Goal: Task Accomplishment & Management: Use online tool/utility

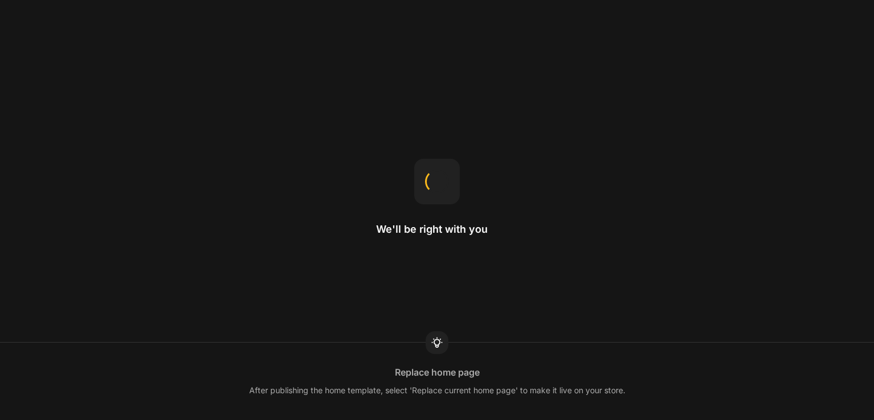
drag, startPoint x: 0, startPoint y: 0, endPoint x: 347, endPoint y: 208, distance: 404.2
click at [347, 208] on div "We'll be right with you Replace home page After publishing the home template, s…" at bounding box center [437, 210] width 874 height 420
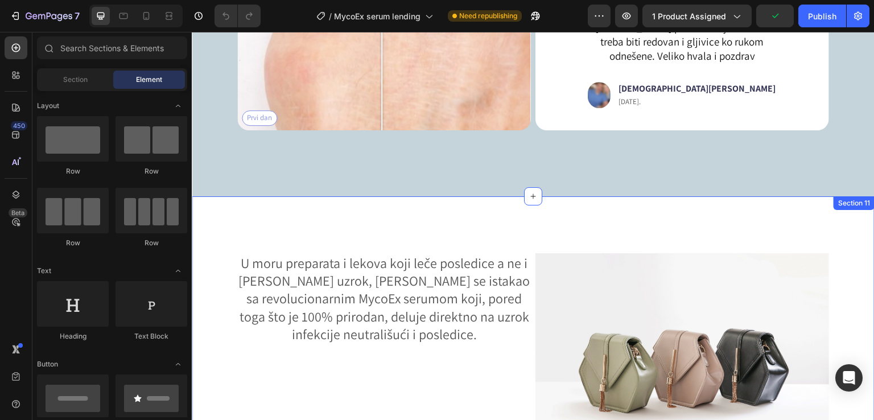
scroll to position [3496, 0]
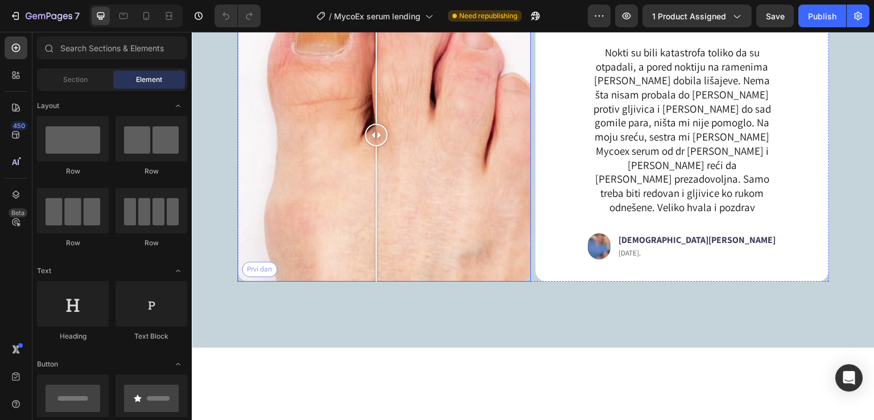
drag, startPoint x: 379, startPoint y: 220, endPoint x: 291, endPoint y: 348, distance: 154.9
click at [377, 229] on div at bounding box center [376, 135] width 23 height 294
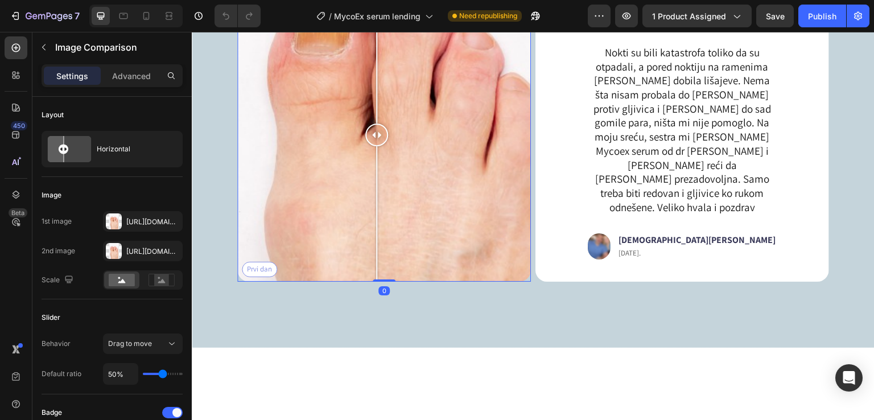
click at [250, 282] on div "Prvi dan" at bounding box center [384, 135] width 294 height 294
drag, startPoint x: 253, startPoint y: 348, endPoint x: 340, endPoint y: 349, distance: 87.7
click at [354, 282] on div at bounding box center [342, 135] width 23 height 294
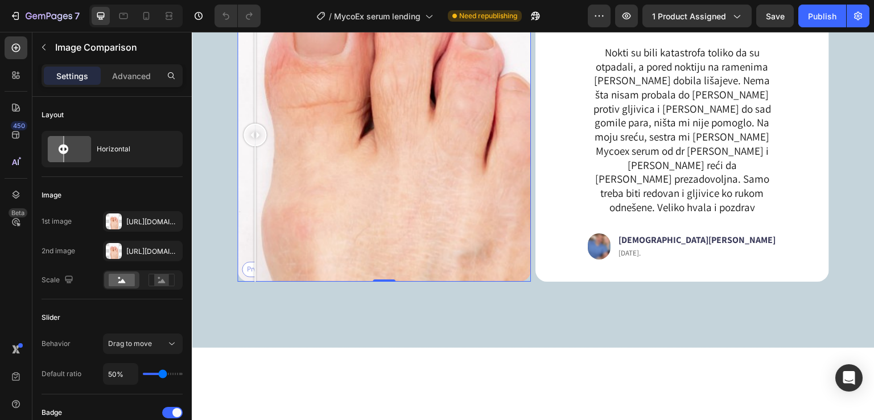
click at [255, 282] on div "Prvi dan" at bounding box center [384, 135] width 294 height 294
click at [255, 282] on div at bounding box center [254, 213] width 1 height 135
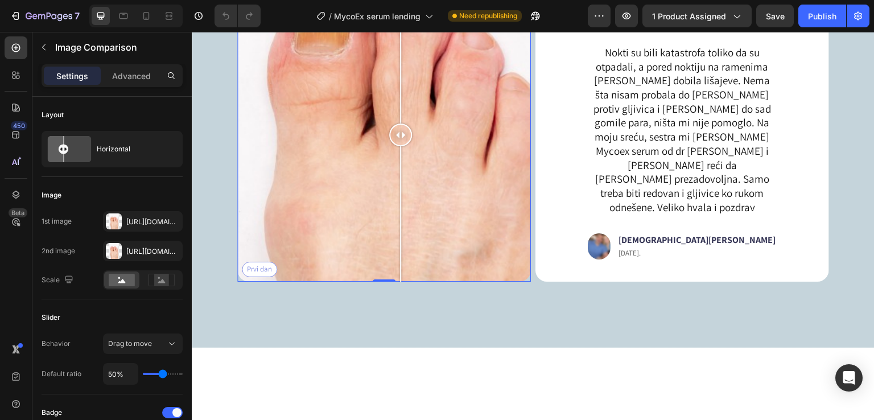
drag, startPoint x: 255, startPoint y: 348, endPoint x: 409, endPoint y: 355, distance: 154.4
click at [401, 282] on div at bounding box center [400, 213] width 1 height 135
click at [208, 299] on div "Image SERUM ZA SUZBIJANJE GLJIVICA BROJ 1 U EVROPI Heading Preko 100.000 zadovo…" at bounding box center [533, 75] width 683 height 546
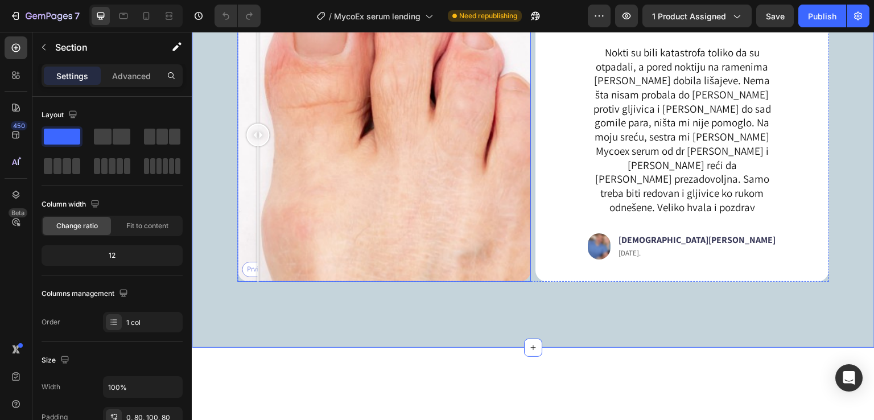
click at [258, 282] on div "Prvi dan" at bounding box center [384, 135] width 294 height 294
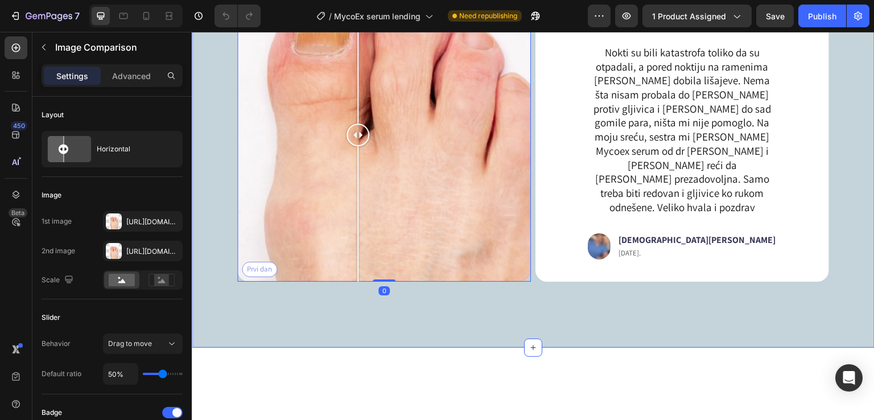
drag, startPoint x: 258, startPoint y: 346, endPoint x: 358, endPoint y: 360, distance: 101.2
click at [358, 291] on div "Image SERUM ZA SUZBIJANJE GLJIVICA BROJ 1 U EVROPI Heading Preko 100.000 zadovo…" at bounding box center [533, 46] width 592 height 489
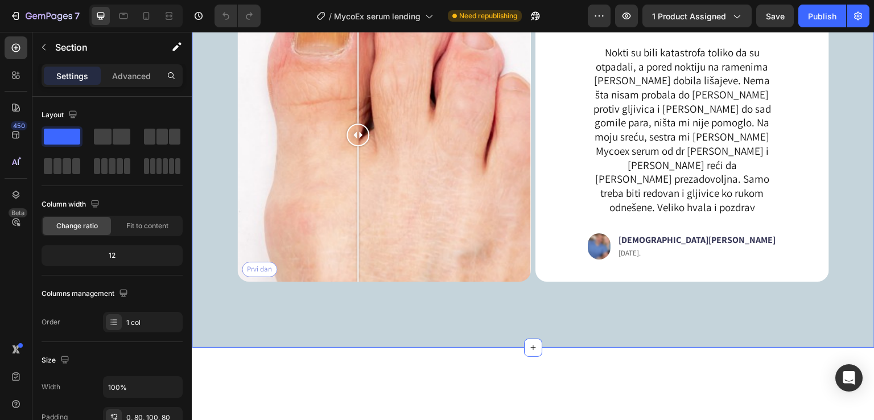
click at [217, 291] on div "Image SERUM ZA SUZBIJANJE GLJIVICA BROJ 1 U EVROPI Heading Preko 100.000 zadovo…" at bounding box center [533, 75] width 683 height 546
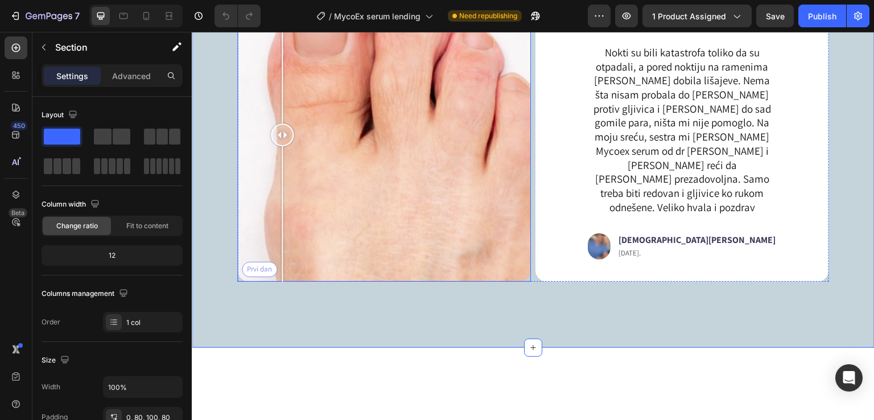
click at [282, 282] on div "Prvi dan" at bounding box center [384, 135] width 294 height 294
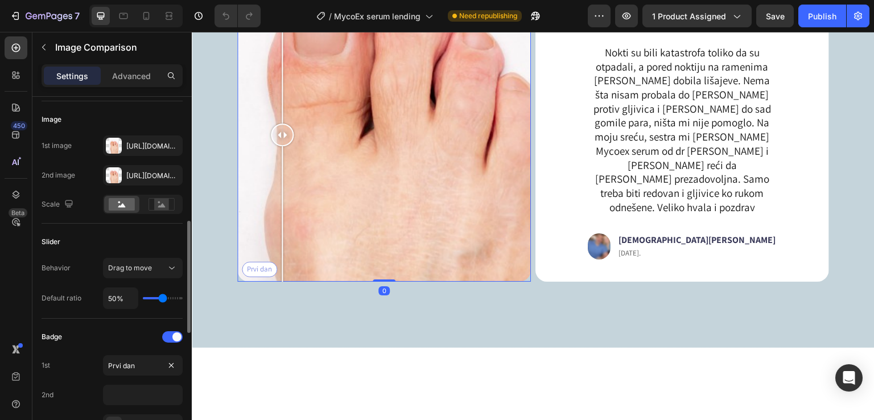
scroll to position [152, 0]
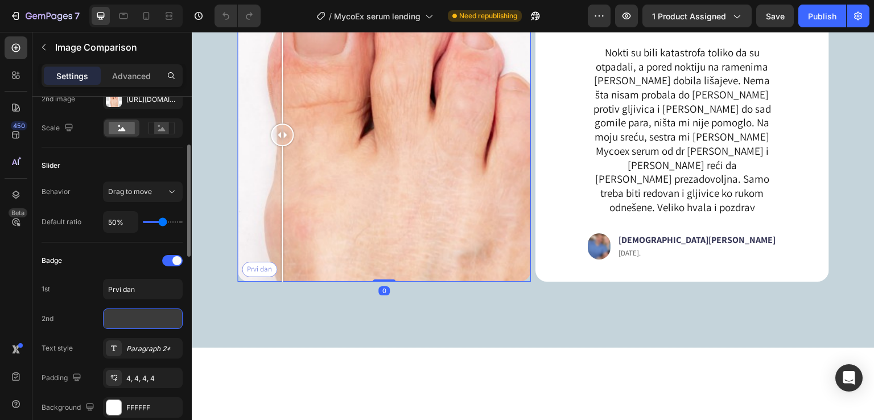
click at [136, 319] on input "text" at bounding box center [143, 319] width 80 height 20
type input "Posle mesec dana"
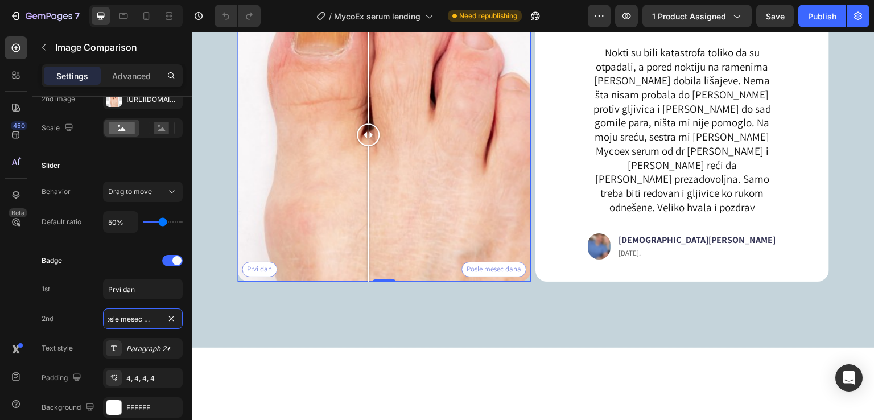
drag, startPoint x: 299, startPoint y: 219, endPoint x: 368, endPoint y: 228, distance: 69.5
click at [368, 228] on div at bounding box center [368, 135] width 23 height 294
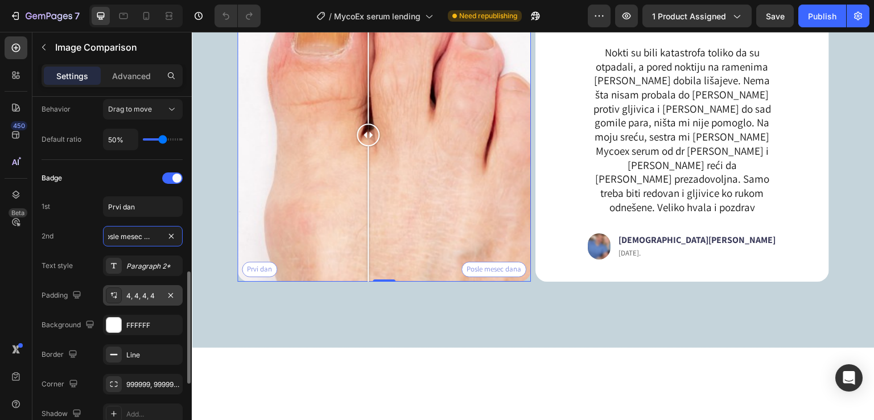
scroll to position [311, 0]
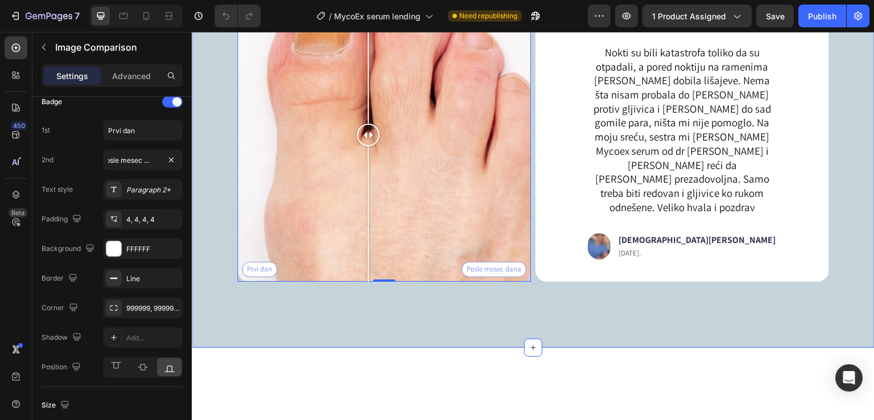
drag, startPoint x: 260, startPoint y: 375, endPoint x: 874, endPoint y: 278, distance: 622.5
click at [260, 348] on div "Image SERUM ZA SUZBIJANJE GLJIVICA BROJ 1 U EVROPI Heading Preko 100.000 zadovo…" at bounding box center [533, 75] width 683 height 546
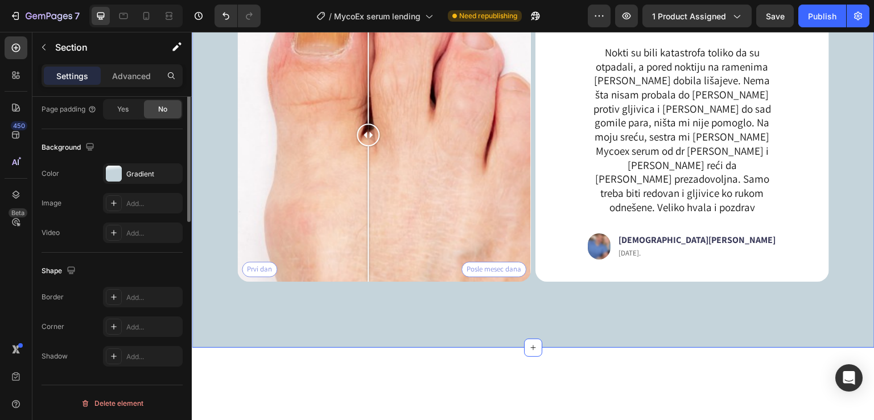
scroll to position [0, 0]
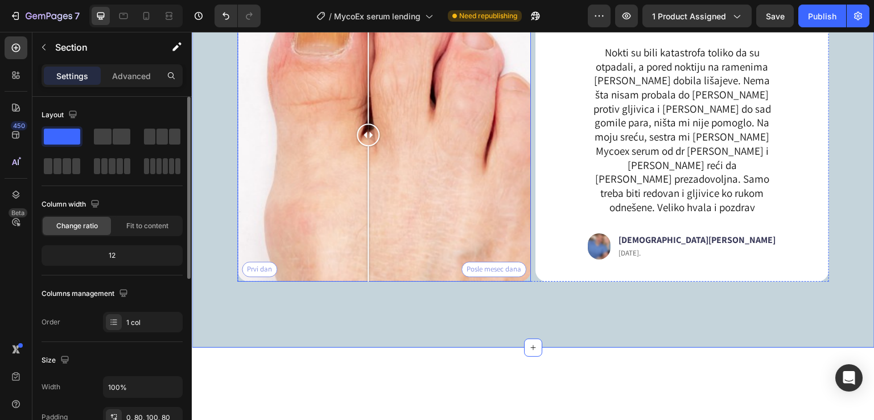
click at [298, 210] on div "Prvi dan Posle mesec dana" at bounding box center [384, 135] width 294 height 294
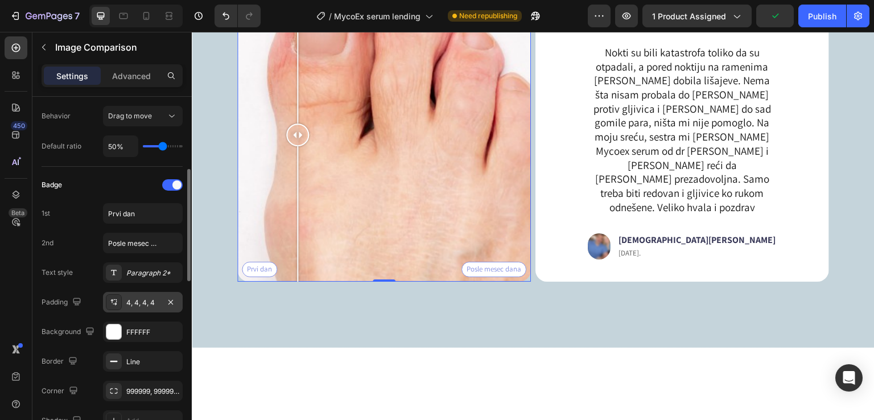
scroll to position [304, 0]
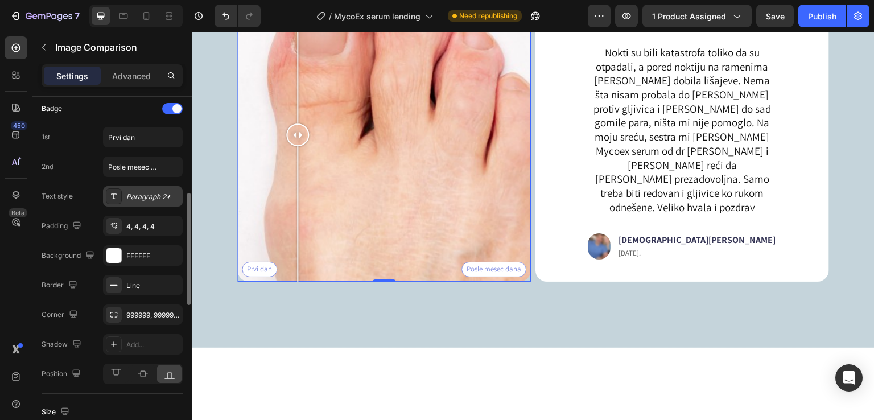
click at [141, 196] on div "Paragraph 2*" at bounding box center [153, 197] width 54 height 10
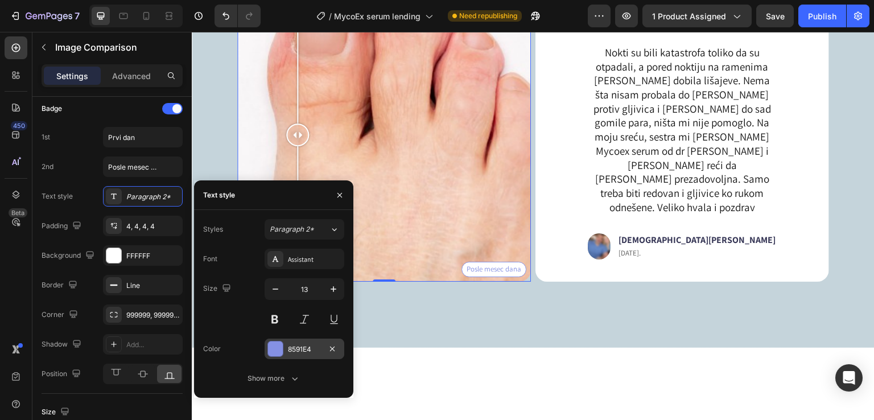
drag, startPoint x: 269, startPoint y: 351, endPoint x: 106, endPoint y: 310, distance: 168.0
click at [269, 351] on div at bounding box center [275, 349] width 15 height 15
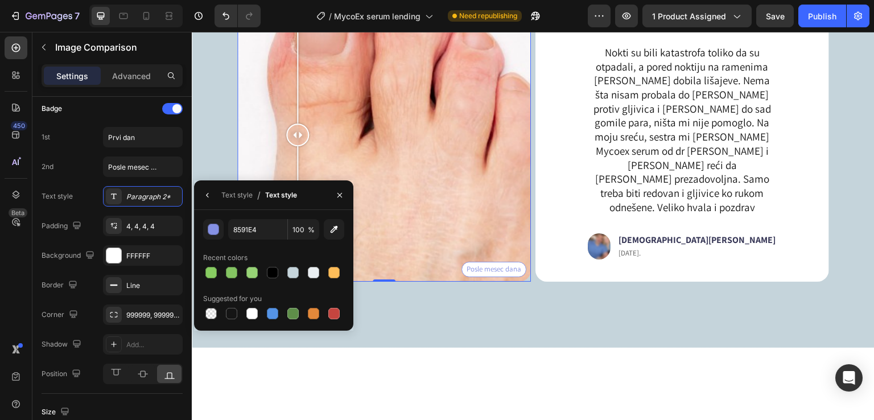
click at [281, 270] on div at bounding box center [273, 273] width 141 height 16
click at [276, 270] on div at bounding box center [272, 272] width 11 height 11
type input "000000"
click at [137, 286] on div "Line" at bounding box center [142, 286] width 33 height 10
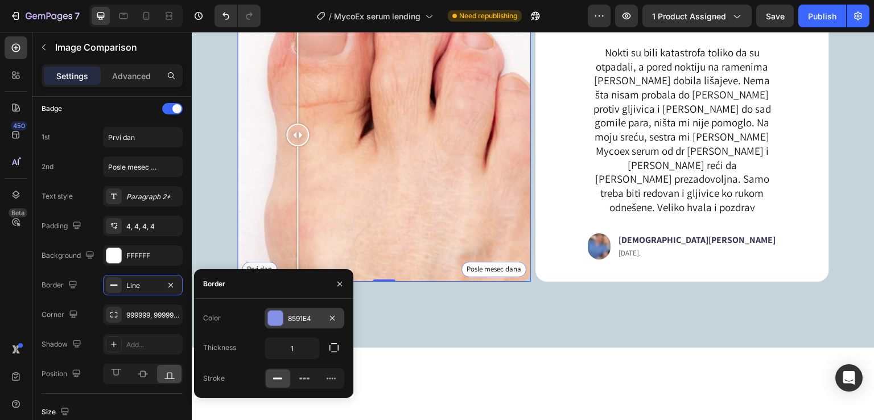
click at [273, 317] on div at bounding box center [275, 318] width 15 height 15
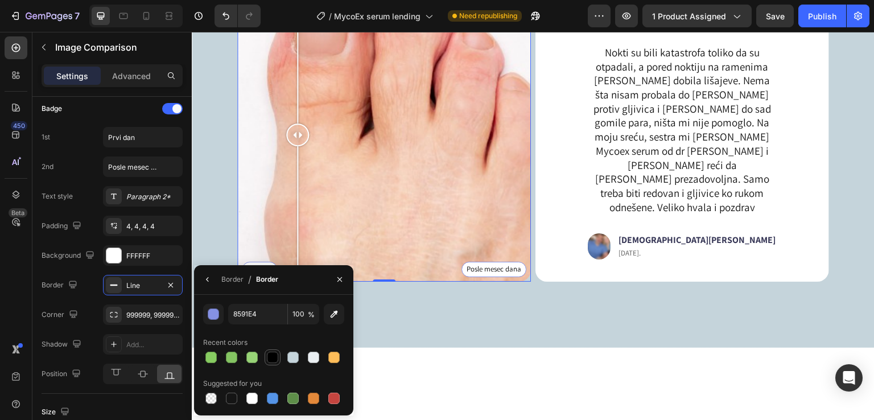
click at [270, 358] on div at bounding box center [272, 357] width 11 height 11
click at [297, 356] on div at bounding box center [293, 357] width 11 height 11
type input "C5D4DB"
click at [144, 190] on div "Paragraph 2*" at bounding box center [143, 196] width 80 height 20
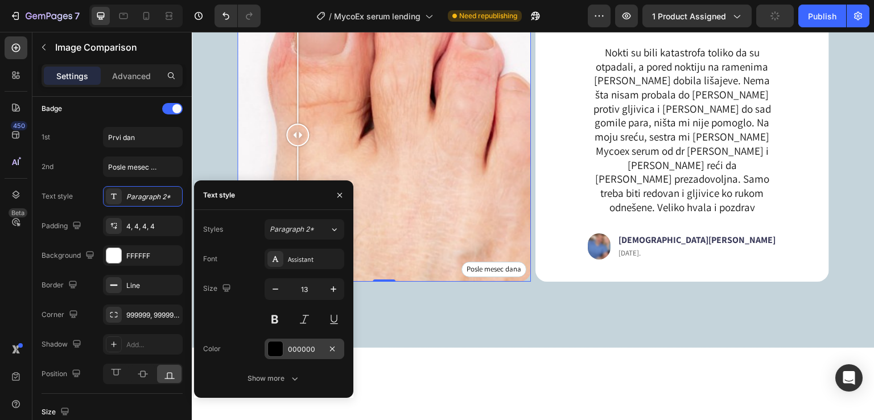
click at [269, 347] on div at bounding box center [275, 349] width 15 height 15
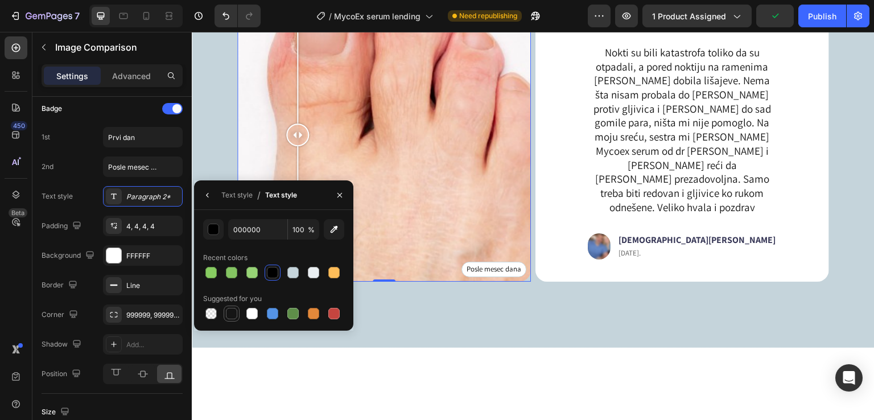
click at [232, 314] on div at bounding box center [231, 313] width 11 height 11
click at [214, 232] on div "button" at bounding box center [213, 229] width 11 height 11
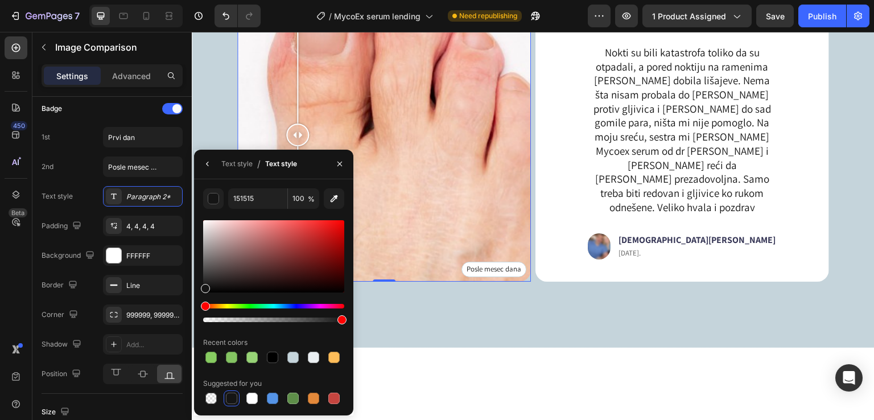
click at [206, 279] on div at bounding box center [273, 256] width 141 height 72
drag, startPoint x: 205, startPoint y: 278, endPoint x: 203, endPoint y: 251, distance: 27.4
click at [203, 252] on div at bounding box center [205, 256] width 9 height 9
drag, startPoint x: 203, startPoint y: 254, endPoint x: 206, endPoint y: 262, distance: 8.3
click at [206, 262] on div at bounding box center [206, 263] width 9 height 9
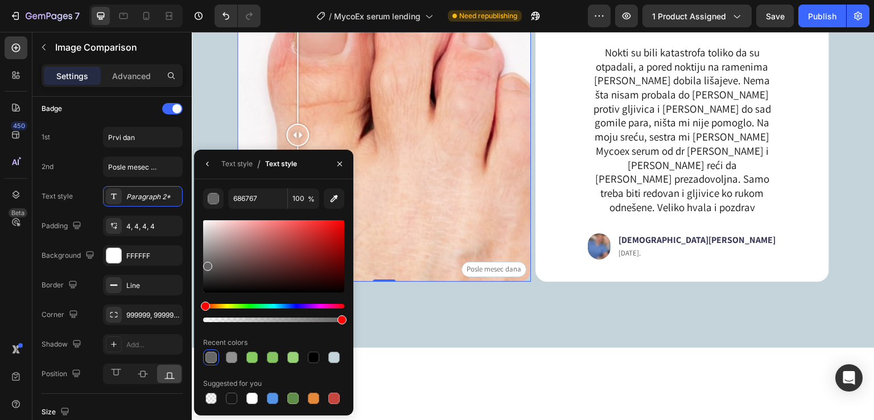
click at [206, 264] on div at bounding box center [207, 266] width 9 height 9
drag, startPoint x: 207, startPoint y: 267, endPoint x: 200, endPoint y: 267, distance: 6.3
click at [201, 267] on div at bounding box center [205, 269] width 9 height 9
type input "595959"
click at [590, 348] on div "Image SERUM ZA SUZBIJANJE GLJIVICA BROJ 1 U EVROPI Heading Preko 100.000 zadovo…" at bounding box center [533, 75] width 683 height 546
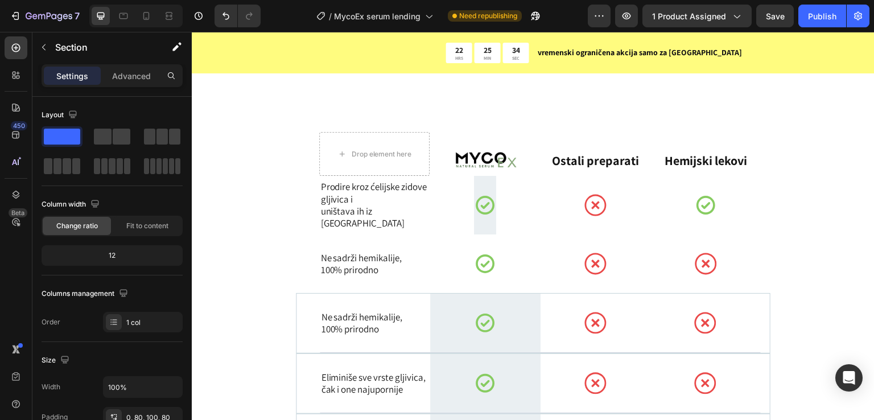
scroll to position [4862, 0]
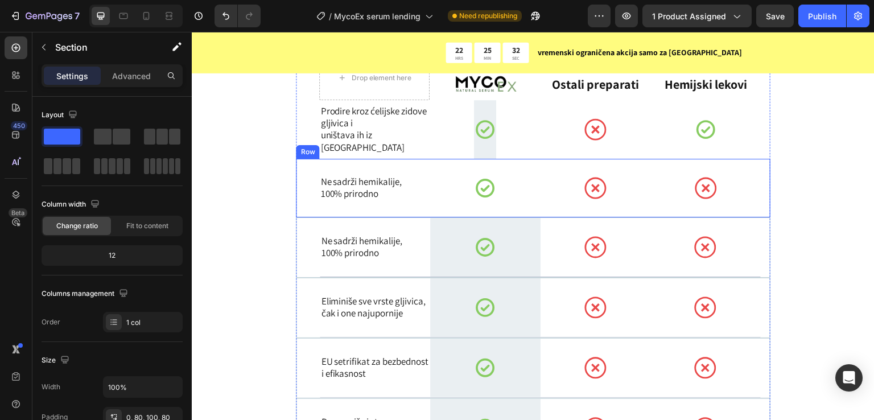
click at [372, 169] on div "Ne sadrži hemikalije, 100% prirodno Text Block" at bounding box center [374, 188] width 110 height 59
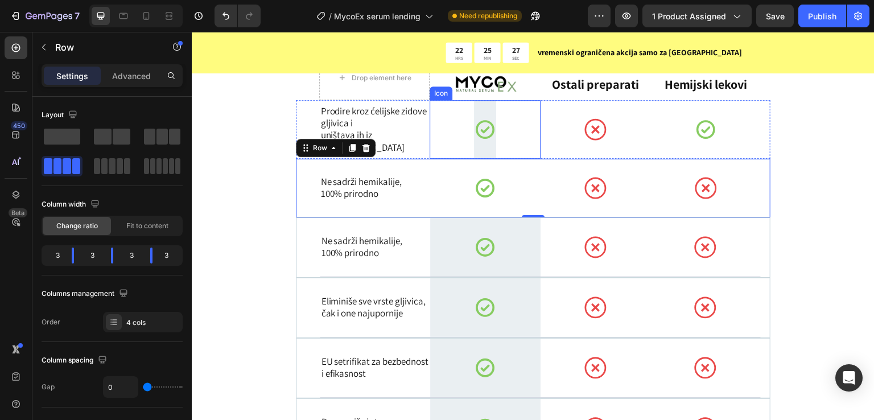
click at [486, 124] on icon at bounding box center [485, 129] width 22 height 22
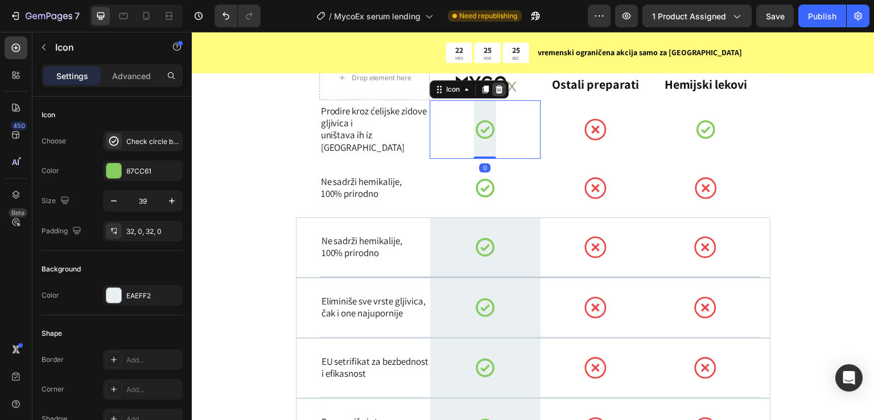
click at [498, 91] on icon at bounding box center [499, 89] width 9 height 9
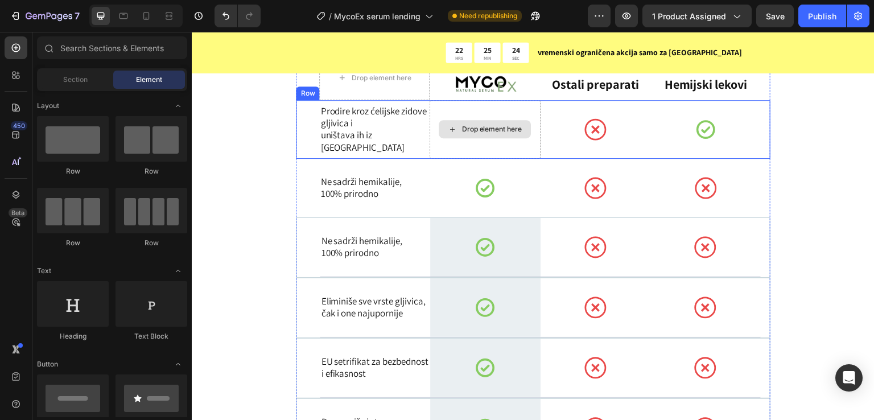
click at [477, 127] on div "Drop element here" at bounding box center [492, 129] width 60 height 9
click at [496, 106] on div "Drop element here" at bounding box center [485, 129] width 110 height 59
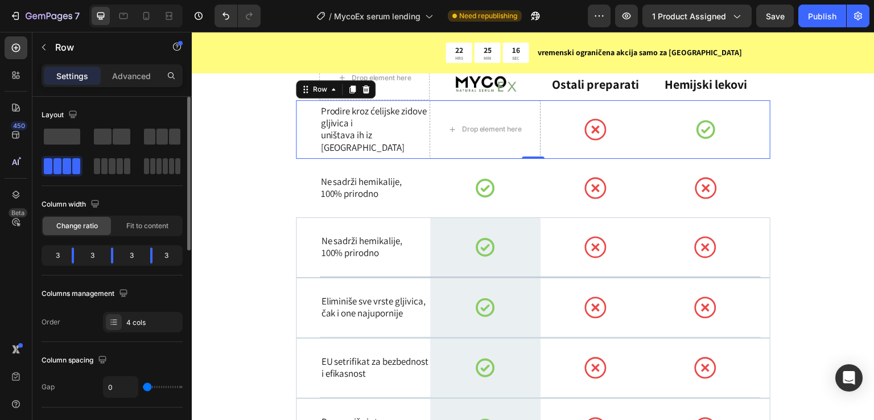
drag, startPoint x: 80, startPoint y: 244, endPoint x: 89, endPoint y: 251, distance: 12.2
click at [80, 244] on div "Column width Change ratio Fit to content 3 3 3 3" at bounding box center [112, 235] width 141 height 80
click at [162, 256] on div "3" at bounding box center [171, 256] width 19 height 16
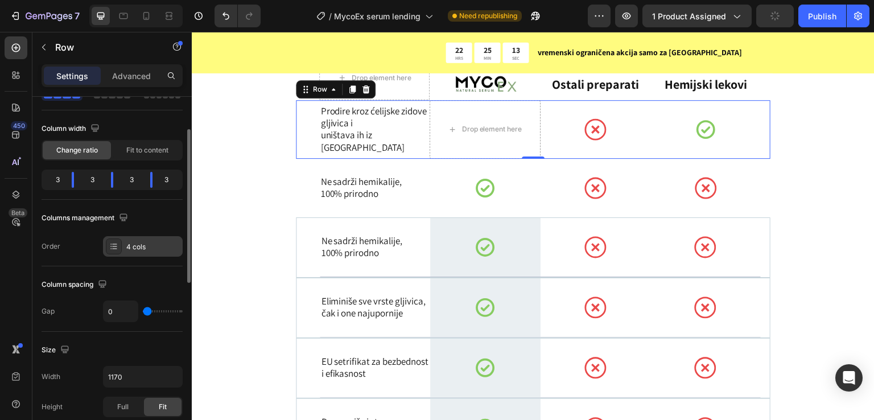
click at [110, 250] on icon at bounding box center [113, 246] width 9 height 9
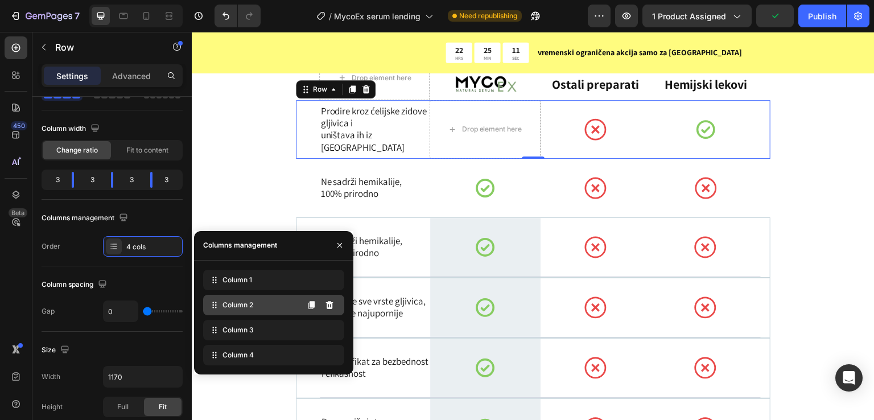
click at [248, 311] on div "Column 2" at bounding box center [273, 305] width 141 height 20
click at [246, 307] on span "Column 2" at bounding box center [238, 305] width 31 height 10
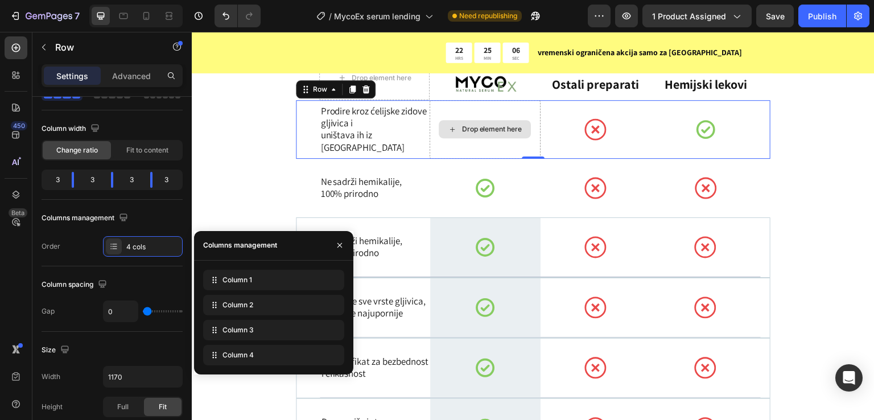
click at [438, 104] on div "Drop element here" at bounding box center [485, 129] width 110 height 59
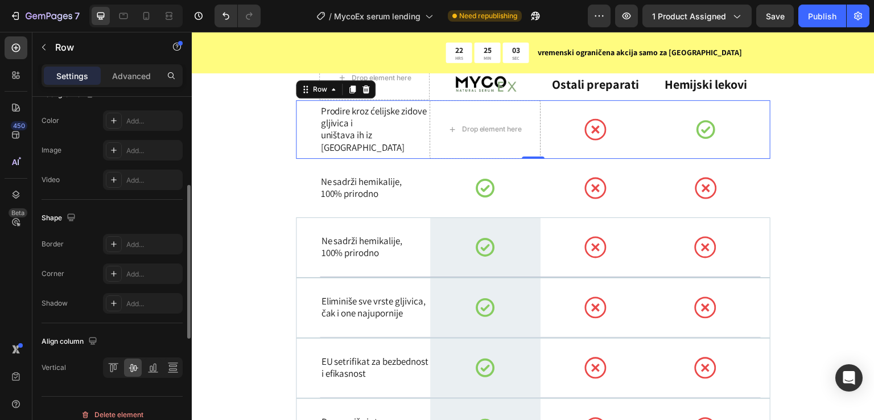
scroll to position [380, 0]
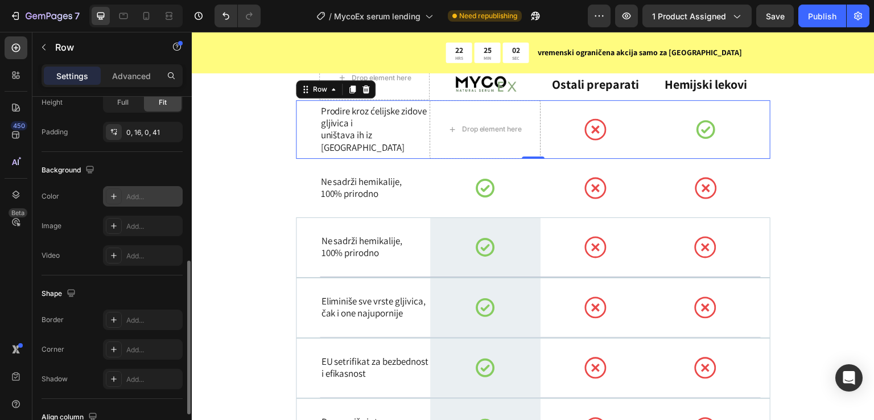
click at [133, 203] on div "Add..." at bounding box center [143, 196] width 80 height 20
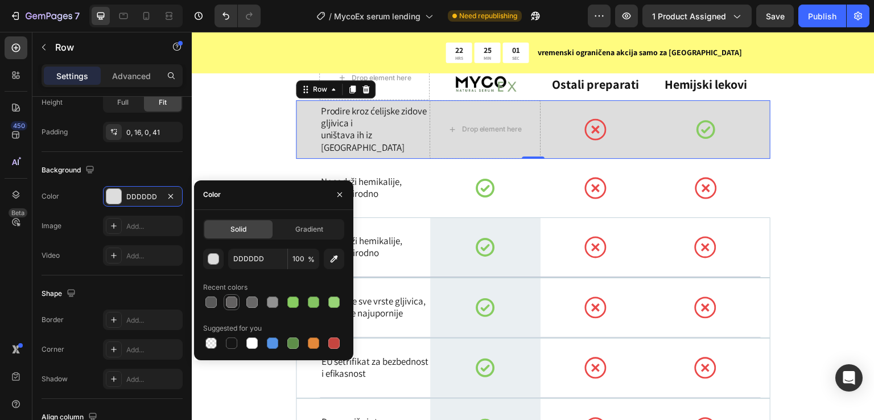
click at [238, 301] on div at bounding box center [232, 302] width 14 height 14
type input "636161"
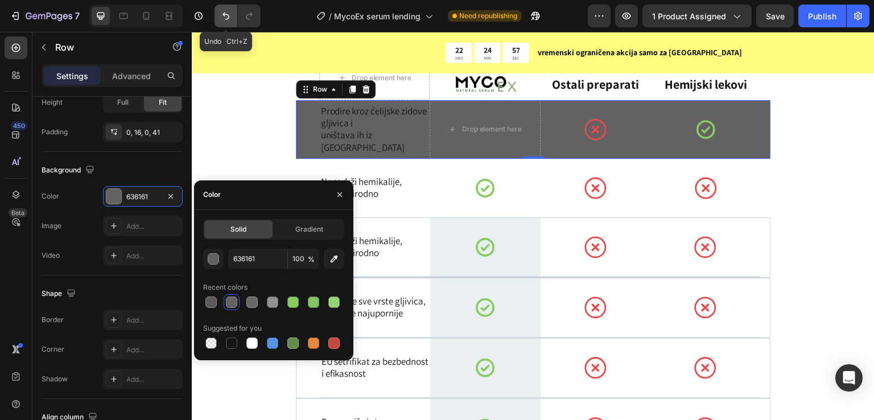
click at [223, 15] on icon "Undo/Redo" at bounding box center [225, 15] width 11 height 11
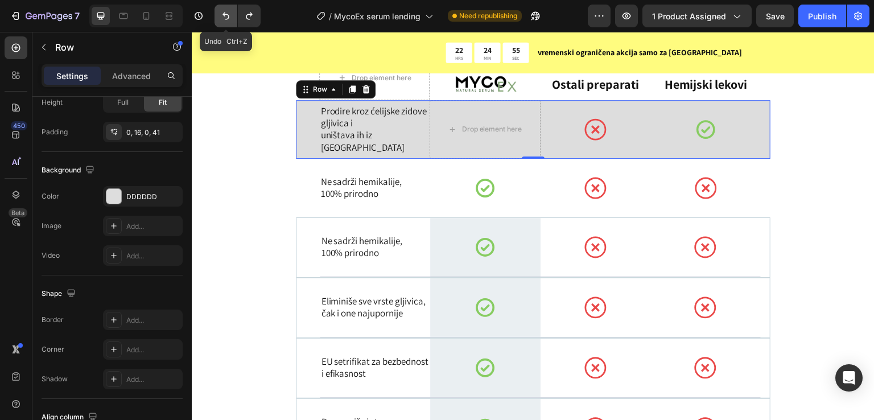
click at [229, 13] on icon "Undo/Redo" at bounding box center [225, 15] width 11 height 11
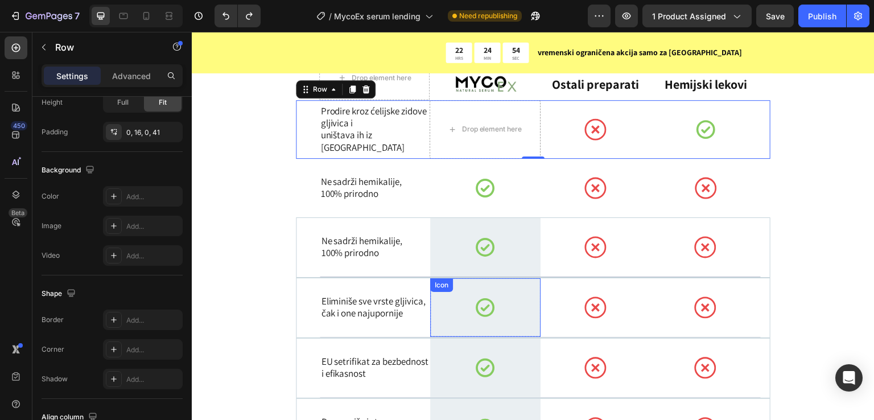
click at [478, 261] on div at bounding box center [485, 247] width 22 height 59
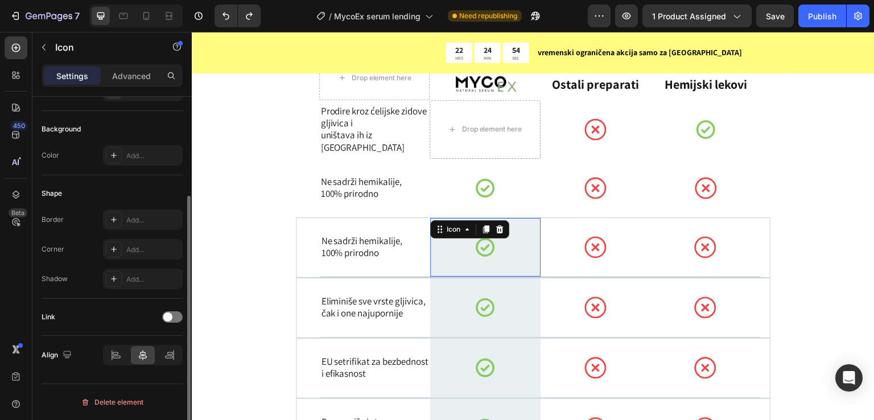
scroll to position [0, 0]
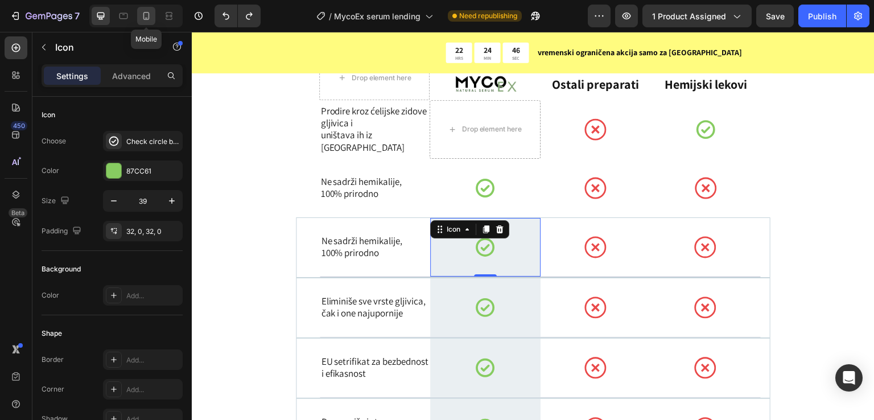
click at [143, 17] on icon at bounding box center [146, 15] width 11 height 11
type input "29"
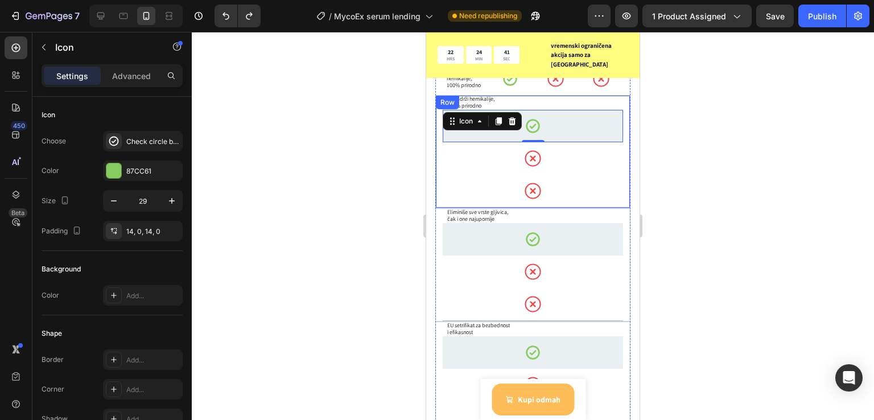
scroll to position [4610, 0]
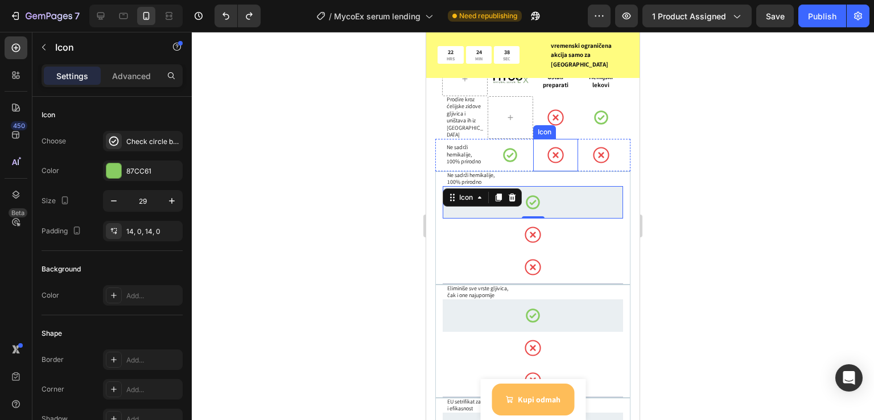
click at [535, 139] on div "Icon" at bounding box center [556, 155] width 46 height 32
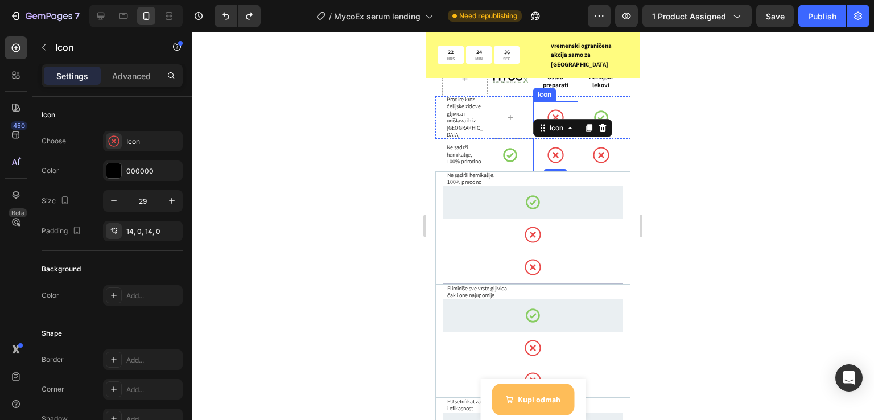
click at [533, 101] on div "Icon" at bounding box center [556, 117] width 46 height 32
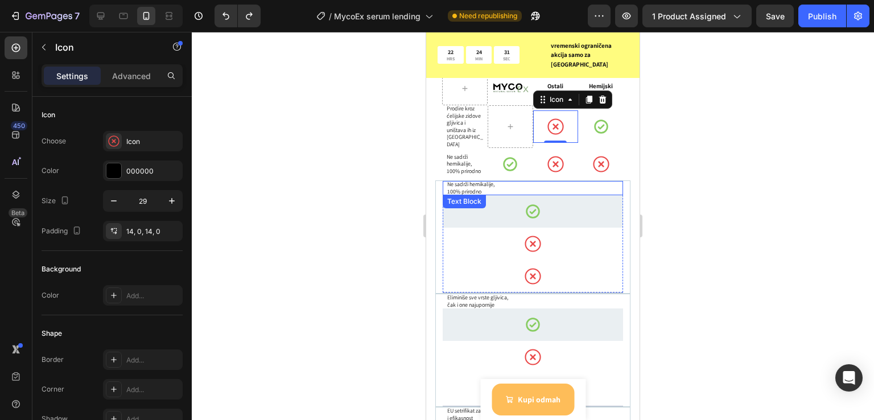
scroll to position [4535, 0]
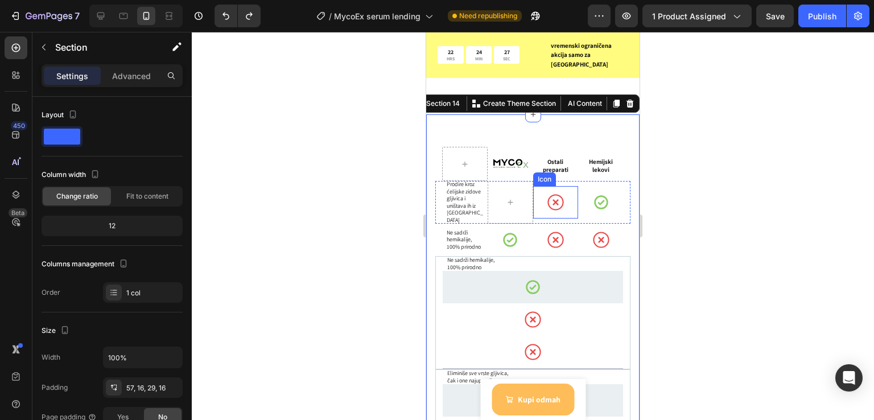
click at [562, 186] on div "Icon" at bounding box center [556, 202] width 46 height 32
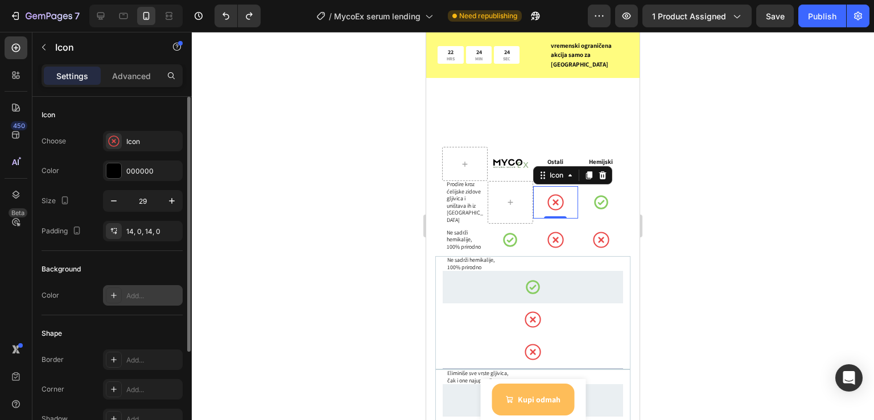
click at [116, 294] on icon at bounding box center [113, 295] width 9 height 9
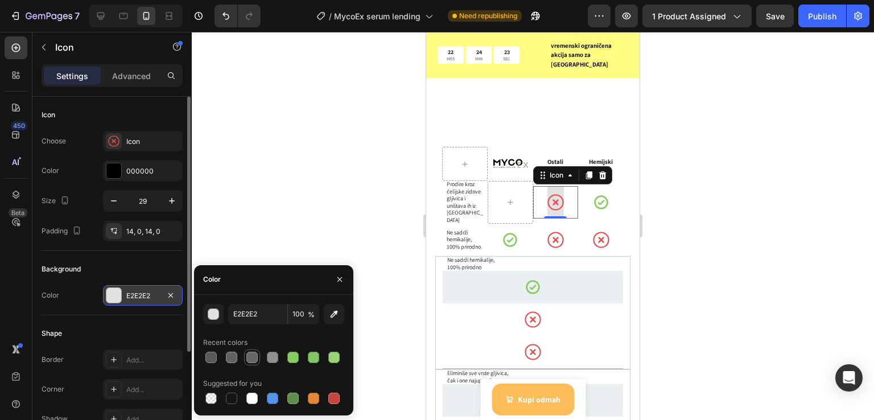
click at [254, 354] on div at bounding box center [252, 357] width 11 height 11
type input "686767"
click at [773, 254] on div at bounding box center [533, 226] width 683 height 388
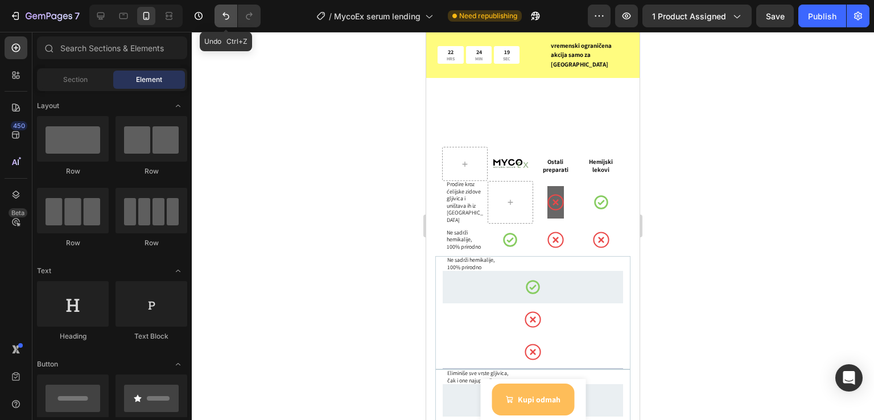
click at [228, 19] on icon "Undo/Redo" at bounding box center [225, 15] width 11 height 11
click at [549, 186] on div at bounding box center [556, 202] width 17 height 32
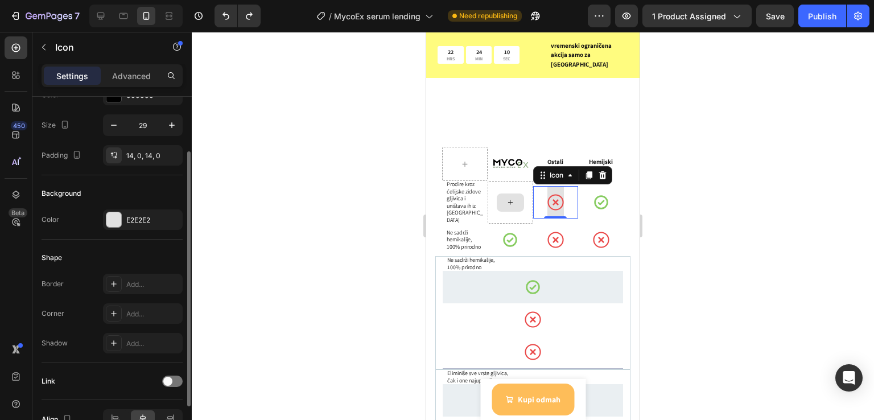
scroll to position [139, 0]
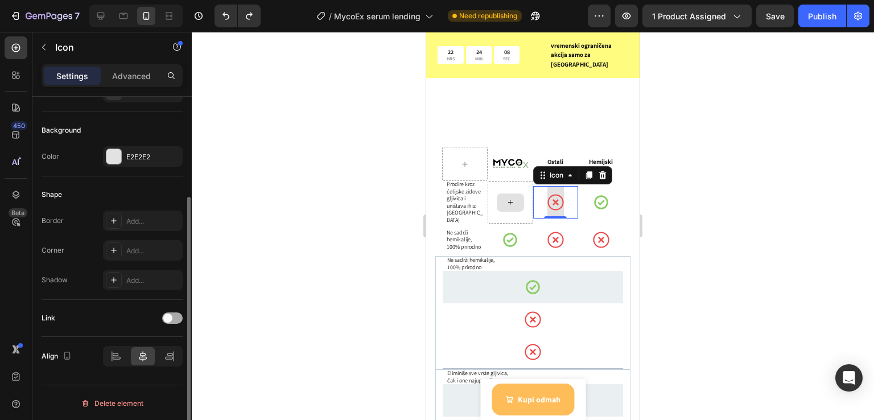
click at [171, 317] on span at bounding box center [167, 318] width 9 height 9
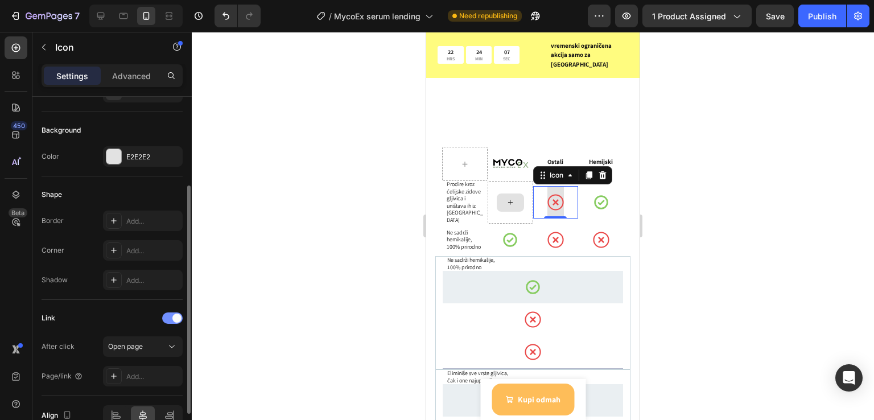
click at [171, 317] on div at bounding box center [172, 318] width 20 height 11
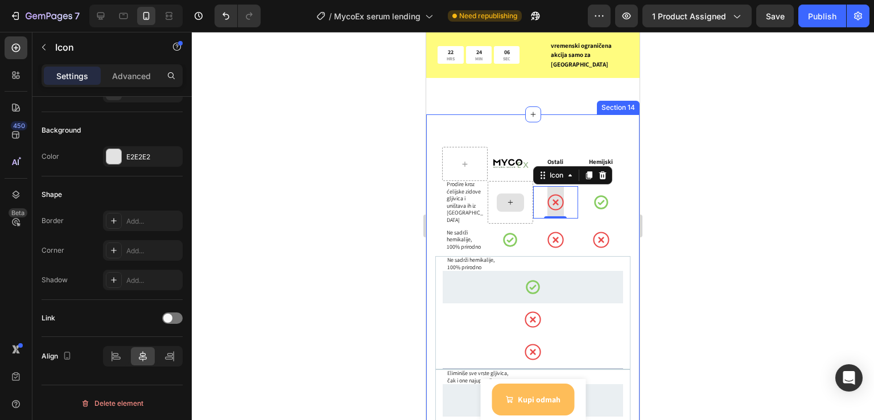
click at [347, 233] on div at bounding box center [533, 226] width 683 height 388
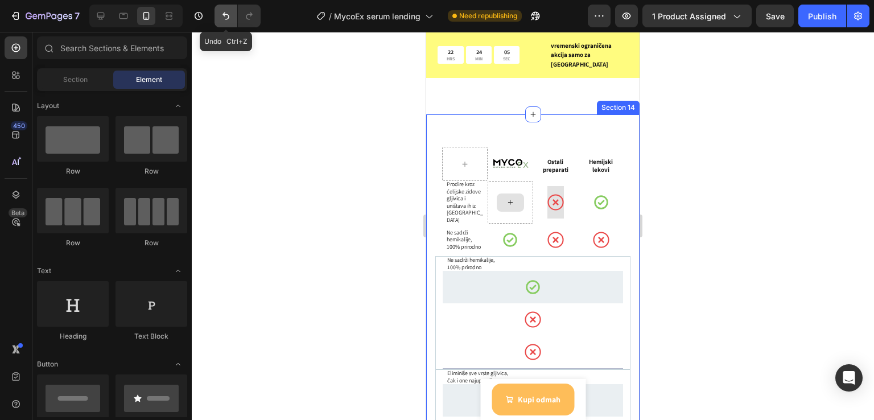
click at [231, 16] on button "Undo/Redo" at bounding box center [226, 16] width 23 height 23
click at [230, 16] on icon "Undo/Redo" at bounding box center [225, 15] width 11 height 11
click at [224, 13] on icon "Undo/Redo" at bounding box center [226, 16] width 7 height 7
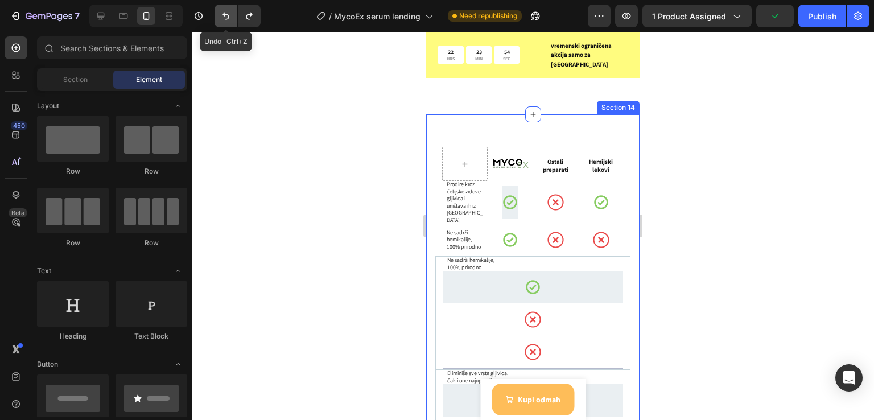
click at [224, 13] on icon "Undo/Redo" at bounding box center [226, 16] width 7 height 7
click at [250, 17] on icon "Undo/Redo" at bounding box center [249, 15] width 11 height 11
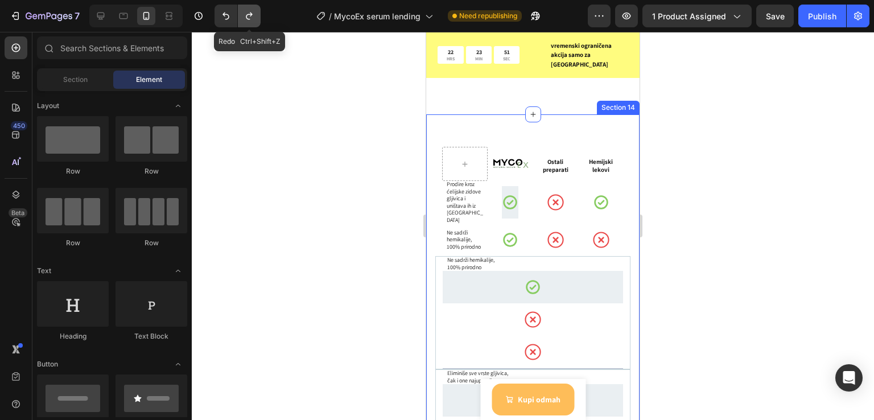
click at [250, 17] on icon "Undo/Redo" at bounding box center [249, 15] width 11 height 11
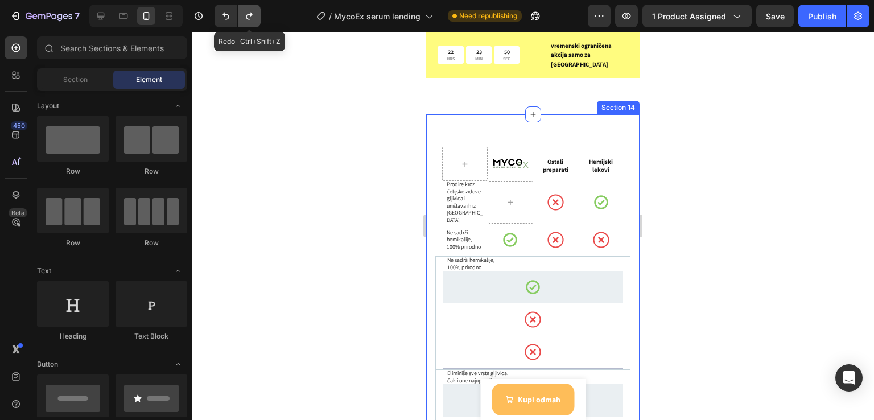
drag, startPoint x: 250, startPoint y: 17, endPoint x: 31, endPoint y: 117, distance: 241.8
click at [250, 17] on icon "Undo/Redo" at bounding box center [249, 15] width 11 height 11
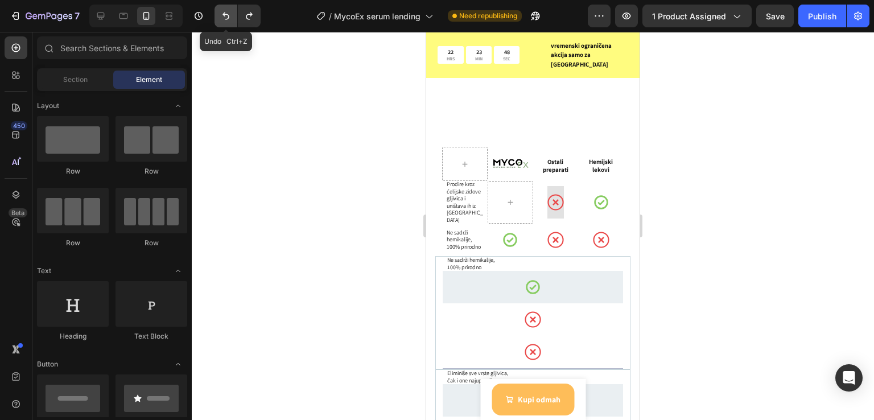
click at [222, 19] on icon "Undo/Redo" at bounding box center [225, 15] width 11 height 11
click at [223, 19] on icon "Undo/Redo" at bounding box center [225, 15] width 11 height 11
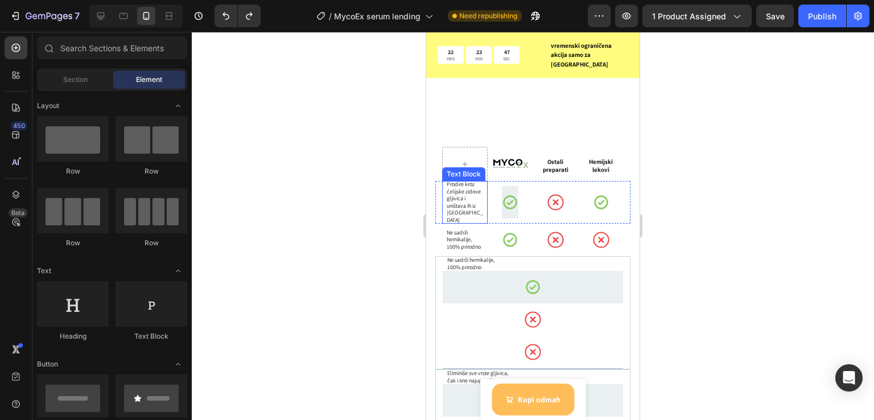
click at [482, 203] on p "uništava ih iz [GEOGRAPHIC_DATA]" at bounding box center [467, 214] width 40 height 22
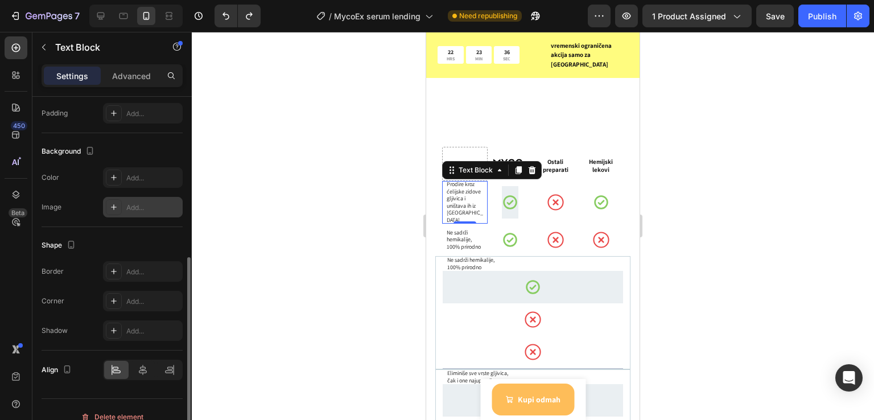
scroll to position [228, 0]
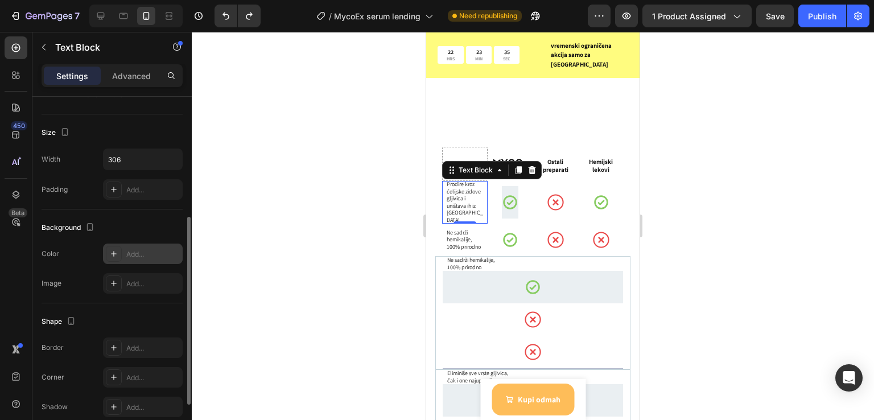
click at [122, 254] on div "Add..." at bounding box center [143, 254] width 80 height 20
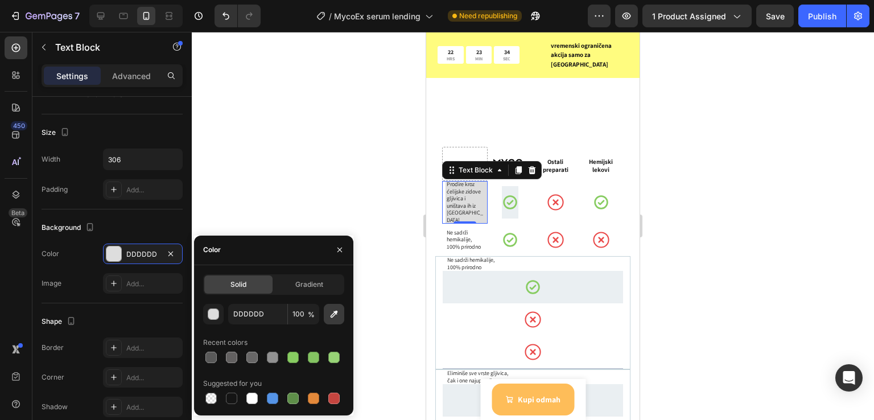
click at [335, 319] on button "button" at bounding box center [334, 314] width 20 height 20
click at [461, 271] on div "Icon" at bounding box center [533, 287] width 180 height 32
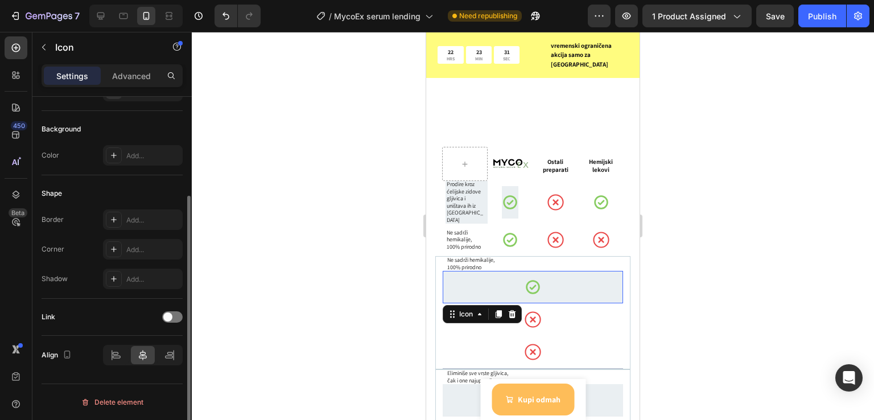
scroll to position [0, 0]
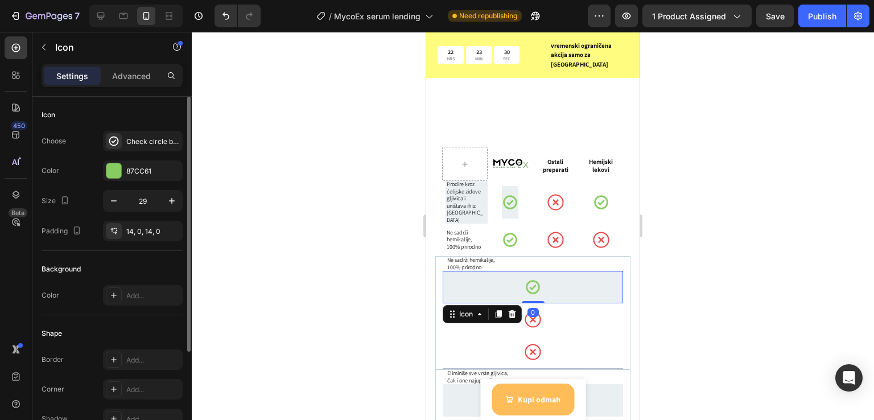
click at [709, 224] on div at bounding box center [533, 226] width 683 height 388
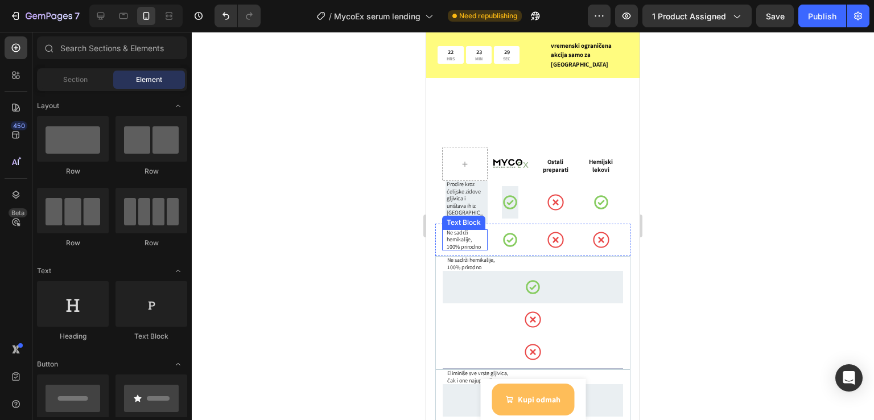
click at [480, 229] on p "Ne sadrži hemikalije," at bounding box center [467, 236] width 40 height 14
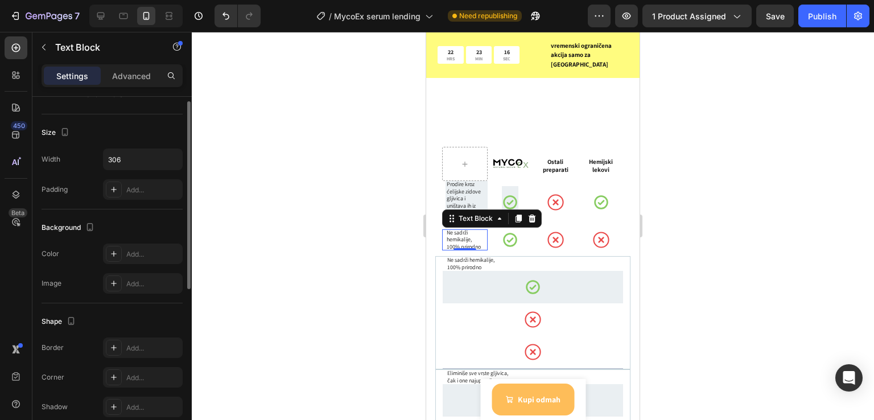
scroll to position [152, 0]
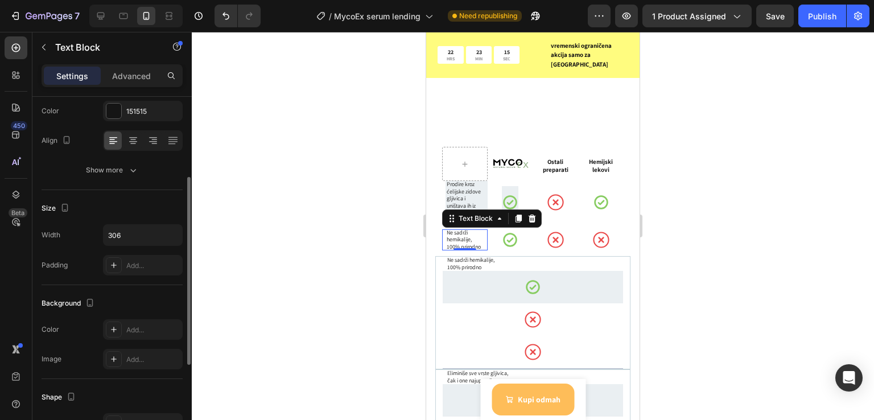
click at [121, 339] on div "The changes might be hidden by the video. Color Add... Image Add..." at bounding box center [112, 344] width 141 height 50
click at [123, 328] on div "Add..." at bounding box center [143, 329] width 80 height 20
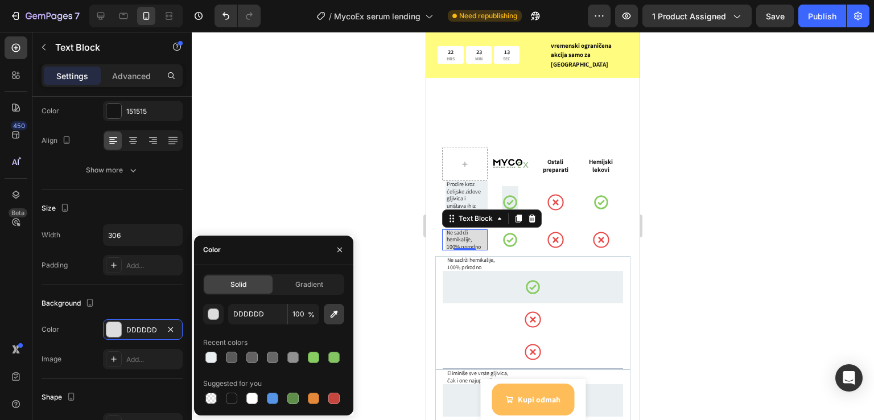
click at [337, 315] on icon "button" at bounding box center [333, 314] width 11 height 11
type input "EAEFF2"
click at [769, 249] on div at bounding box center [533, 226] width 683 height 388
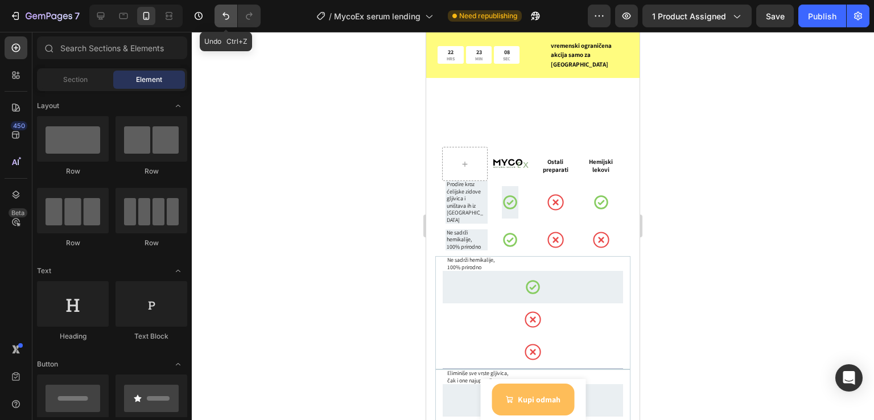
click at [231, 15] on icon "Undo/Redo" at bounding box center [225, 15] width 11 height 11
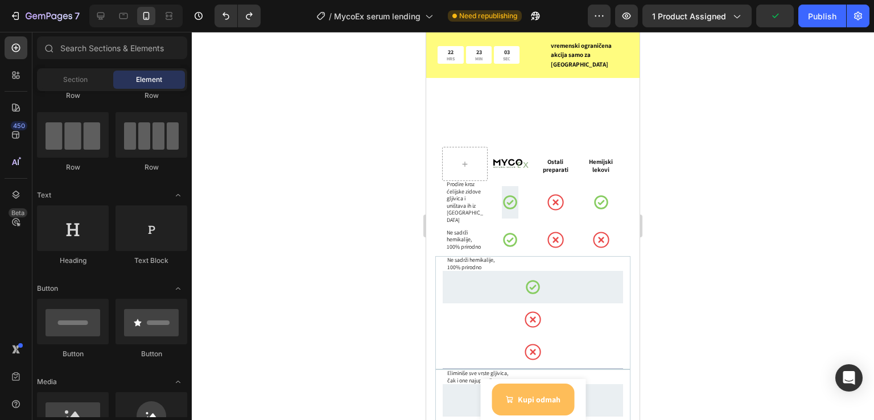
scroll to position [0, 0]
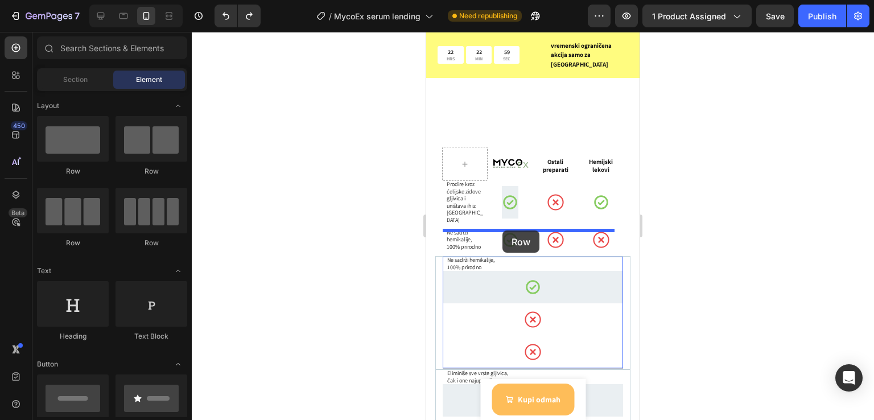
drag, startPoint x: 576, startPoint y: 253, endPoint x: 503, endPoint y: 231, distance: 76.2
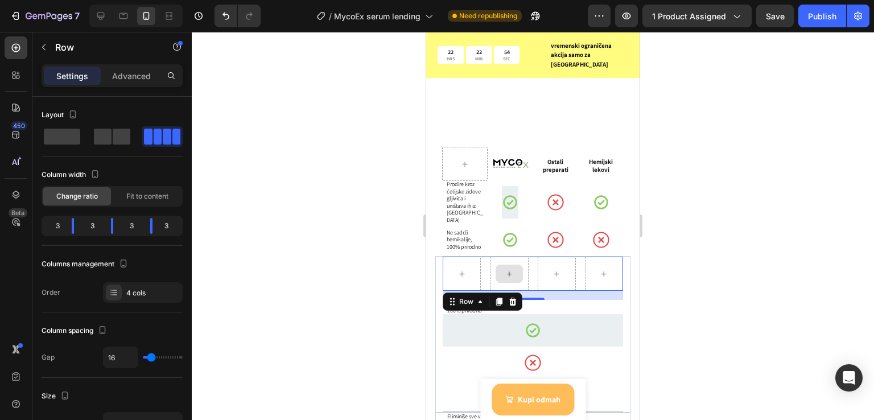
click at [522, 257] on div at bounding box center [509, 274] width 38 height 34
click at [521, 258] on div at bounding box center [509, 274] width 38 height 34
click at [507, 269] on icon at bounding box center [509, 274] width 9 height 10
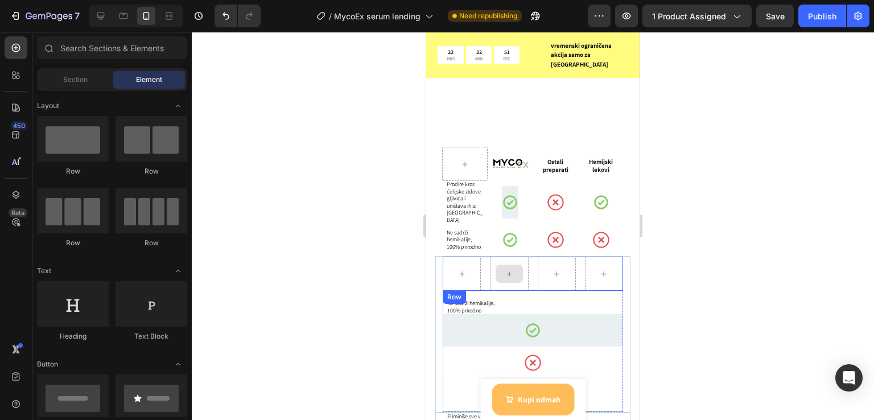
click at [490, 257] on div at bounding box center [509, 274] width 38 height 34
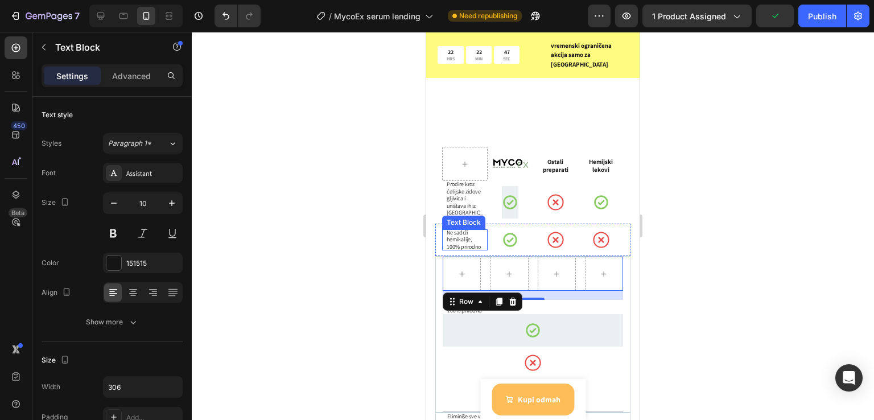
drag, startPoint x: 459, startPoint y: 212, endPoint x: 528, endPoint y: 224, distance: 70.6
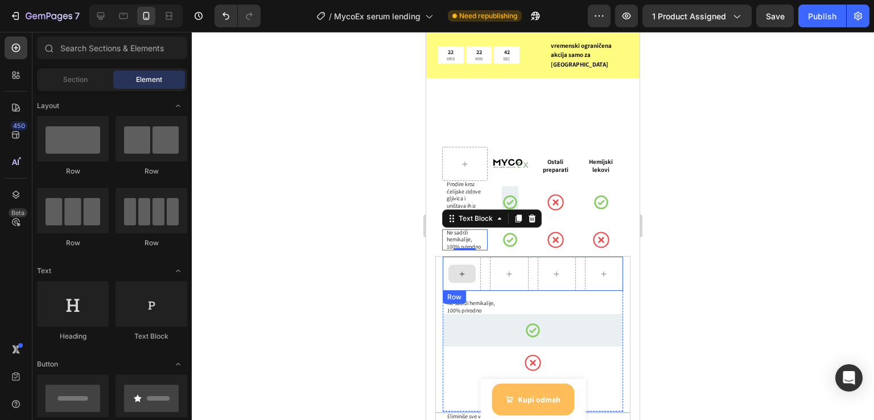
click at [468, 265] on div at bounding box center [462, 274] width 27 height 18
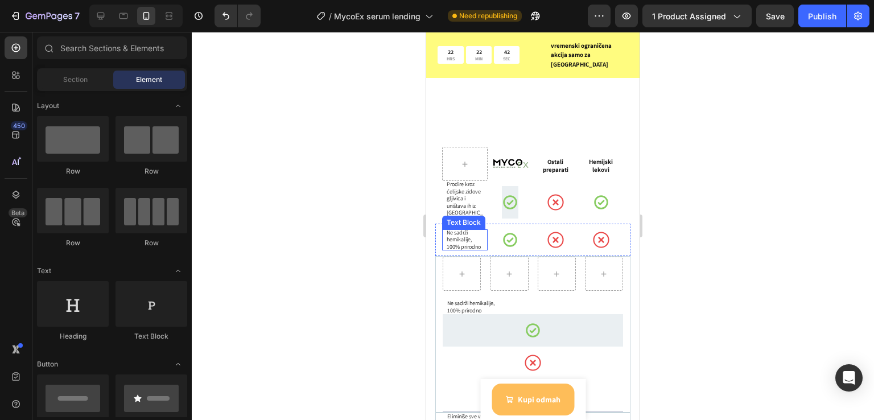
click at [462, 229] on p "Ne sadrži hemikalije," at bounding box center [467, 236] width 40 height 14
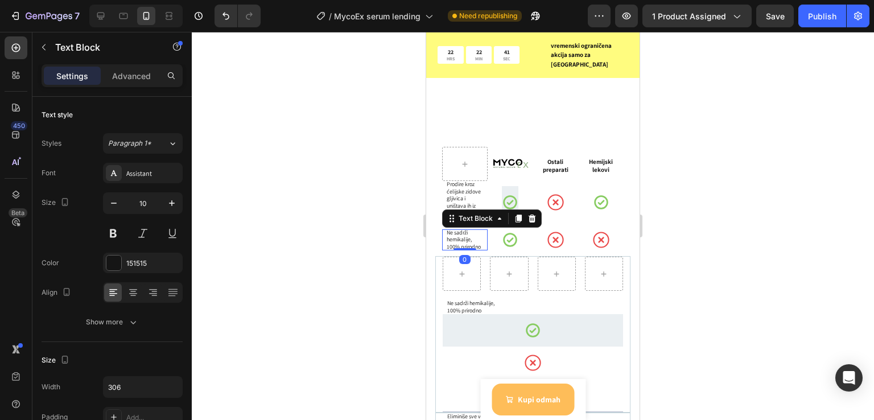
click at [463, 229] on p "Ne sadrži hemikalije," at bounding box center [467, 236] width 40 height 14
click at [514, 232] on icon at bounding box center [510, 240] width 17 height 17
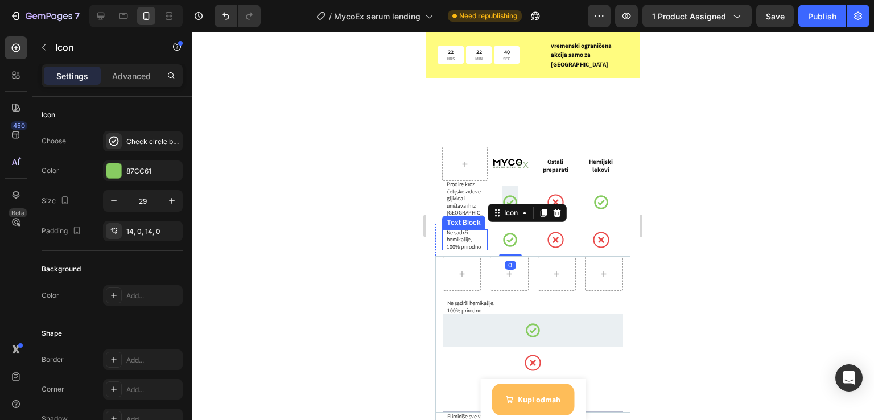
click at [459, 229] on p "Ne sadrži hemikalije," at bounding box center [467, 236] width 40 height 14
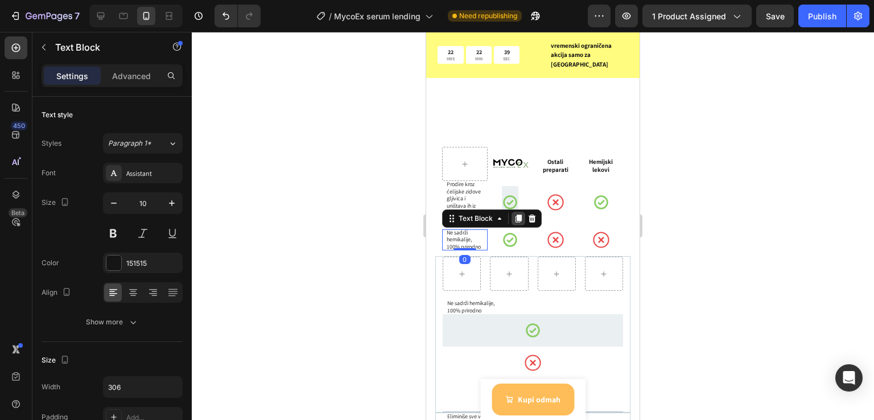
click at [521, 214] on icon at bounding box center [518, 218] width 9 height 9
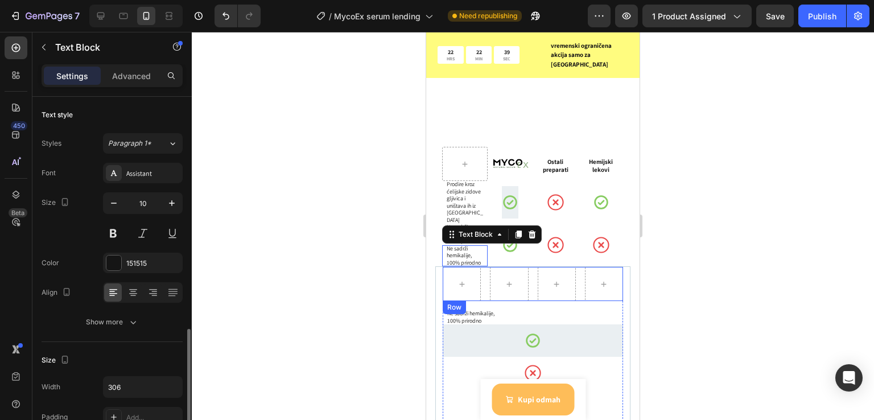
scroll to position [152, 0]
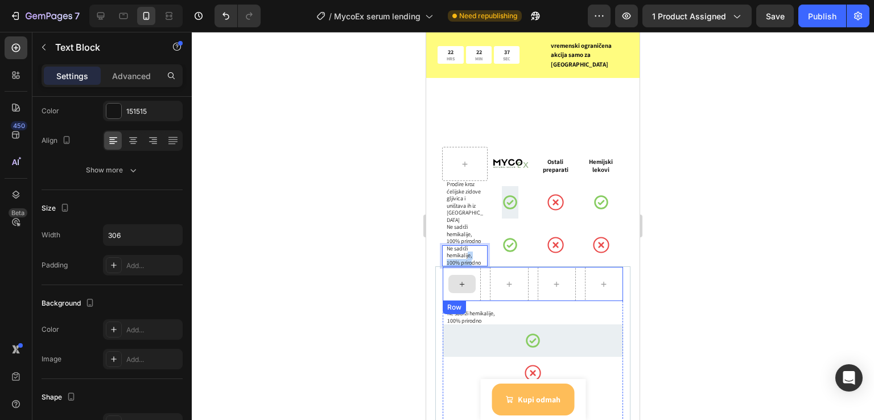
drag, startPoint x: 471, startPoint y: 235, endPoint x: 493, endPoint y: 233, distance: 21.8
click at [502, 233] on div at bounding box center [510, 245] width 17 height 32
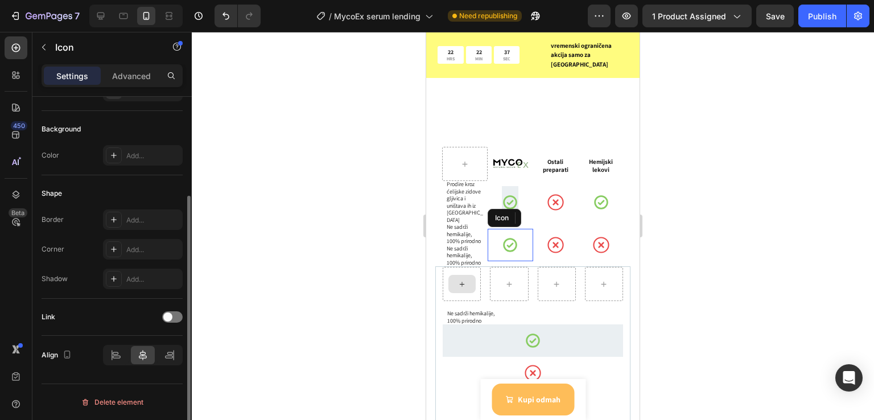
scroll to position [0, 0]
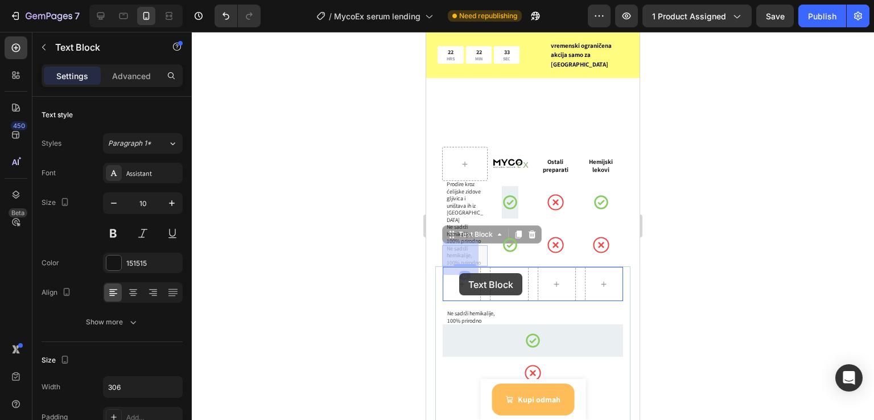
drag, startPoint x: 454, startPoint y: 226, endPoint x: 504, endPoint y: 288, distance: 79.3
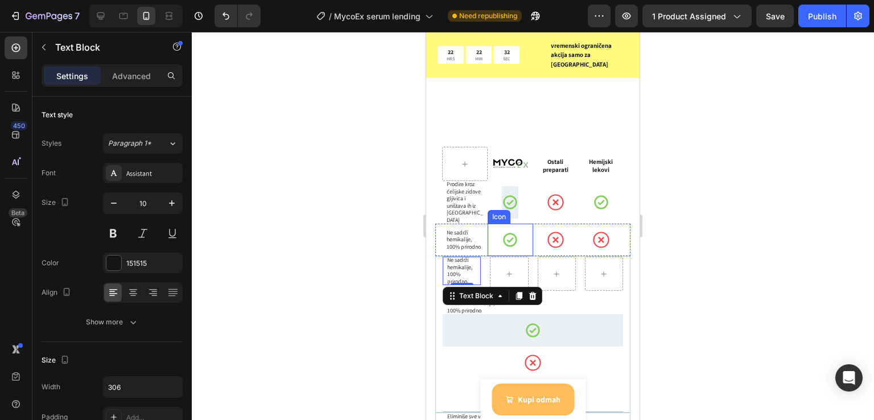
click at [503, 233] on icon at bounding box center [510, 240] width 14 height 14
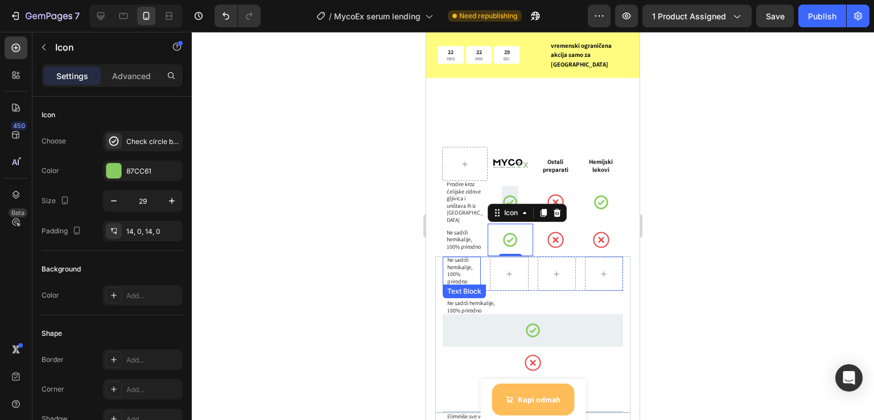
click at [457, 271] on p "100% prirodno" at bounding box center [463, 278] width 32 height 14
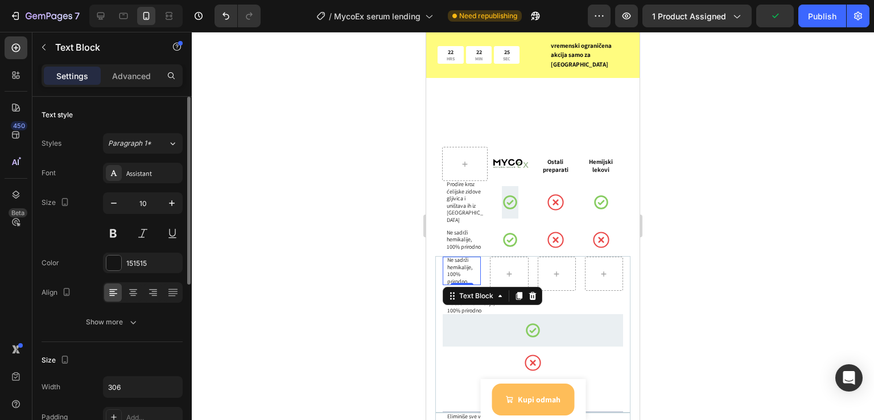
scroll to position [152, 0]
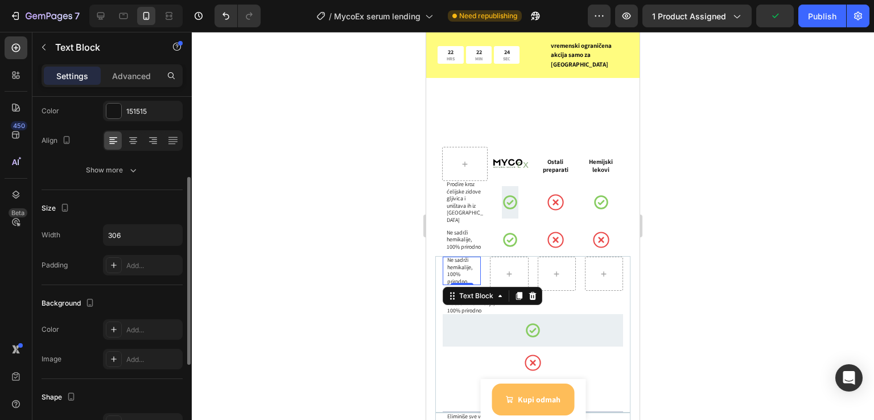
click at [143, 315] on div "Background The changes might be hidden by the video. Color Add... Image Add..." at bounding box center [112, 332] width 141 height 94
click at [133, 336] on div "Add..." at bounding box center [143, 329] width 80 height 20
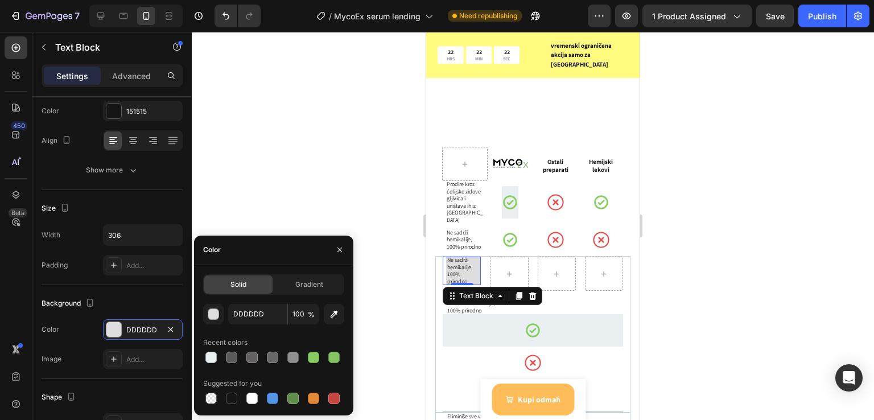
click at [226, 367] on div "DDDDDD 100 % Recent colors Suggested for you" at bounding box center [273, 355] width 141 height 102
click at [232, 360] on div at bounding box center [231, 357] width 11 height 11
type input "595959"
click at [834, 260] on div at bounding box center [533, 226] width 683 height 388
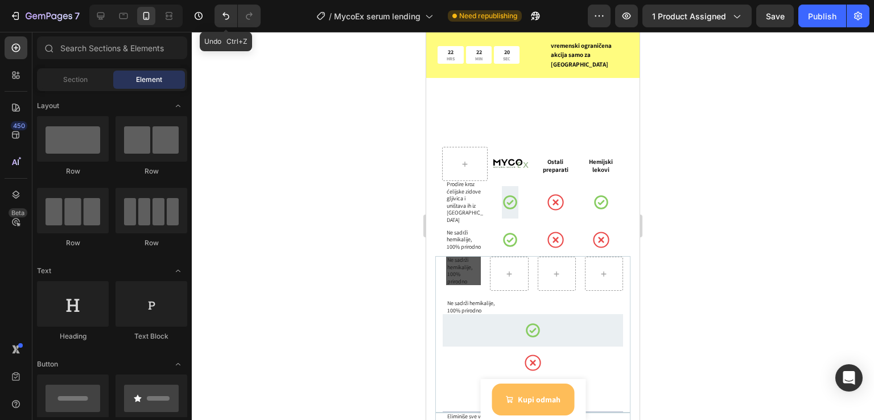
click at [214, 15] on div "Undo Ctrl+Z" at bounding box center [235, 16] width 51 height 23
click at [221, 14] on icon "Undo/Redo" at bounding box center [225, 15] width 11 height 11
click at [222, 14] on icon "Undo/Redo" at bounding box center [225, 15] width 11 height 11
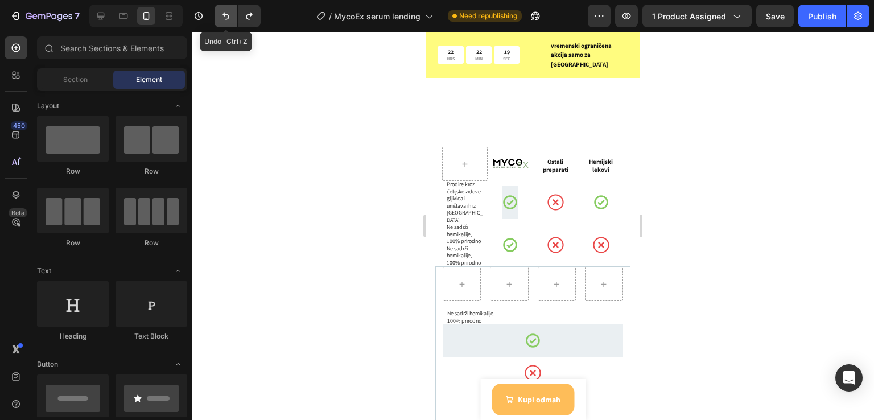
click at [223, 17] on icon "Undo/Redo" at bounding box center [225, 15] width 11 height 11
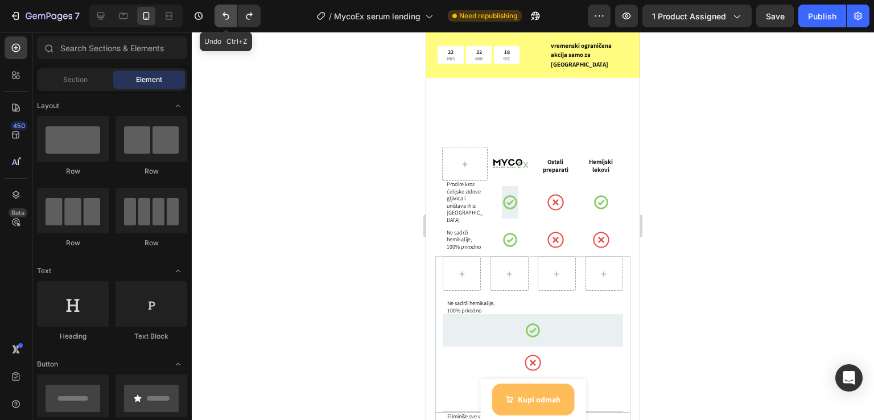
click at [223, 17] on icon "Undo/Redo" at bounding box center [225, 15] width 11 height 11
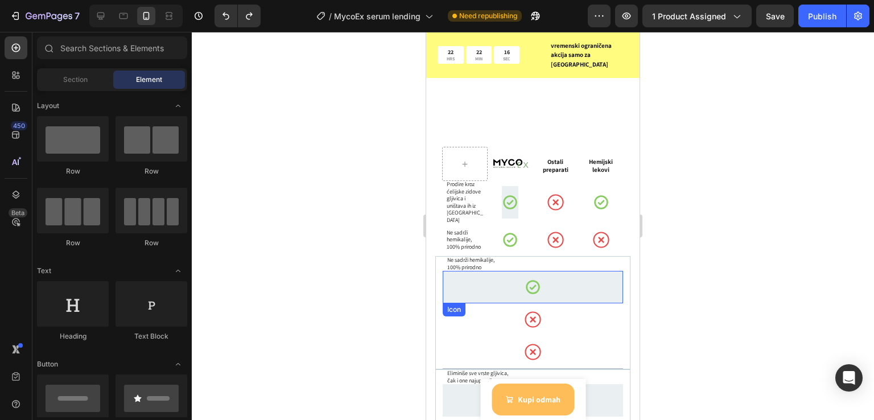
click at [496, 271] on div "Icon" at bounding box center [533, 287] width 180 height 32
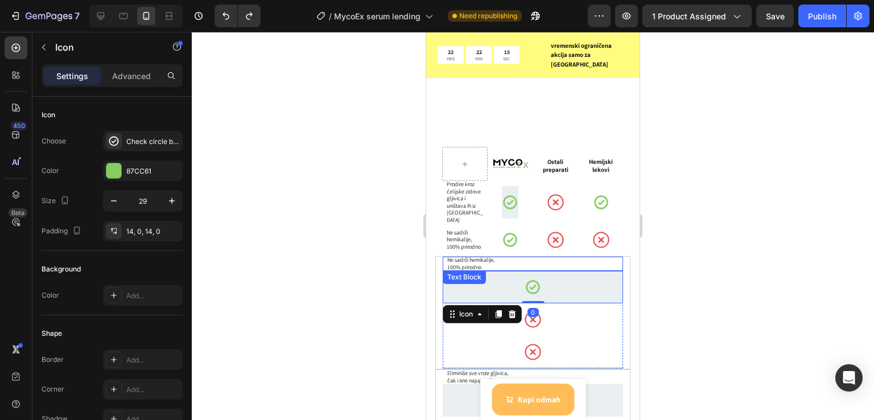
click at [527, 264] on p "100% prirodno" at bounding box center [533, 267] width 172 height 7
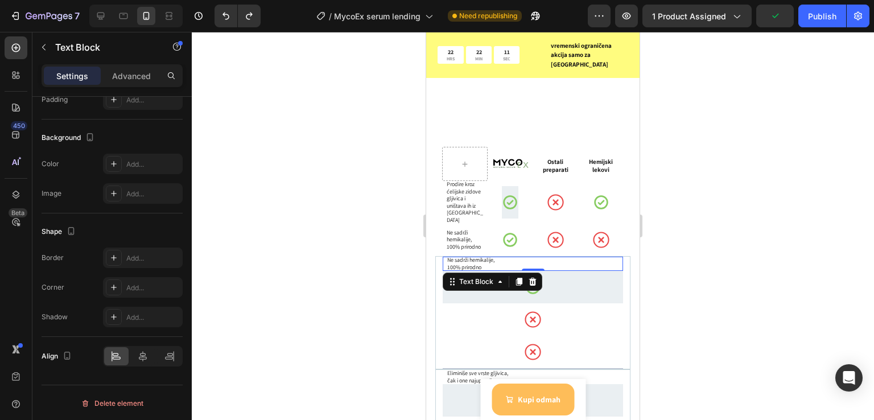
scroll to position [0, 0]
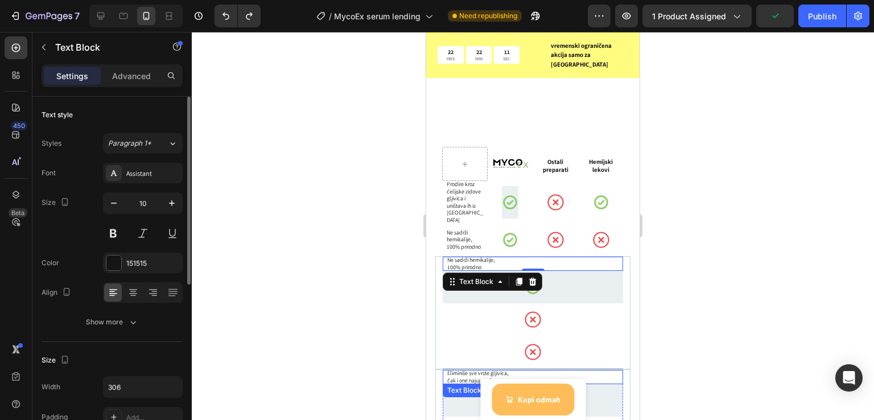
click at [510, 303] on div "Icon" at bounding box center [533, 319] width 180 height 32
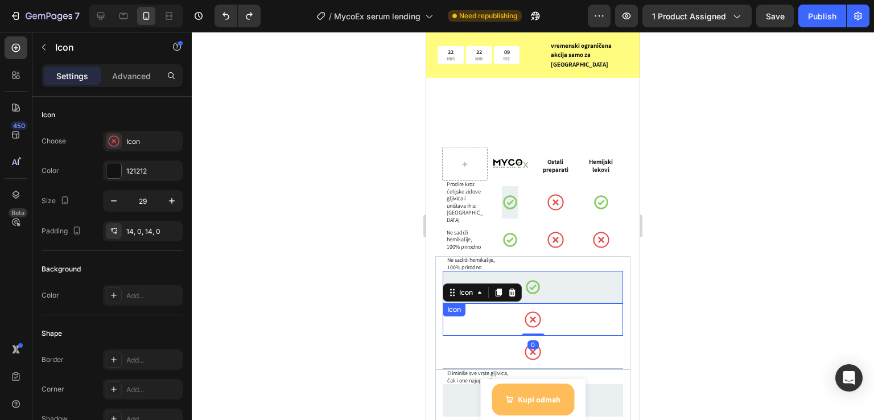
click at [584, 271] on div "Icon" at bounding box center [533, 287] width 180 height 32
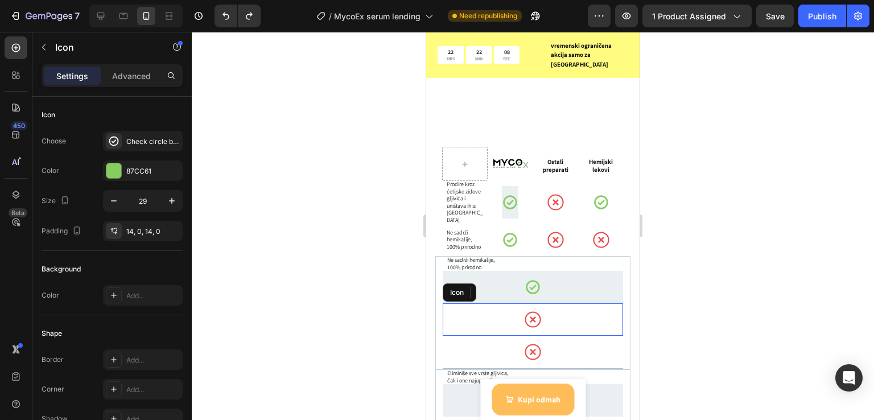
click at [596, 303] on div "Icon" at bounding box center [533, 319] width 180 height 32
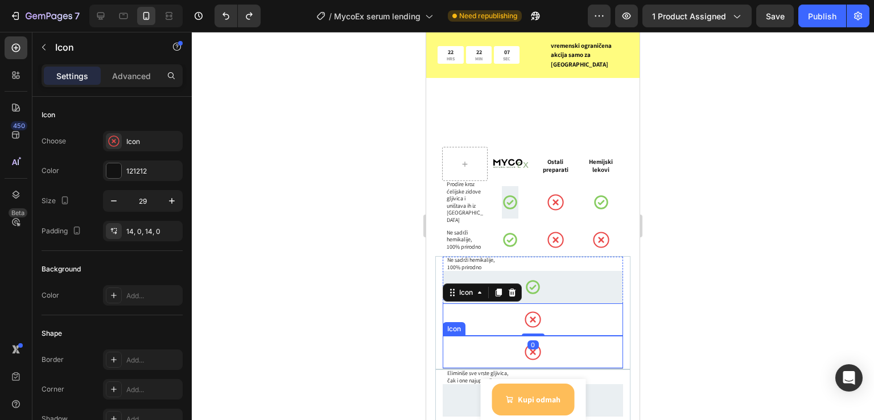
click at [575, 336] on div "Icon" at bounding box center [533, 352] width 180 height 32
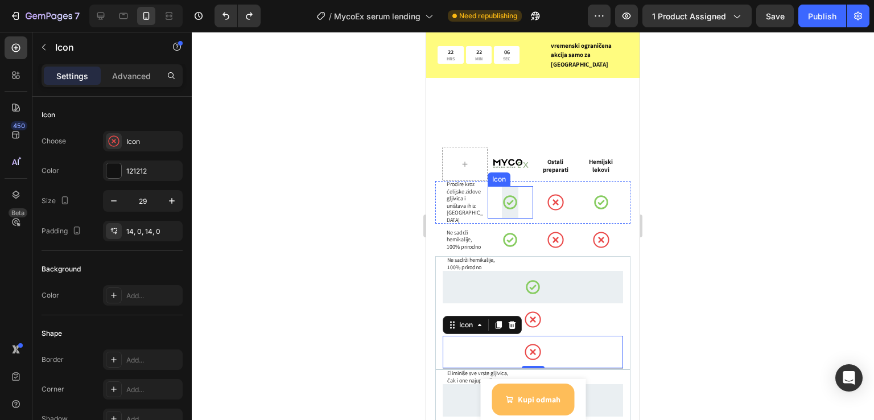
click at [514, 156] on img at bounding box center [510, 163] width 43 height 15
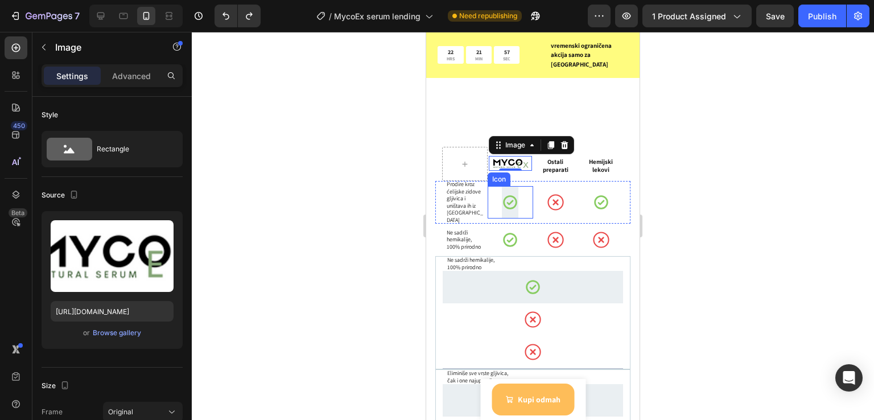
click at [517, 186] on div "Icon" at bounding box center [511, 202] width 46 height 32
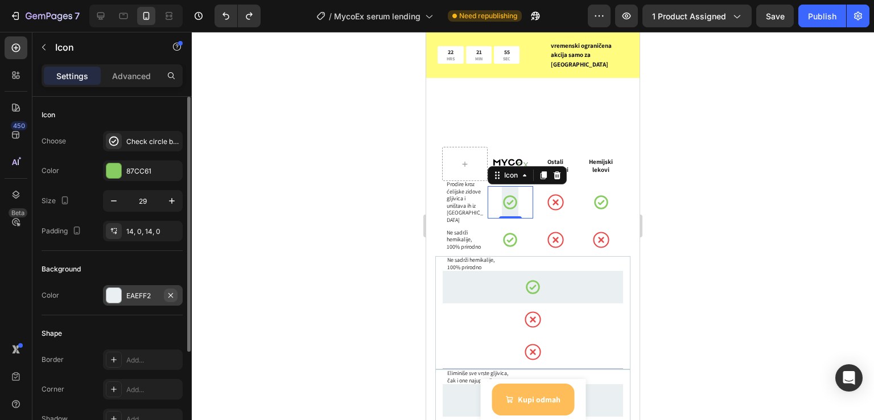
click at [166, 293] on button "button" at bounding box center [171, 296] width 14 height 14
click at [771, 221] on div at bounding box center [533, 226] width 683 height 388
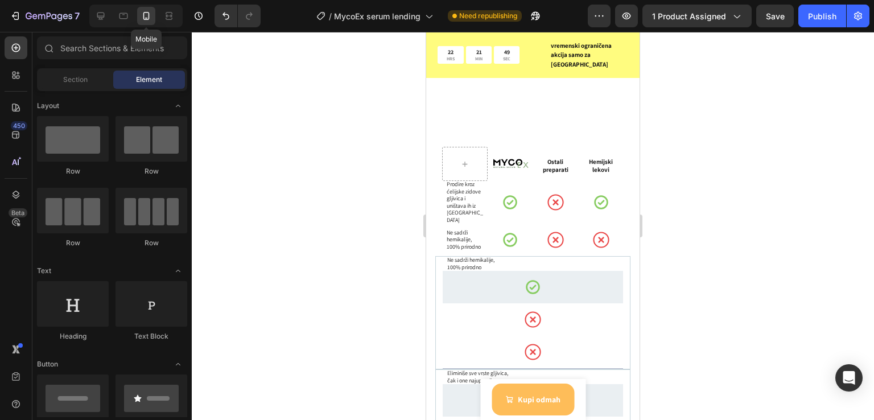
click at [146, 12] on icon at bounding box center [146, 15] width 11 height 11
click at [123, 14] on icon at bounding box center [124, 16] width 9 height 6
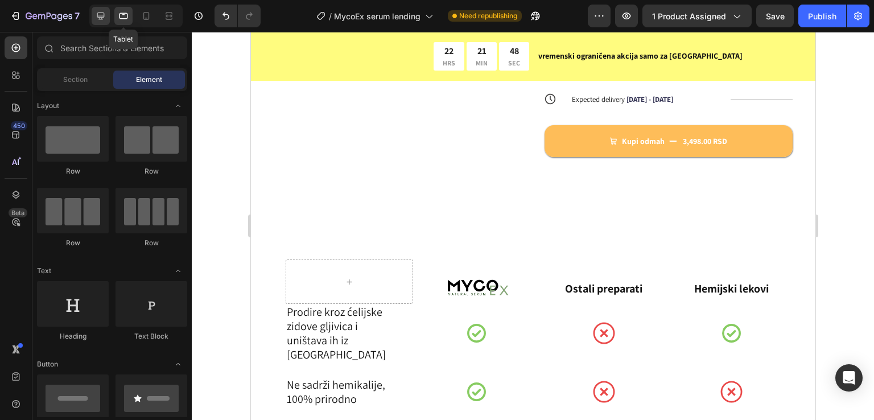
scroll to position [4559, 0]
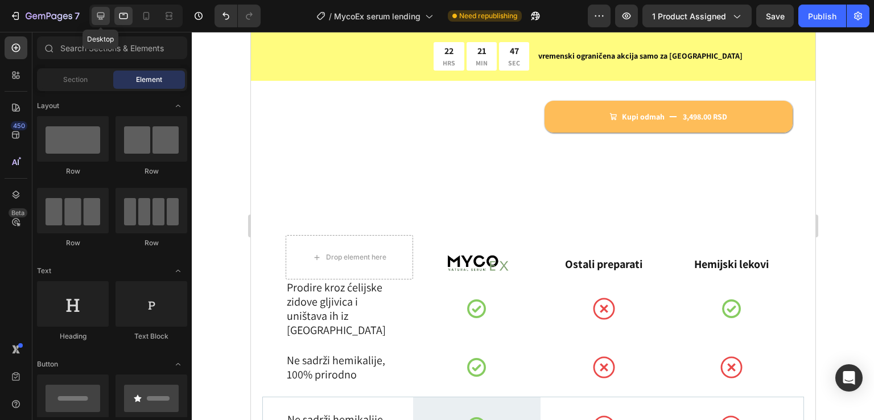
click at [100, 17] on icon at bounding box center [100, 16] width 7 height 7
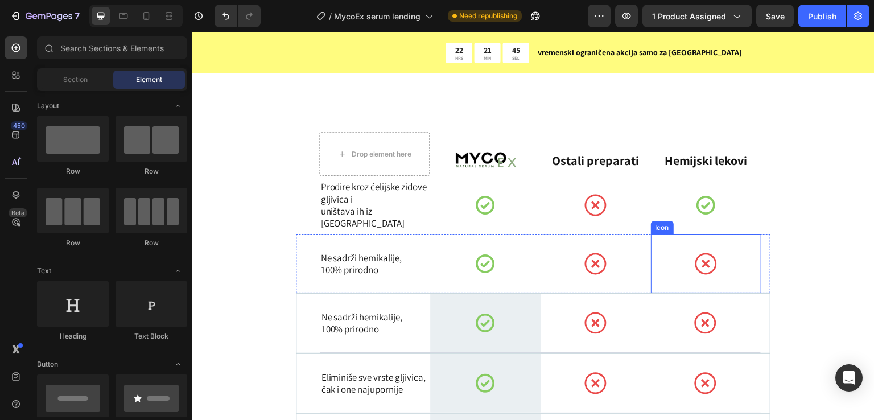
scroll to position [4862, 0]
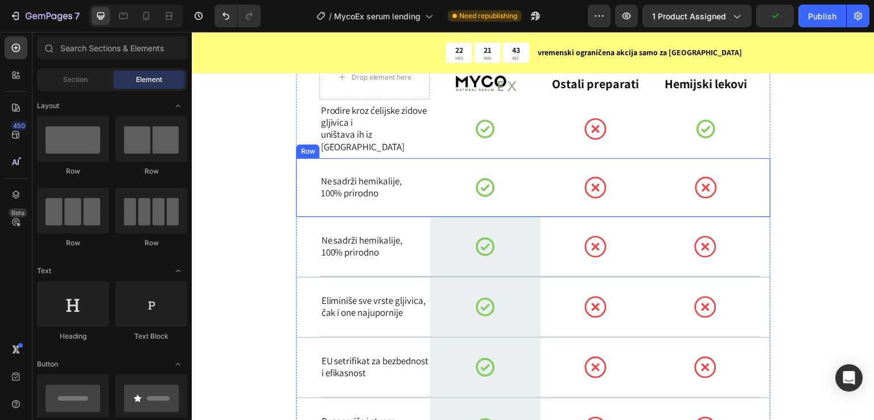
click at [319, 169] on div "Ne sadrži hemikalije, 100% prirodno Text Block" at bounding box center [374, 187] width 110 height 59
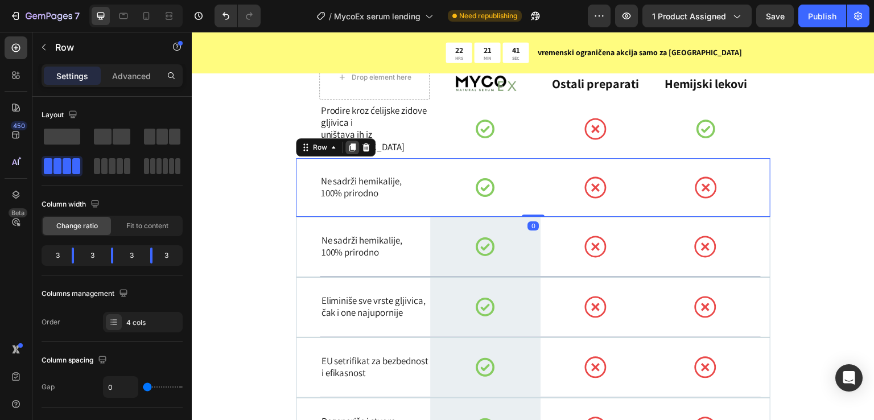
click at [352, 147] on icon at bounding box center [353, 147] width 6 height 8
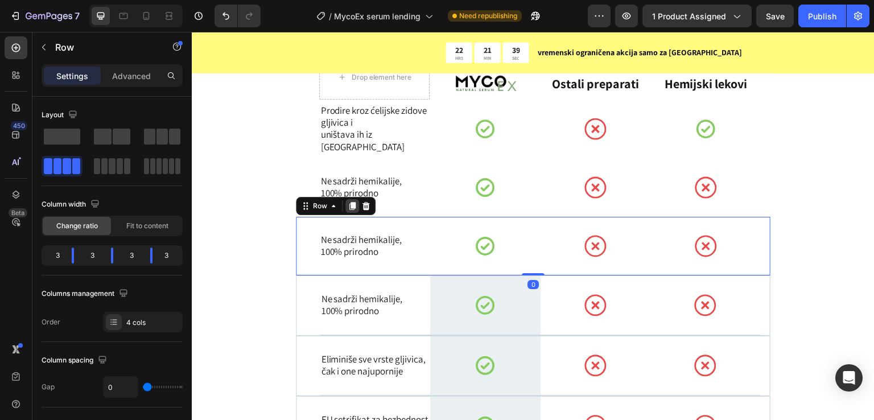
click at [350, 204] on icon at bounding box center [353, 206] width 6 height 8
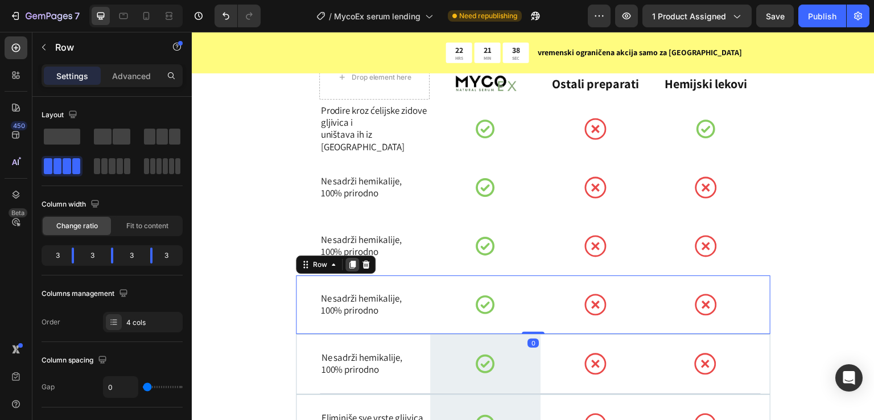
click at [353, 264] on icon at bounding box center [353, 265] width 6 height 8
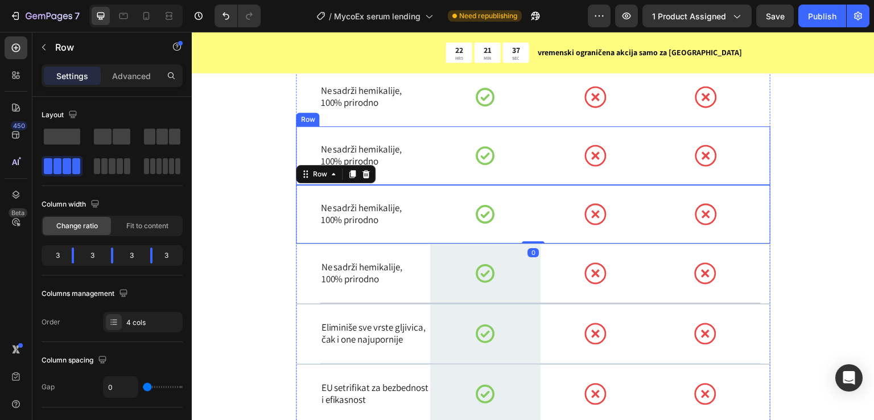
scroll to position [5015, 0]
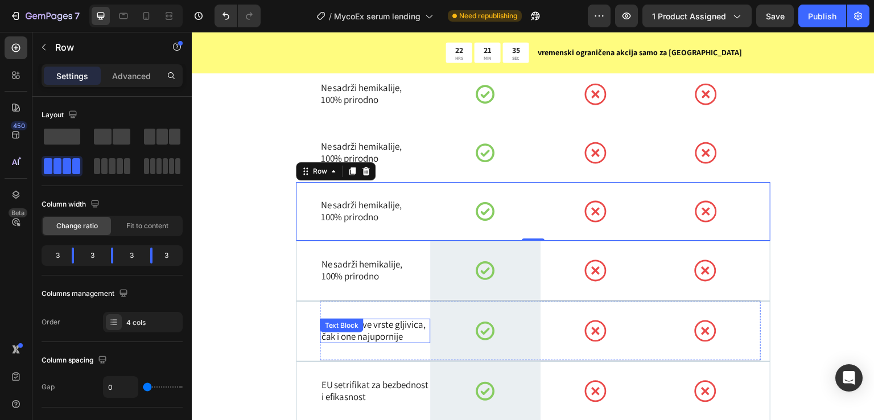
click at [379, 320] on p "Eliminiše sve vrste gljivica," at bounding box center [375, 325] width 108 height 12
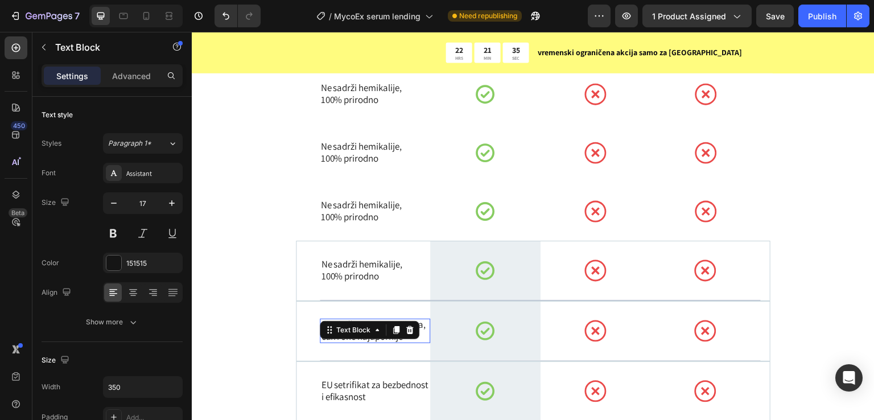
click at [379, 326] on icon at bounding box center [377, 330] width 9 height 9
click at [399, 340] on p "čak i one najupornije" at bounding box center [375, 337] width 108 height 12
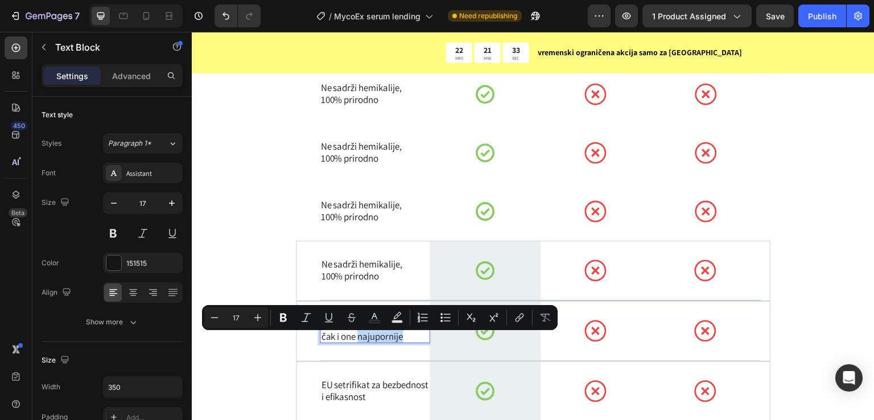
click at [412, 343] on p "čak i one najupornije" at bounding box center [375, 337] width 108 height 12
click at [415, 341] on p "čak i one najupornije" at bounding box center [375, 337] width 108 height 12
click at [399, 340] on p "čak i one najupornije" at bounding box center [375, 337] width 108 height 12
drag, startPoint x: 399, startPoint y: 340, endPoint x: 382, endPoint y: 339, distance: 17.2
click at [398, 340] on p "čak i one najupornije" at bounding box center [375, 337] width 108 height 12
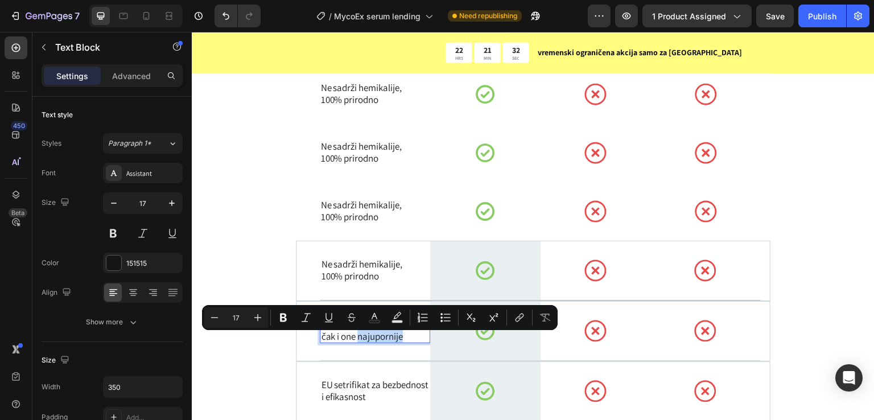
click at [402, 341] on p "čak i one najupornije" at bounding box center [375, 337] width 108 height 12
click at [412, 342] on p "čak i one najupornije" at bounding box center [375, 337] width 108 height 12
click at [499, 324] on button "Superscript" at bounding box center [494, 317] width 20 height 20
click at [577, 348] on div "Icon" at bounding box center [596, 331] width 110 height 59
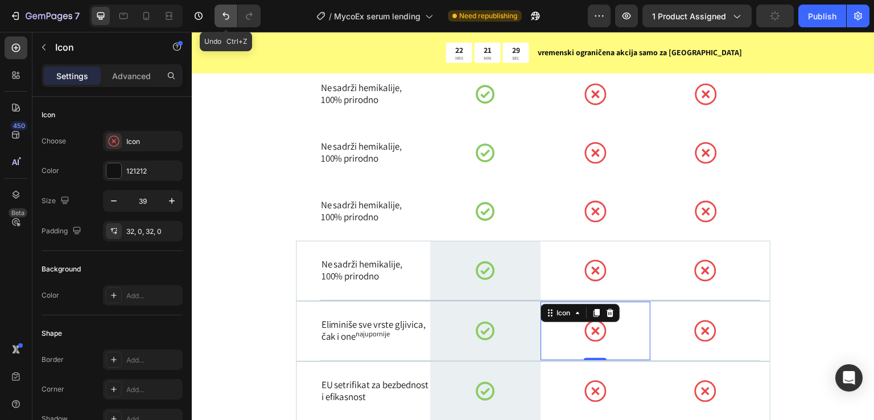
click at [221, 18] on icon "Undo/Redo" at bounding box center [225, 15] width 11 height 11
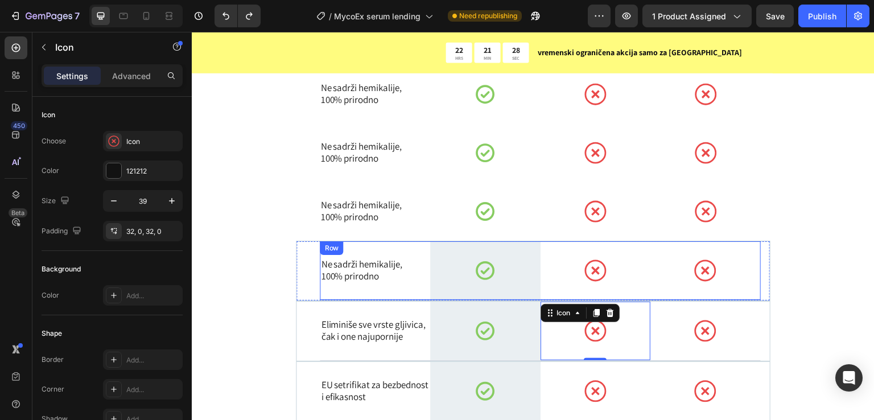
click at [365, 340] on p "čak i one najupornije" at bounding box center [375, 337] width 108 height 12
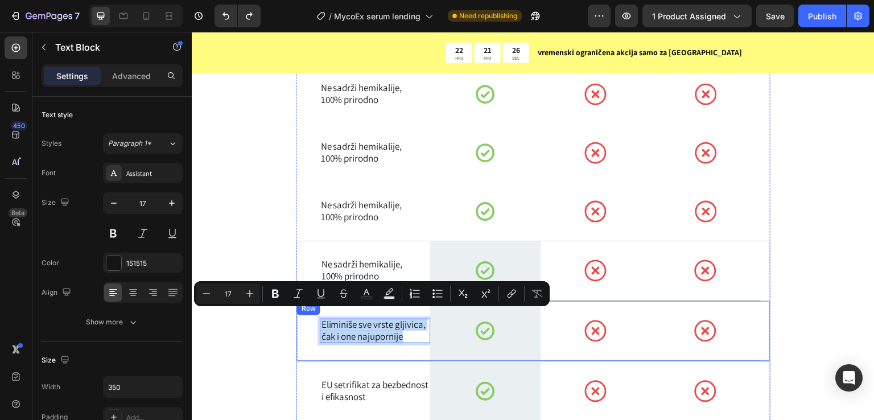
drag, startPoint x: 404, startPoint y: 341, endPoint x: 307, endPoint y: 309, distance: 101.5
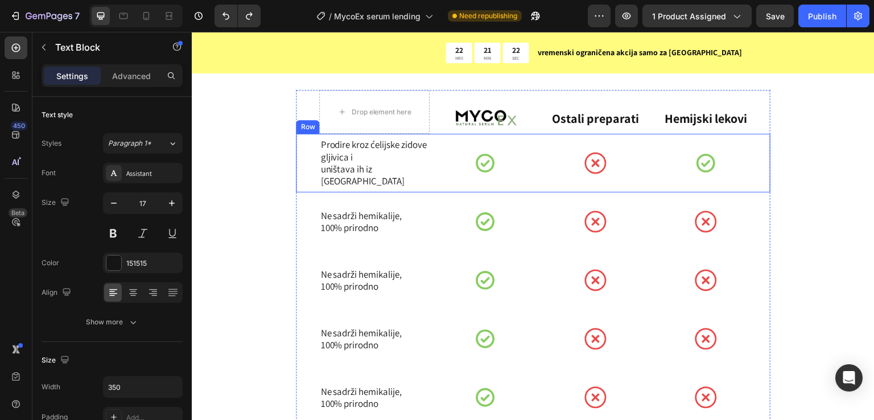
scroll to position [4787, 0]
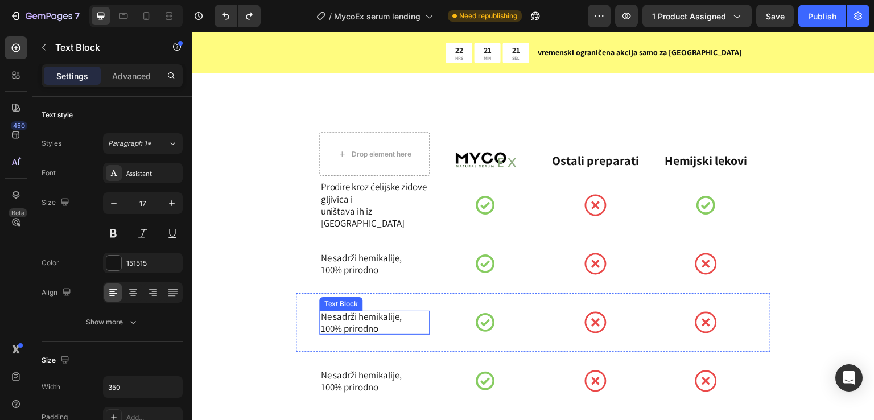
click at [359, 326] on p "100% prirodno" at bounding box center [375, 329] width 108 height 12
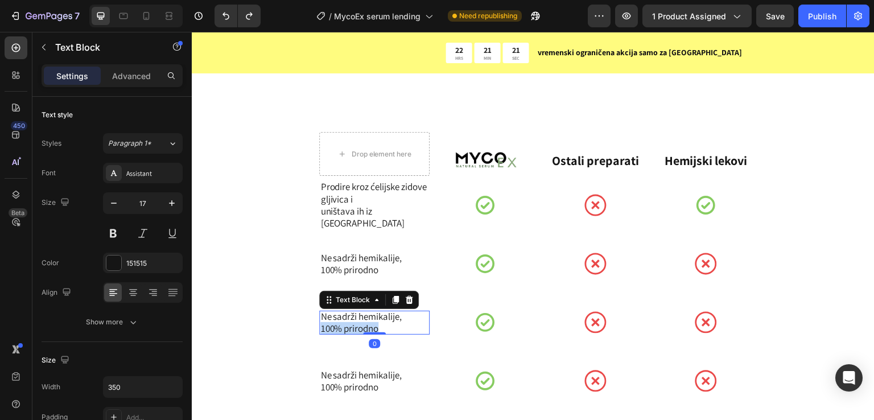
click at [359, 326] on p "100% prirodno" at bounding box center [375, 329] width 108 height 12
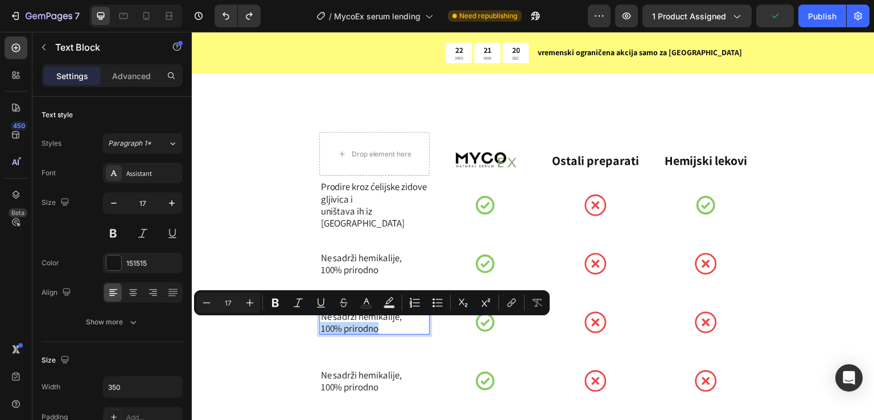
click at [376, 327] on p "100% prirodno" at bounding box center [375, 329] width 108 height 12
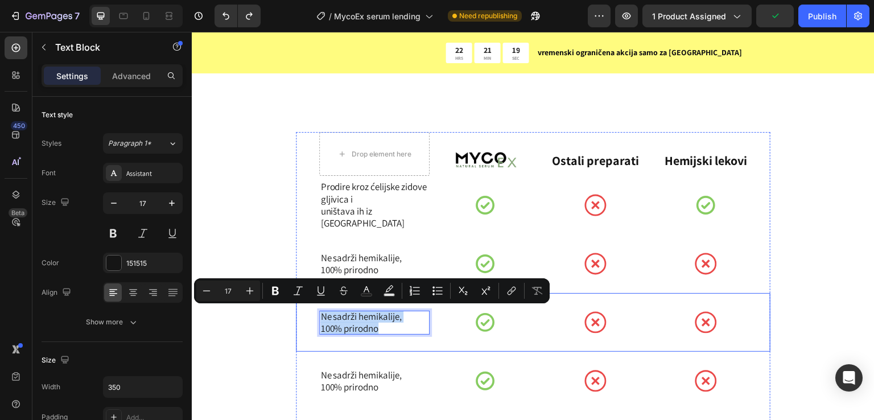
drag, startPoint x: 385, startPoint y: 327, endPoint x: 305, endPoint y: 301, distance: 83.7
click at [305, 301] on div "Ne sadrži hemikalije, 100% prirodno Text Block 0 Icon Icon Icon Row" at bounding box center [533, 322] width 475 height 59
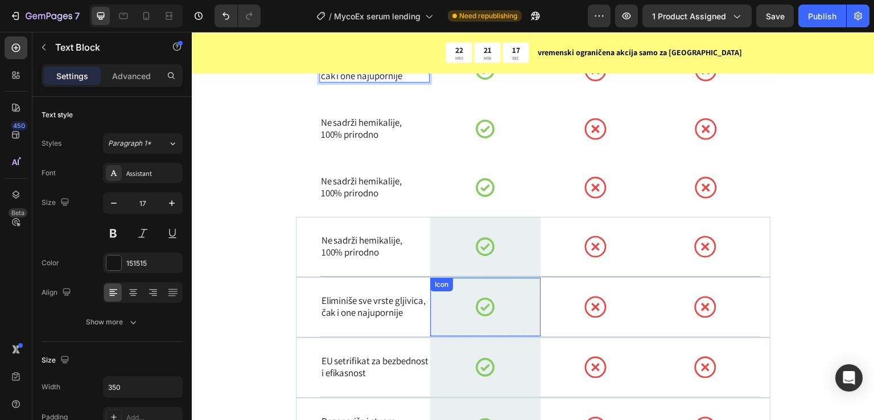
scroll to position [5085, 0]
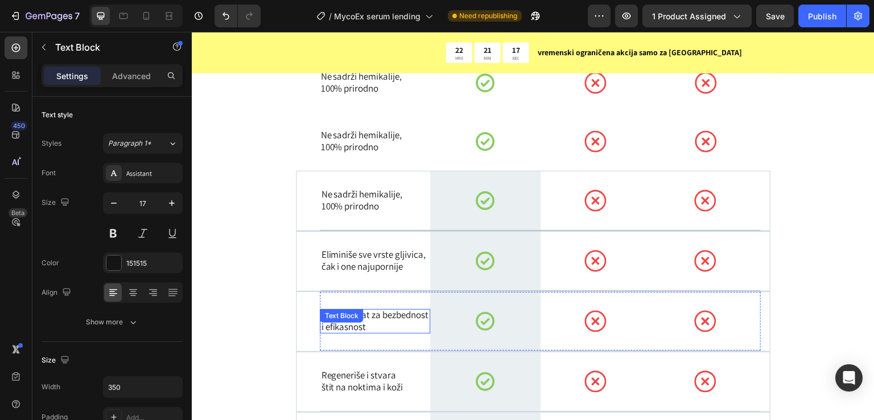
click at [358, 317] on div "EU setrifikat za bezbednost i efikasnost Text Block" at bounding box center [375, 321] width 110 height 24
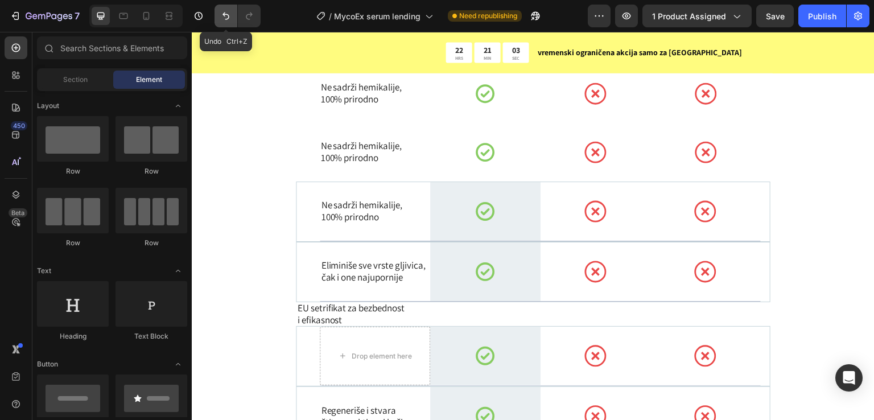
click at [220, 11] on icon "Undo/Redo" at bounding box center [225, 15] width 11 height 11
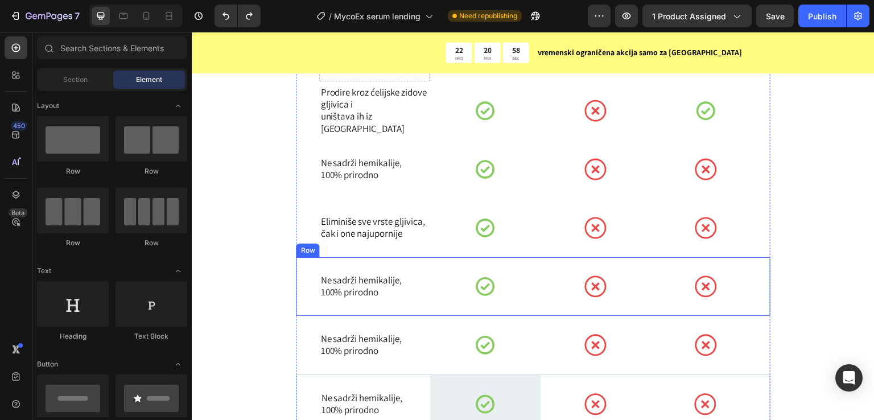
scroll to position [4846, 0]
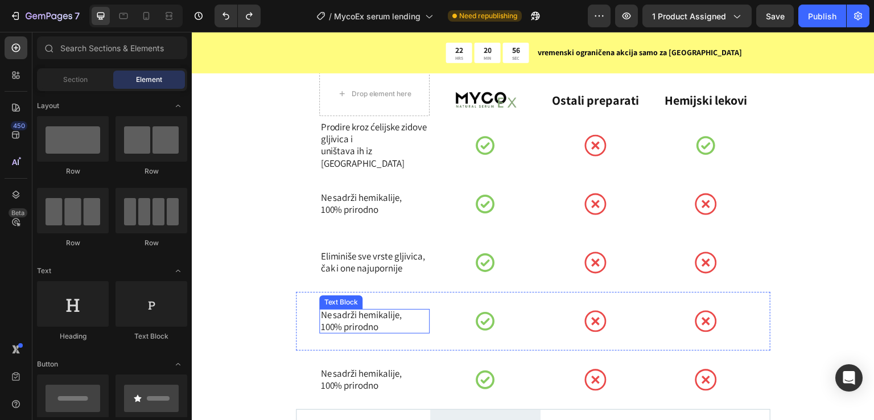
click at [360, 313] on p "Ne sadrži hemikalije," at bounding box center [375, 315] width 108 height 12
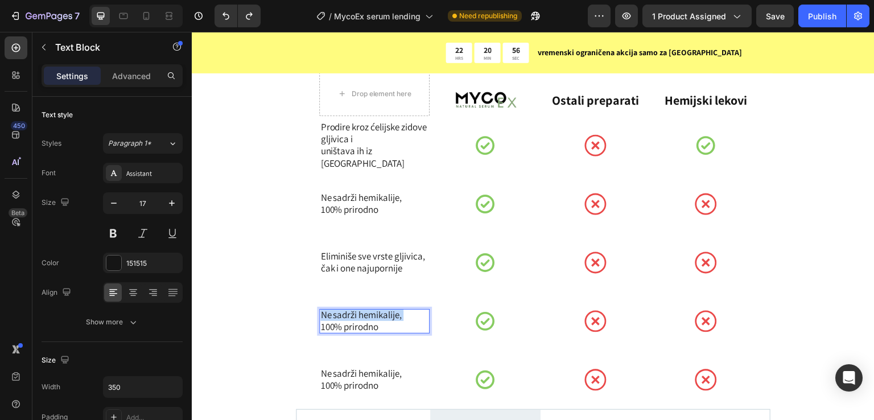
click at [360, 313] on p "Ne sadrži hemikalije," at bounding box center [375, 315] width 108 height 12
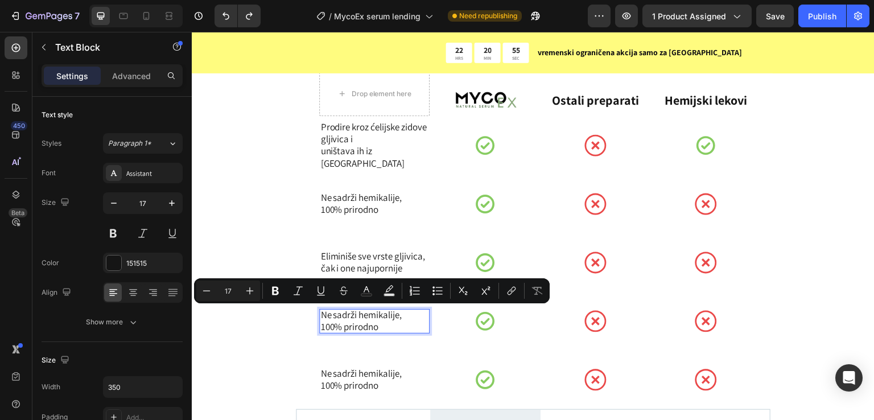
click at [371, 327] on p "100% prirodno" at bounding box center [375, 327] width 108 height 12
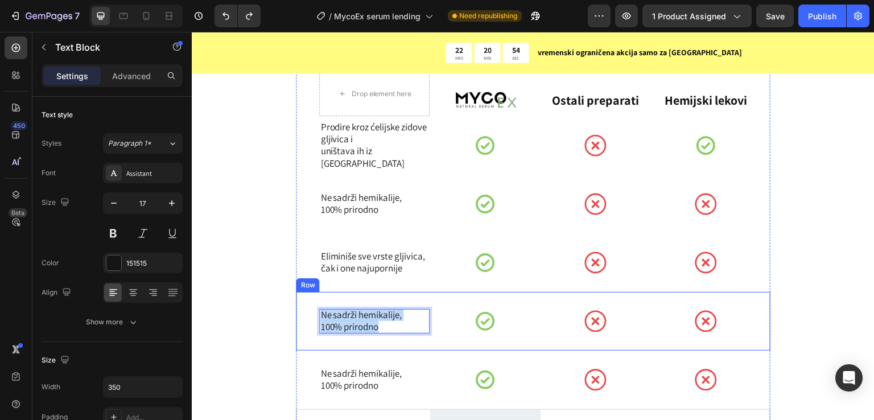
drag, startPoint x: 381, startPoint y: 327, endPoint x: 315, endPoint y: 306, distance: 69.1
click at [315, 306] on div "Ne sadrži hemikalije, 100% prirodno Text Block 0 Icon Icon Icon Row" at bounding box center [533, 321] width 475 height 59
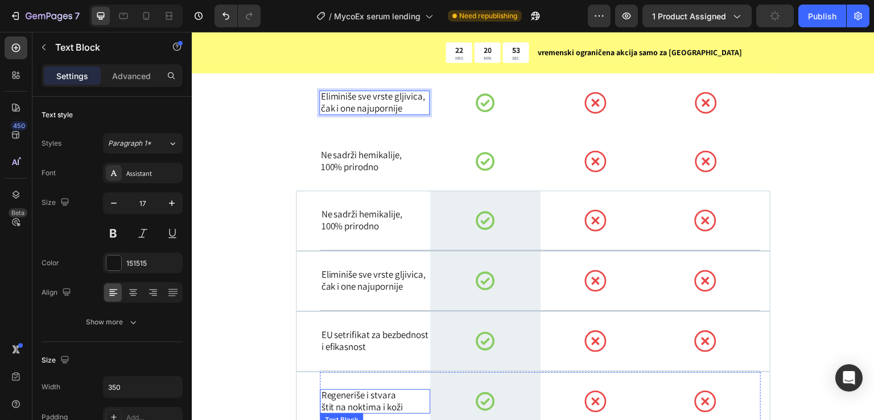
scroll to position [5143, 0]
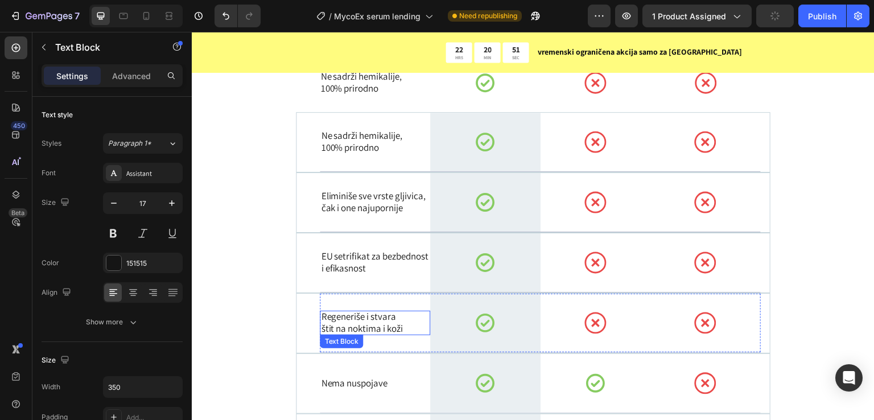
click at [386, 323] on p "štit na noktima i koži" at bounding box center [375, 329] width 108 height 12
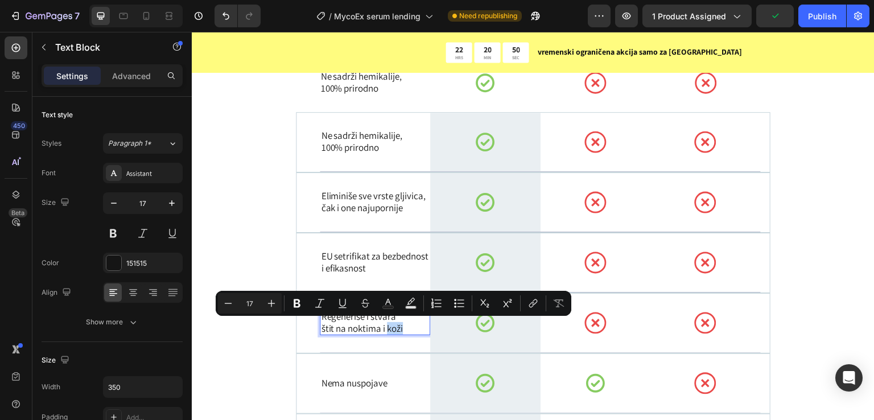
click at [406, 327] on p "štit na noktima i koži" at bounding box center [375, 329] width 108 height 12
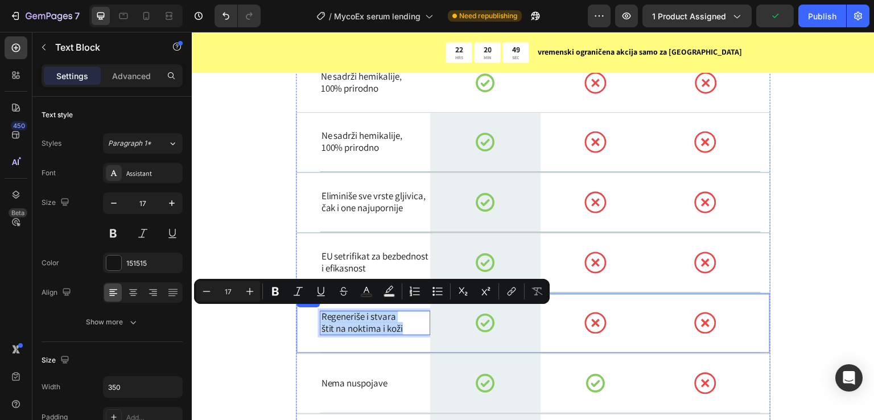
drag, startPoint x: 407, startPoint y: 327, endPoint x: 313, endPoint y: 309, distance: 96.2
click at [313, 309] on div "Regeneriše i stvara štit na noktima i koži Text Block 0 Icon Row Icon Icon Row …" at bounding box center [533, 323] width 475 height 60
copy div "Regeneriše i stvara štit na noktima i koži"
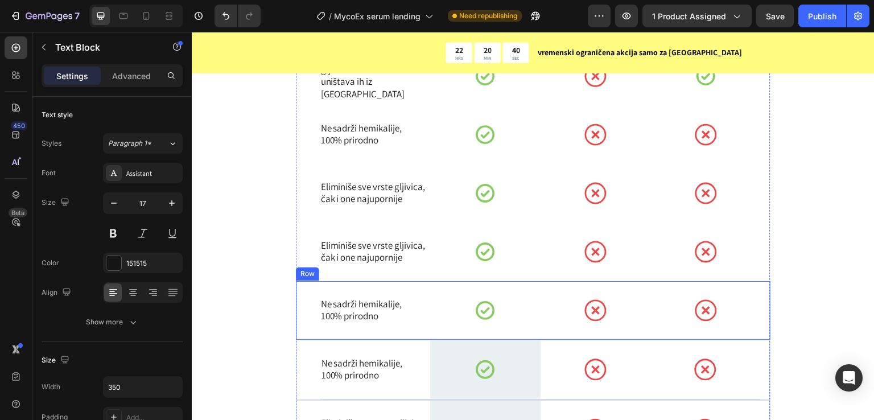
scroll to position [4992, 0]
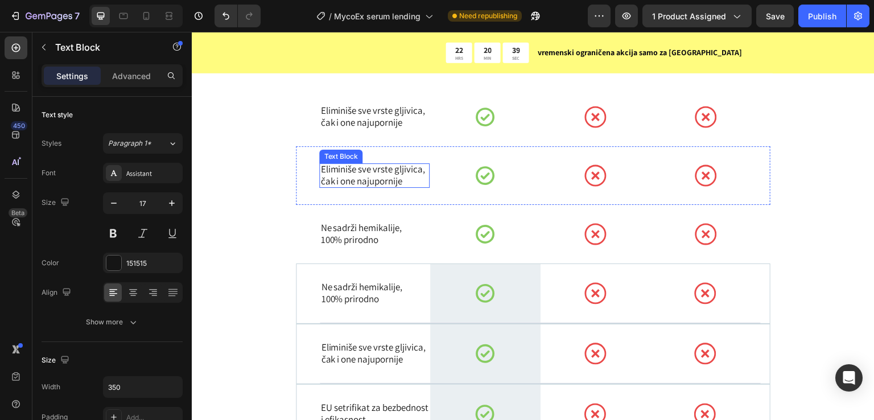
click at [348, 171] on p "Eliminiše sve vrste gljivica," at bounding box center [375, 169] width 108 height 12
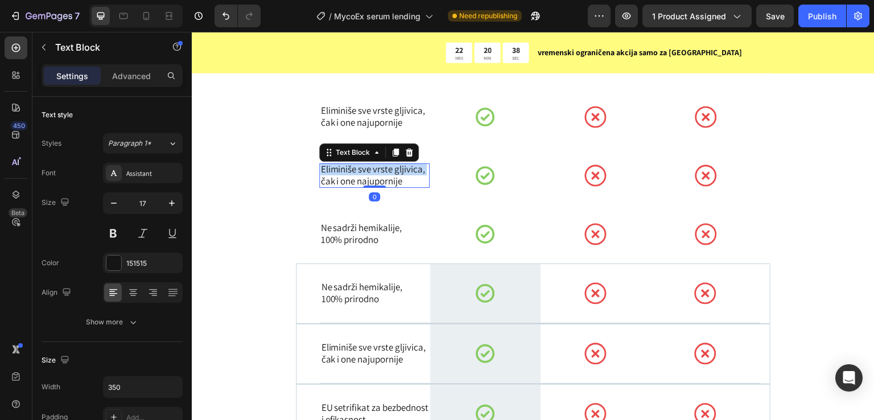
click at [348, 171] on p "Eliminiše sve vrste gljivica," at bounding box center [375, 169] width 108 height 12
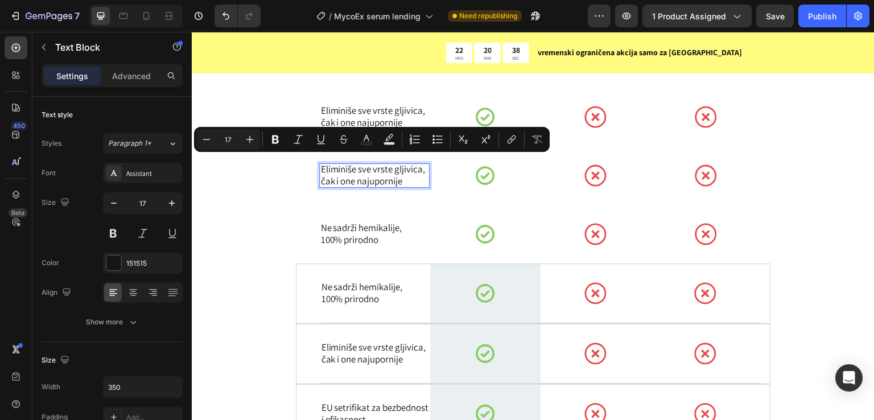
click at [417, 187] on p "čak i one najupornije" at bounding box center [375, 181] width 108 height 12
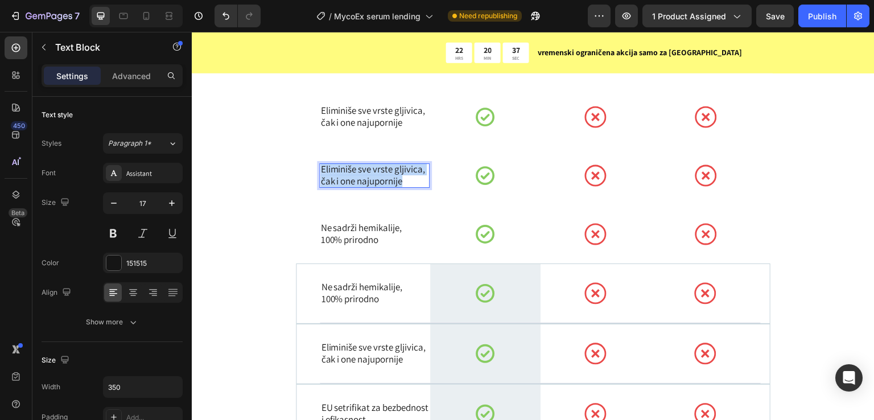
drag, startPoint x: 417, startPoint y: 189, endPoint x: 311, endPoint y: 161, distance: 109.0
click at [311, 161] on div "Eliminiše sve vrste gljivica, čak i one najupornije Text Block 0 Icon Icon Icon…" at bounding box center [533, 175] width 475 height 59
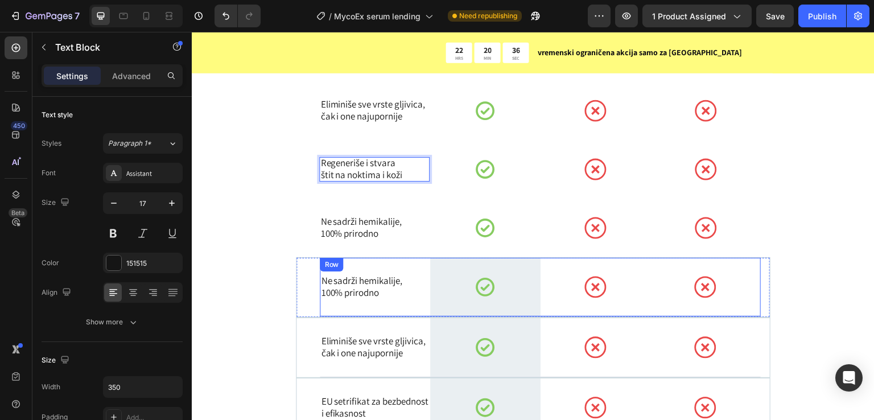
scroll to position [5149, 0]
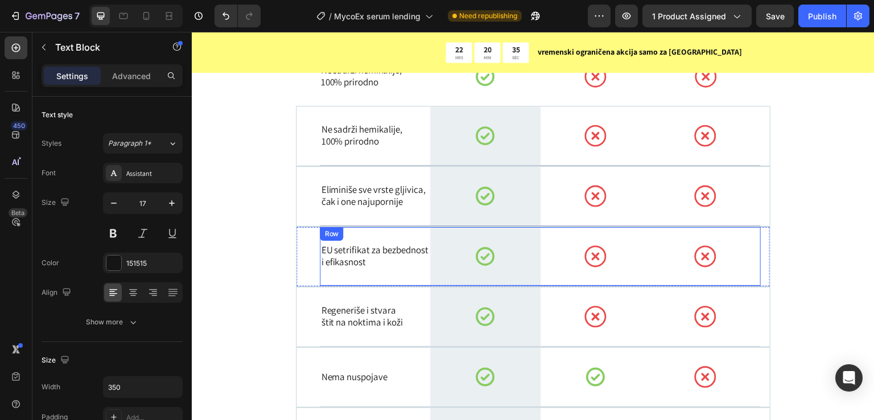
click at [364, 248] on div "EU setrifikat za bezbednost i efikasnost Text Block" at bounding box center [375, 256] width 110 height 24
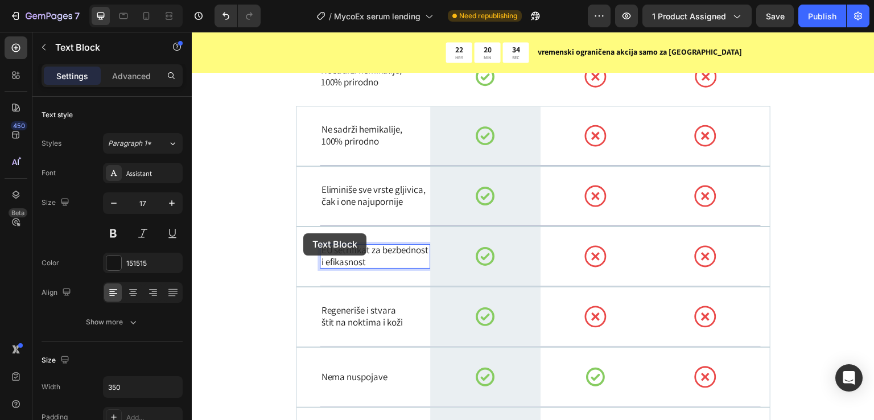
scroll to position [5139, 0]
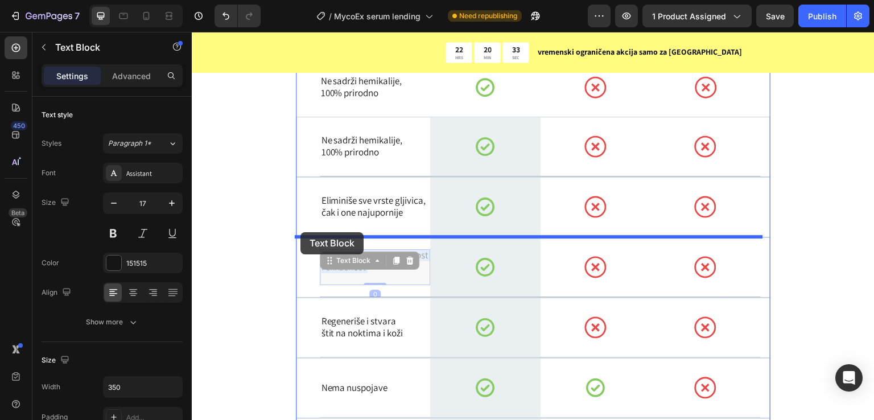
drag, startPoint x: 377, startPoint y: 266, endPoint x: 301, endPoint y: 232, distance: 82.8
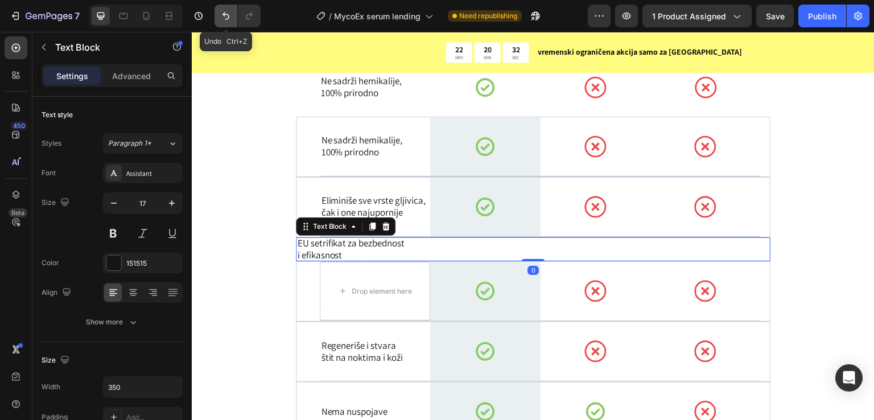
drag, startPoint x: 220, startPoint y: 17, endPoint x: 138, endPoint y: 85, distance: 106.3
click at [220, 17] on button "Undo/Redo" at bounding box center [226, 16] width 23 height 23
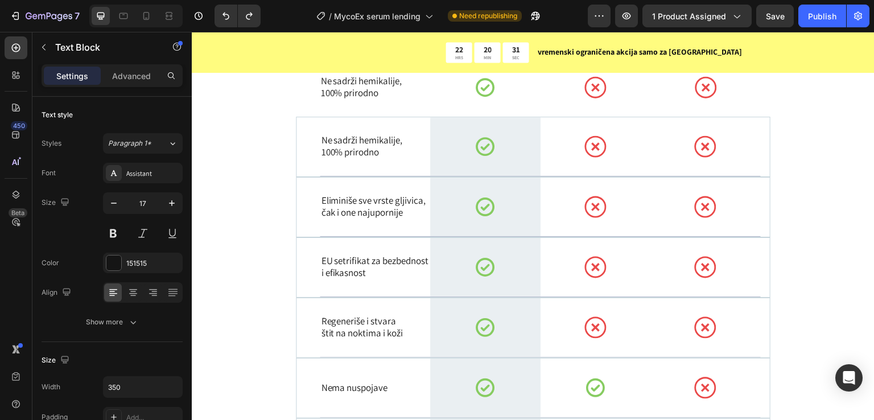
click at [356, 275] on p "i efikasnost" at bounding box center [375, 273] width 108 height 12
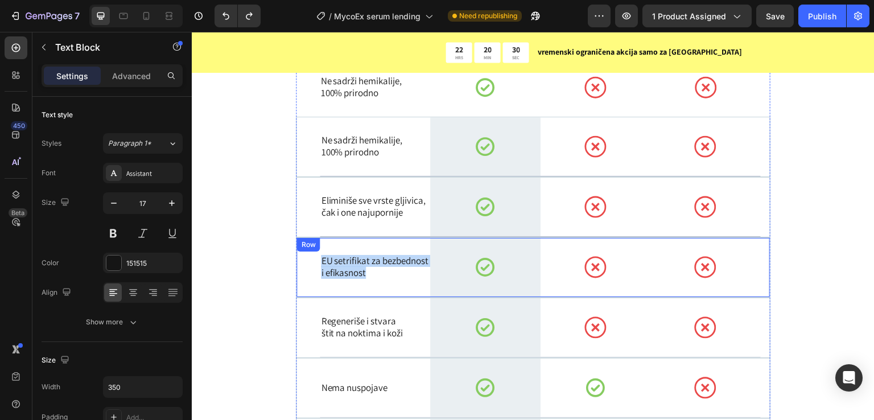
drag, startPoint x: 368, startPoint y: 279, endPoint x: 310, endPoint y: 248, distance: 66.2
click at [310, 248] on div "EU setrifikat za bezbednost i efikasnost Text Block Icon Row Icon Icon Row Row" at bounding box center [533, 267] width 475 height 60
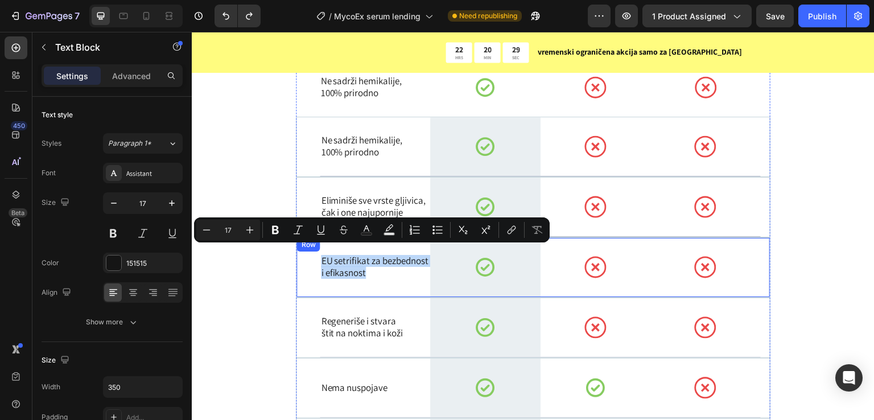
copy div "EU setrifikat za bezbednost i efikasnost"
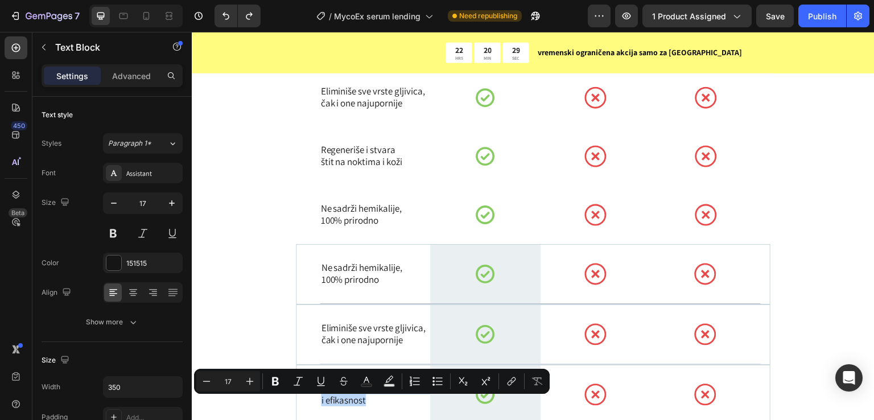
scroll to position [4987, 0]
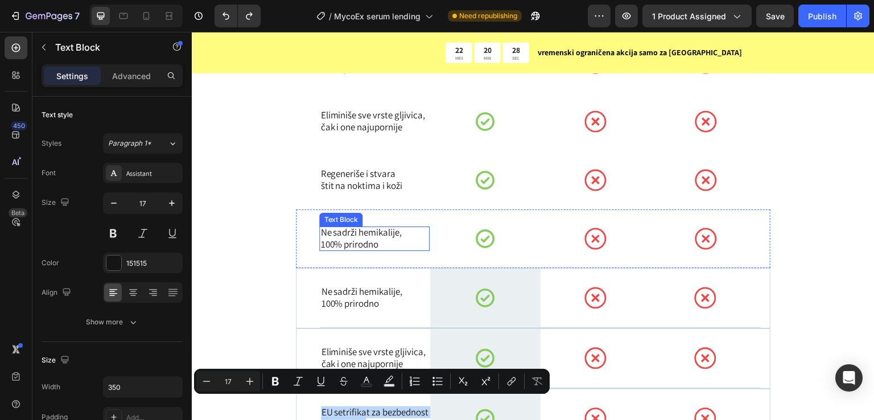
click at [374, 239] on p "100% prirodno" at bounding box center [375, 245] width 108 height 12
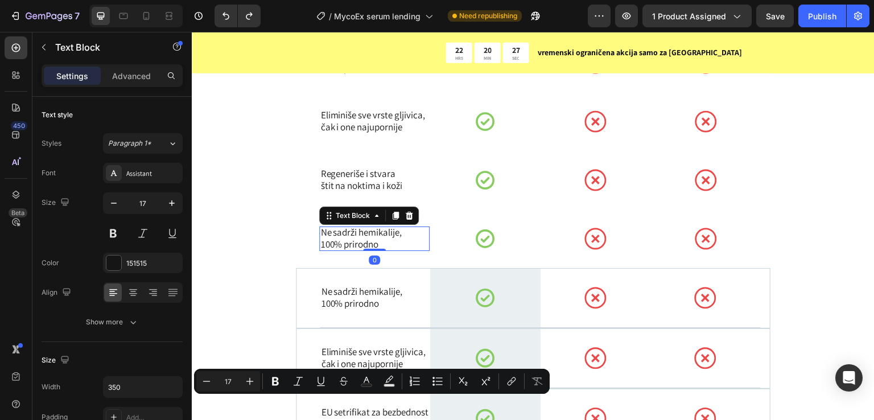
click at [374, 239] on p "100% prirodno" at bounding box center [375, 245] width 108 height 12
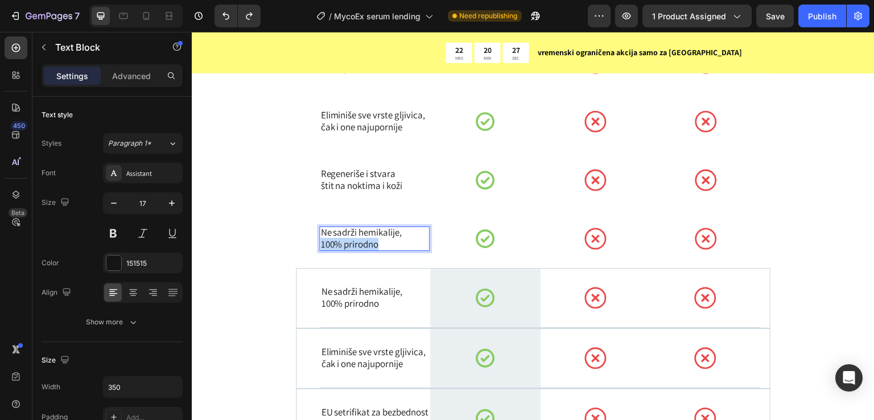
click at [374, 239] on p "100% prirodno" at bounding box center [375, 245] width 108 height 12
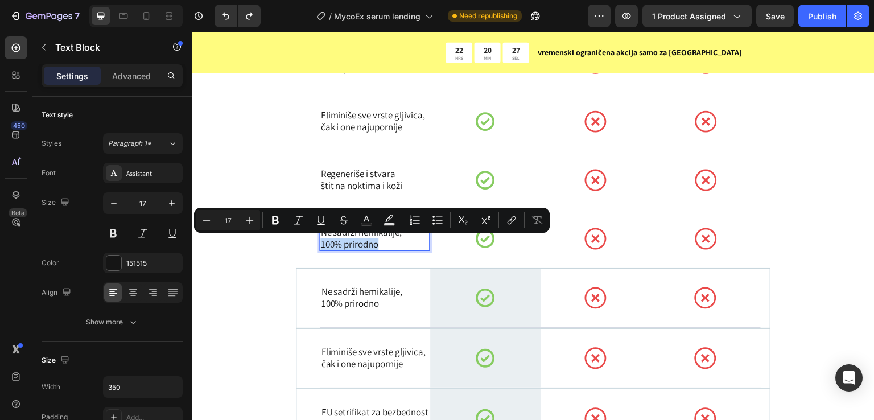
click at [379, 243] on p "100% prirodno" at bounding box center [375, 245] width 108 height 12
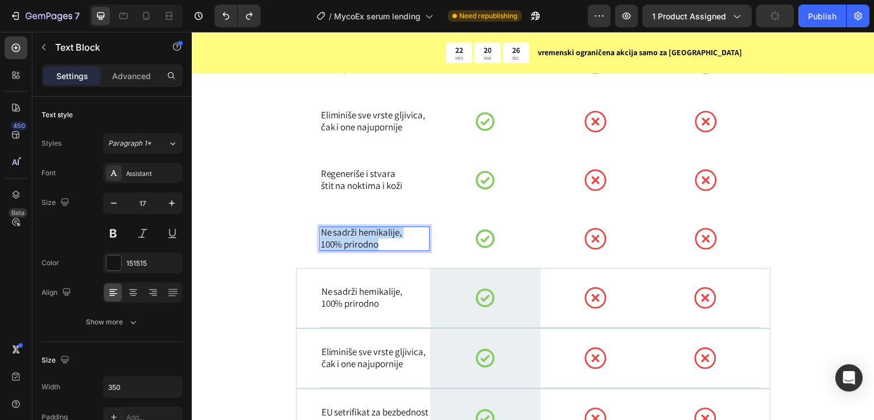
drag, startPoint x: 367, startPoint y: 242, endPoint x: 319, endPoint y: 227, distance: 50.1
click at [319, 227] on div "Ne sadrži hemikalije, 100% prirodno" at bounding box center [374, 239] width 110 height 24
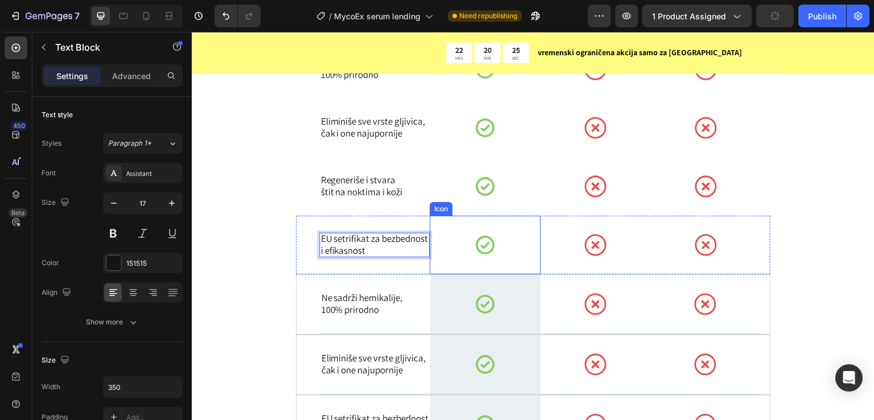
click at [447, 234] on div "Icon" at bounding box center [485, 245] width 110 height 59
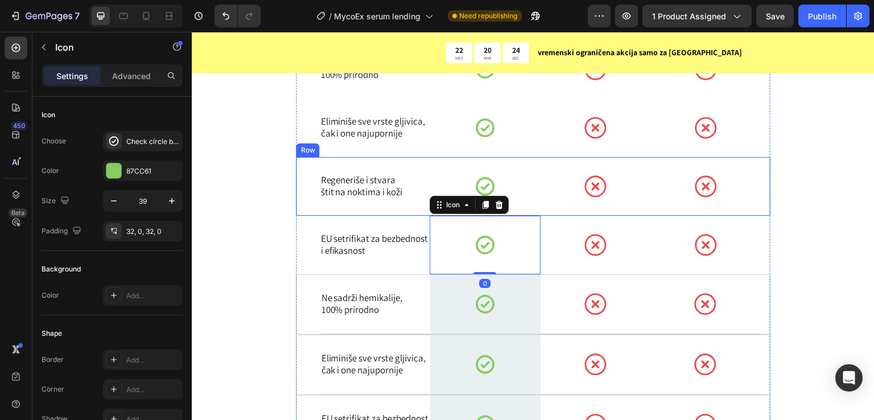
click at [395, 211] on div "Regeneriše i stvara štit na noktima i koži Text Block" at bounding box center [374, 186] width 110 height 59
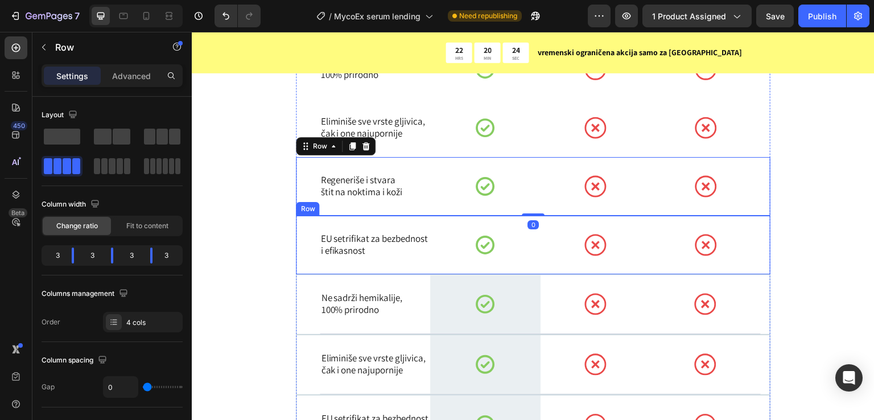
click at [403, 222] on div "EU setrifikat za bezbednost i efikasnost Text Block" at bounding box center [374, 245] width 110 height 59
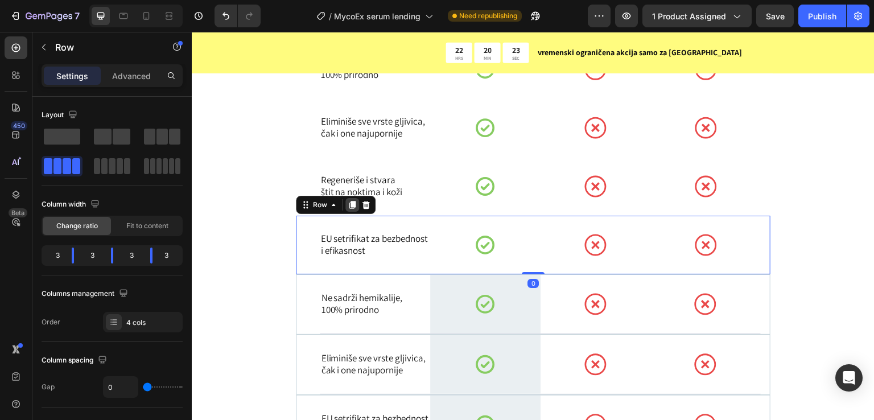
click at [352, 208] on icon at bounding box center [353, 205] width 6 height 8
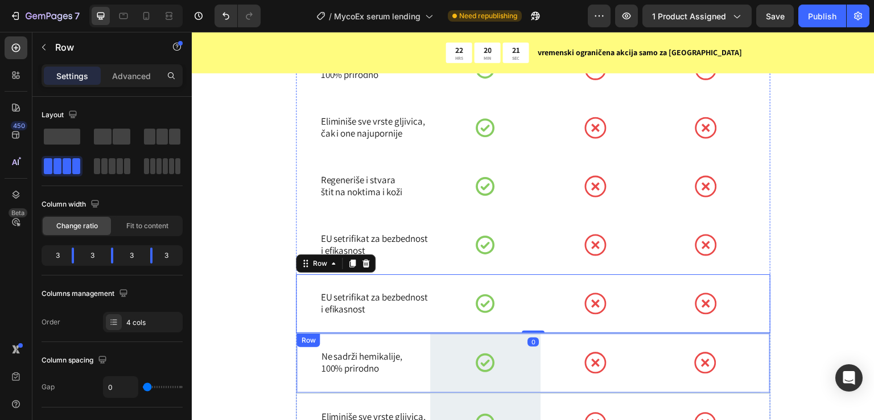
click at [306, 344] on div "Row" at bounding box center [308, 340] width 19 height 10
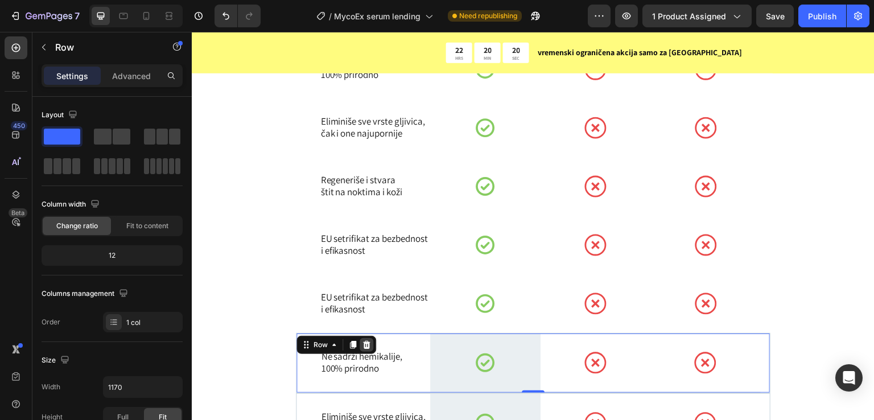
click at [367, 343] on icon at bounding box center [366, 345] width 7 height 8
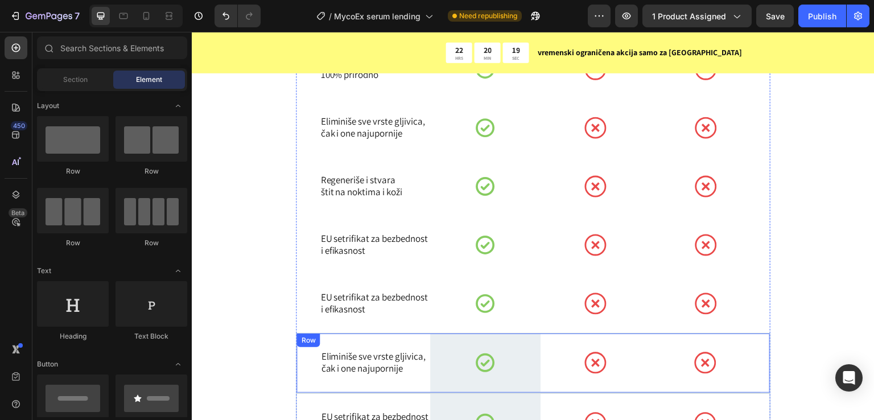
drag, startPoint x: 301, startPoint y: 349, endPoint x: 320, endPoint y: 348, distance: 19.4
click at [301, 350] on div "Eliminiše sve vrste gljivica, čak i one najupornije Text Block Icon Row Icon Ic…" at bounding box center [533, 363] width 475 height 60
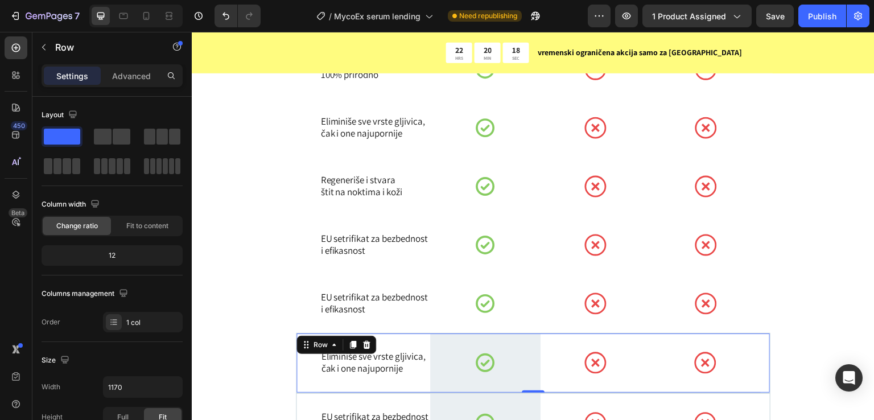
click at [363, 343] on icon at bounding box center [366, 345] width 7 height 8
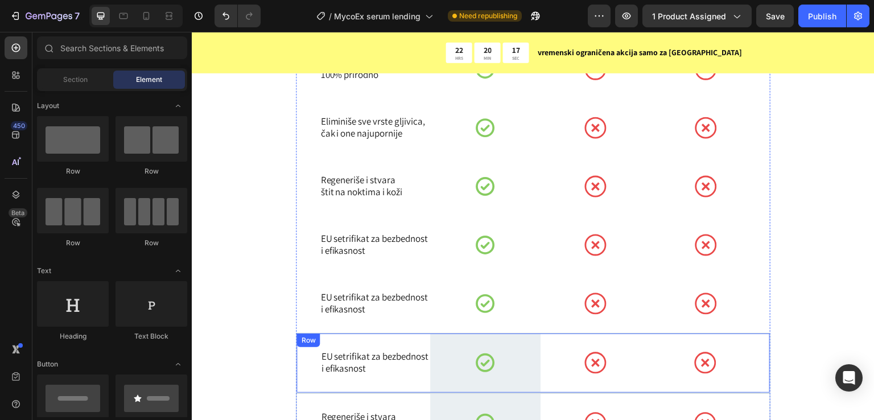
drag, startPoint x: 308, startPoint y: 357, endPoint x: 338, endPoint y: 348, distance: 31.0
click at [309, 357] on div "EU setrifikat za bezbednost i efikasnost Text Block Icon Row Icon Icon Row Row" at bounding box center [533, 363] width 475 height 60
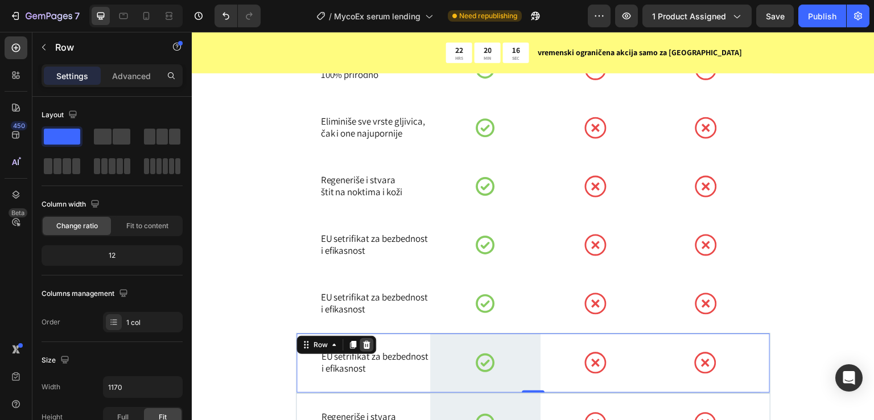
click at [363, 341] on icon at bounding box center [366, 345] width 7 height 8
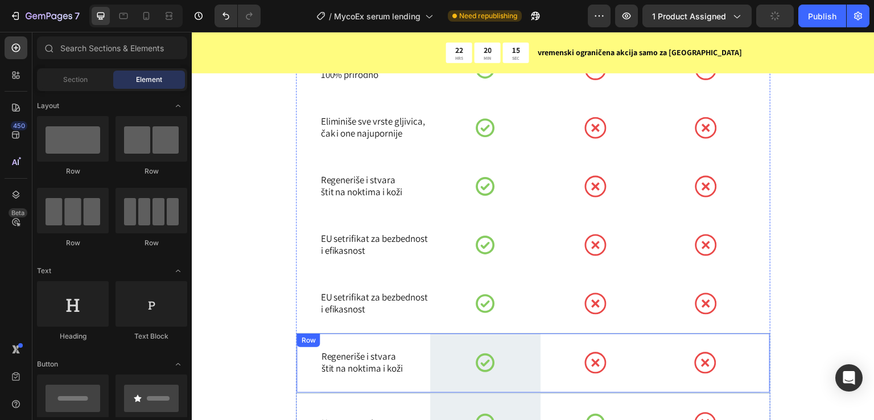
click at [304, 354] on div "Regeneriše i stvara štit na noktima i koži Text Block Icon Row Icon Icon Row Row" at bounding box center [533, 363] width 475 height 60
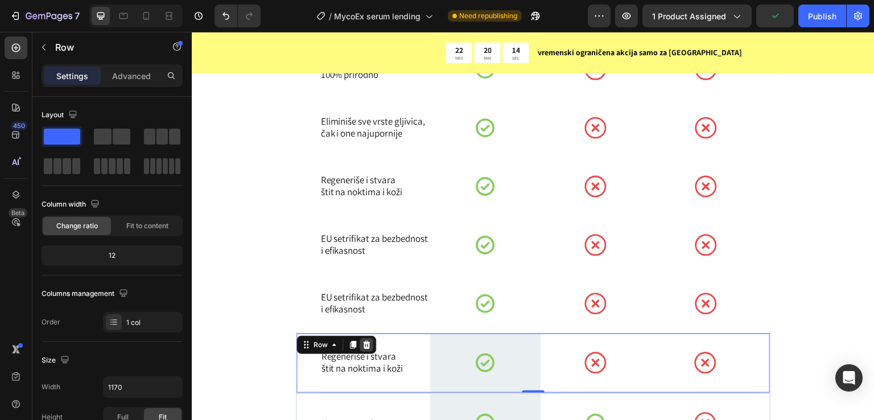
click at [366, 343] on icon at bounding box center [366, 344] width 9 height 9
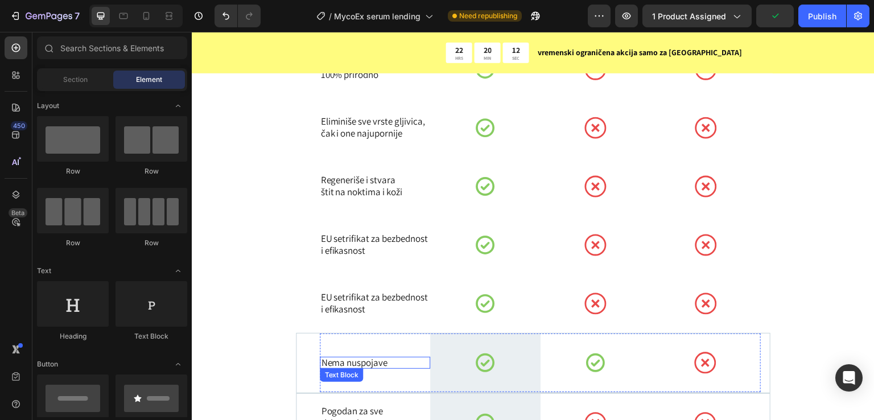
click at [366, 360] on p "Nema nuspojave" at bounding box center [375, 363] width 108 height 12
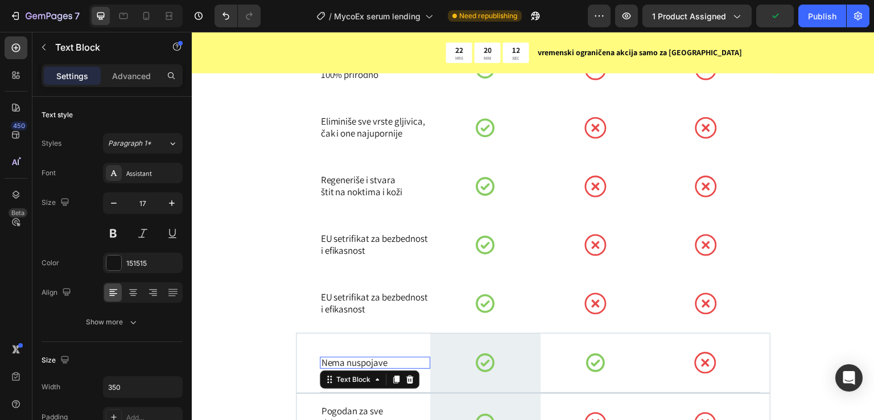
click at [366, 360] on p "Nema nuspojave" at bounding box center [375, 363] width 108 height 12
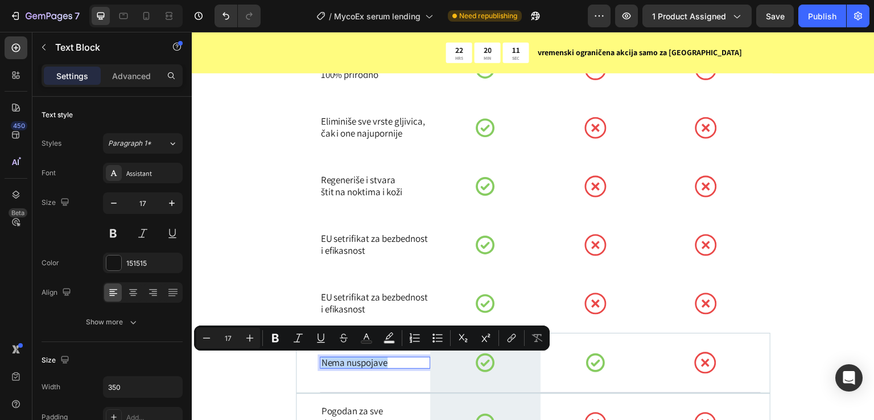
copy p "Nema nuspojave"
click at [353, 293] on p "EU setrifikat za bezbednost" at bounding box center [375, 297] width 108 height 12
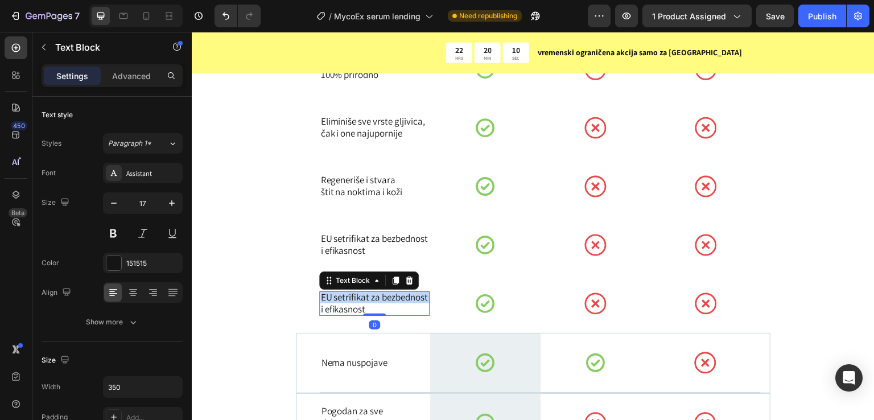
click at [353, 293] on p "EU setrifikat za bezbednost" at bounding box center [375, 297] width 108 height 12
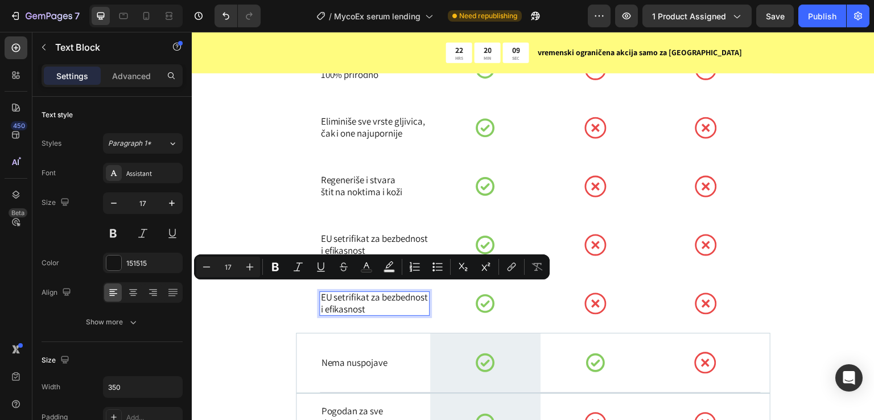
click at [392, 314] on p "i efikasnost" at bounding box center [375, 309] width 108 height 12
drag, startPoint x: 381, startPoint y: 314, endPoint x: 318, endPoint y: 288, distance: 68.2
click at [319, 291] on div "EU setrifikat za bezbednost i efikasnost" at bounding box center [374, 303] width 110 height 24
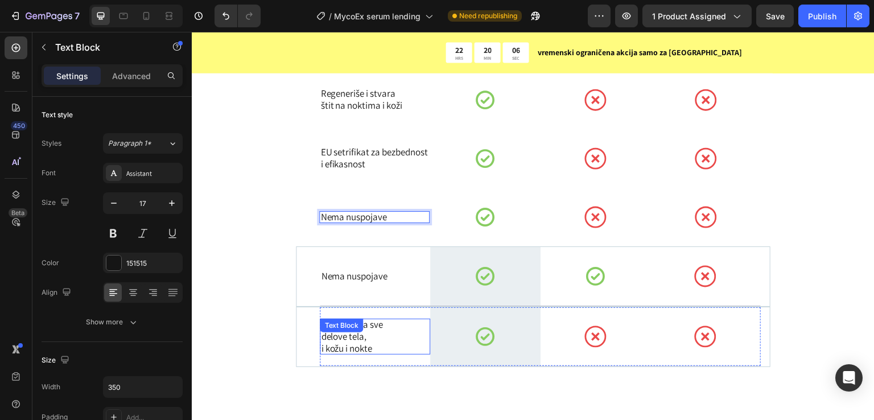
scroll to position [5069, 0]
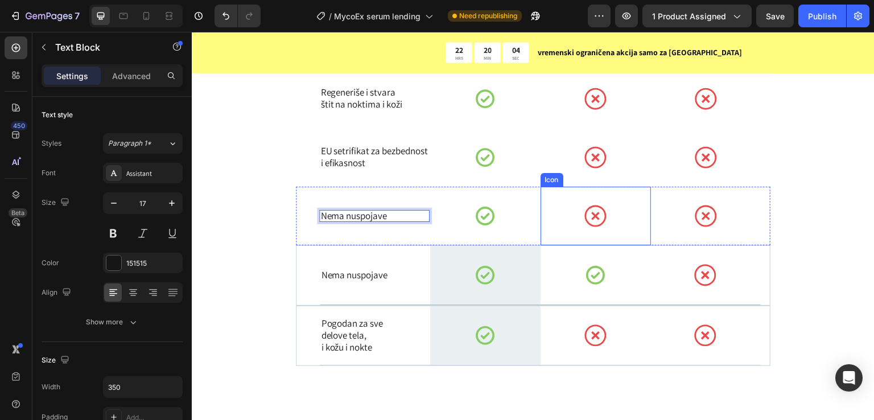
click at [586, 213] on circle at bounding box center [596, 216] width 20 height 20
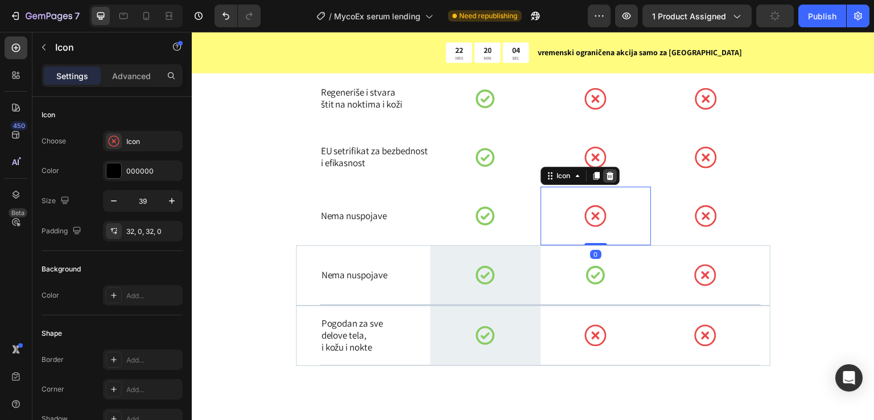
click at [605, 180] on div at bounding box center [610, 176] width 14 height 14
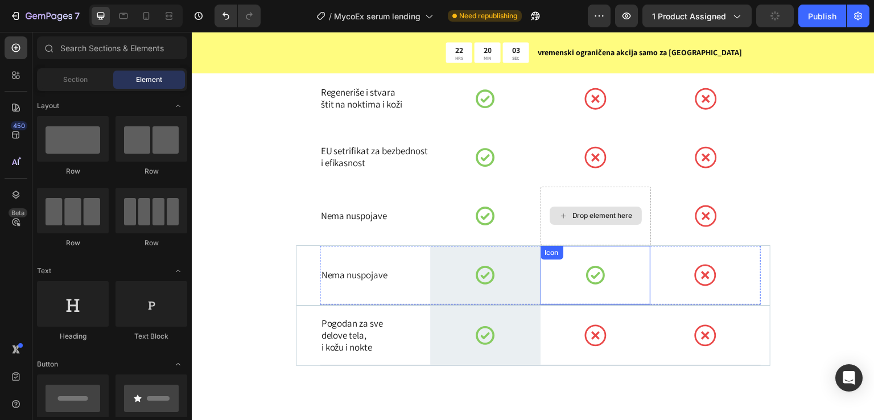
click at [593, 288] on div at bounding box center [596, 275] width 22 height 59
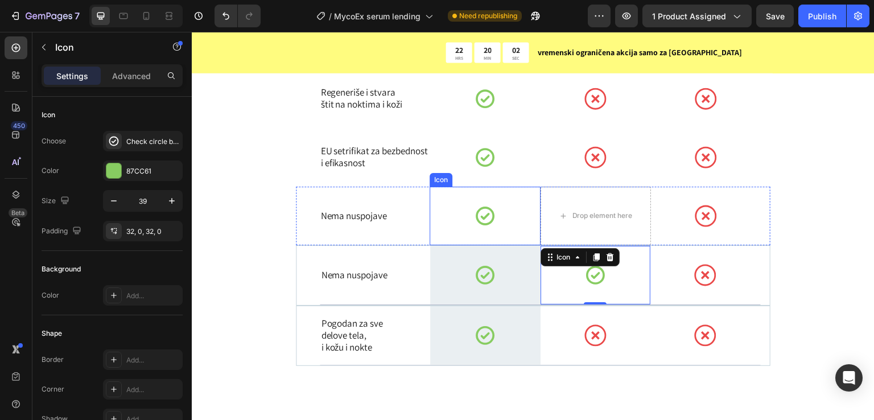
click at [470, 202] on div "Icon" at bounding box center [485, 216] width 110 height 59
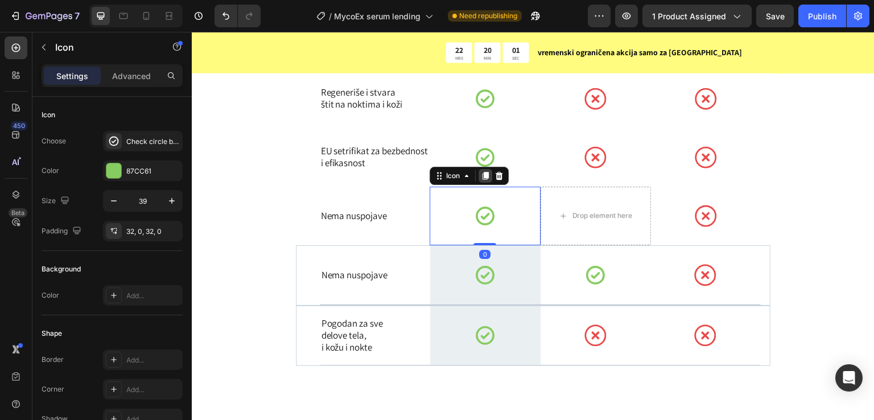
click at [482, 180] on div at bounding box center [486, 176] width 14 height 14
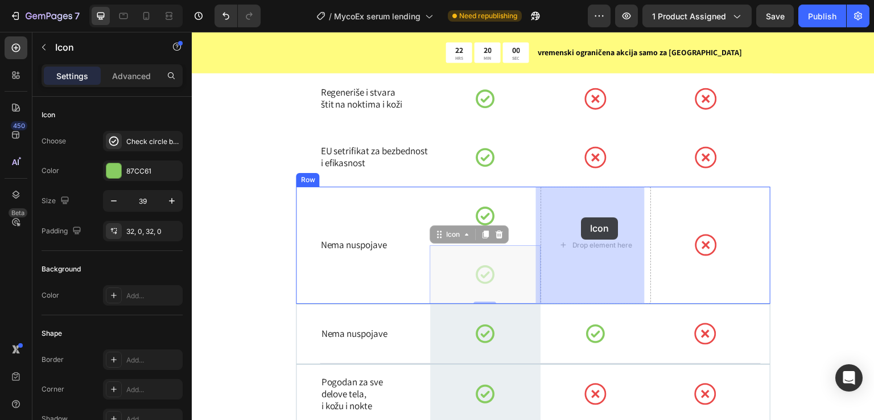
drag, startPoint x: 527, startPoint y: 258, endPoint x: 582, endPoint y: 217, distance: 68.3
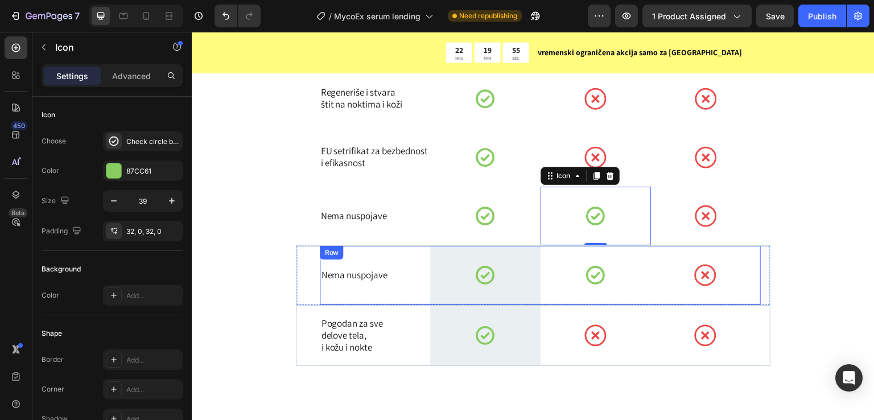
click at [385, 258] on div "Nema nuspojave Text Block" at bounding box center [375, 275] width 110 height 59
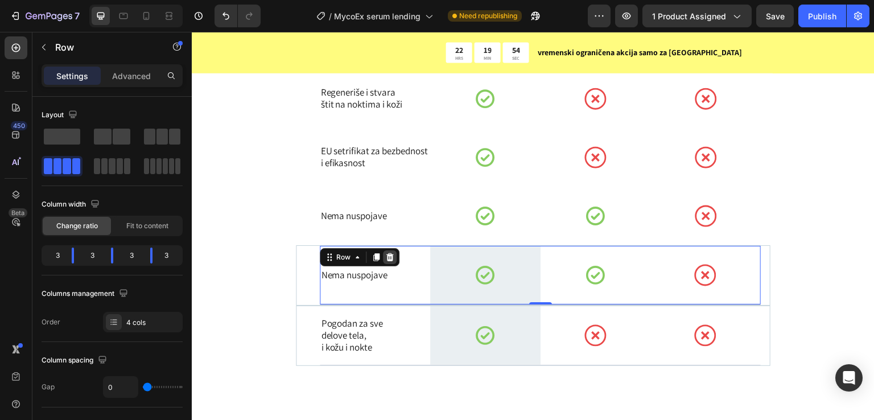
click at [390, 256] on div at bounding box center [390, 257] width 14 height 14
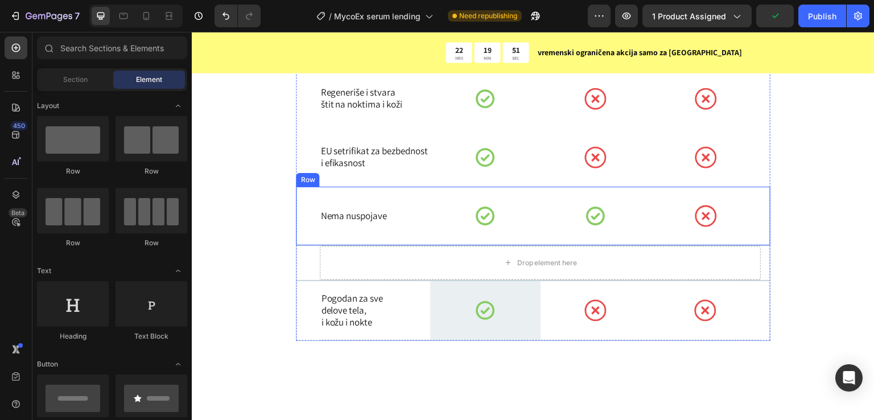
click at [303, 210] on div "Nema nuspojave Text Block Icon Icon Icon Row" at bounding box center [533, 216] width 475 height 59
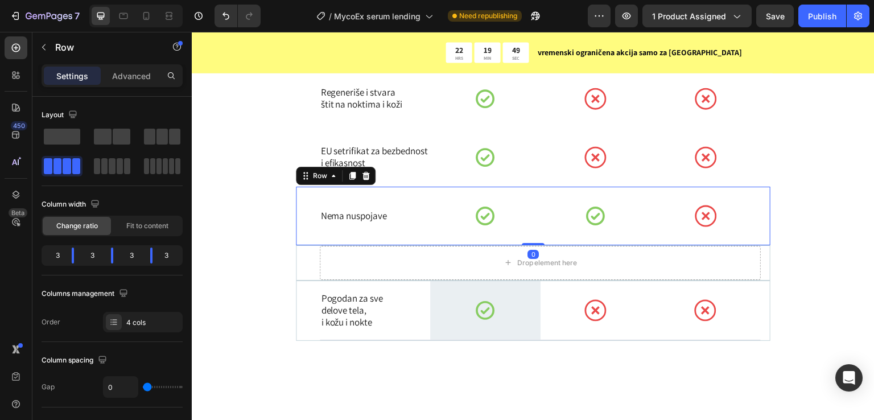
click at [352, 178] on icon at bounding box center [353, 176] width 6 height 8
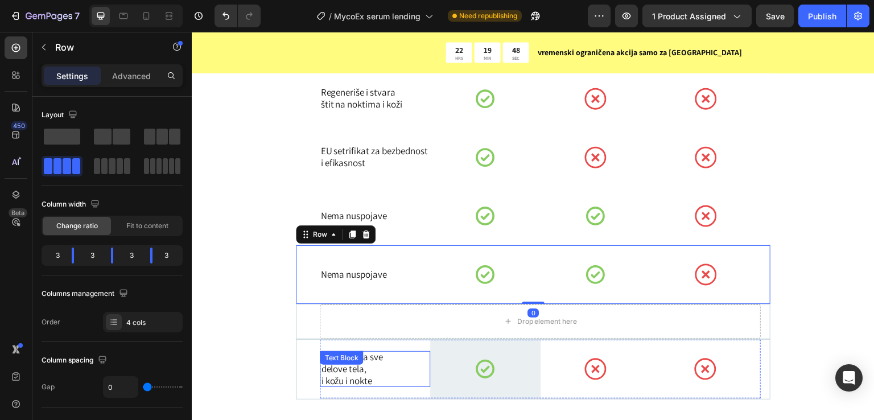
click at [356, 372] on p "delove tela," at bounding box center [375, 369] width 108 height 12
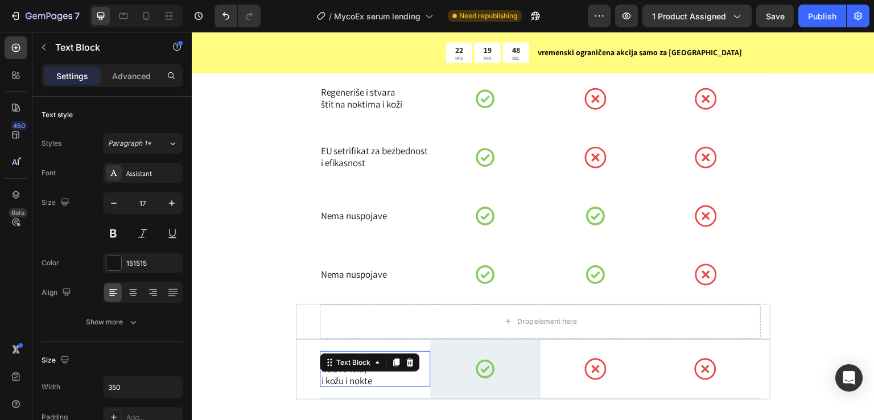
click at [356, 372] on p "delove tela," at bounding box center [375, 369] width 108 height 12
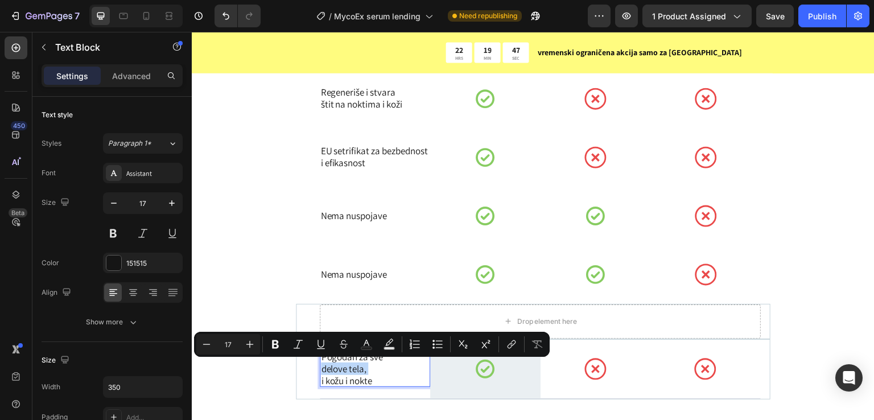
click at [386, 380] on p "i kožu i nokte" at bounding box center [375, 381] width 108 height 12
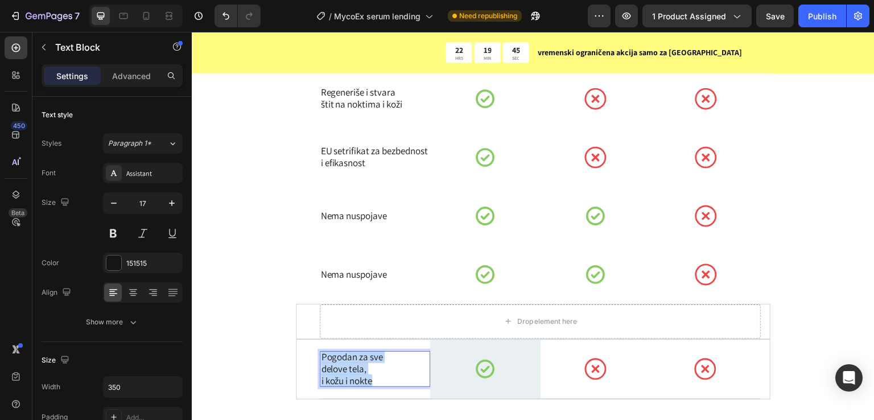
drag, startPoint x: 388, startPoint y: 380, endPoint x: 320, endPoint y: 352, distance: 73.3
click at [320, 352] on div "Pogodan za sve delove tela, i kožu i nokte" at bounding box center [375, 369] width 110 height 36
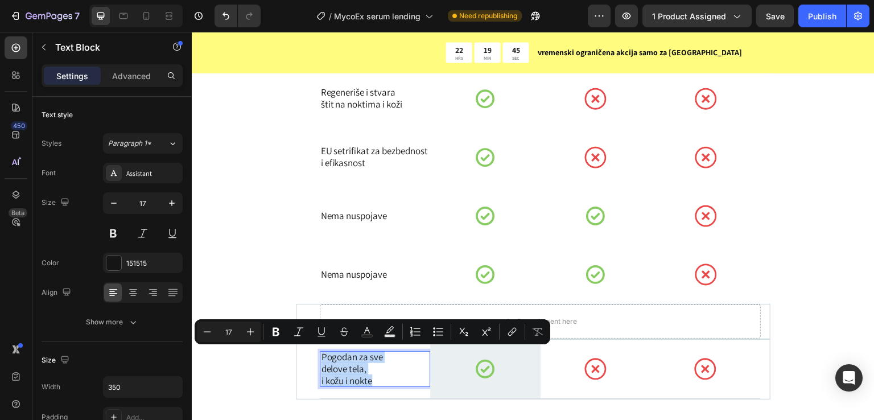
copy div "Pogodan za sve delove tela, i kožu i nokte"
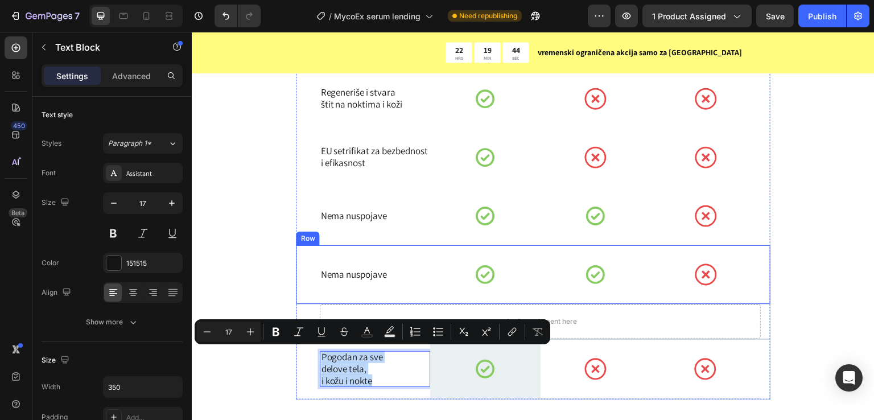
click at [373, 284] on div "Nema nuspojave Text Block" at bounding box center [374, 274] width 110 height 59
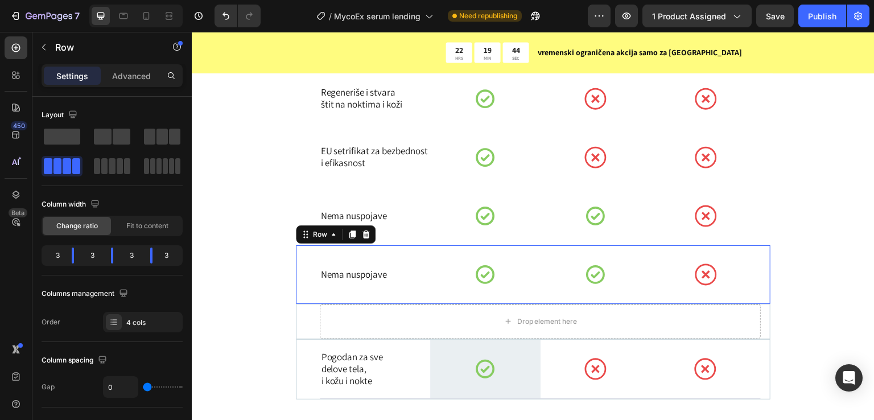
click at [373, 282] on div "Nema nuspojave Text Block" at bounding box center [374, 274] width 110 height 59
click at [373, 279] on p "Nema nuspojave" at bounding box center [375, 275] width 108 height 12
click at [373, 278] on p "Nema nuspojave" at bounding box center [375, 275] width 108 height 12
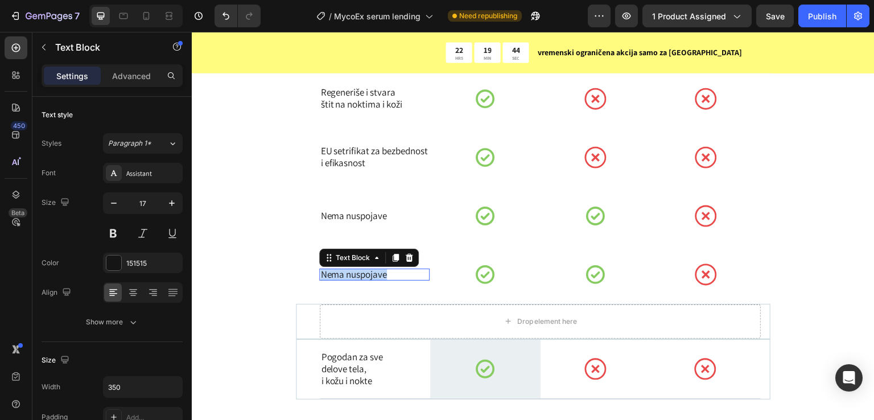
click at [373, 278] on p "Nema nuspojave" at bounding box center [375, 275] width 108 height 12
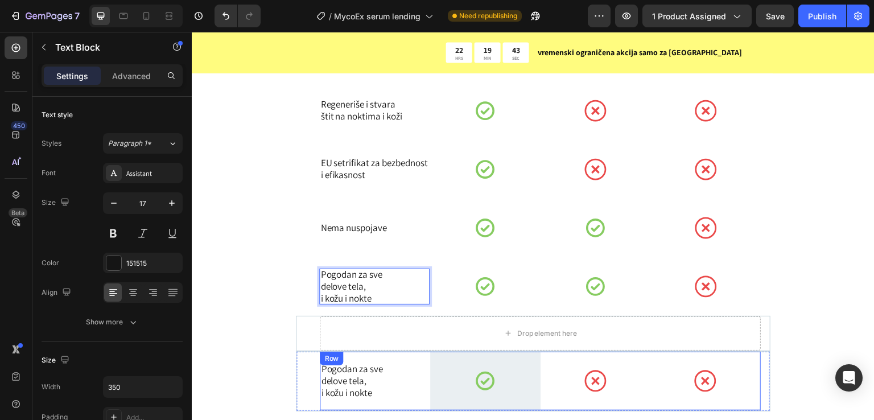
drag, startPoint x: 408, startPoint y: 351, endPoint x: 399, endPoint y: 336, distance: 16.6
click at [408, 350] on div "Drop element here Image Row Ostali preparati Text Block Hemijski lekovi Text Bl…" at bounding box center [533, 136] width 475 height 551
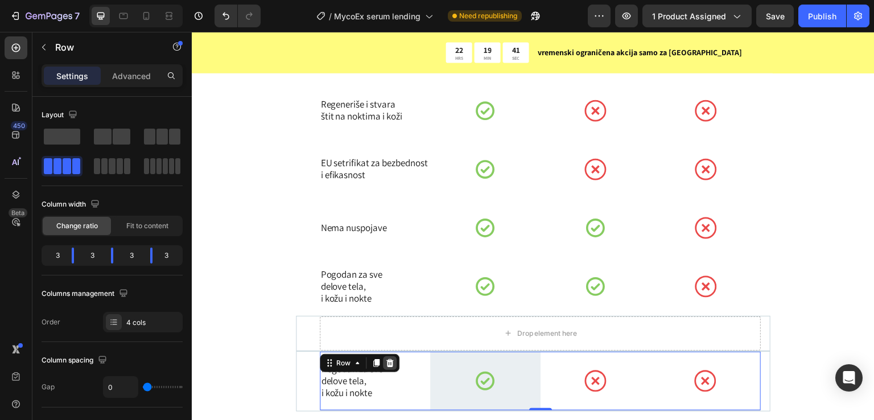
click at [387, 362] on icon at bounding box center [390, 363] width 7 height 8
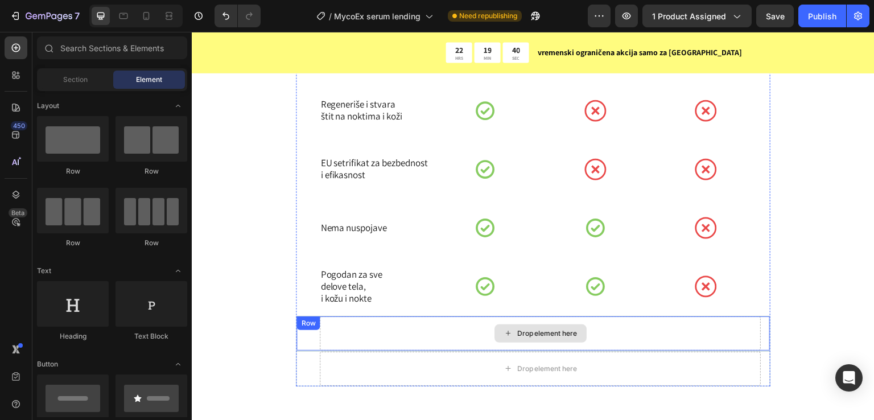
click at [424, 334] on div "Drop element here" at bounding box center [540, 334] width 441 height 34
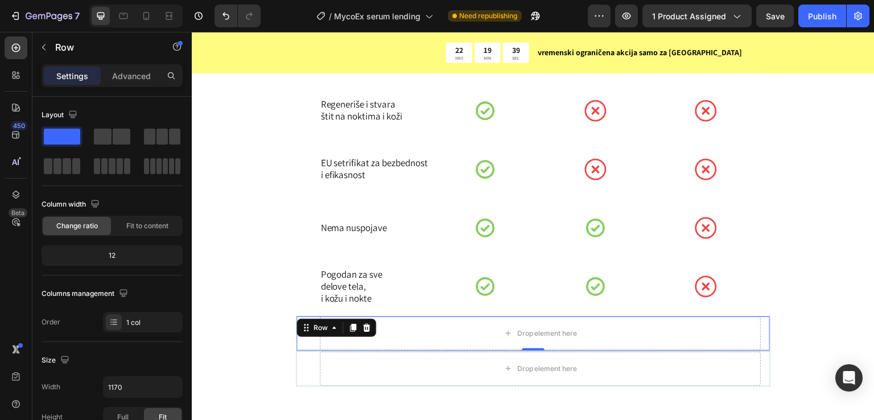
click at [367, 327] on icon at bounding box center [366, 328] width 7 height 8
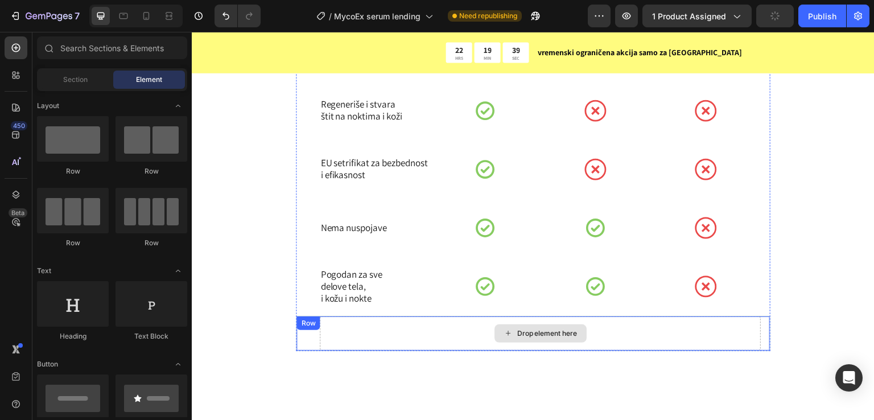
click at [387, 348] on div "Drop element here" at bounding box center [540, 334] width 441 height 34
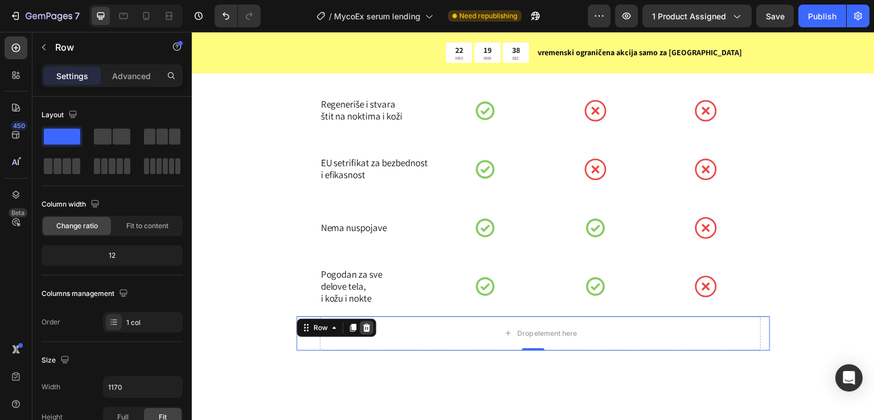
click at [366, 327] on icon at bounding box center [366, 327] width 9 height 9
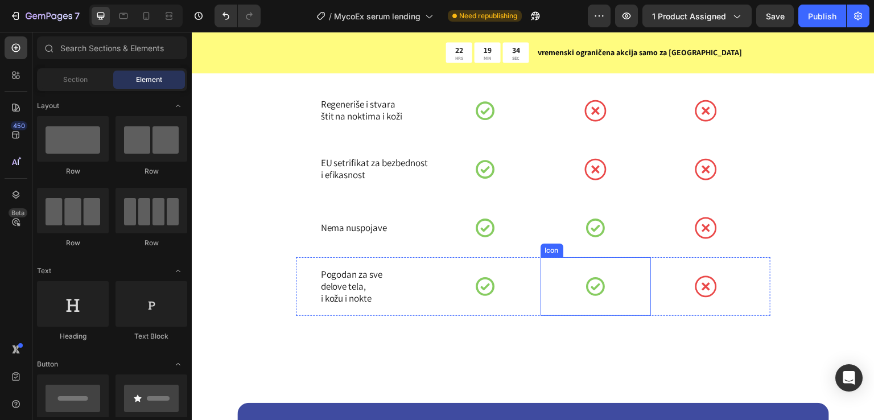
click at [599, 295] on icon at bounding box center [596, 287] width 22 height 22
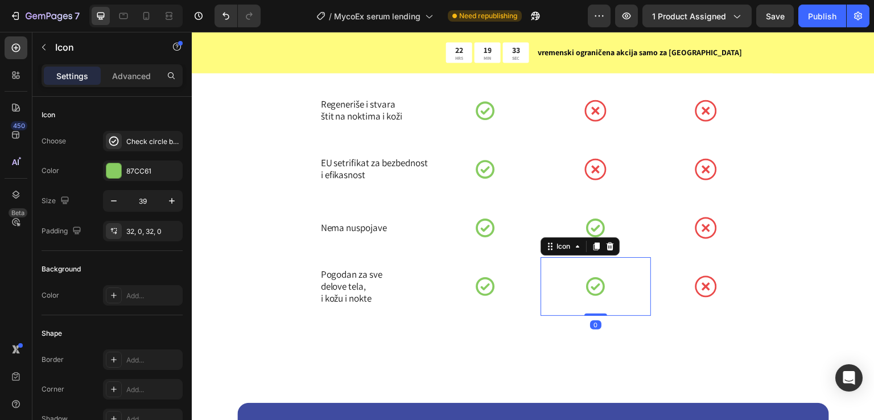
click at [606, 245] on icon at bounding box center [609, 247] width 7 height 8
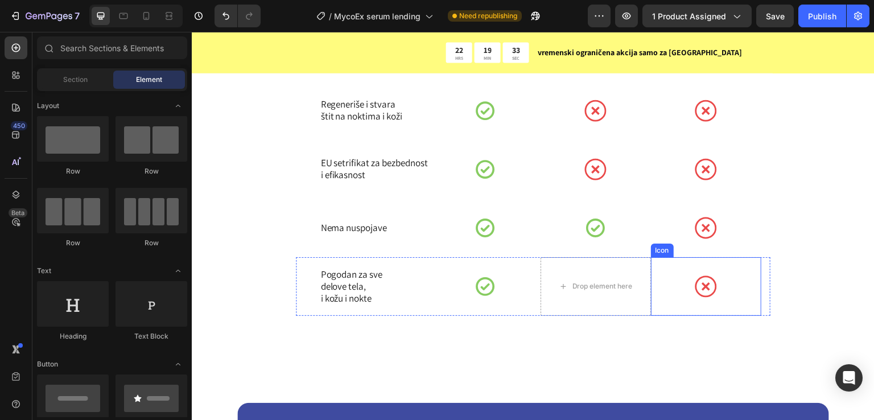
click at [703, 285] on icon at bounding box center [706, 286] width 7 height 7
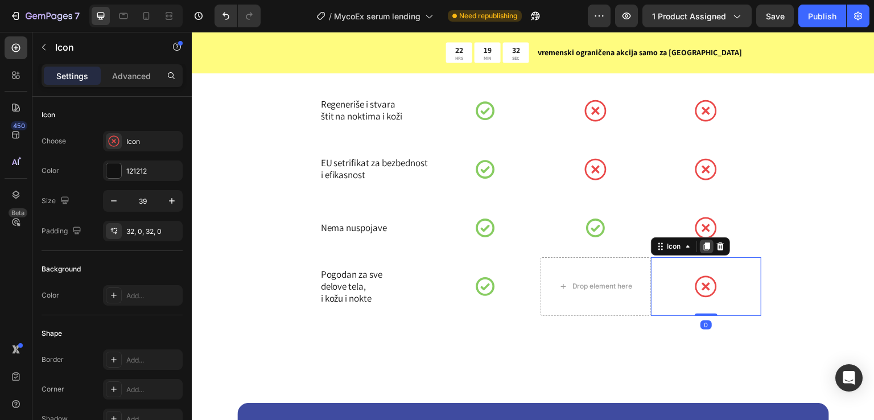
click at [704, 243] on icon at bounding box center [707, 247] width 6 height 8
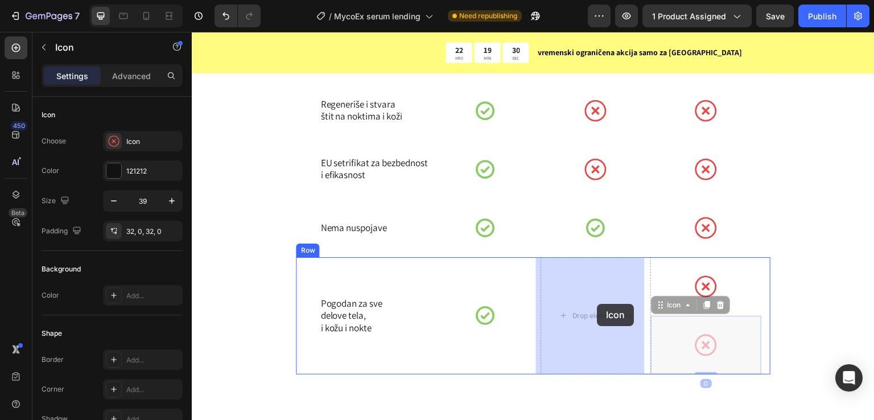
drag, startPoint x: 709, startPoint y: 341, endPoint x: 596, endPoint y: 304, distance: 118.6
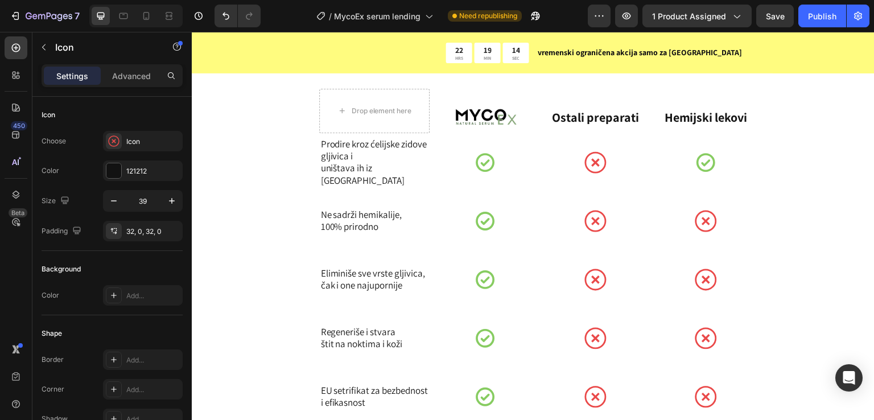
scroll to position [4981, 0]
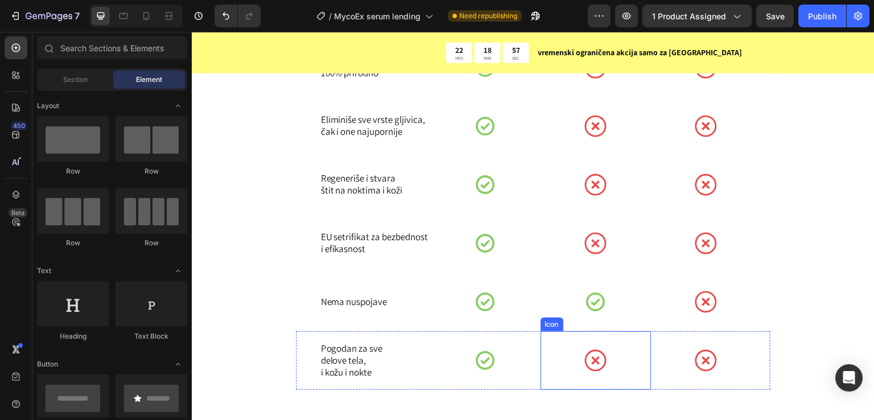
scroll to position [5057, 0]
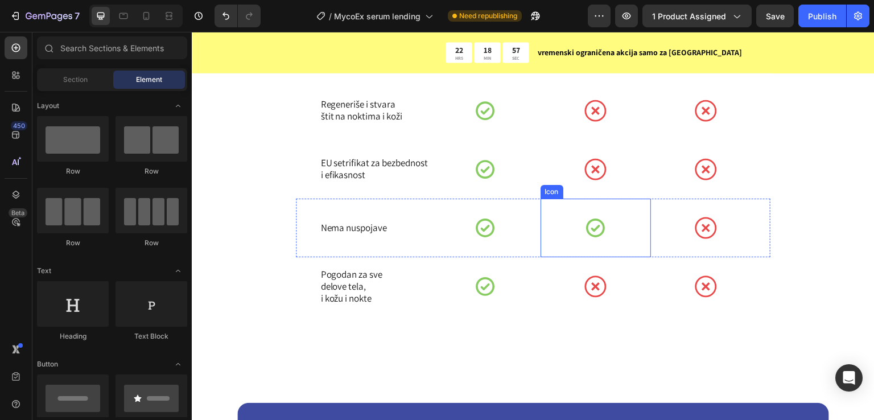
click at [613, 225] on div "Icon" at bounding box center [596, 228] width 110 height 59
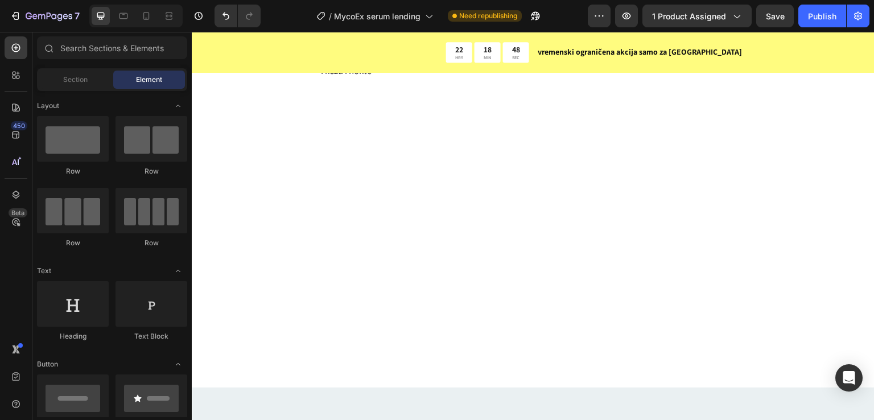
scroll to position [4905, 0]
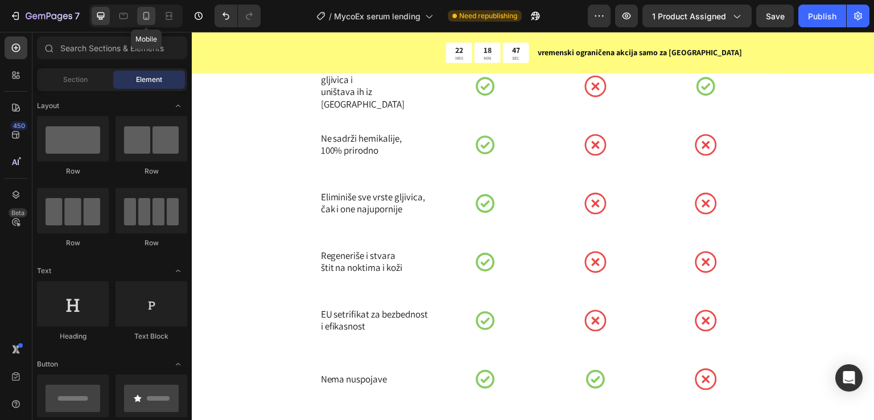
click at [146, 17] on icon at bounding box center [146, 15] width 11 height 11
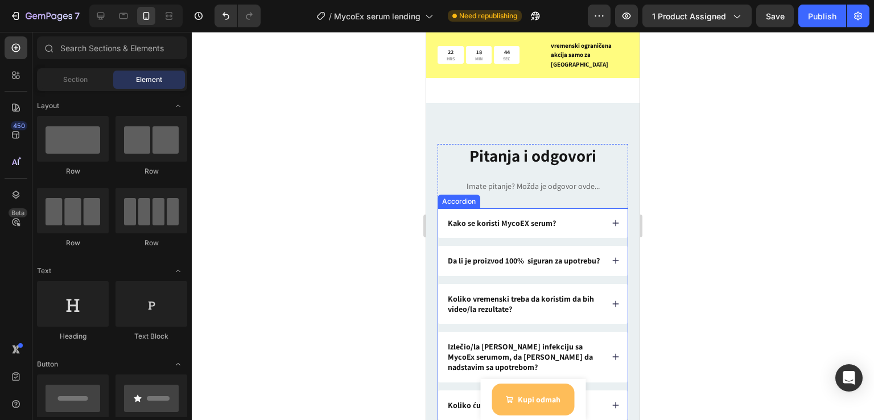
click at [543, 220] on div "Kako se koristi MycoEX serum?" at bounding box center [533, 223] width 190 height 30
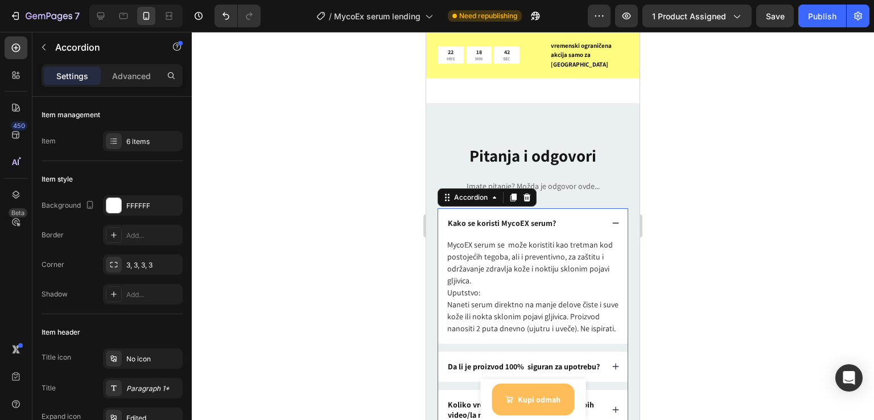
click at [568, 219] on div "Kako se koristi MycoEX serum?" at bounding box center [524, 223] width 157 height 14
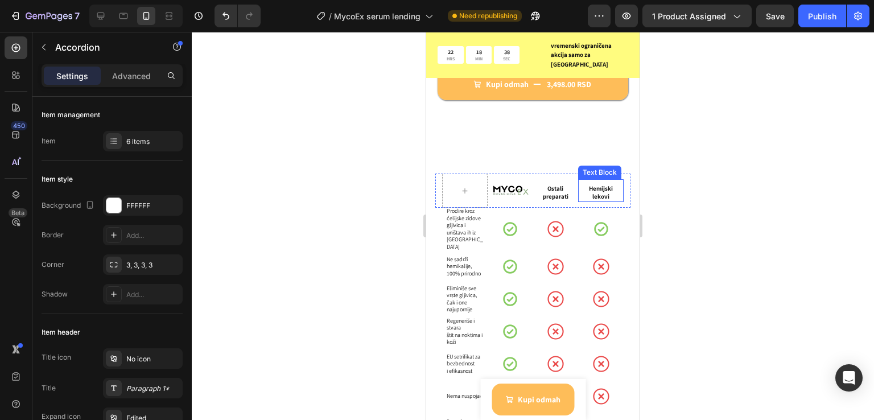
scroll to position [4525, 0]
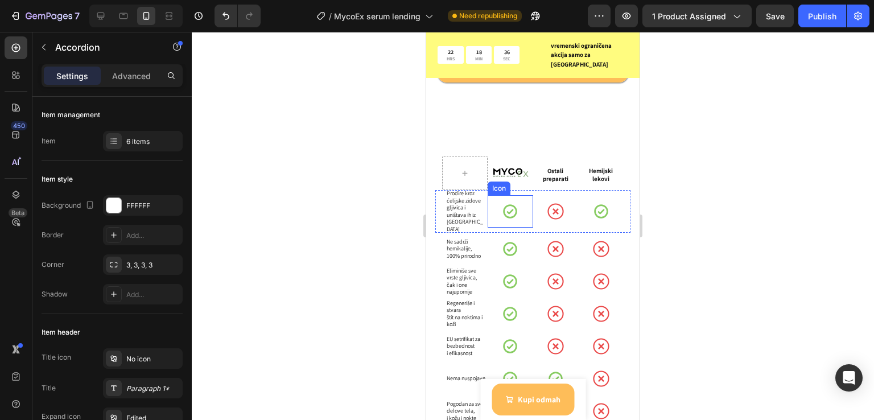
click at [510, 203] on icon at bounding box center [510, 211] width 17 height 17
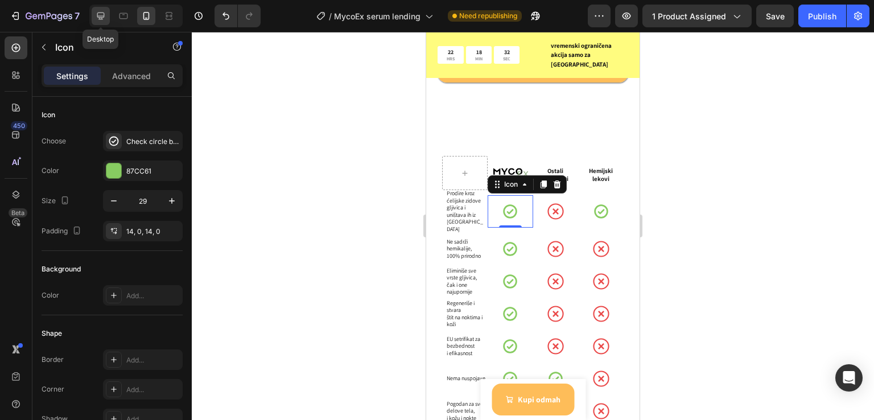
click at [95, 17] on icon at bounding box center [100, 15] width 11 height 11
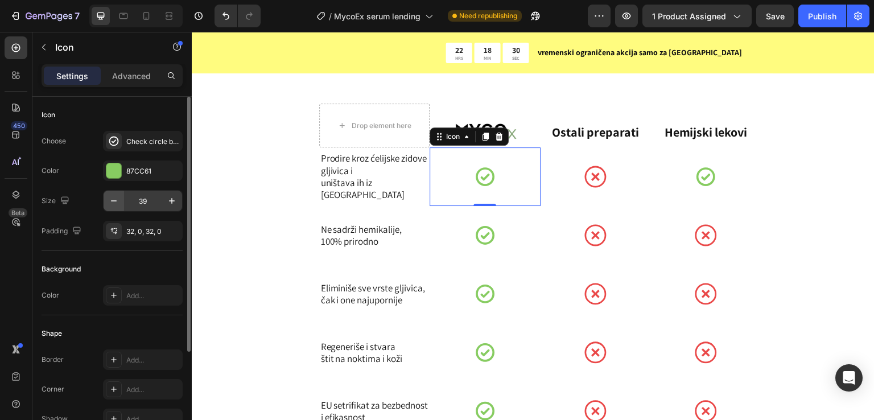
scroll to position [4814, 0]
click at [111, 203] on icon "button" at bounding box center [113, 200] width 11 height 11
click at [110, 203] on icon "button" at bounding box center [113, 200] width 11 height 11
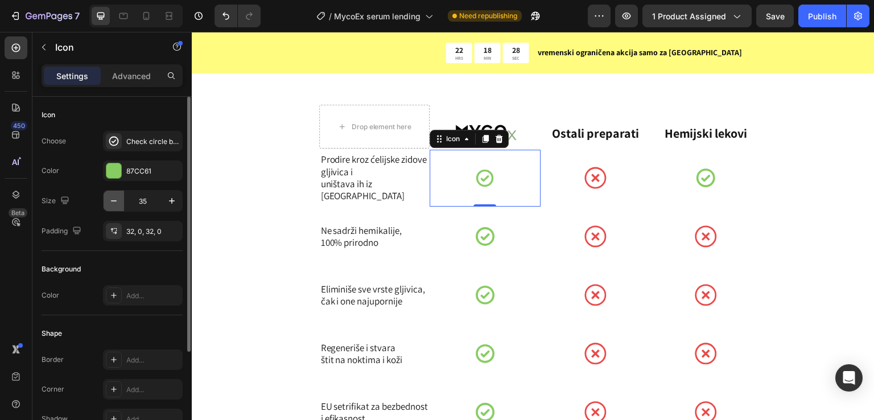
click at [110, 203] on icon "button" at bounding box center [113, 200] width 11 height 11
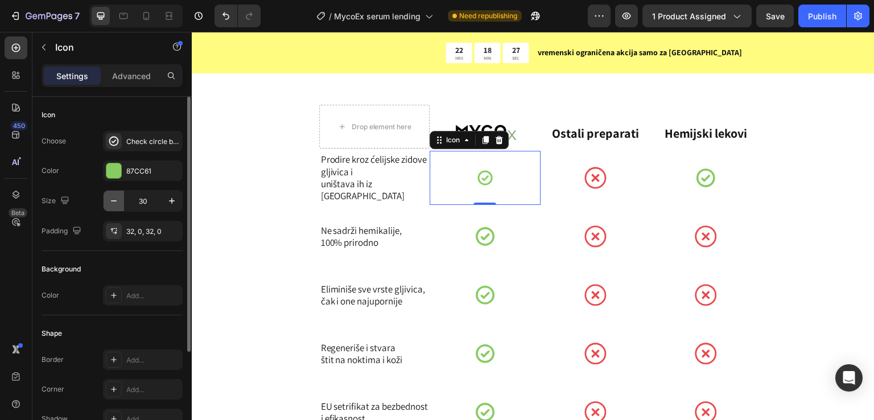
click at [110, 203] on icon "button" at bounding box center [113, 200] width 11 height 11
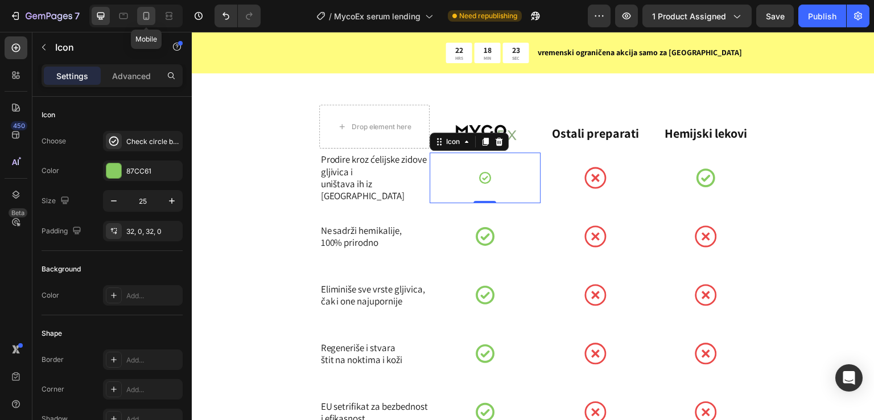
click at [142, 15] on icon at bounding box center [146, 15] width 11 height 11
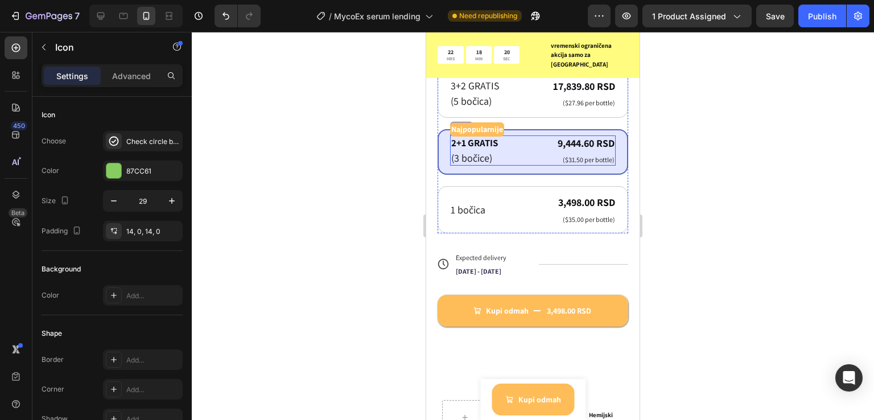
scroll to position [4509, 0]
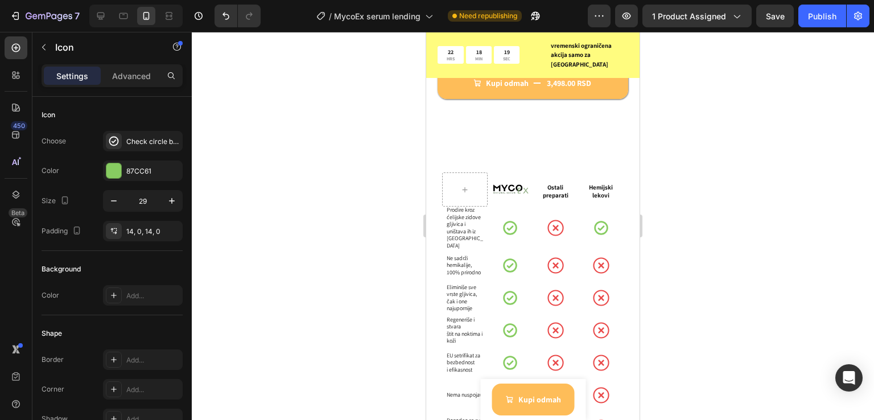
click at [506, 221] on icon at bounding box center [510, 228] width 14 height 14
click at [510, 220] on icon at bounding box center [510, 228] width 17 height 17
click at [105, 201] on button "button" at bounding box center [114, 201] width 20 height 20
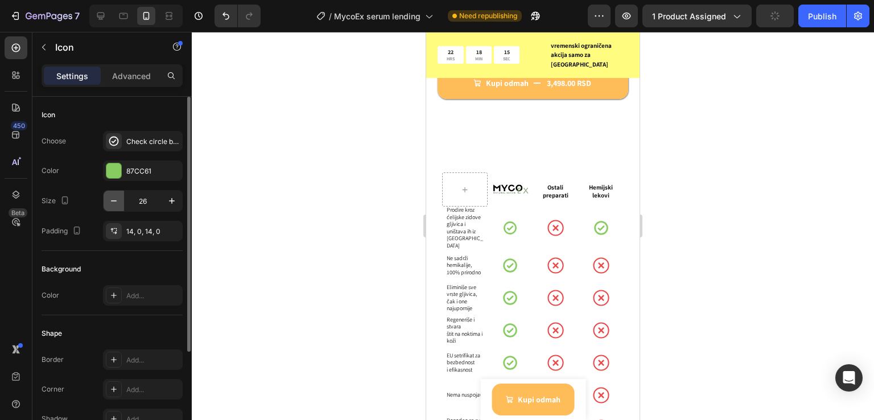
click at [105, 201] on button "button" at bounding box center [114, 201] width 20 height 20
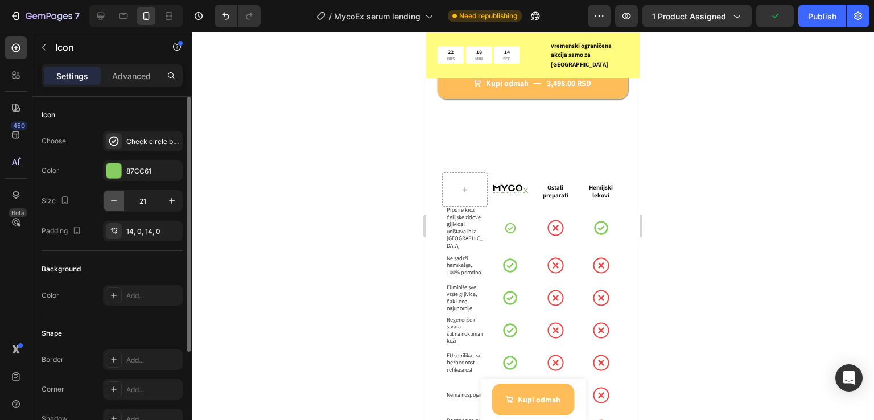
click at [105, 201] on button "button" at bounding box center [114, 201] width 20 height 20
click at [171, 206] on icon "button" at bounding box center [171, 200] width 11 height 11
click at [105, 17] on icon at bounding box center [100, 15] width 11 height 11
type input "25"
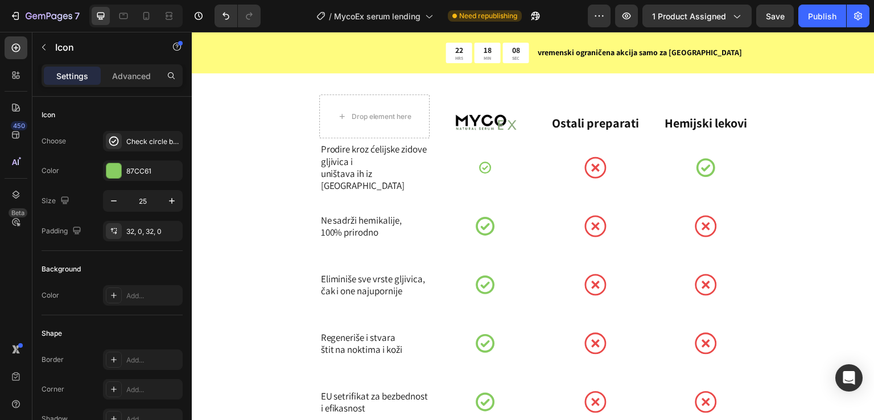
scroll to position [4819, 0]
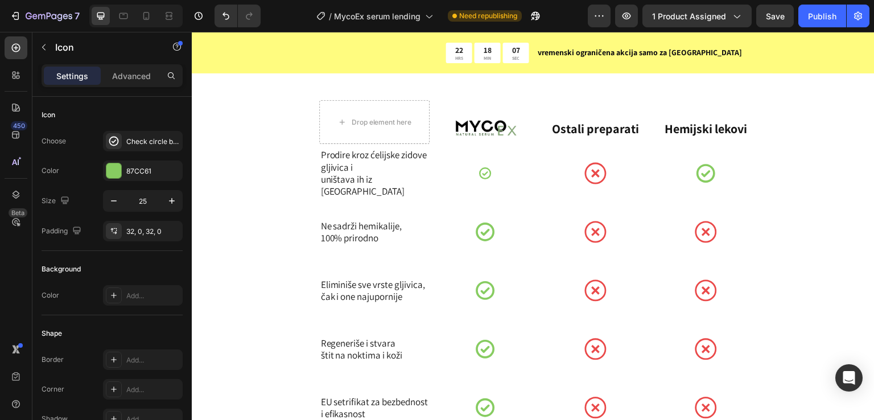
click at [478, 170] on icon at bounding box center [485, 173] width 14 height 14
click at [484, 171] on icon at bounding box center [485, 173] width 14 height 14
click at [590, 175] on icon at bounding box center [596, 173] width 22 height 22
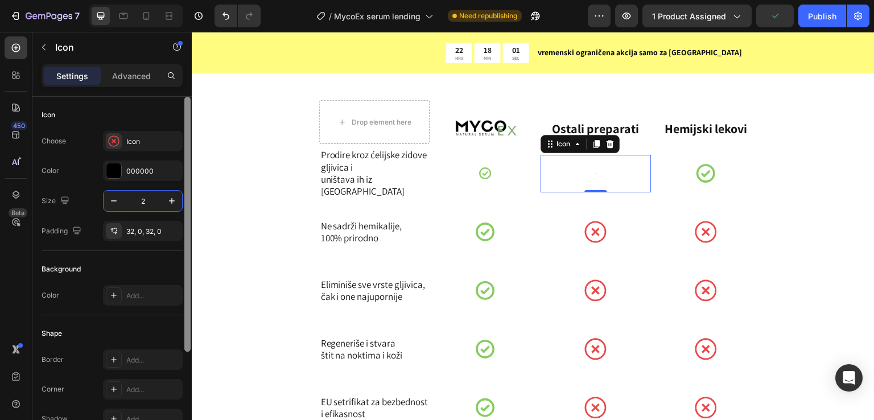
type input "25"
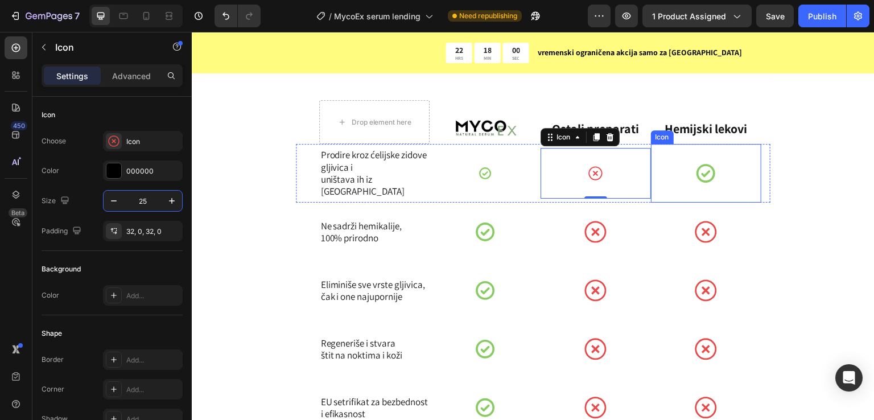
click at [701, 179] on icon at bounding box center [706, 173] width 22 height 22
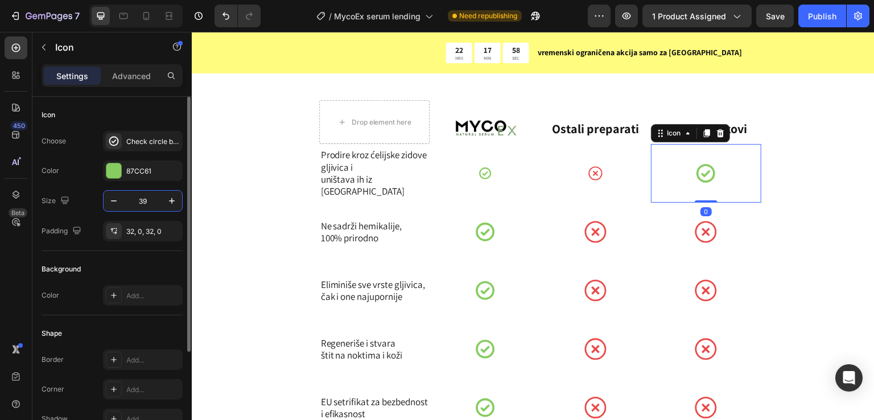
click at [154, 198] on input "39" at bounding box center [143, 201] width 38 height 20
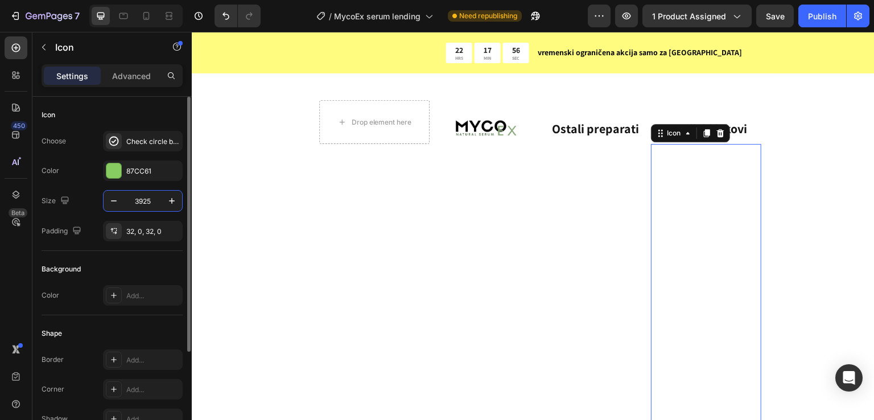
drag, startPoint x: 153, startPoint y: 199, endPoint x: 93, endPoint y: 196, distance: 59.3
click at [94, 196] on div "Size 3925" at bounding box center [112, 201] width 141 height 22
type input "25"
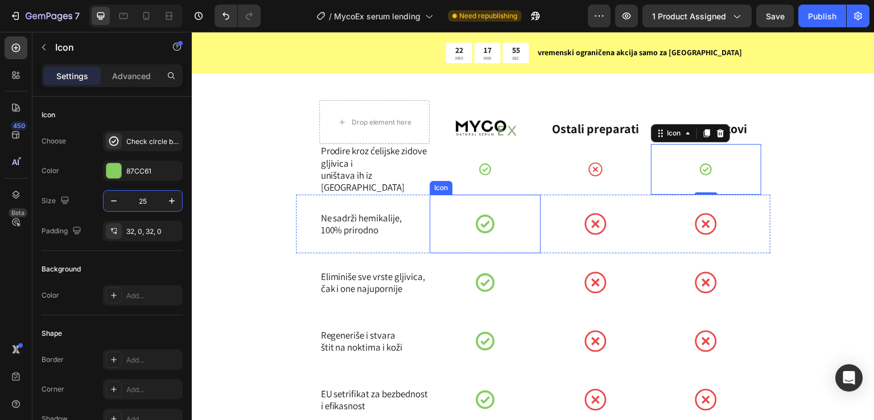
click at [493, 216] on div "Icon" at bounding box center [485, 224] width 110 height 59
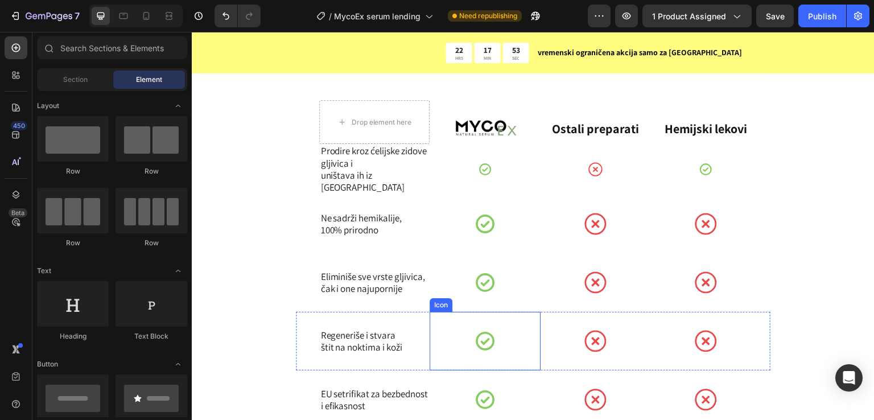
drag, startPoint x: 734, startPoint y: 248, endPoint x: 434, endPoint y: 339, distance: 313.0
click at [434, 339] on section "Drop element here Image Row Ostali preparati Text Block Hemijski lekovi Text Bl…" at bounding box center [533, 308] width 592 height 539
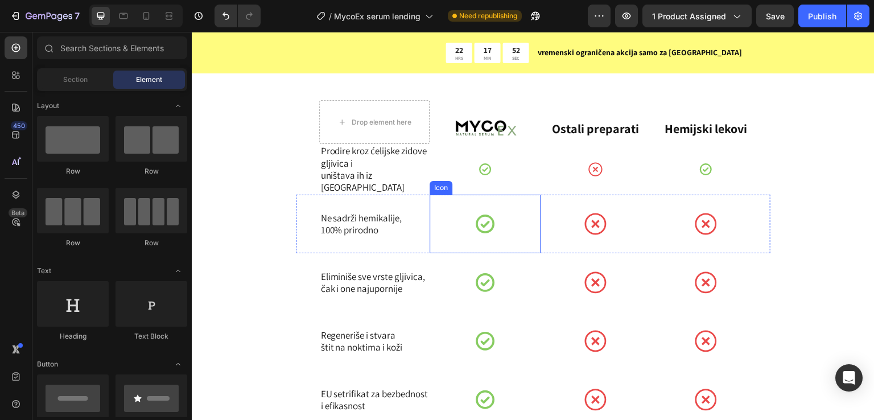
click at [503, 229] on div "Icon" at bounding box center [485, 224] width 110 height 59
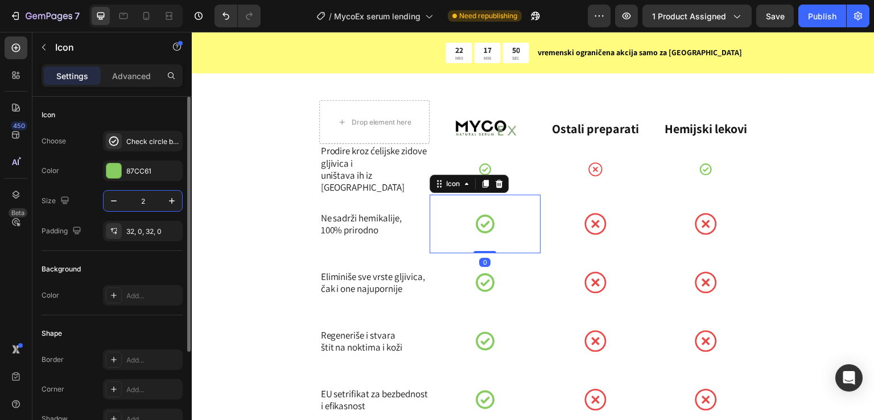
type input "25"
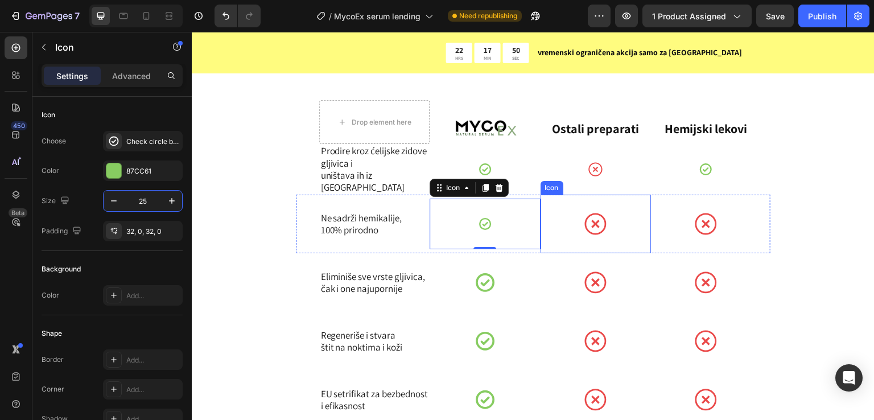
click at [603, 218] on div "Icon" at bounding box center [596, 224] width 110 height 59
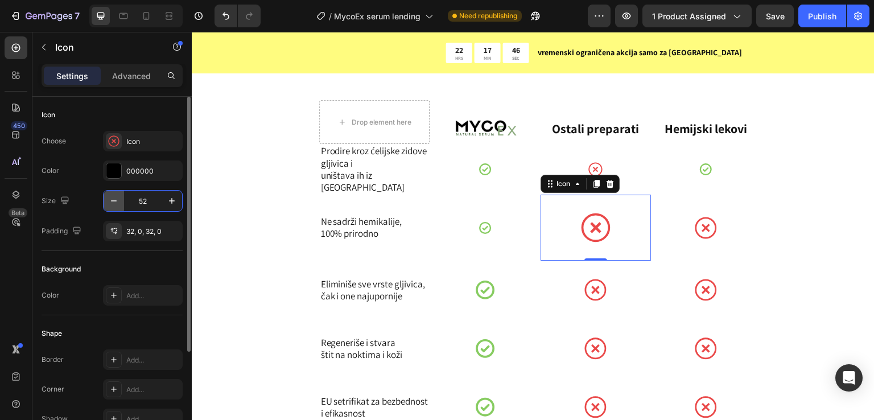
click at [122, 201] on div "52" at bounding box center [143, 201] width 79 height 20
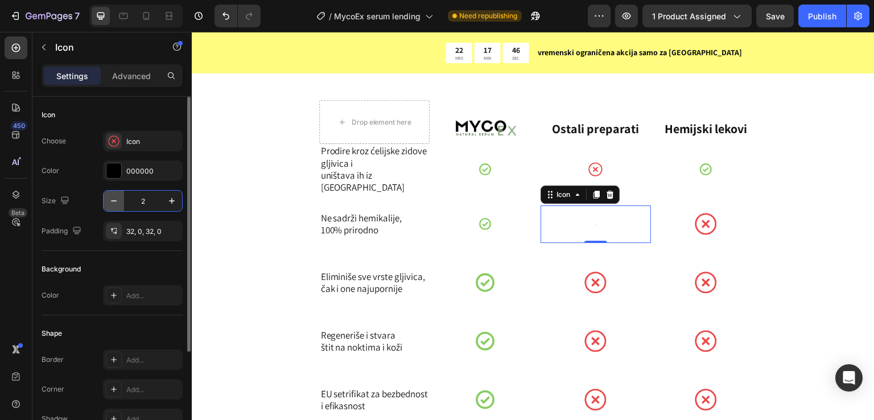
type input "25"
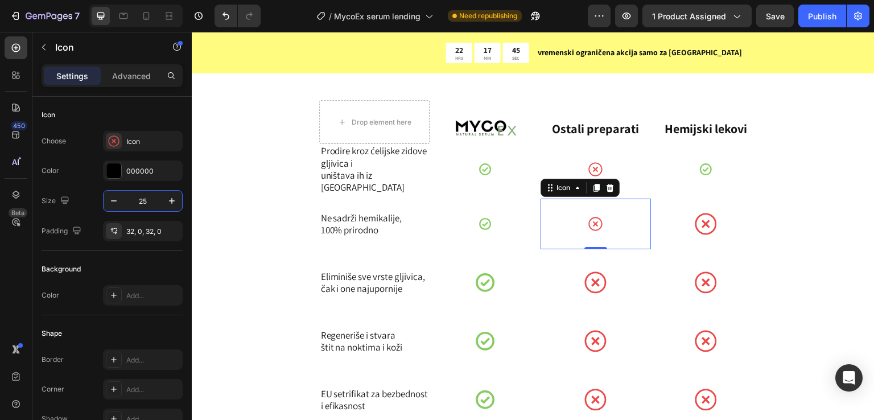
click at [701, 230] on icon at bounding box center [706, 224] width 22 height 22
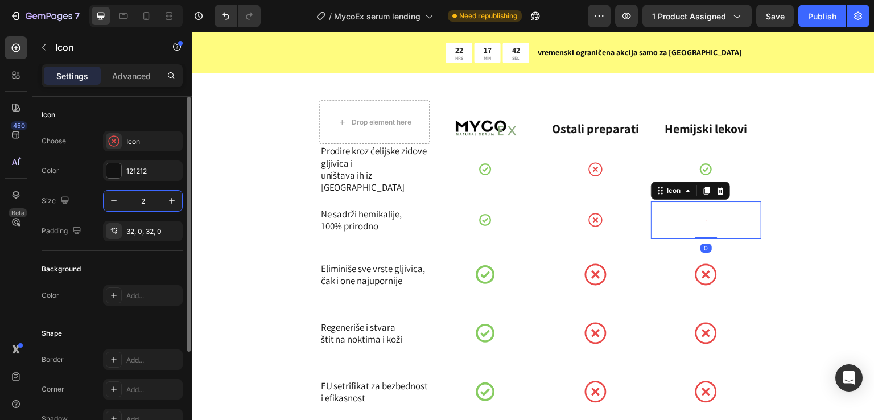
type input "25"
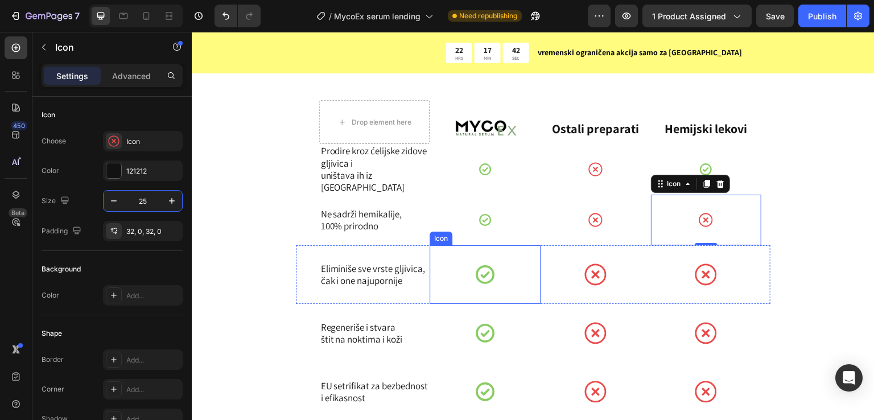
click at [453, 278] on div "Icon" at bounding box center [485, 274] width 110 height 59
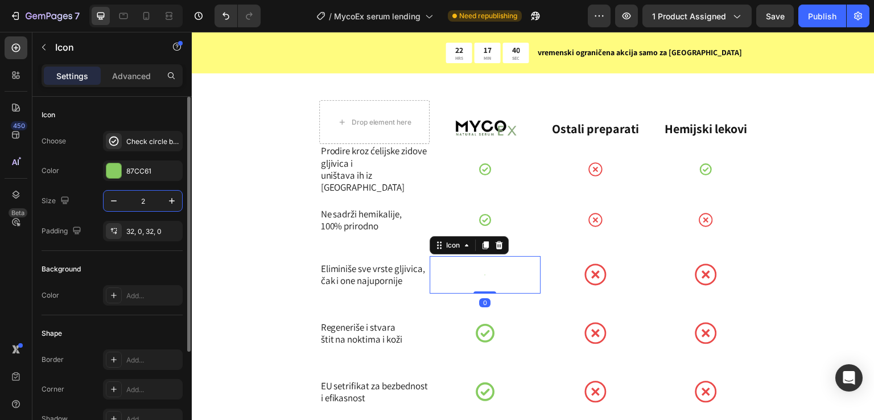
type input "25"
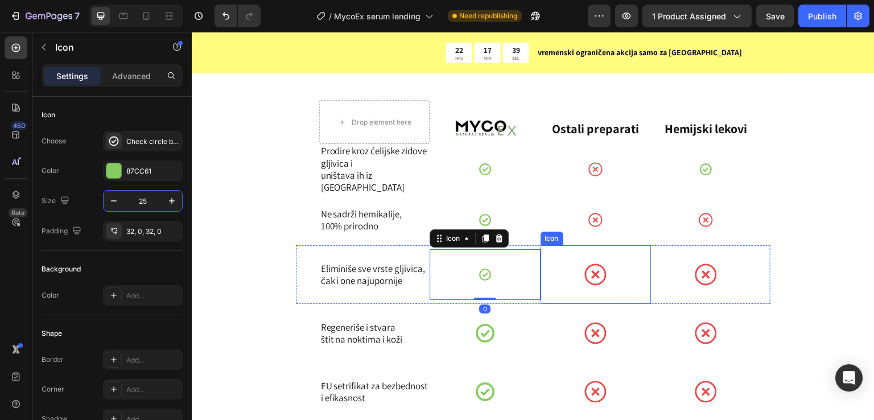
click at [573, 277] on div "Icon" at bounding box center [596, 274] width 110 height 59
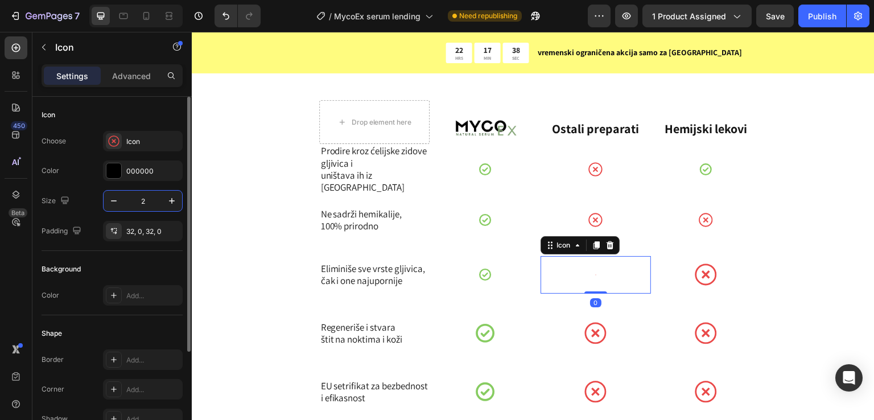
type input "25"
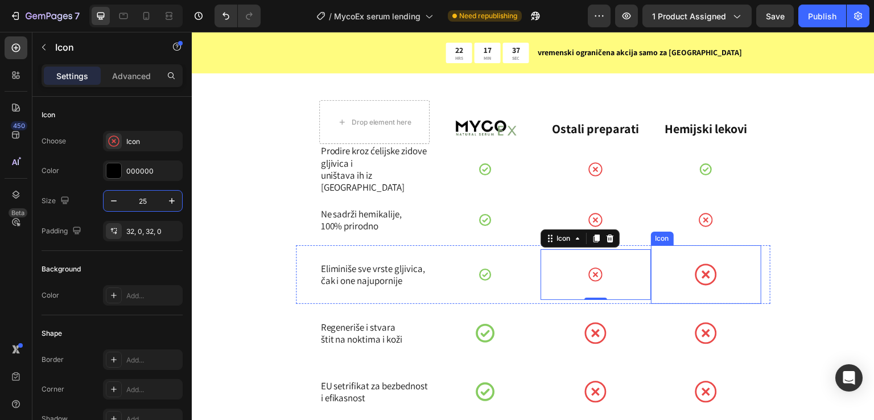
click at [700, 277] on icon at bounding box center [706, 275] width 22 height 22
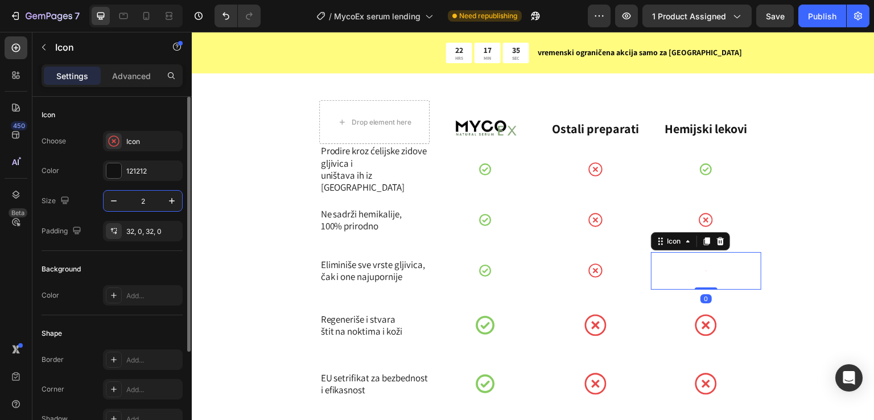
type input "25"
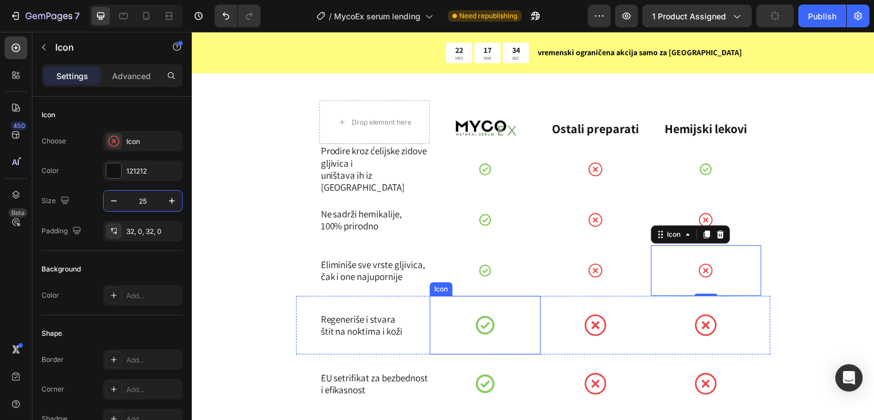
click at [491, 338] on div at bounding box center [485, 325] width 22 height 59
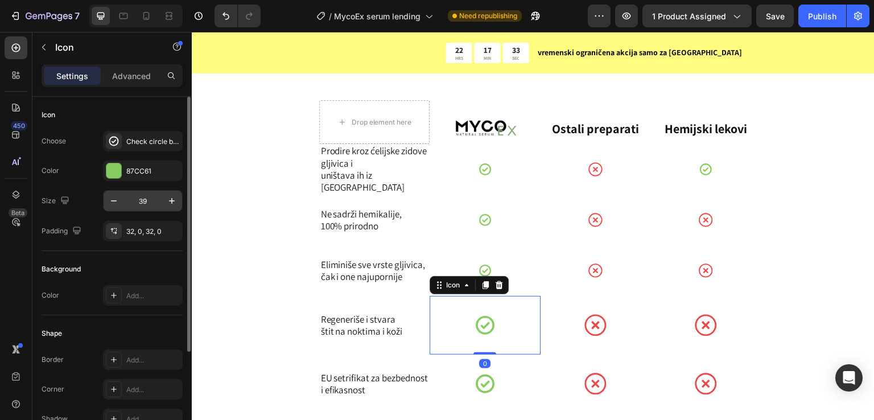
click at [146, 202] on input "39" at bounding box center [143, 201] width 38 height 20
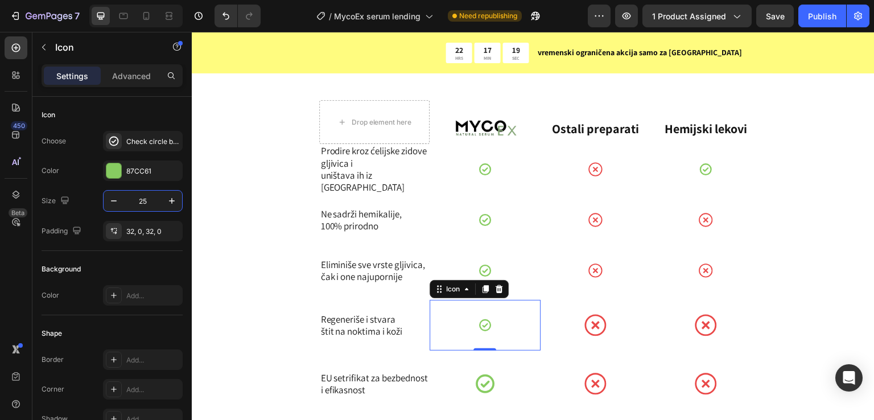
type input "25"
click at [614, 321] on div "Icon" at bounding box center [596, 325] width 110 height 59
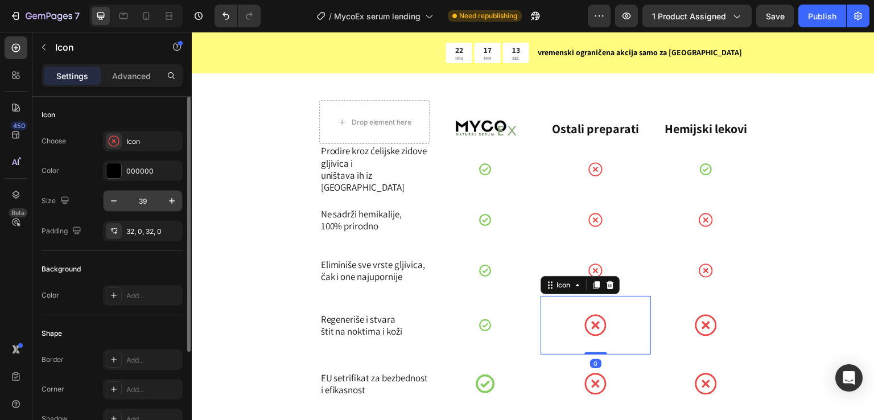
click at [150, 200] on input "39" at bounding box center [143, 201] width 38 height 20
paste input "Pogodan za sve delove tela, i kožu i nokte"
click at [141, 203] on input "Pogodan za sve delove tela, i kožu i nokte" at bounding box center [143, 201] width 38 height 20
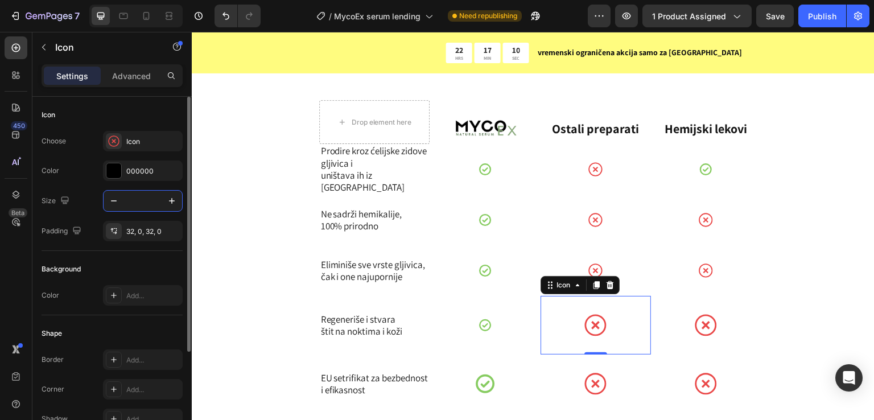
click at [141, 203] on input "Pogodan za sve delove tela, i kožu i nokte" at bounding box center [143, 201] width 38 height 20
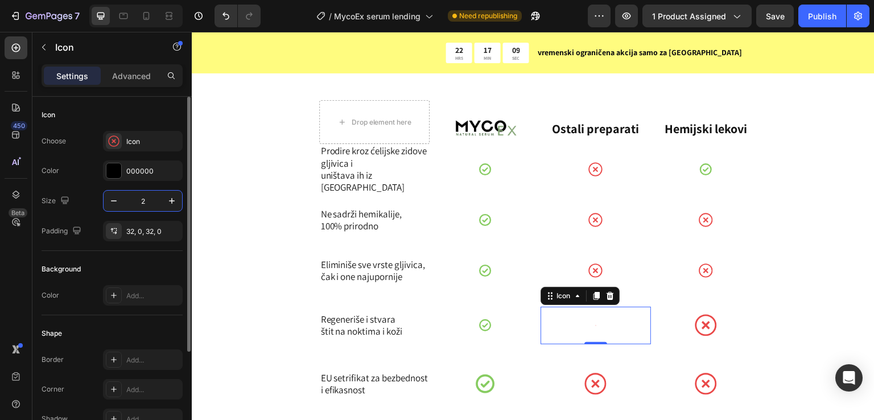
type input "25"
click at [141, 203] on input "25" at bounding box center [143, 201] width 38 height 20
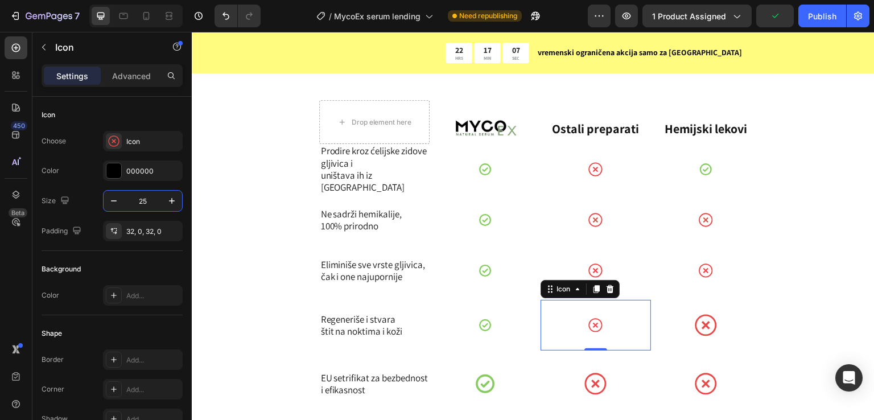
click at [708, 326] on icon at bounding box center [706, 325] width 22 height 22
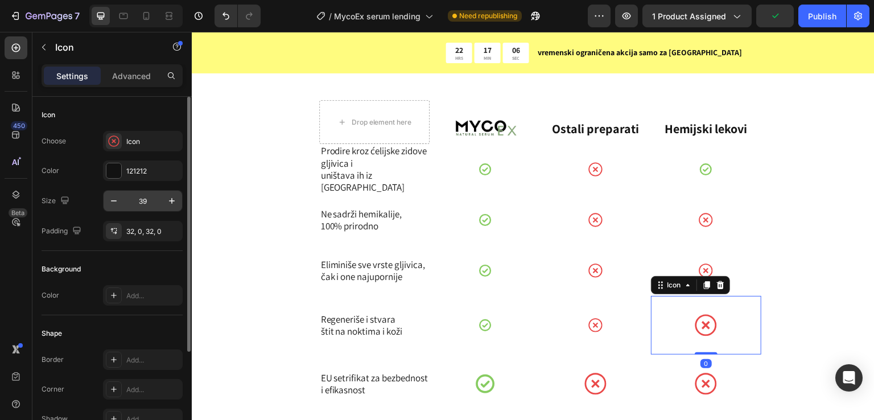
click at [147, 200] on input "39" at bounding box center [143, 201] width 38 height 20
paste input "25"
type input "25"
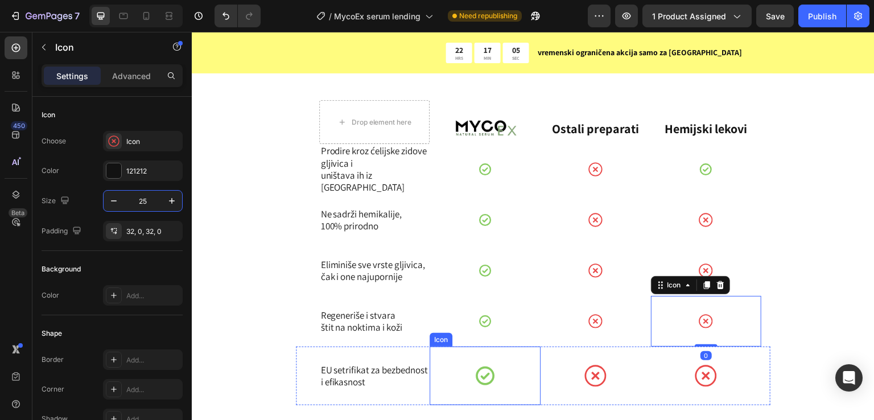
click at [451, 373] on div "Icon" at bounding box center [485, 376] width 110 height 59
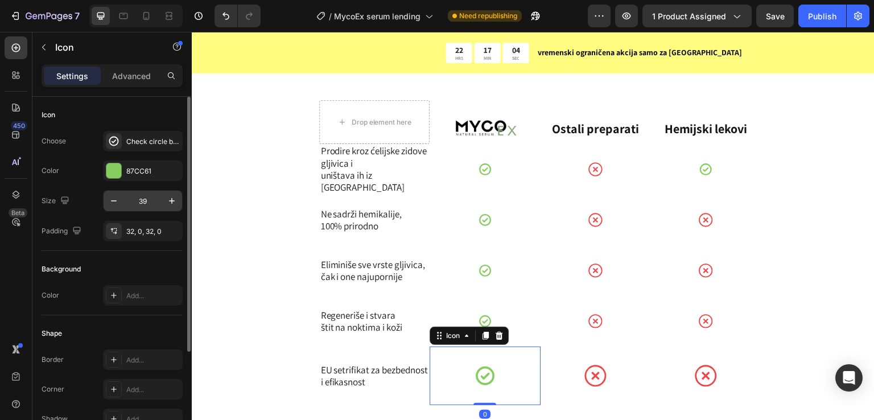
click at [145, 197] on input "39" at bounding box center [143, 201] width 38 height 20
paste input "25"
type input "25"
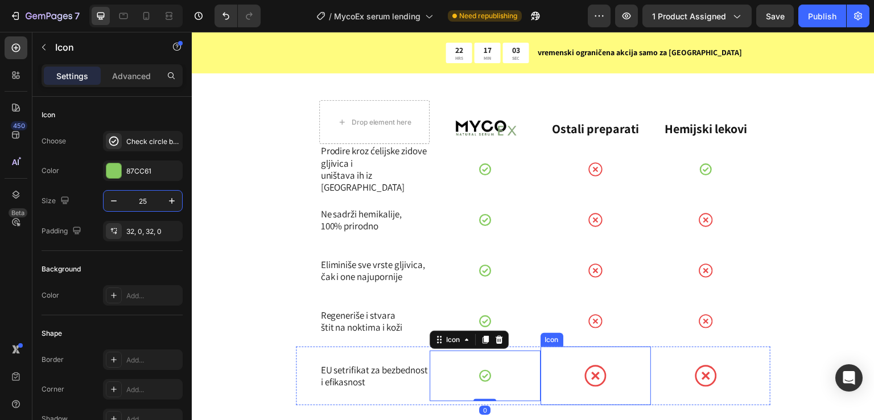
click at [610, 379] on div "Icon" at bounding box center [596, 376] width 110 height 59
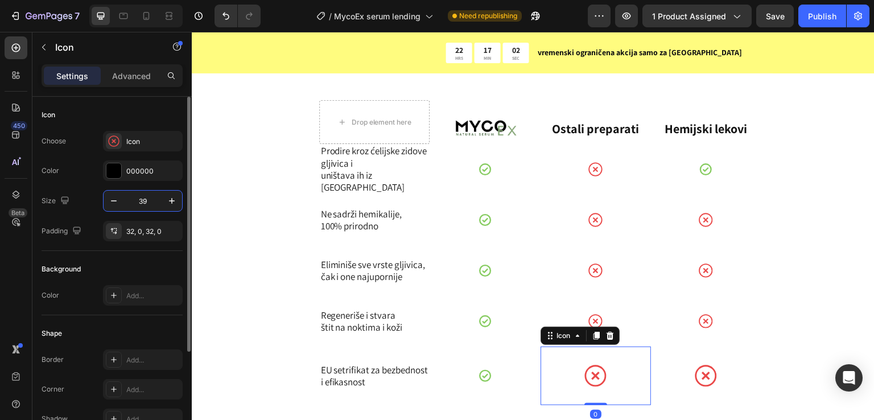
click at [143, 203] on input "39" at bounding box center [143, 201] width 38 height 20
paste input "25"
type input "25"
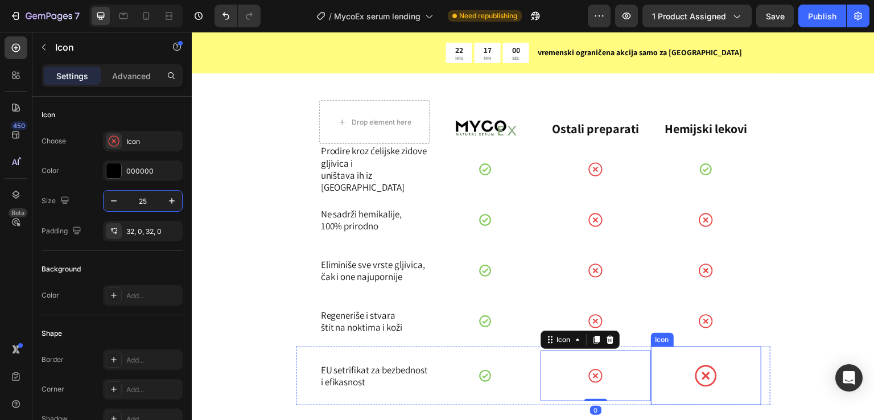
click at [695, 375] on icon at bounding box center [706, 376] width 22 height 22
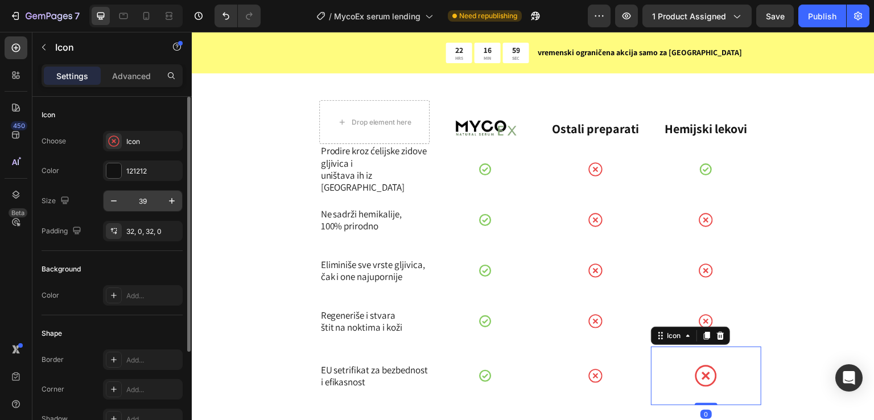
click at [143, 200] on input "39" at bounding box center [143, 201] width 38 height 20
paste input "25"
type input "25"
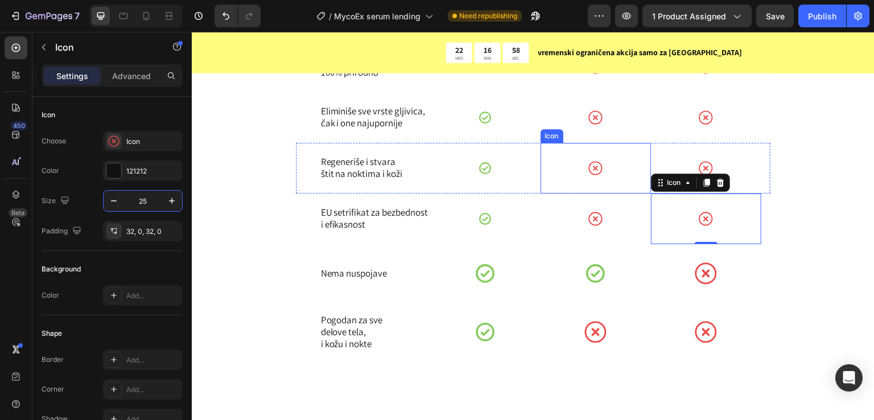
scroll to position [5046, 0]
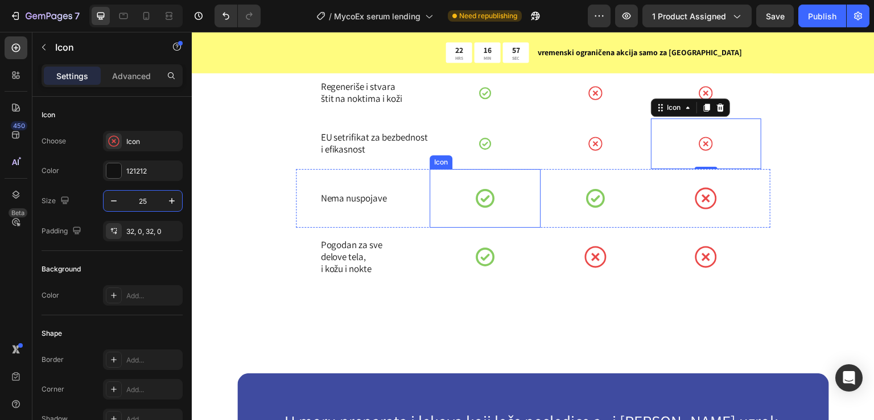
click at [495, 212] on div "Icon" at bounding box center [485, 198] width 110 height 59
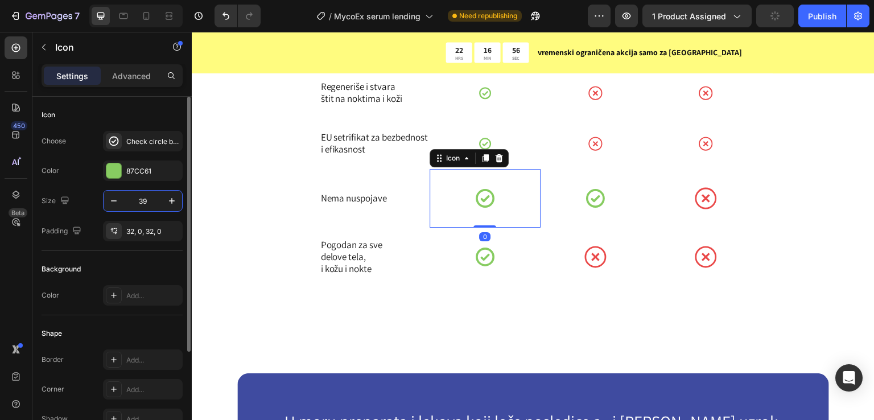
click at [158, 202] on input "39" at bounding box center [143, 201] width 38 height 20
paste input "25"
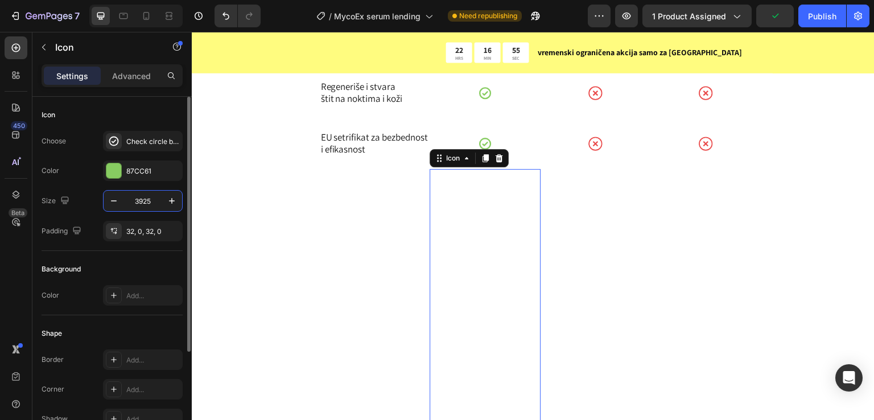
click at [152, 201] on input "3925" at bounding box center [143, 201] width 38 height 20
click at [151, 201] on input "3925" at bounding box center [143, 201] width 38 height 20
paste input "text"
type input "25"
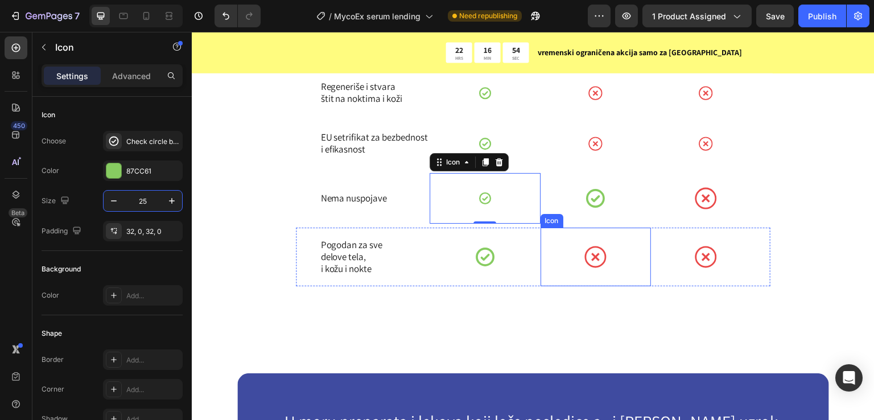
click at [595, 212] on div at bounding box center [596, 198] width 22 height 59
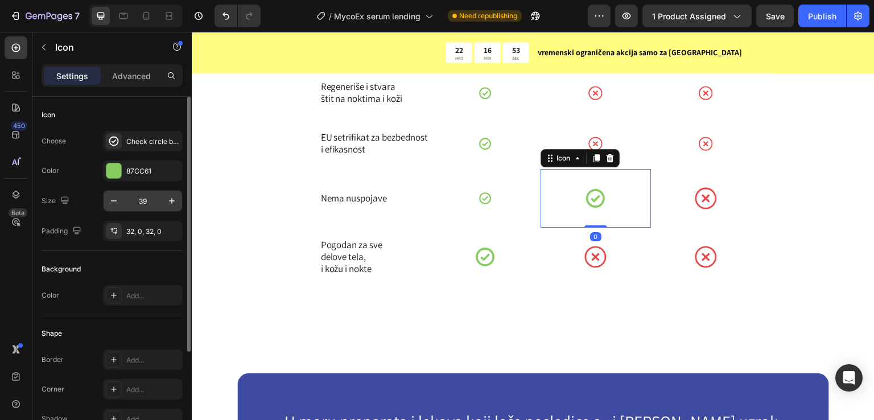
click at [136, 199] on input "39" at bounding box center [143, 201] width 38 height 20
paste input "25"
type input "25"
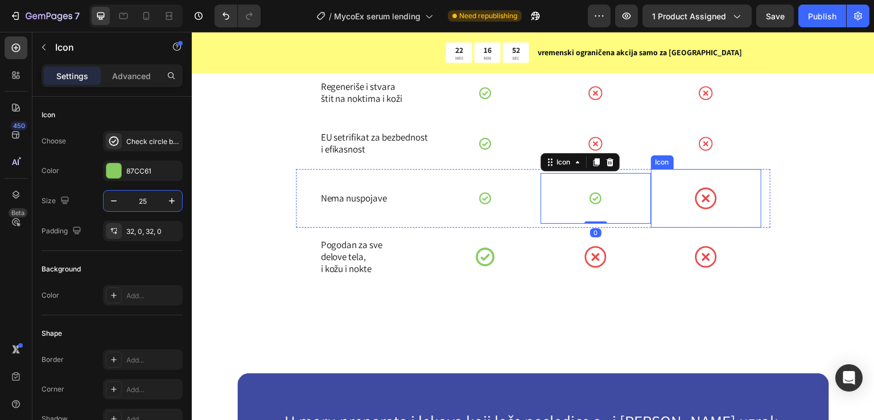
drag, startPoint x: 699, startPoint y: 203, endPoint x: 605, endPoint y: 202, distance: 94.5
click at [699, 203] on icon at bounding box center [706, 198] width 22 height 22
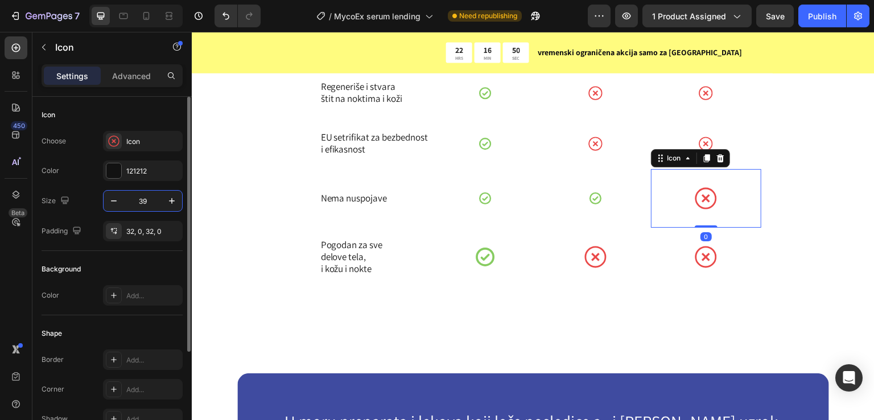
click at [136, 206] on input "39" at bounding box center [143, 201] width 38 height 20
paste input "25"
type input "25"
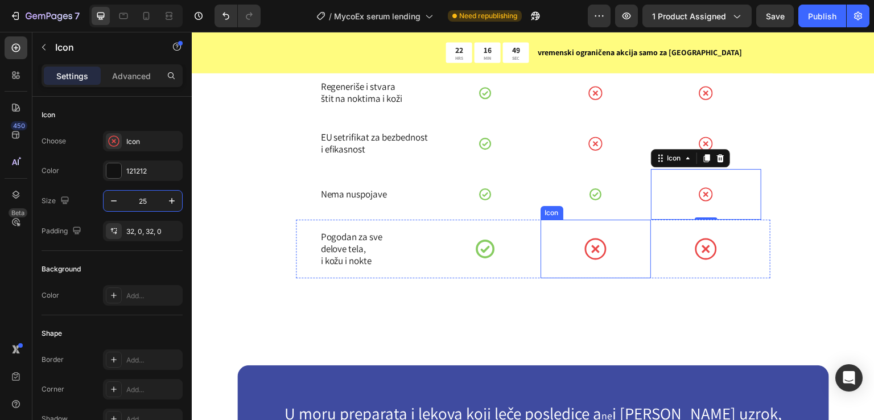
click at [499, 258] on div "Icon" at bounding box center [485, 249] width 110 height 59
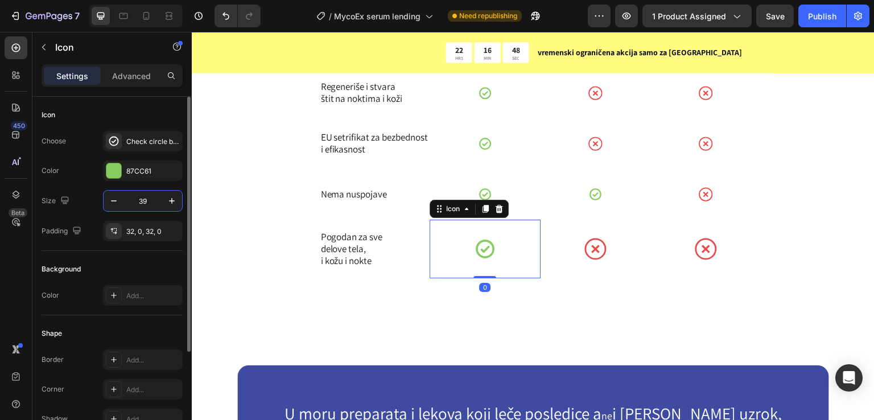
click at [156, 201] on input "39" at bounding box center [143, 201] width 38 height 20
paste input "25"
type input "25"
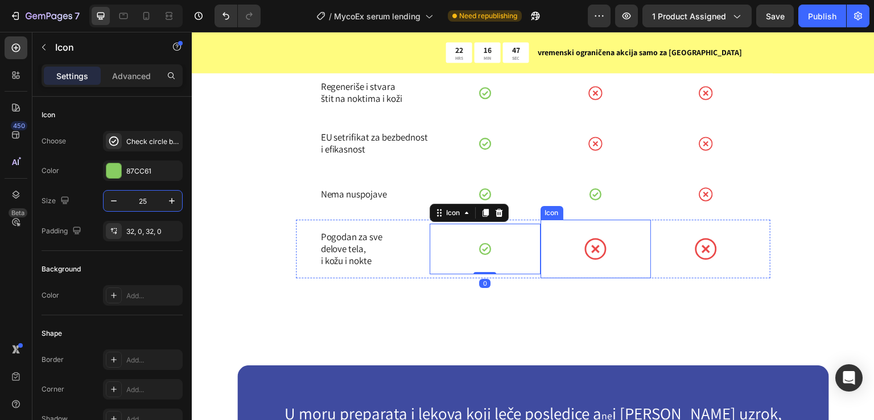
drag, startPoint x: 567, startPoint y: 253, endPoint x: 440, endPoint y: 245, distance: 127.8
click at [567, 253] on div "Icon" at bounding box center [596, 249] width 110 height 59
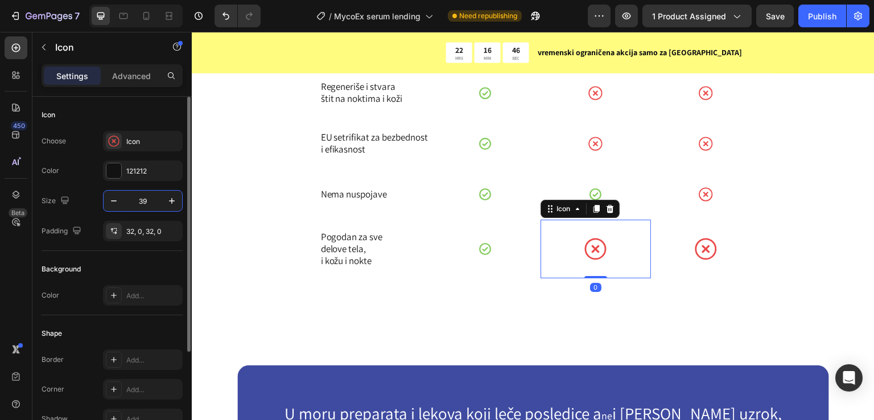
click at [137, 199] on input "39" at bounding box center [143, 201] width 38 height 20
paste input "25"
type input "25"
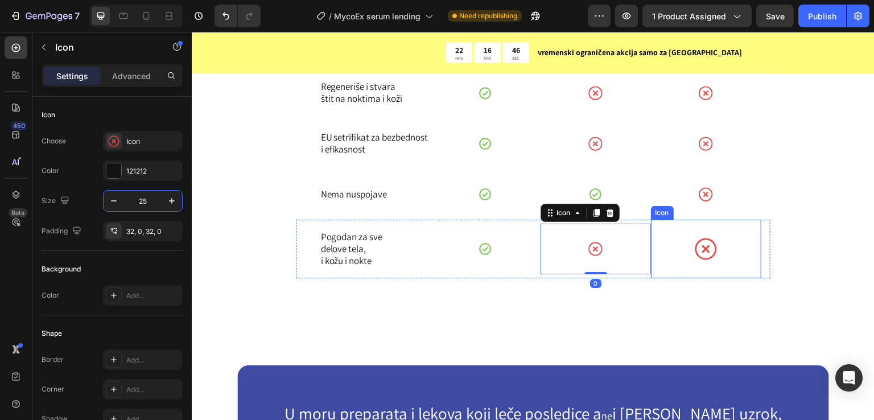
click at [676, 252] on div "Icon" at bounding box center [706, 249] width 110 height 59
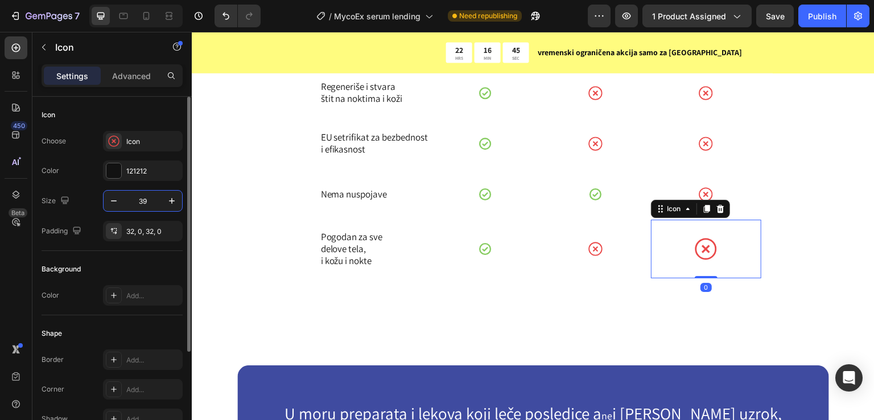
click at [137, 205] on input "39" at bounding box center [143, 201] width 38 height 20
paste input "25"
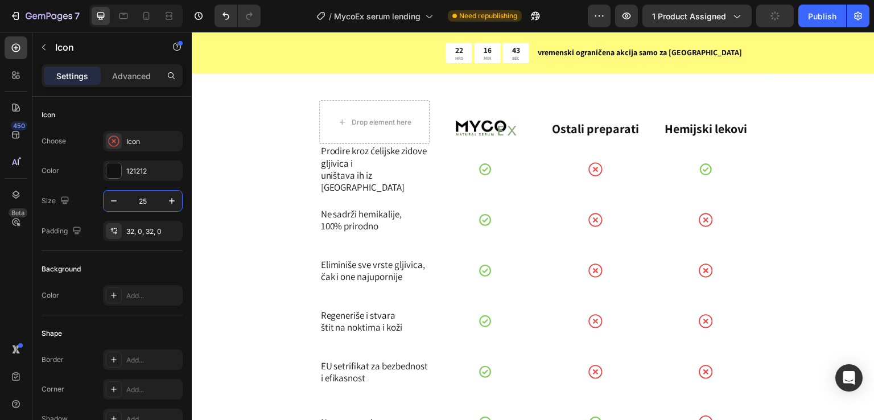
scroll to position [4742, 0]
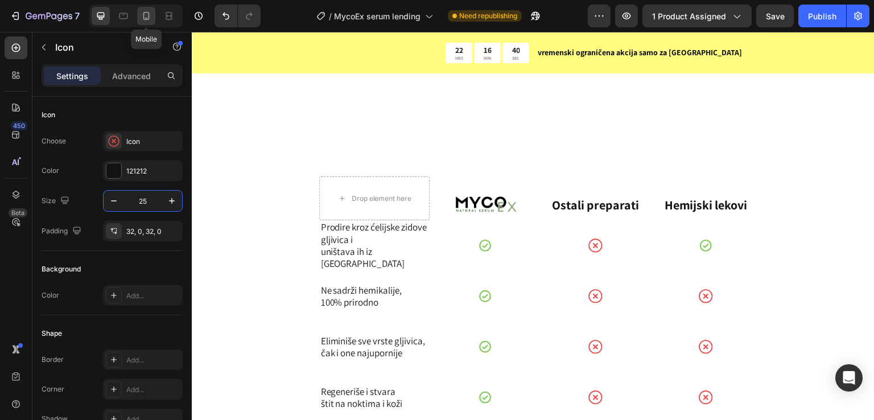
click at [139, 15] on div at bounding box center [146, 16] width 18 height 18
type input "29"
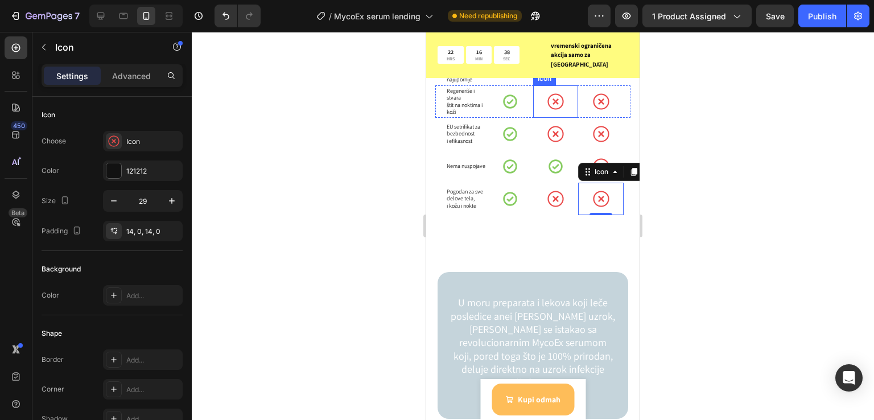
scroll to position [4519, 0]
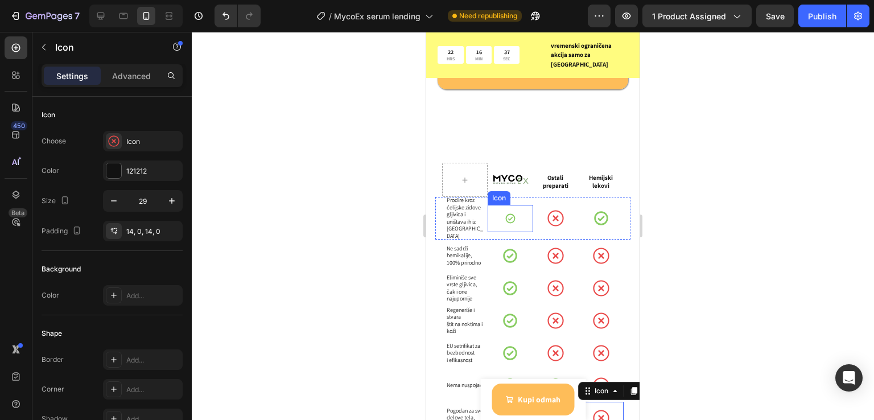
click at [505, 213] on icon at bounding box center [510, 218] width 11 height 11
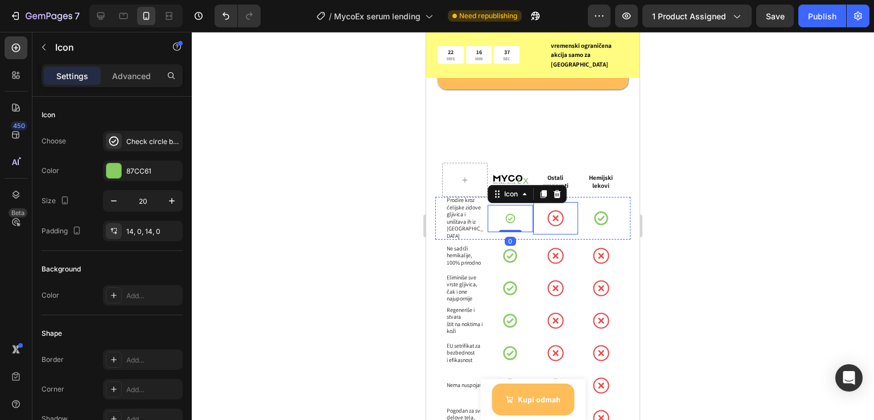
drag, startPoint x: 556, startPoint y: 196, endPoint x: 432, endPoint y: 196, distance: 123.5
click at [555, 210] on icon at bounding box center [556, 218] width 17 height 17
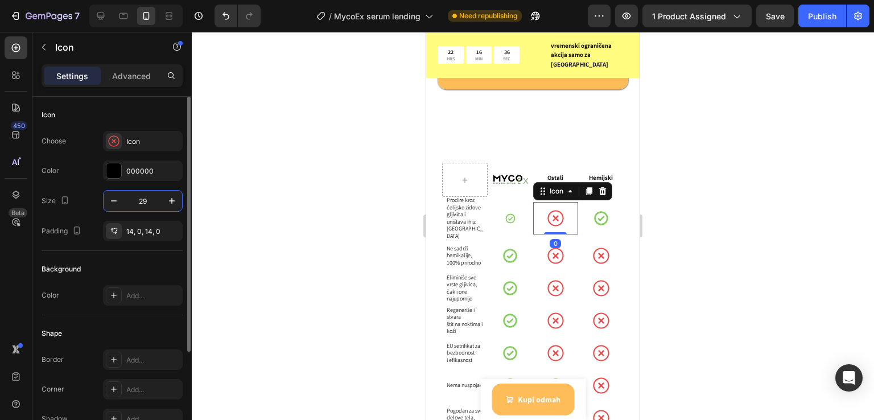
click at [137, 200] on input "29" at bounding box center [143, 201] width 38 height 20
type input "1"
type input "20"
click at [149, 202] on input "20" at bounding box center [143, 201] width 38 height 20
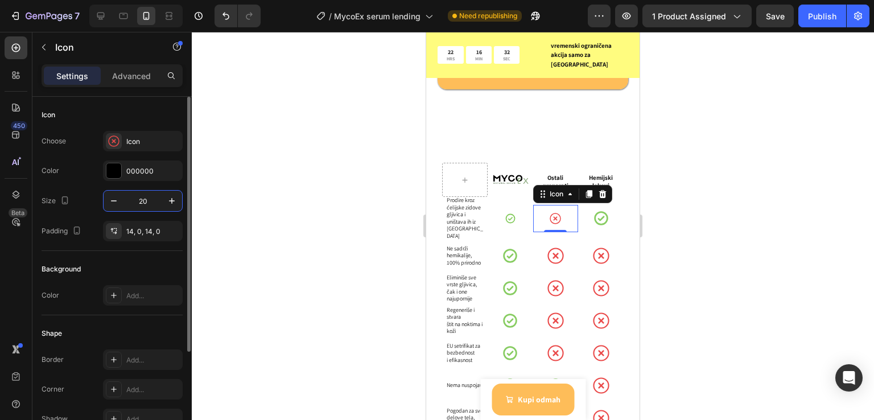
click at [149, 202] on input "20" at bounding box center [143, 201] width 38 height 20
click at [599, 211] on icon at bounding box center [601, 218] width 14 height 14
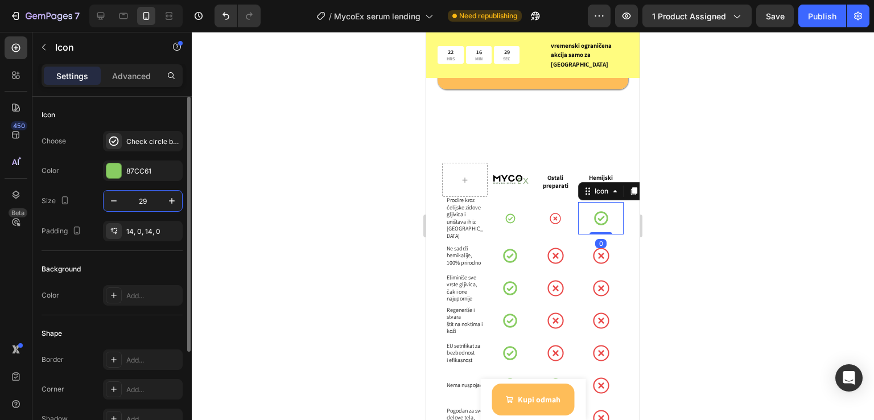
click at [145, 200] on input "29" at bounding box center [143, 201] width 38 height 20
paste input "0"
type input "20"
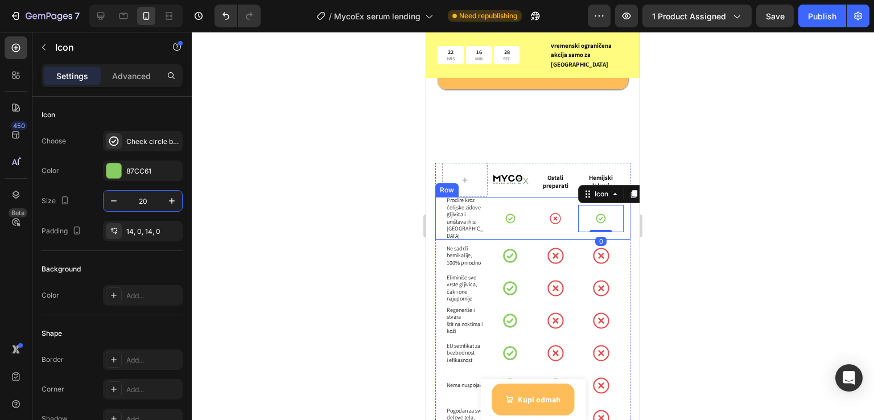
click at [778, 203] on div at bounding box center [533, 226] width 683 height 388
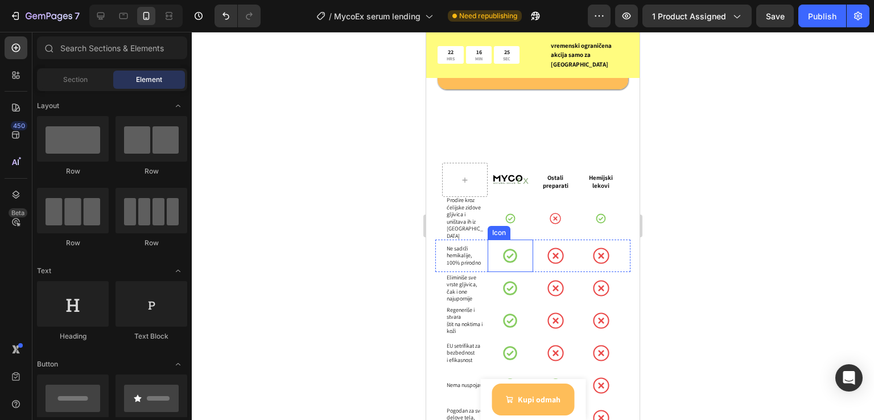
click at [512, 240] on div at bounding box center [510, 256] width 17 height 32
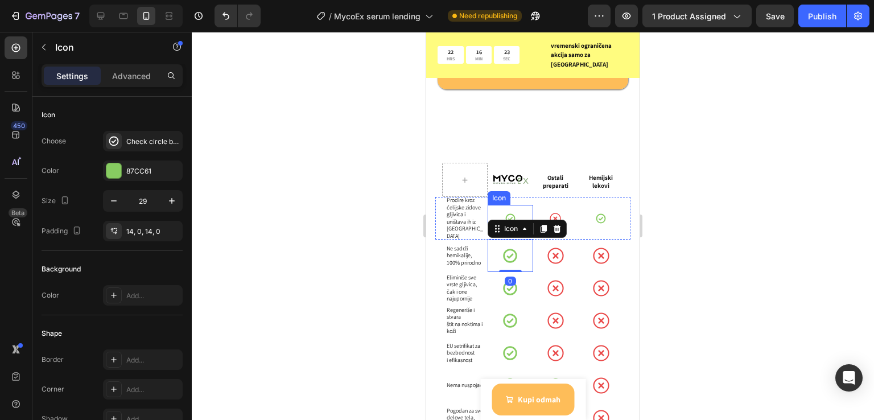
click at [508, 205] on div at bounding box center [510, 218] width 11 height 27
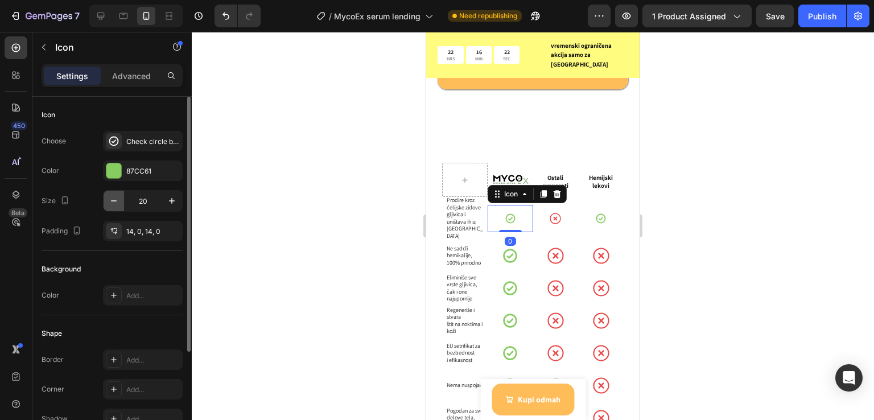
click at [112, 198] on icon "button" at bounding box center [113, 200] width 11 height 11
click at [110, 198] on icon "button" at bounding box center [113, 200] width 11 height 11
type input "17"
click at [149, 195] on input "17" at bounding box center [143, 201] width 38 height 20
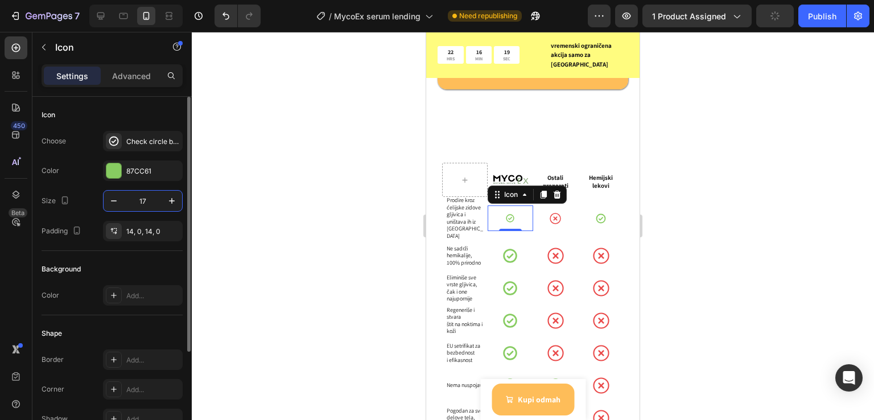
click at [149, 195] on input "17" at bounding box center [143, 201] width 38 height 20
click at [557, 205] on div "Icon" at bounding box center [556, 218] width 46 height 27
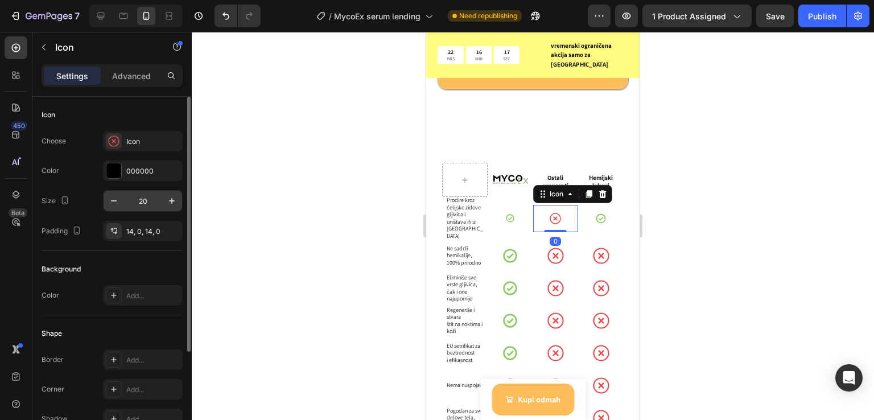
click at [137, 199] on input "20" at bounding box center [143, 201] width 38 height 20
drag, startPoint x: 137, startPoint y: 199, endPoint x: 83, endPoint y: 180, distance: 57.3
click at [137, 199] on input "20" at bounding box center [143, 201] width 38 height 20
paste input "17"
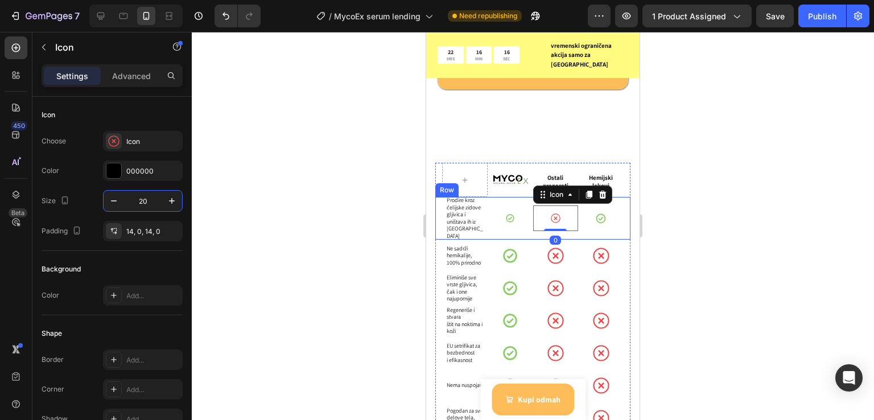
type input "17"
click at [598, 205] on div at bounding box center [601, 218] width 11 height 27
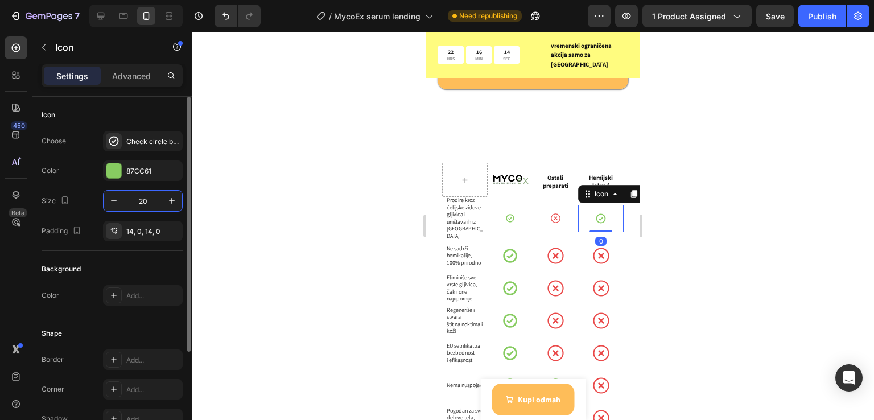
click at [139, 196] on input "20" at bounding box center [143, 201] width 38 height 20
paste input "17"
type input "17"
click at [516, 240] on div "Icon" at bounding box center [511, 256] width 46 height 32
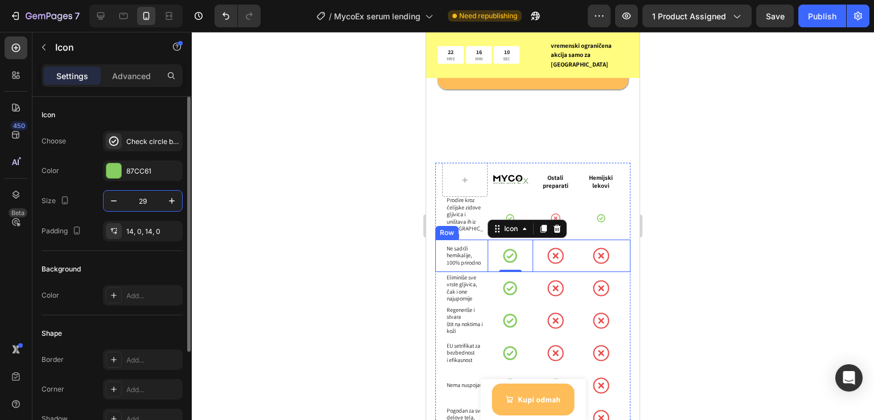
click at [138, 193] on input "29" at bounding box center [143, 201] width 38 height 20
paste input "17"
type input "17"
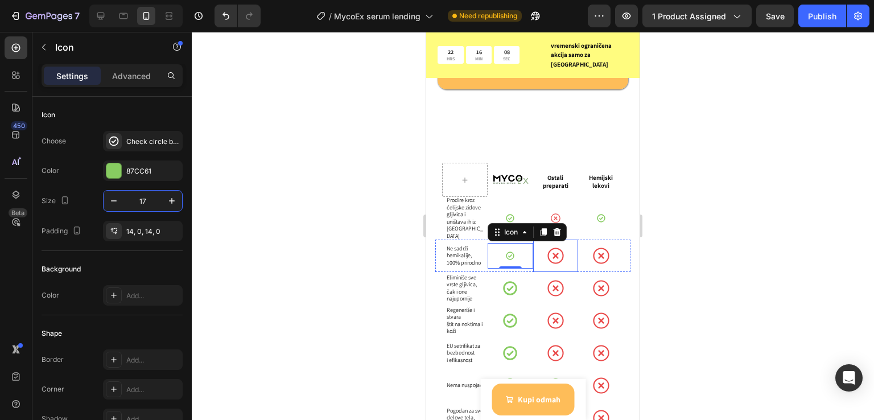
click at [556, 249] on circle at bounding box center [555, 256] width 15 height 15
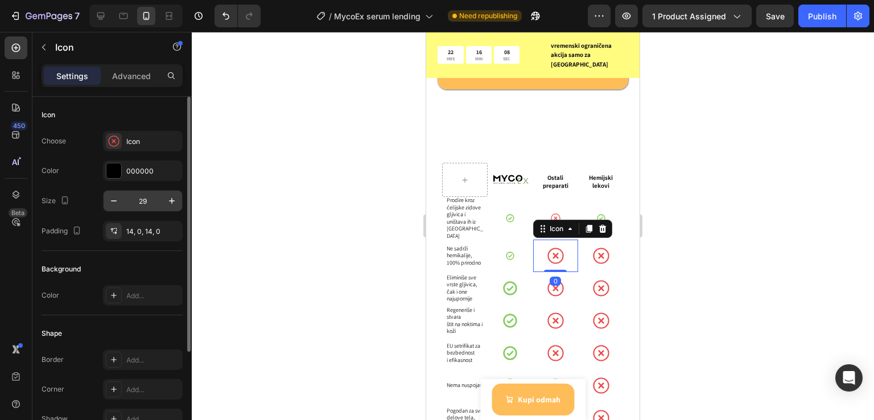
click at [143, 196] on input "29" at bounding box center [143, 201] width 38 height 20
paste input "17"
type input "17"
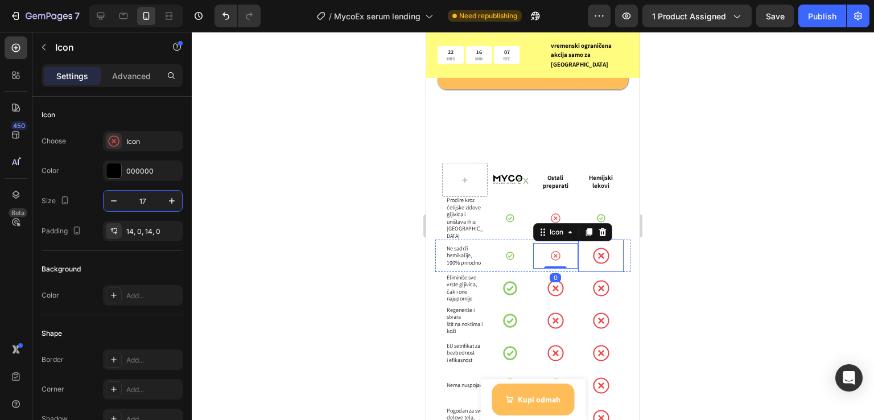
click at [603, 240] on div "Icon" at bounding box center [601, 256] width 46 height 32
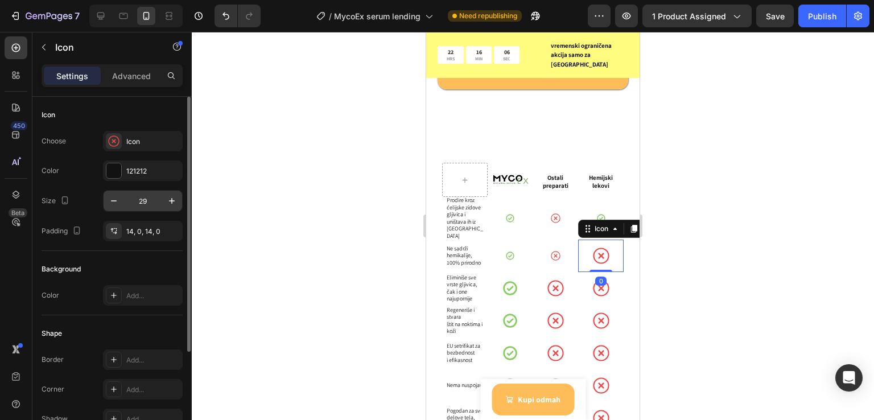
click at [134, 202] on input "29" at bounding box center [143, 201] width 38 height 20
paste input "17"
type input "17"
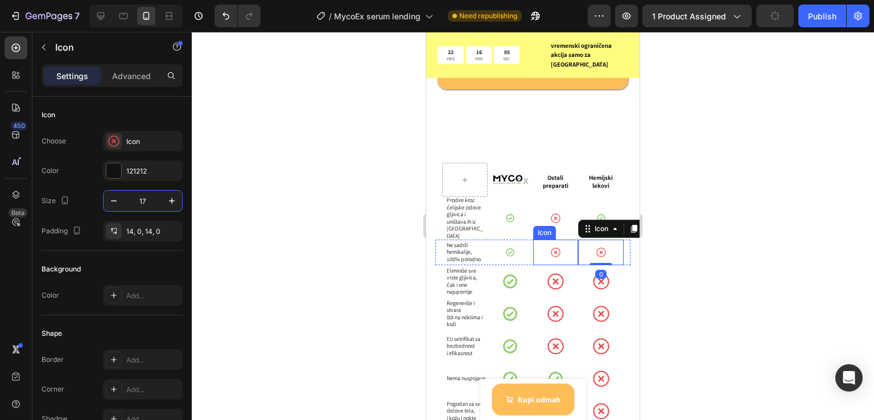
click at [495, 265] on div "Icon" at bounding box center [511, 281] width 46 height 32
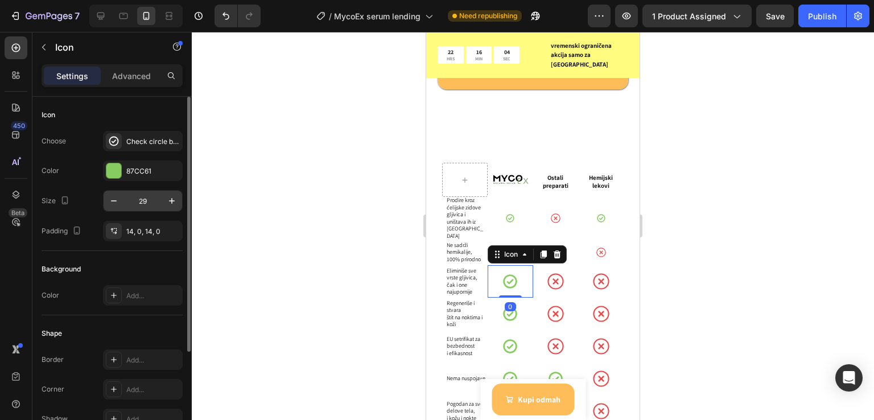
click at [143, 202] on input "29" at bounding box center [143, 201] width 38 height 20
paste input "17"
type input "17"
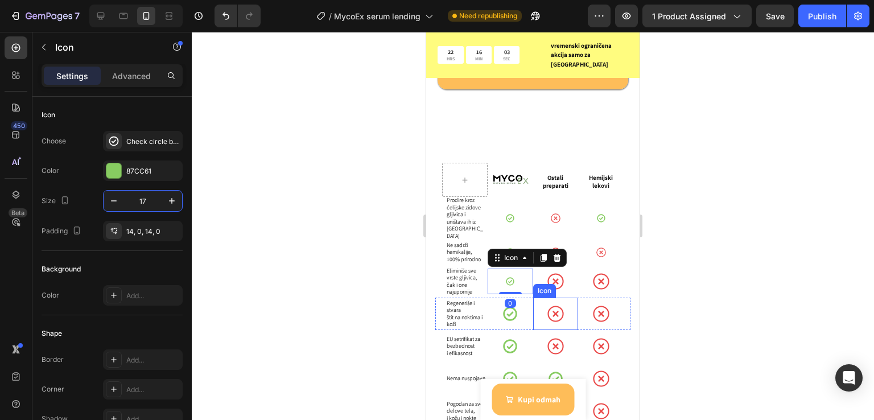
click at [557, 273] on icon at bounding box center [556, 281] width 17 height 17
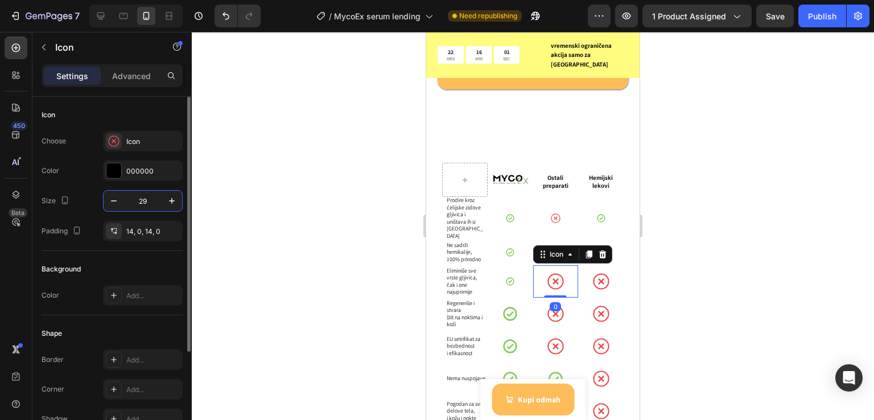
click at [137, 206] on input "29" at bounding box center [143, 201] width 38 height 20
paste input "17"
type input "17"
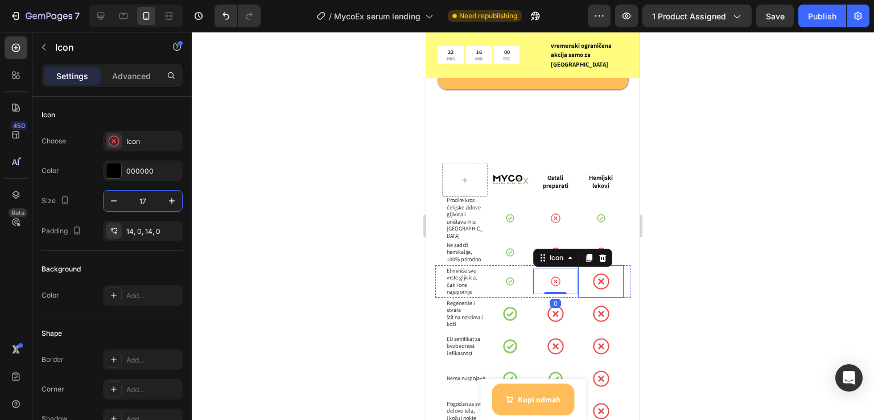
click at [606, 265] on div "Icon" at bounding box center [601, 281] width 46 height 32
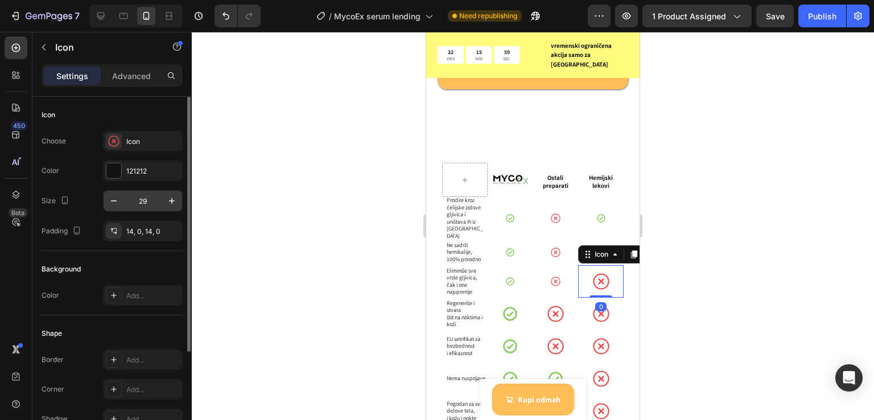
click at [145, 205] on input "29" at bounding box center [143, 201] width 38 height 20
paste input "17"
type input "17"
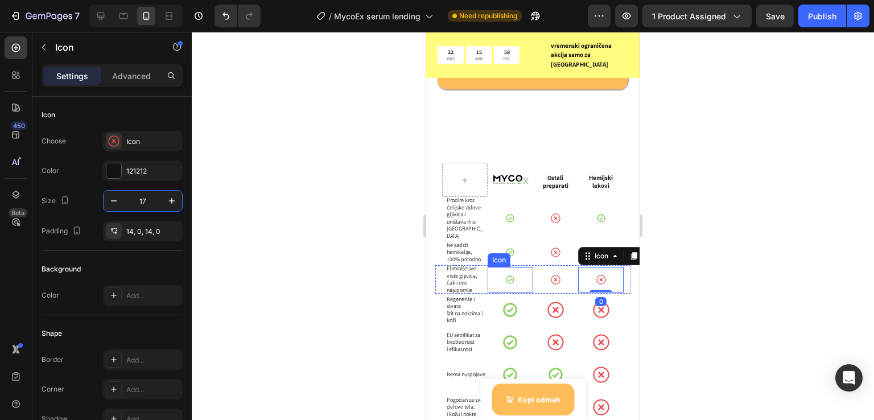
click at [521, 294] on div "Icon" at bounding box center [511, 310] width 46 height 32
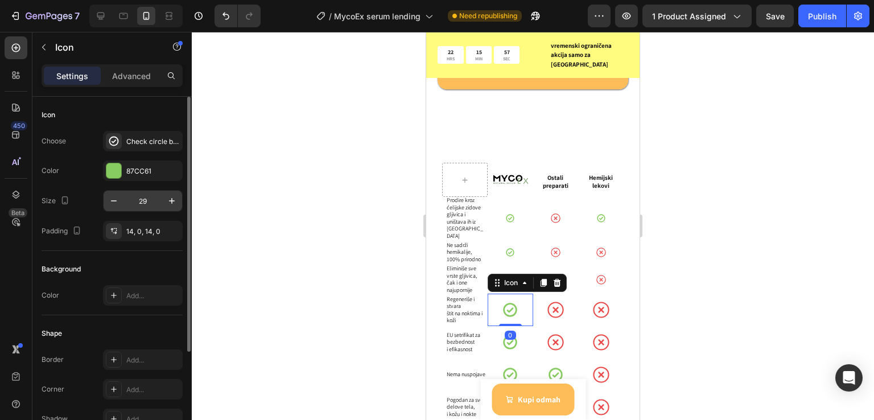
click at [145, 206] on input "29" at bounding box center [143, 201] width 38 height 20
paste input "17"
type input "17"
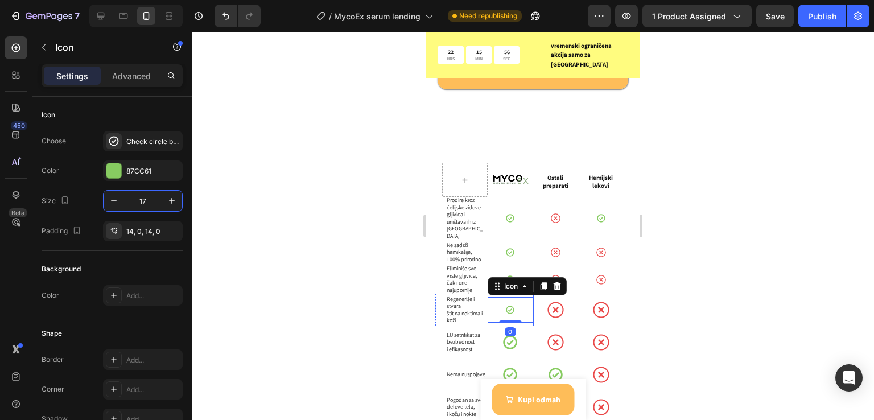
click at [548, 302] on icon at bounding box center [556, 310] width 17 height 17
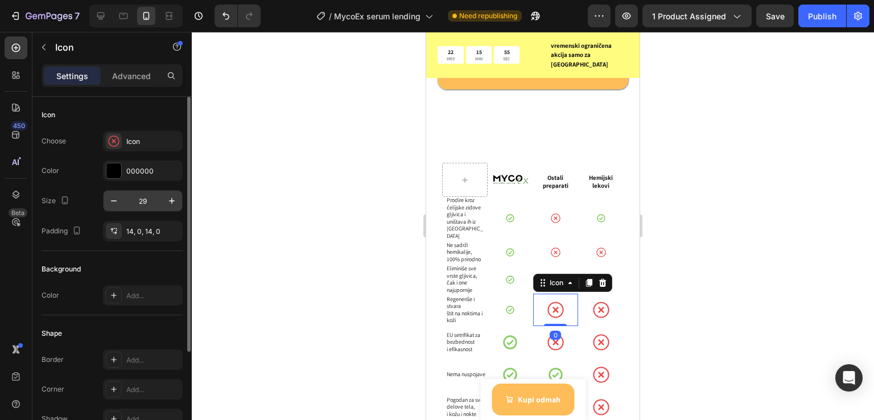
click at [143, 206] on input "29" at bounding box center [143, 201] width 38 height 20
paste input "17"
type input "17"
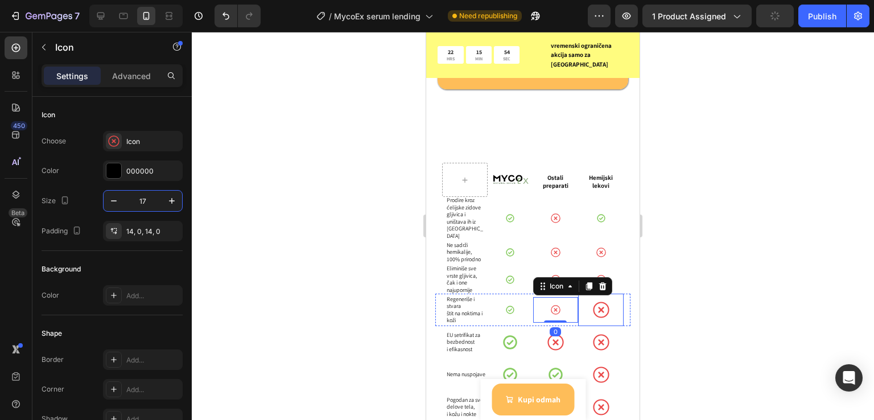
click at [599, 302] on icon at bounding box center [601, 310] width 17 height 17
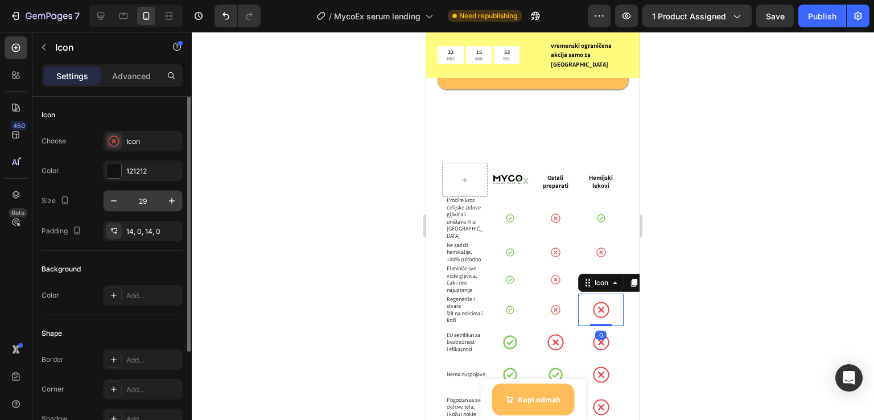
click at [145, 208] on input "29" at bounding box center [143, 201] width 38 height 20
paste input "17"
type input "17"
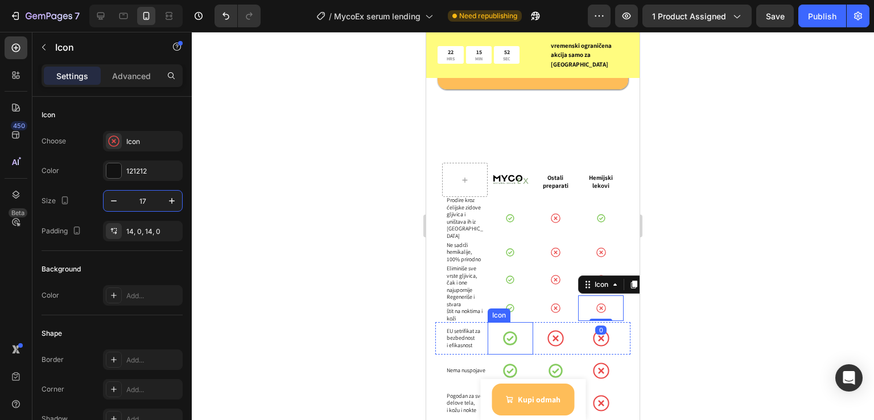
click at [502, 330] on icon at bounding box center [510, 338] width 17 height 17
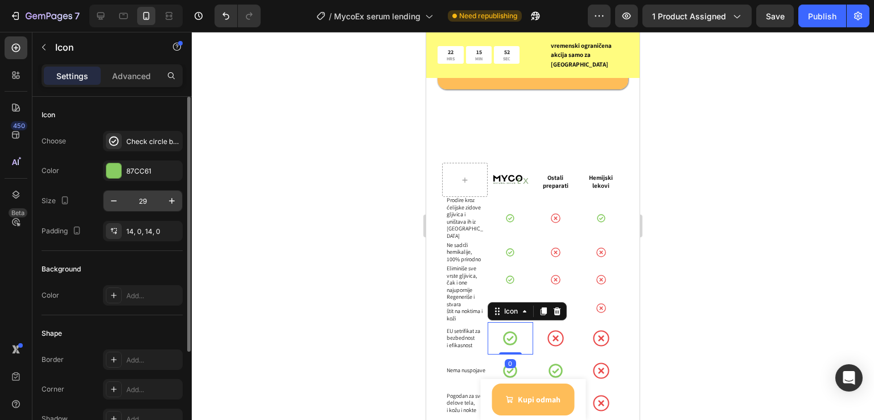
click at [144, 202] on input "29" at bounding box center [143, 201] width 38 height 20
paste input "17"
type input "17"
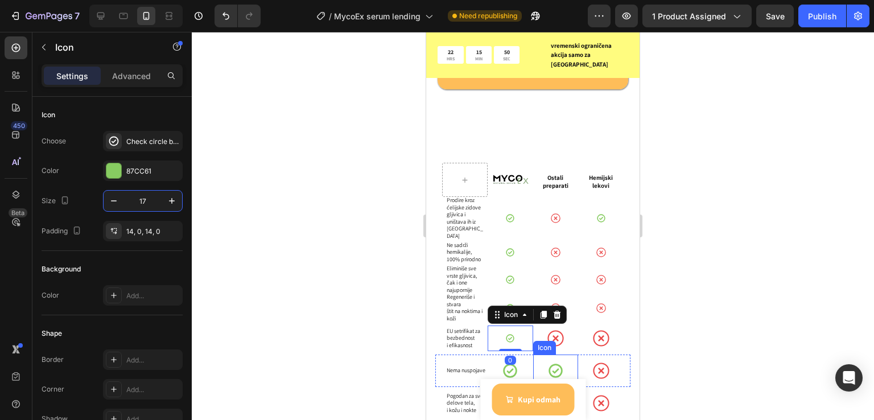
click at [557, 355] on div at bounding box center [556, 371] width 17 height 32
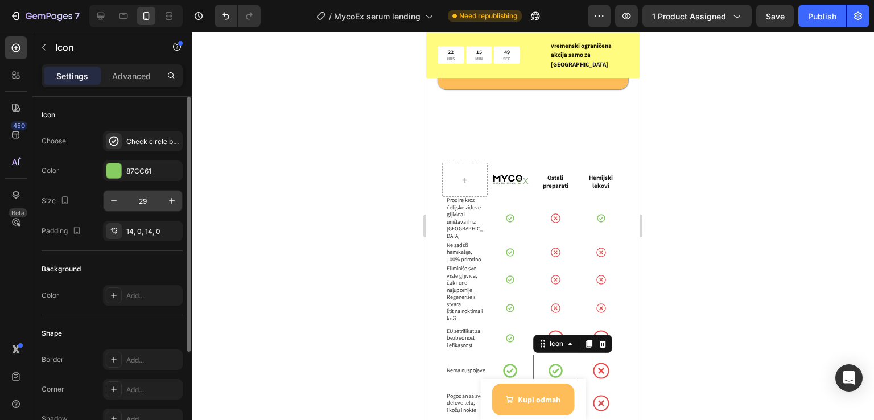
click at [152, 200] on input "29" at bounding box center [143, 201] width 38 height 20
paste input "17"
type input "17"
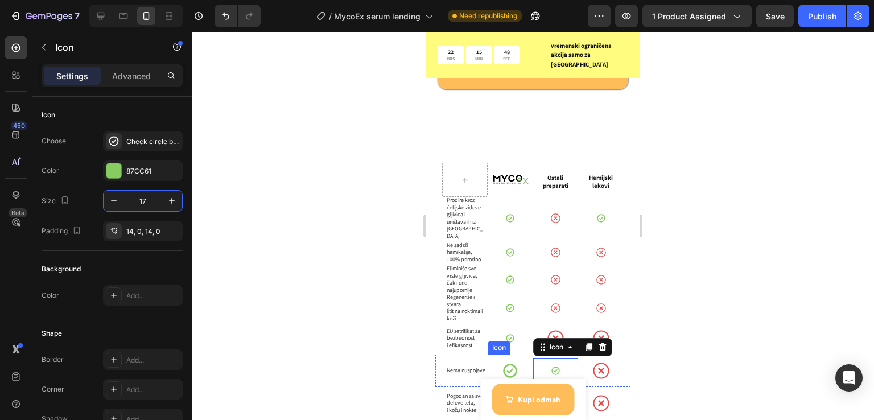
click at [502, 363] on icon at bounding box center [510, 371] width 17 height 17
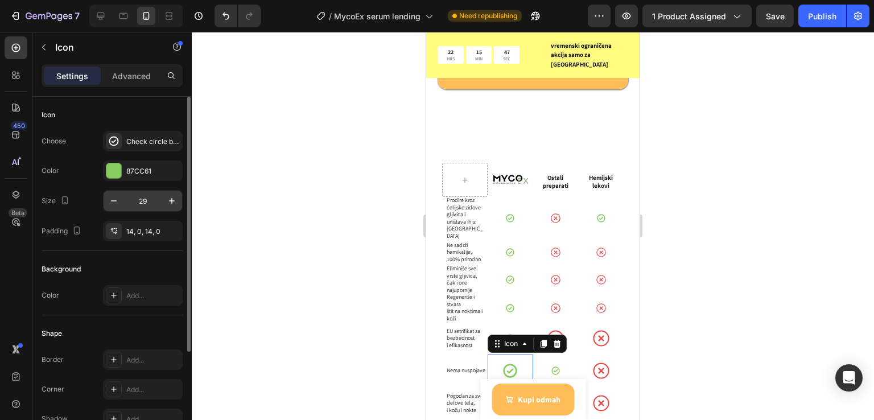
click at [150, 205] on input "29" at bounding box center [143, 201] width 38 height 20
paste input "17"
type input "17"
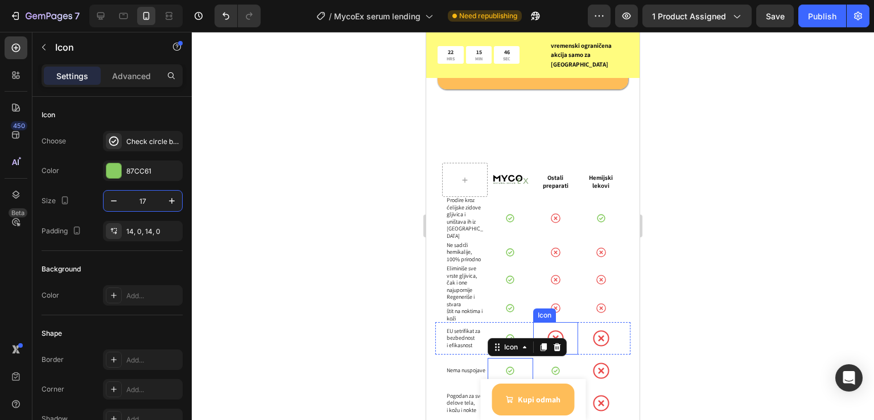
click at [552, 322] on div at bounding box center [556, 338] width 17 height 32
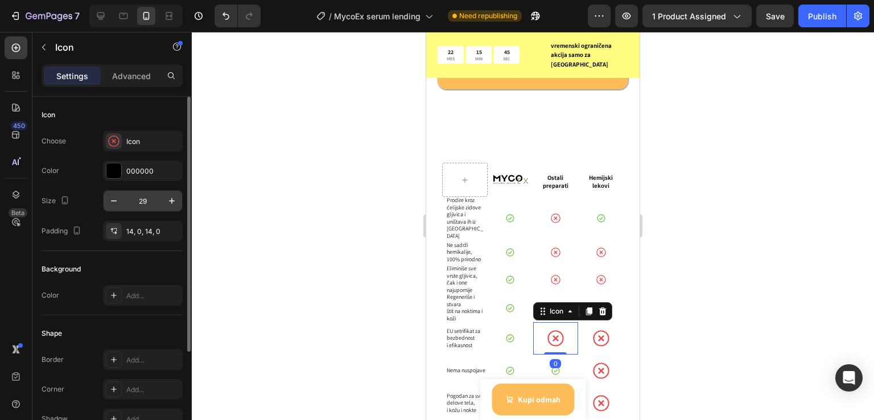
click at [142, 206] on input "29" at bounding box center [143, 201] width 38 height 20
paste input "17"
type input "17"
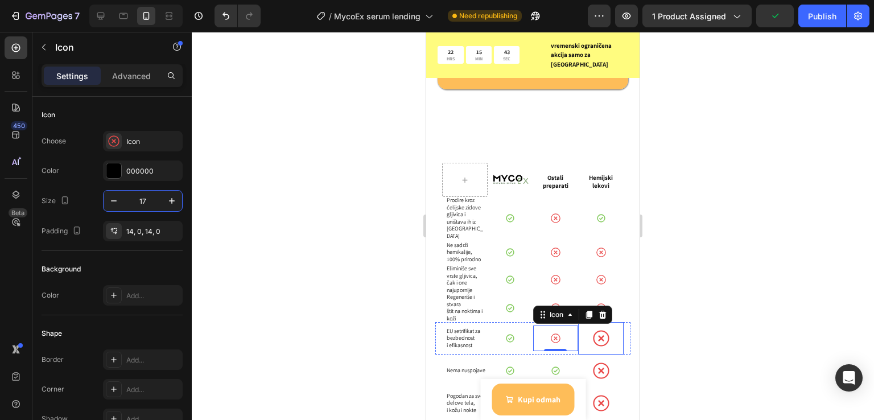
drag, startPoint x: 606, startPoint y: 317, endPoint x: 568, endPoint y: 316, distance: 38.1
click at [605, 322] on div "Icon" at bounding box center [601, 338] width 46 height 32
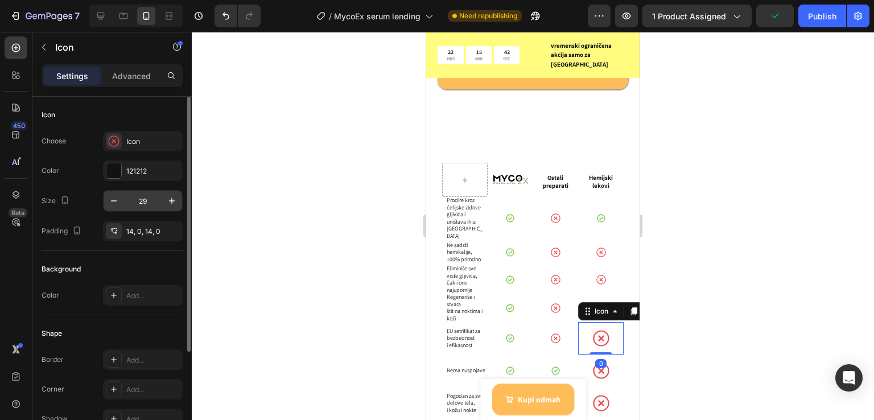
click at [142, 196] on input "29" at bounding box center [143, 201] width 38 height 20
paste input "17"
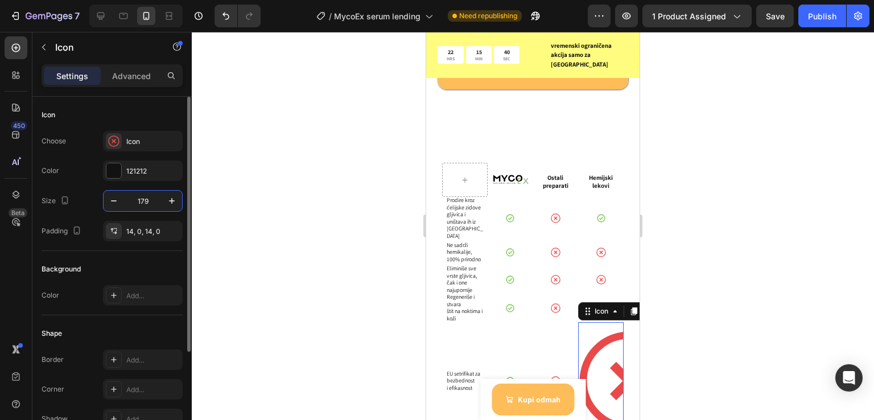
click at [143, 199] on input "179" at bounding box center [143, 201] width 38 height 20
paste input "text"
type input "17"
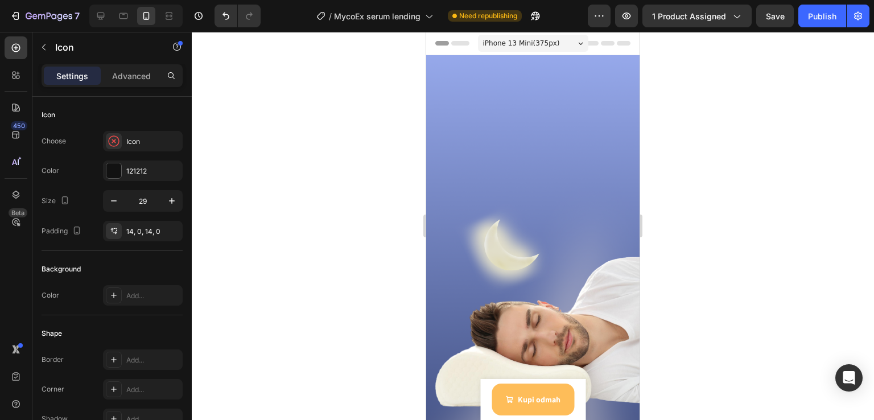
scroll to position [4519, 0]
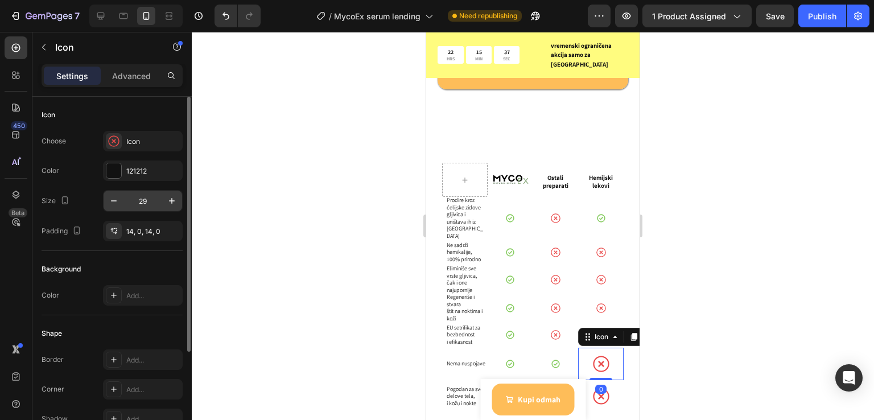
click at [141, 195] on input "29" at bounding box center [143, 201] width 38 height 20
paste input "17"
click at [149, 194] on input "1729" at bounding box center [143, 201] width 38 height 20
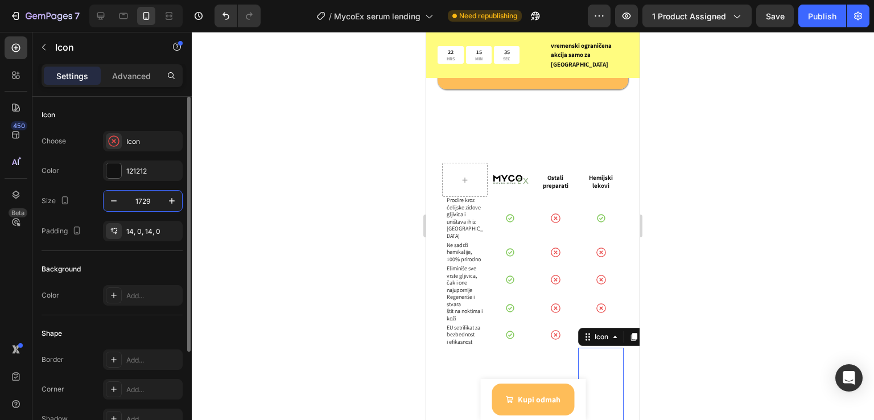
click at [149, 194] on input "1729" at bounding box center [143, 201] width 38 height 20
paste input "text"
type input "17"
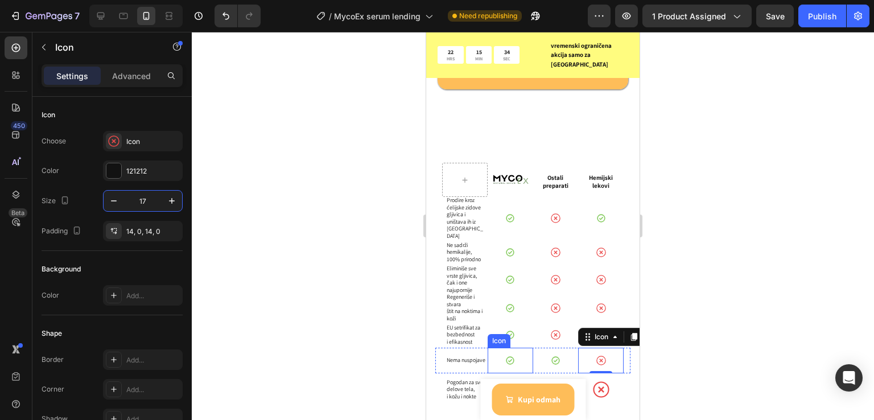
drag, startPoint x: 746, startPoint y: 352, endPoint x: 440, endPoint y: 345, distance: 306.9
click at [502, 373] on div at bounding box center [510, 389] width 17 height 32
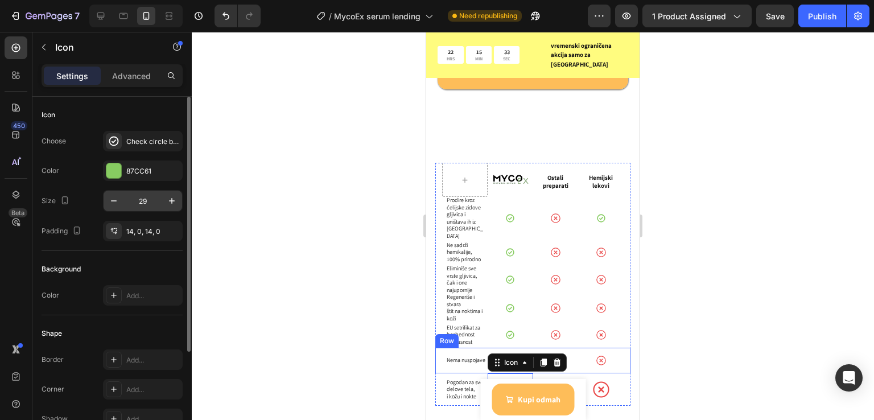
click at [147, 196] on input "29" at bounding box center [143, 201] width 38 height 20
paste input "17"
type input "17"
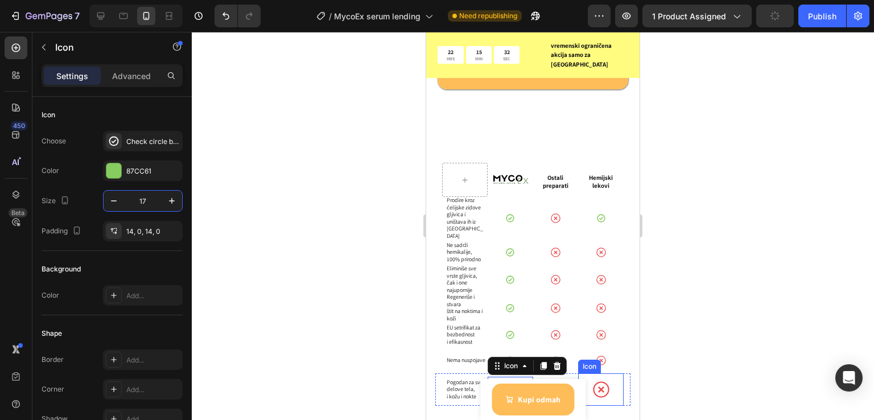
scroll to position [4595, 0]
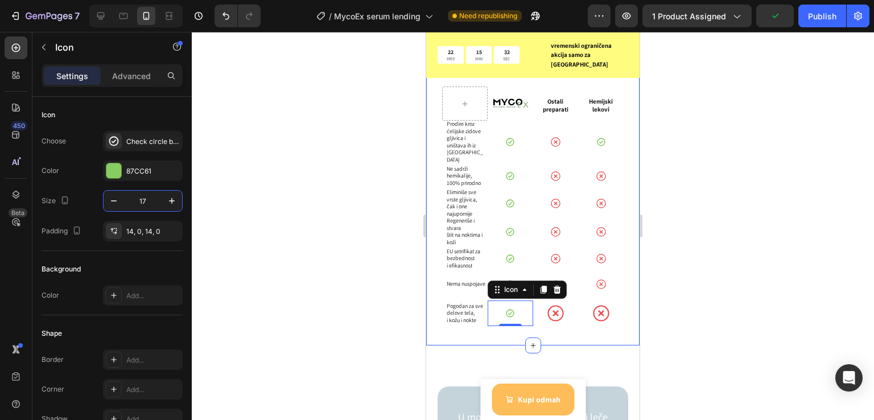
click at [548, 305] on icon at bounding box center [556, 313] width 17 height 17
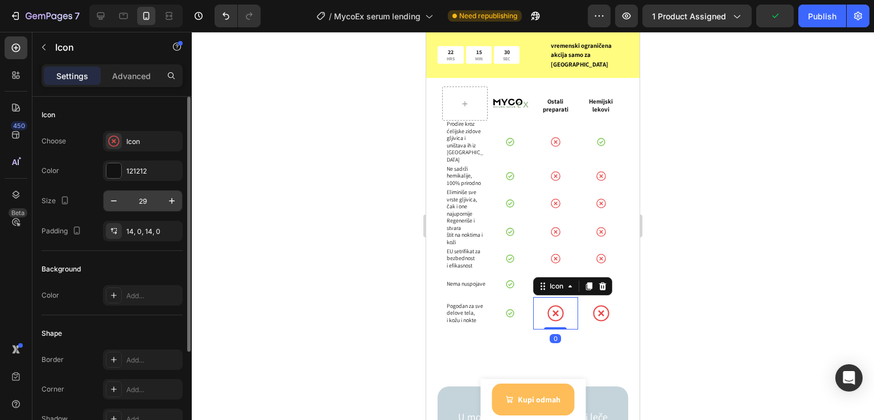
click at [145, 204] on input "29" at bounding box center [143, 201] width 38 height 20
paste input "17"
type input "17"
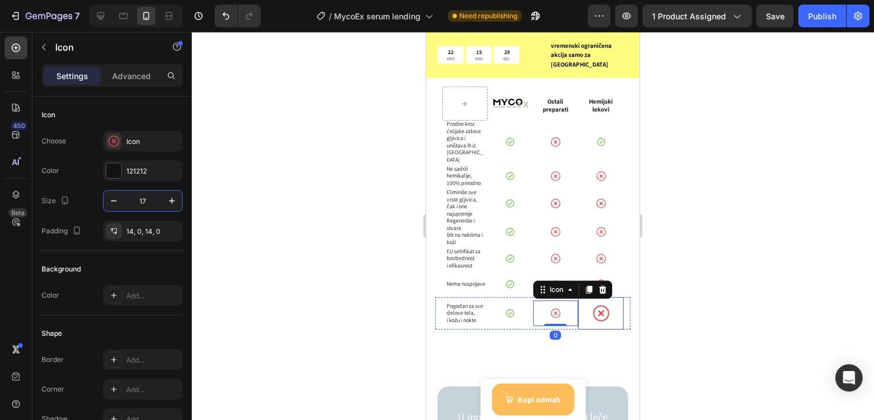
click at [594, 306] on circle at bounding box center [601, 313] width 15 height 15
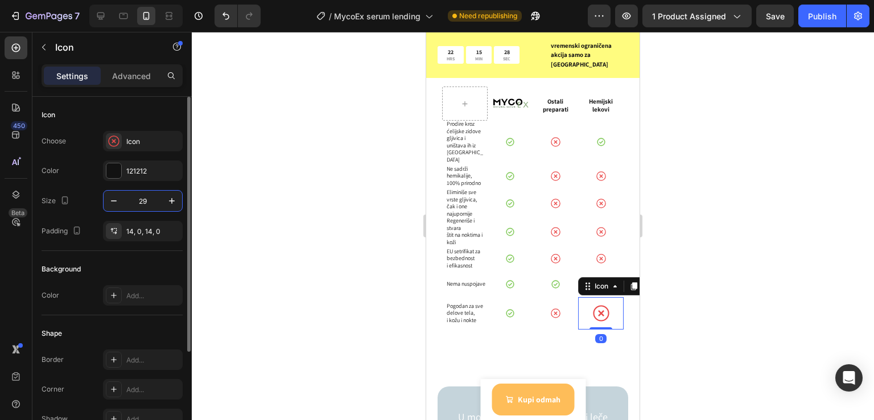
click at [129, 204] on input "29" at bounding box center [143, 201] width 38 height 20
paste input "17"
type input "17"
click at [326, 259] on div at bounding box center [533, 226] width 683 height 388
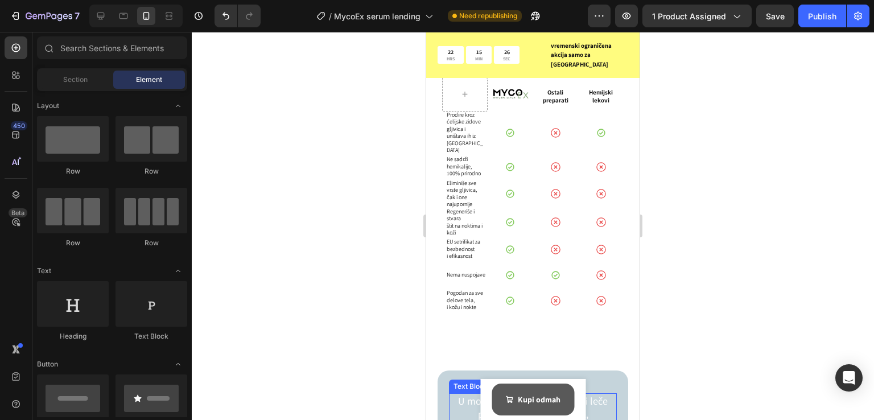
scroll to position [4671, 0]
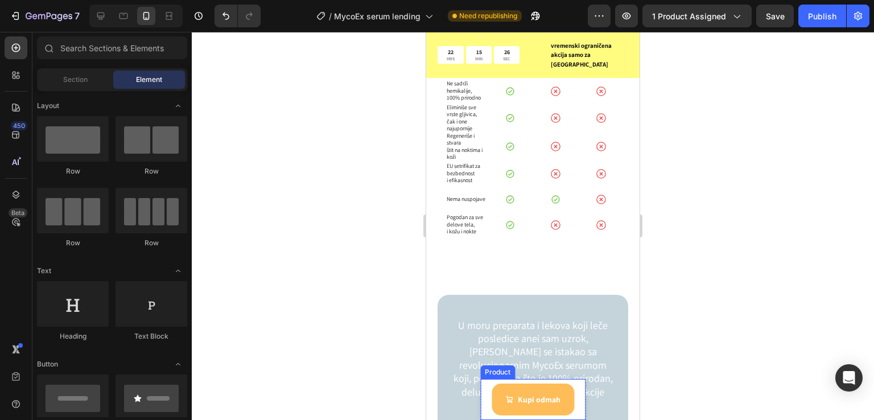
click at [484, 392] on div "Product Images MycoEx serum za suzbijanje gljivica Product Title 3,498.00 RSD P…" at bounding box center [532, 399] width 105 height 41
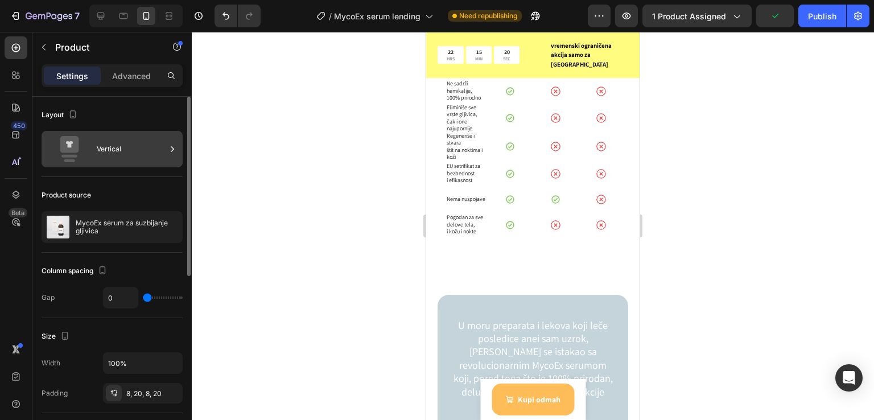
click at [128, 145] on div "Vertical" at bounding box center [131, 149] width 69 height 26
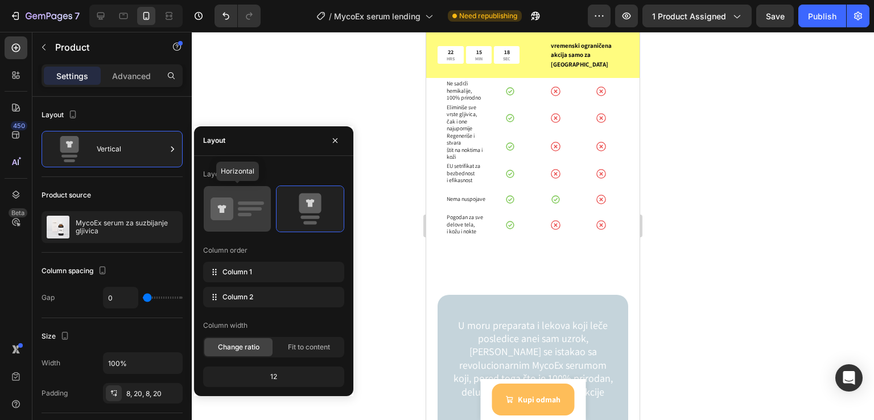
click at [222, 222] on icon at bounding box center [238, 209] width 54 height 32
type input "12"
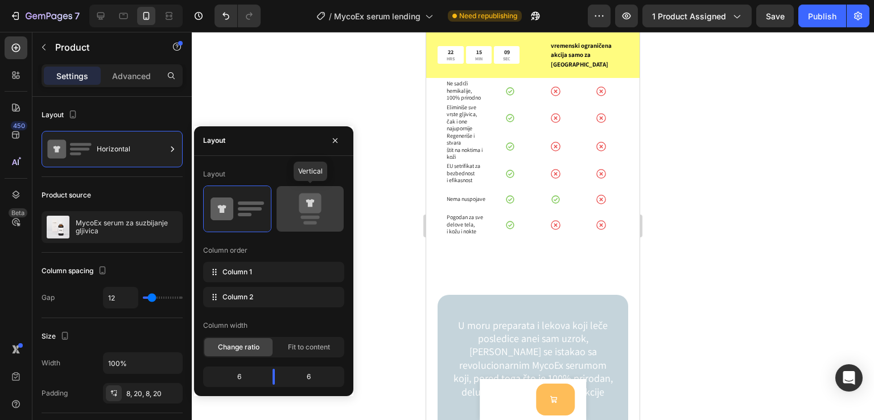
drag, startPoint x: 314, startPoint y: 210, endPoint x: 301, endPoint y: 205, distance: 14.1
click at [301, 205] on icon at bounding box center [310, 203] width 22 height 20
type input "0"
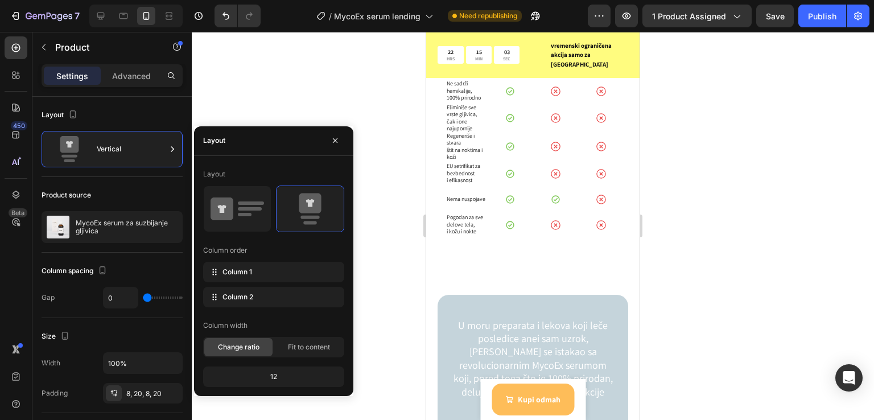
click at [480, 393] on div "Product Images MycoEx serum za suzbijanje gljivica Product Title 3,498.00 RSD P…" at bounding box center [532, 399] width 105 height 41
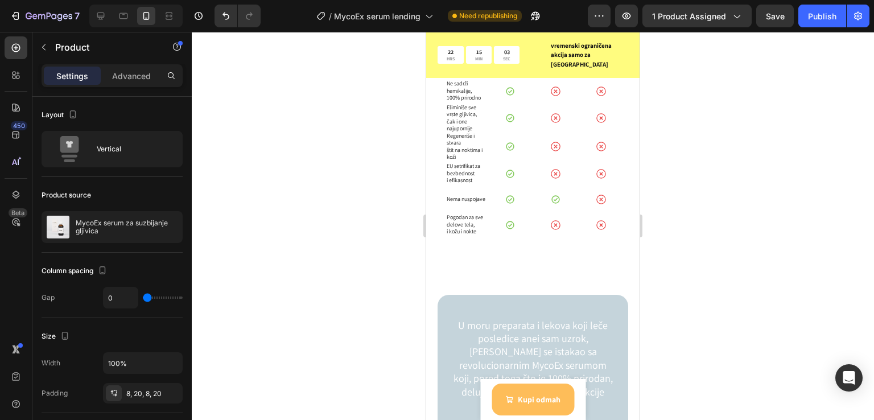
click at [485, 393] on div "Product Images MycoEx serum za suzbijanje gljivica Product Title 3,498.00 RSD P…" at bounding box center [532, 399] width 105 height 41
click at [480, 385] on div "Product Images MycoEx serum za suzbijanje gljivica Product Title 3,498.00 RSD P…" at bounding box center [532, 399] width 105 height 41
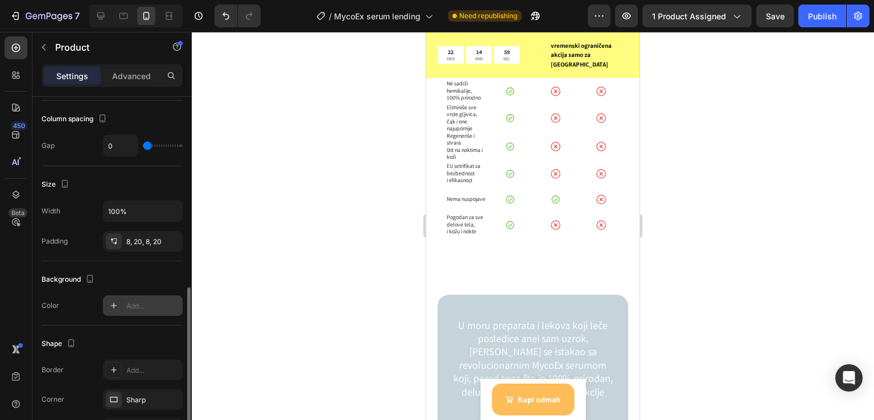
scroll to position [228, 0]
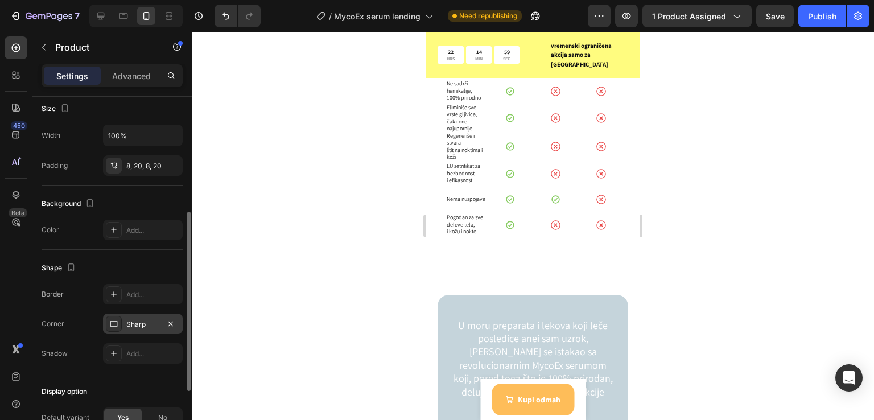
click at [113, 323] on icon at bounding box center [113, 323] width 9 height 9
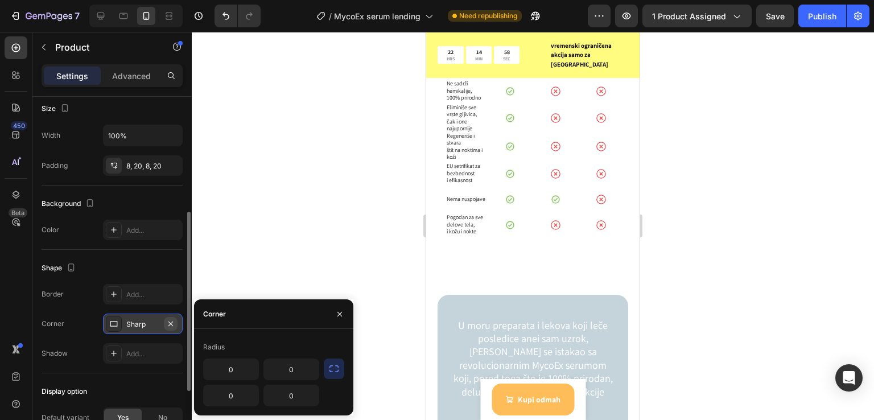
click at [171, 319] on icon "button" at bounding box center [170, 323] width 9 height 9
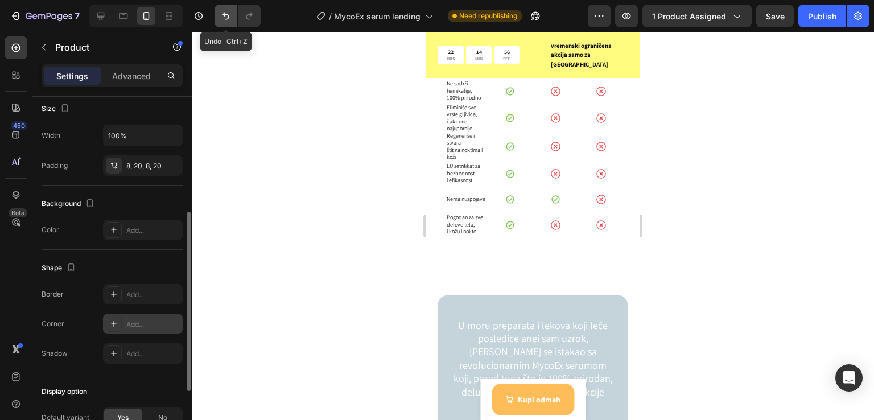
drag, startPoint x: 219, startPoint y: 14, endPoint x: 214, endPoint y: 43, distance: 29.4
click at [219, 14] on button "Undo/Redo" at bounding box center [226, 16] width 23 height 23
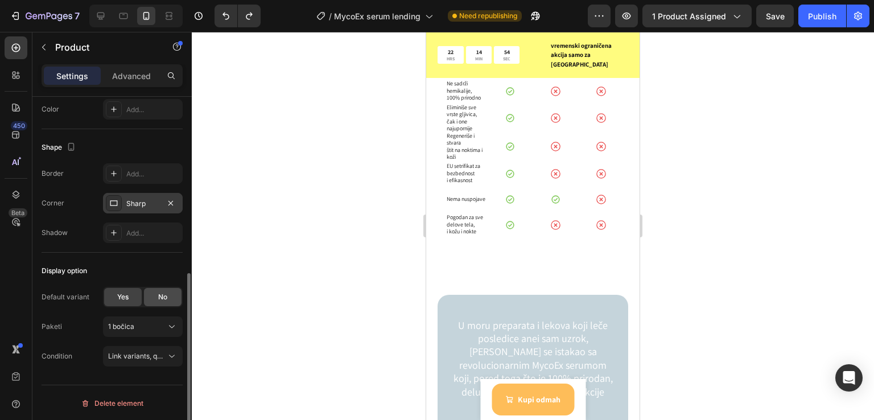
click at [165, 294] on span "No" at bounding box center [162, 297] width 9 height 10
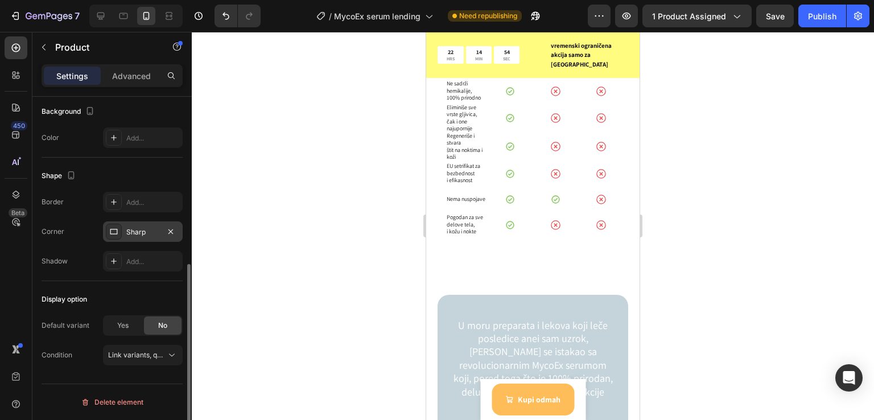
scroll to position [319, 0]
click at [124, 323] on span "Yes" at bounding box center [122, 327] width 11 height 10
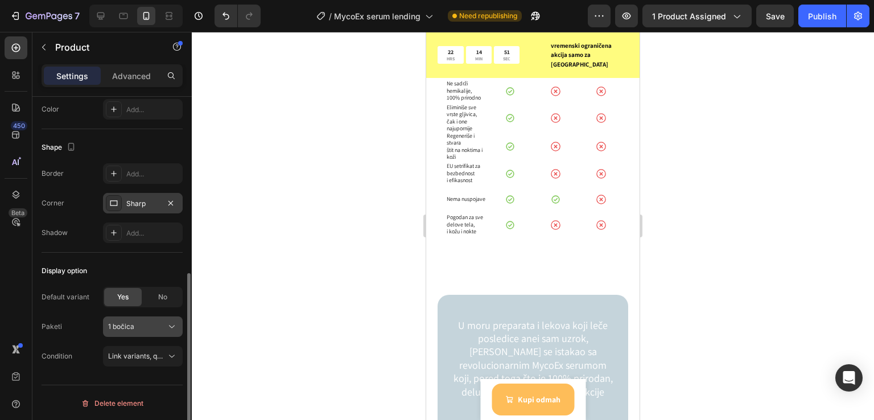
click at [154, 322] on div "1 bočica" at bounding box center [136, 327] width 56 height 10
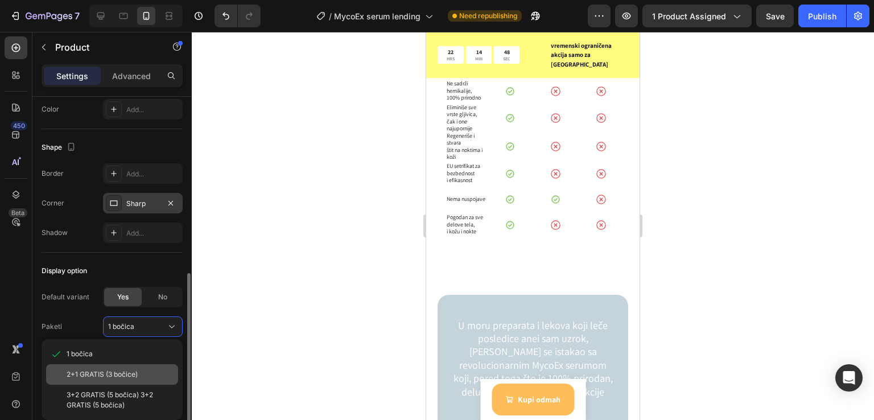
click at [130, 376] on span "2+1 GRATIS (3 bočice)" at bounding box center [102, 374] width 71 height 10
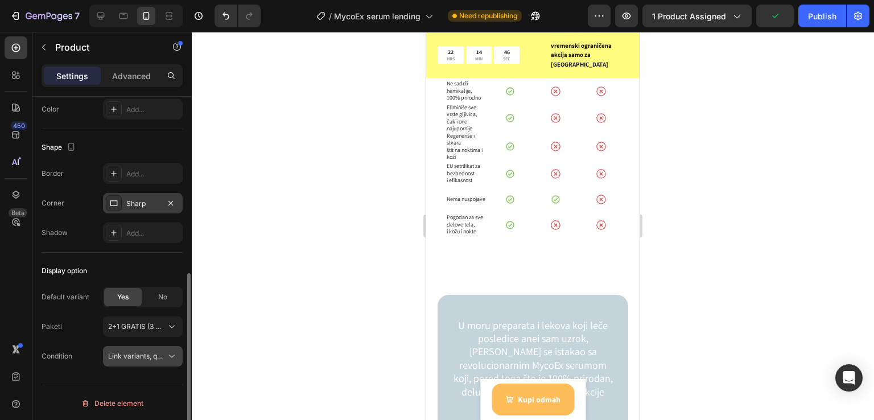
click at [148, 352] on span "Link variants, quantity <br> between same products" at bounding box center [192, 356] width 168 height 9
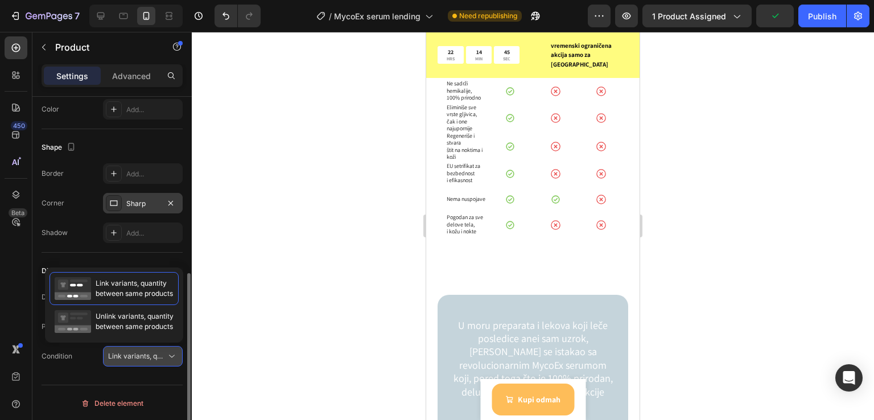
click at [148, 352] on span "Link variants, quantity <br> between same products" at bounding box center [192, 356] width 168 height 9
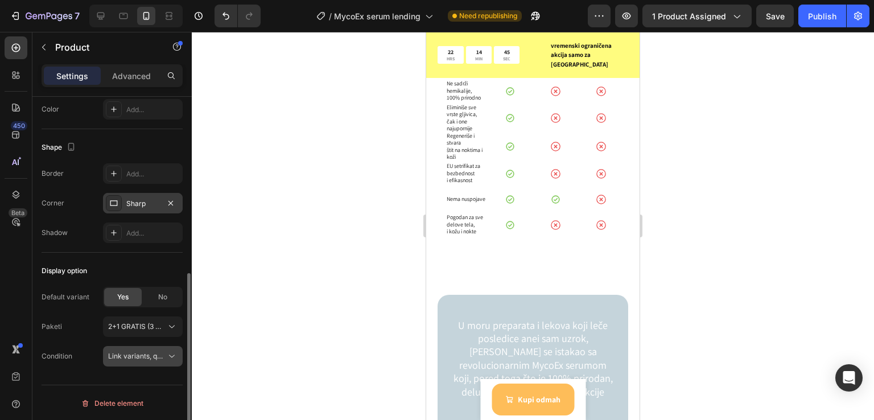
click at [148, 352] on span "Link variants, quantity <br> between same products" at bounding box center [192, 356] width 168 height 9
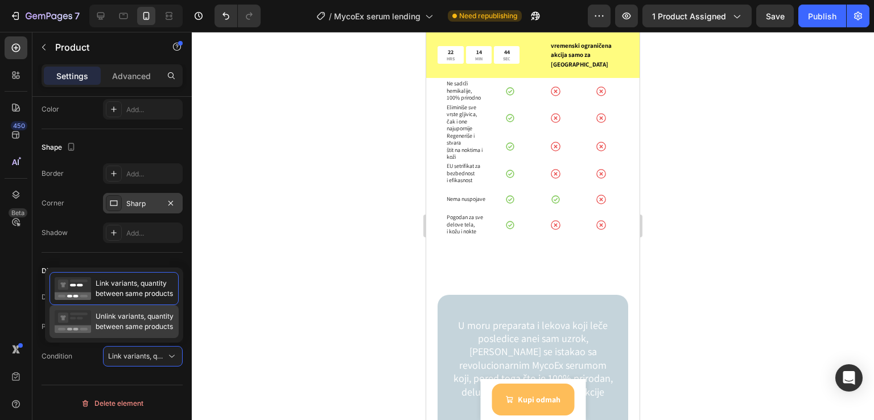
click at [119, 317] on span "Unlink variants, quantity between same products" at bounding box center [135, 321] width 78 height 20
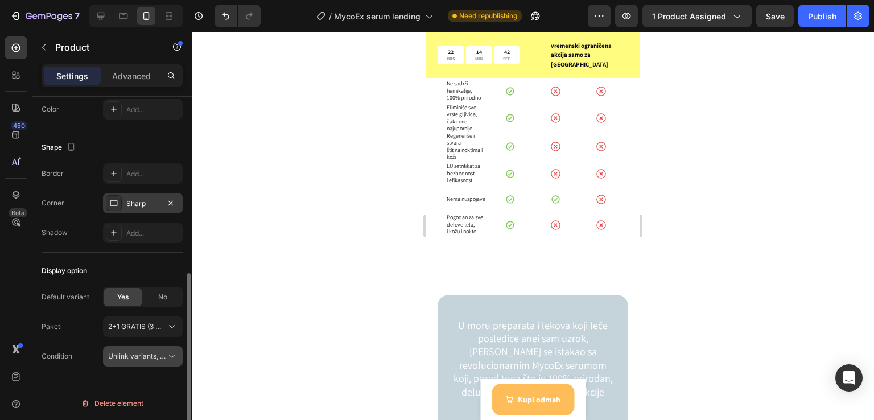
click at [146, 350] on button "Unlink variants, quantity <br> between same products" at bounding box center [143, 356] width 80 height 20
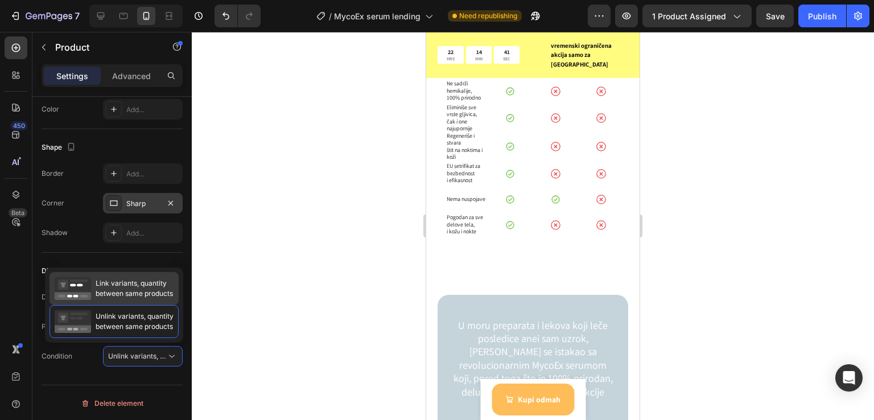
click at [141, 291] on span "Link variants, quantity between same products" at bounding box center [134, 288] width 77 height 20
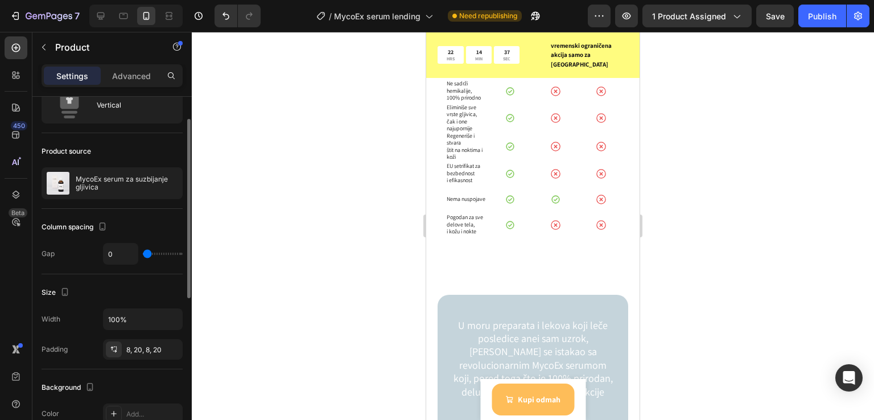
scroll to position [0, 0]
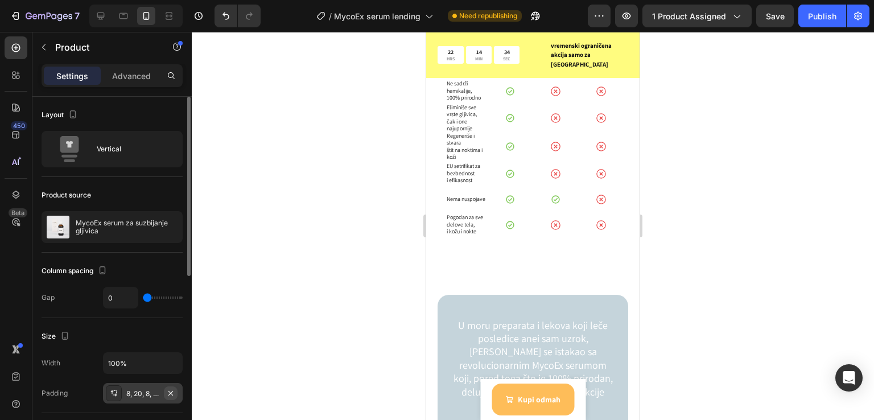
click at [171, 394] on icon "button" at bounding box center [170, 393] width 9 height 9
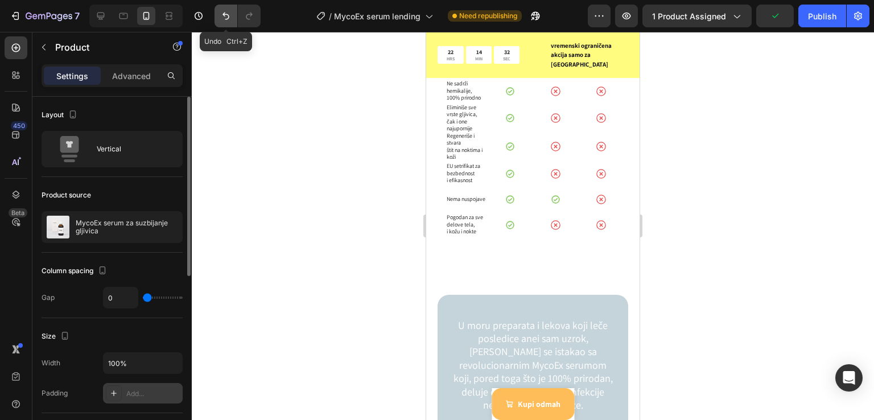
click at [227, 14] on icon "Undo/Redo" at bounding box center [226, 16] width 7 height 7
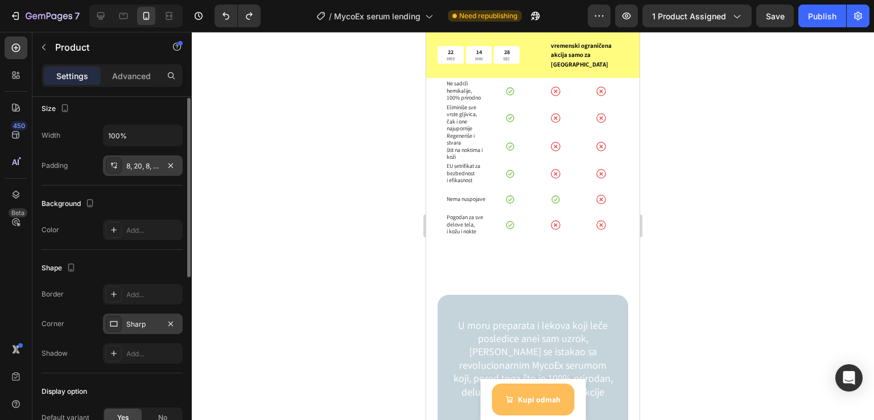
scroll to position [152, 0]
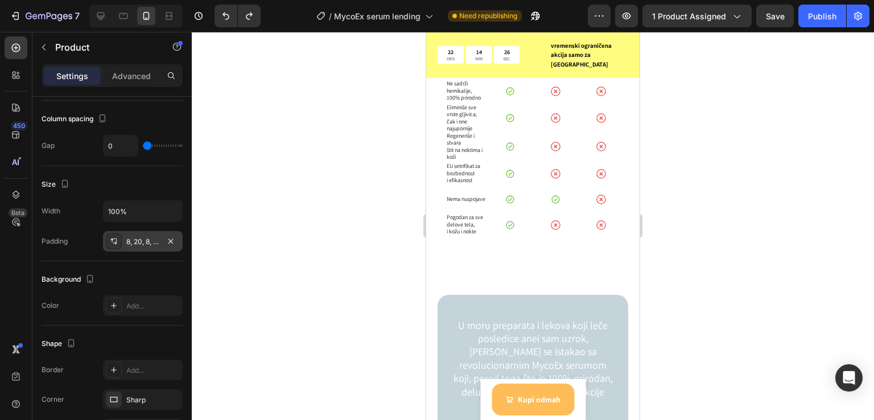
click at [483, 388] on div "Product Images MycoEx serum za suzbijanje gljivica Product Title 7,996.00 RSD P…" at bounding box center [532, 399] width 105 height 41
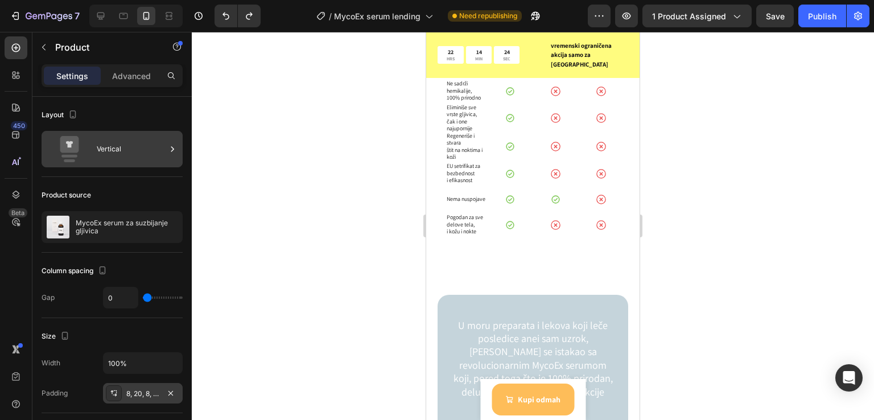
click at [133, 145] on div "Vertical" at bounding box center [131, 149] width 69 height 26
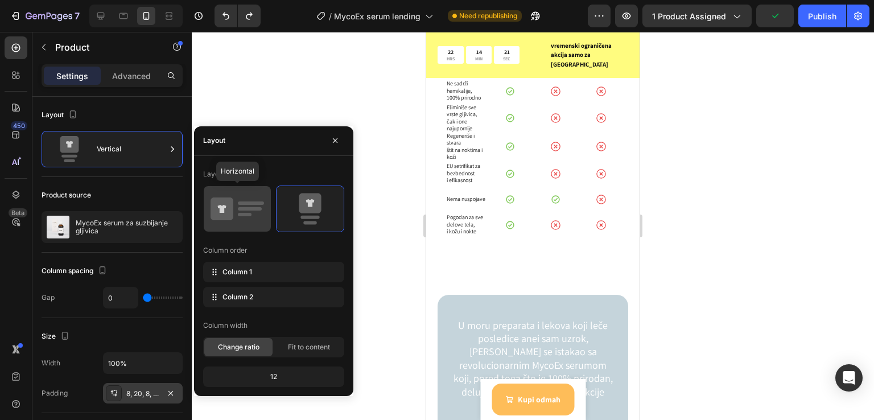
click at [261, 212] on icon at bounding box center [238, 209] width 54 height 32
type input "12"
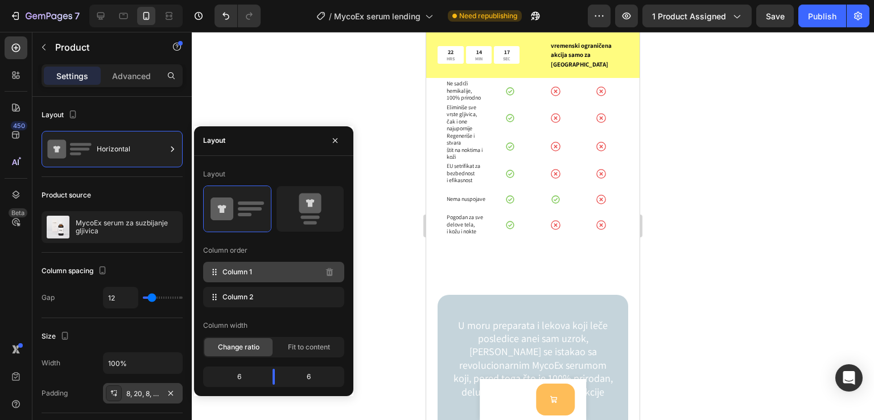
click at [275, 274] on div "Column 1" at bounding box center [273, 272] width 141 height 20
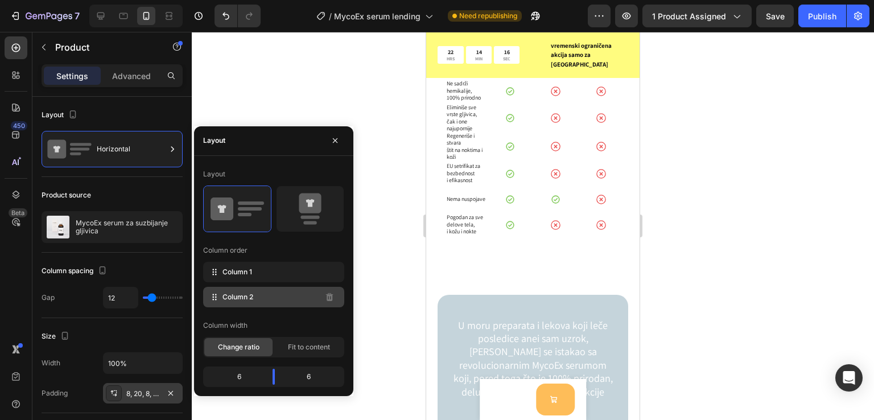
click at [248, 305] on div "Column 2" at bounding box center [273, 297] width 141 height 20
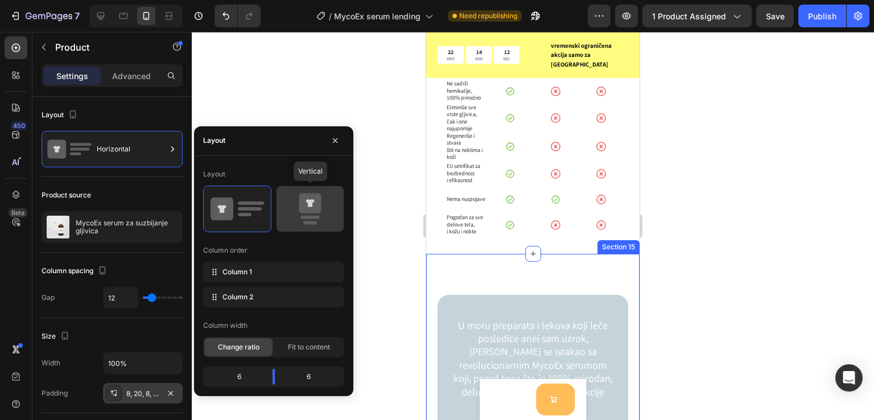
click at [313, 218] on rect at bounding box center [310, 216] width 19 height 3
type input "0"
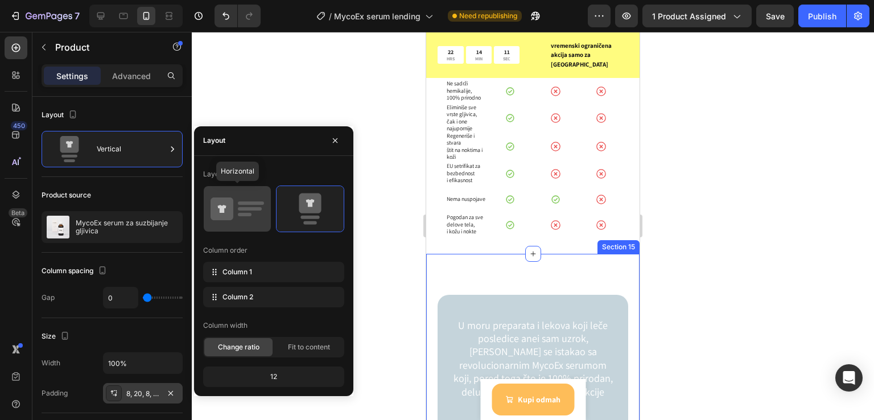
click at [252, 211] on icon at bounding box center [238, 209] width 54 height 32
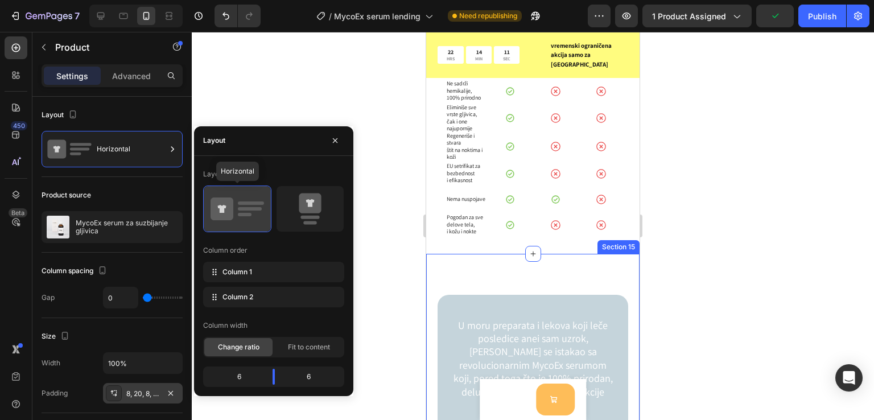
type input "12"
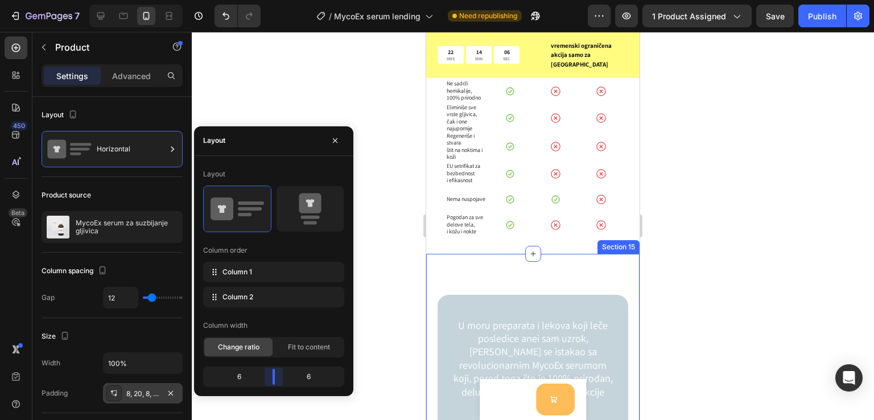
click at [277, 0] on body "7 / MycoEx serum lending Need republishing Preview 1 product assigned Save Publ…" at bounding box center [437, 0] width 874 height 0
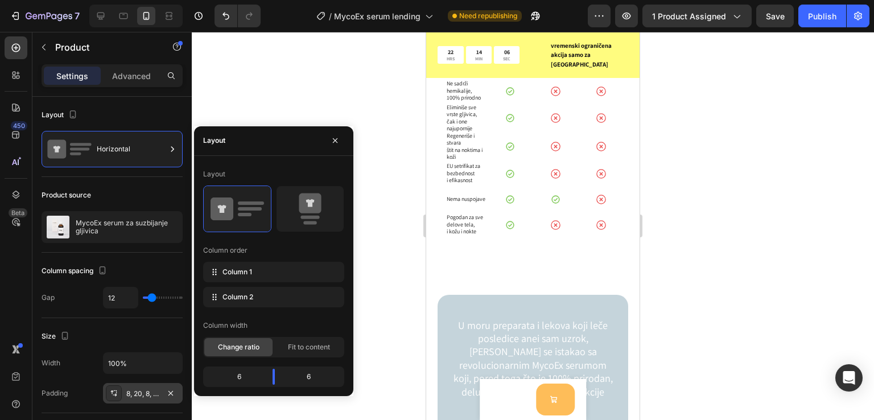
click at [832, 264] on div at bounding box center [533, 226] width 683 height 388
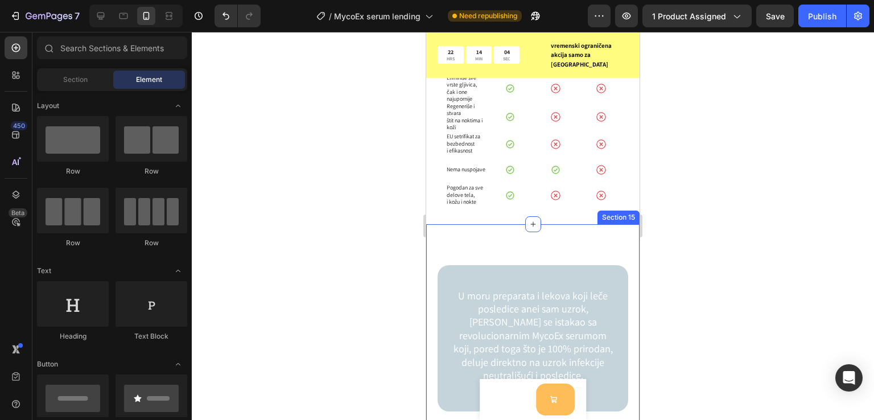
scroll to position [4671, 0]
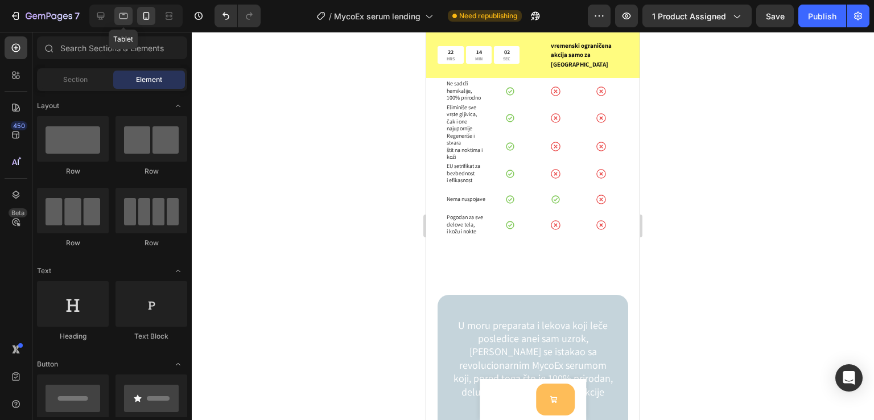
click at [122, 10] on icon at bounding box center [123, 15] width 11 height 11
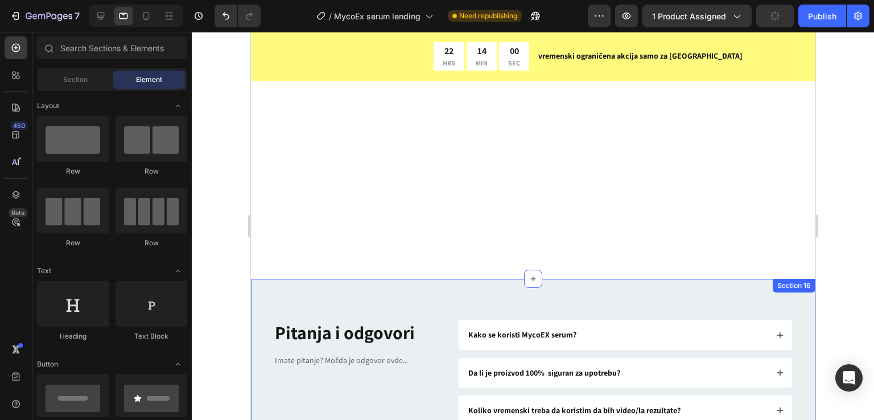
scroll to position [4774, 0]
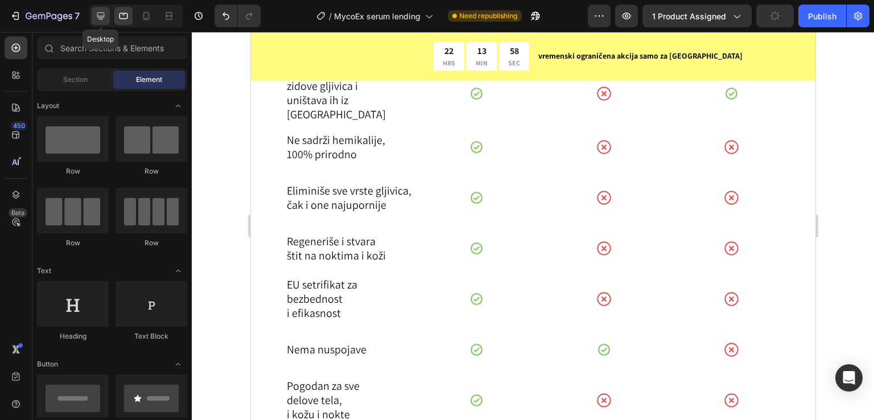
click at [102, 14] on icon at bounding box center [100, 15] width 11 height 11
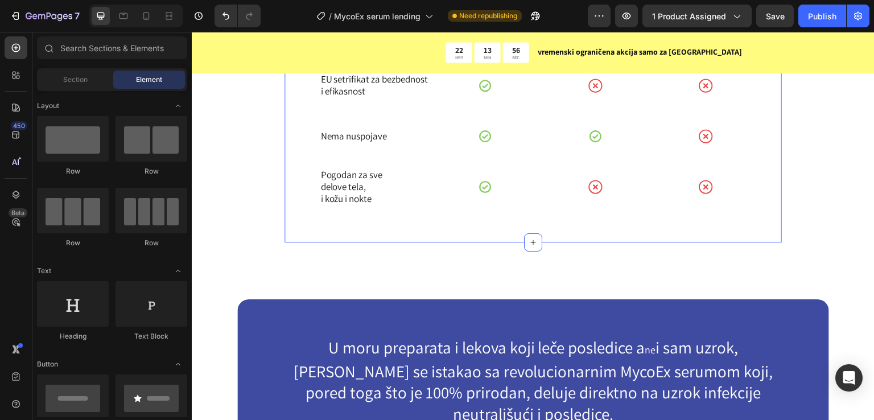
scroll to position [5278, 0]
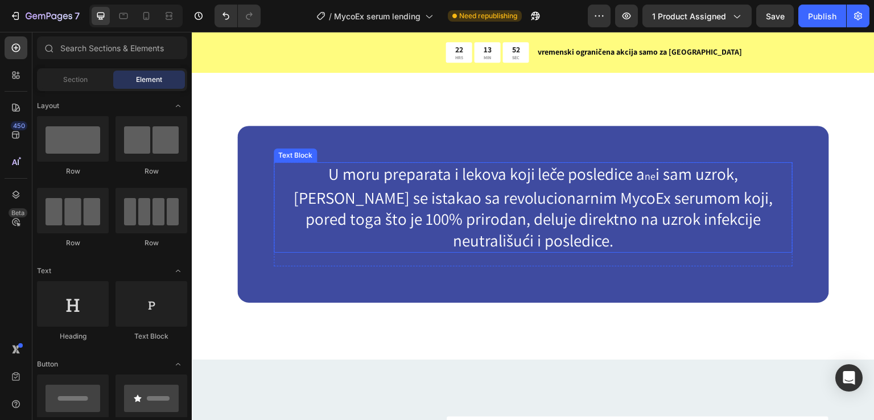
drag, startPoint x: 613, startPoint y: 181, endPoint x: 618, endPoint y: 180, distance: 5.7
click at [646, 181] on span "ne" at bounding box center [651, 176] width 11 height 13
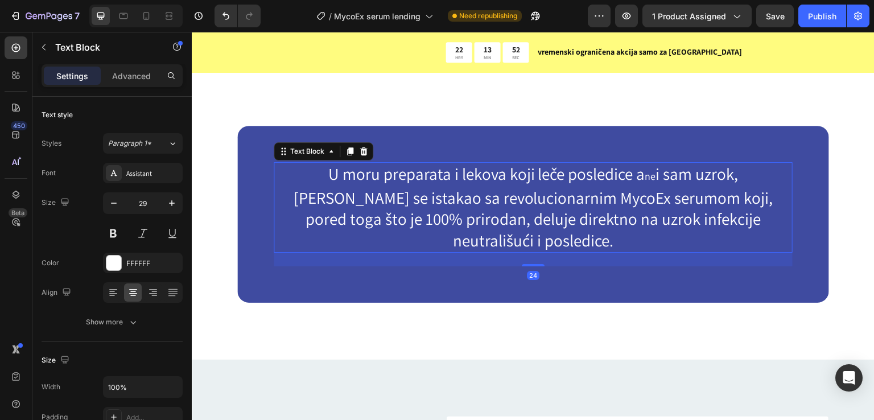
click at [600, 178] on p "U moru preparata i lekova koji leče posledice a ne i sam uzrok, [PERSON_NAME] s…" at bounding box center [533, 207] width 517 height 88
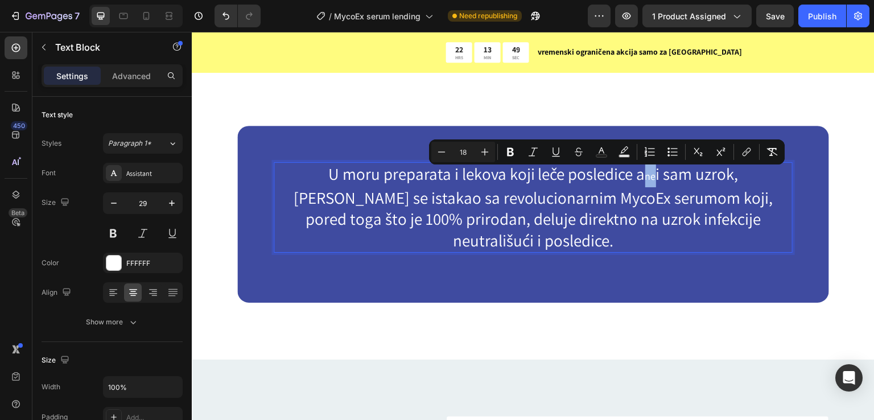
drag, startPoint x: 610, startPoint y: 178, endPoint x: 602, endPoint y: 180, distance: 8.3
click at [646, 180] on span "ne" at bounding box center [651, 176] width 11 height 13
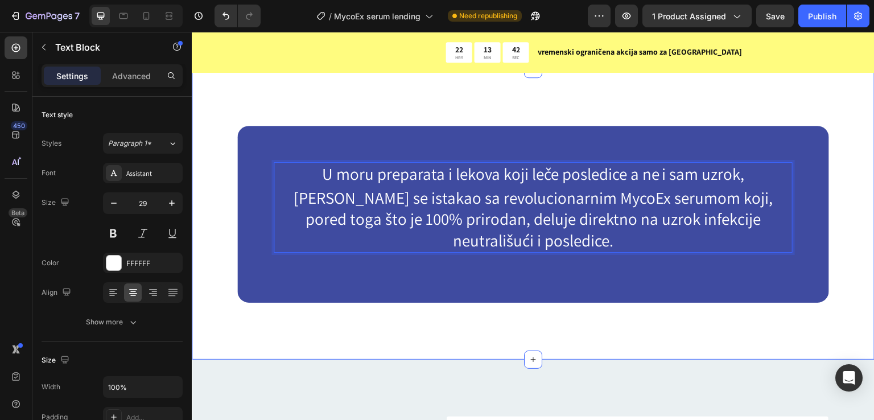
click at [214, 105] on div "U moru preparata i lekova koji leče posledice a ne i sam uzrok, [PERSON_NAME] s…" at bounding box center [533, 214] width 683 height 291
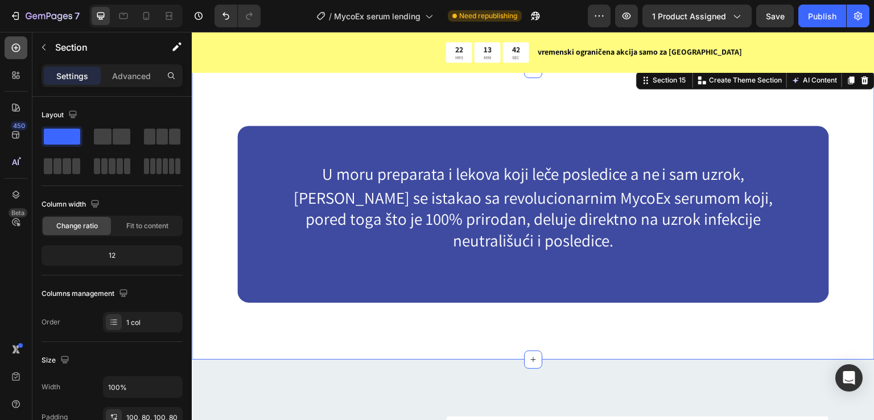
click at [23, 48] on div at bounding box center [16, 47] width 23 height 23
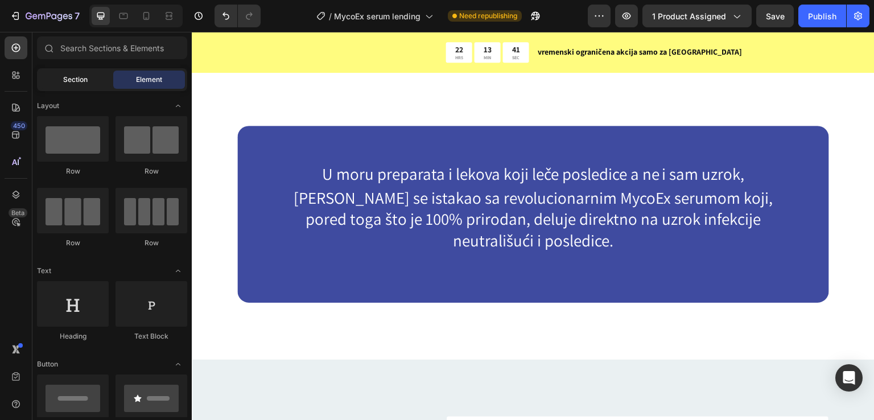
click at [77, 84] on span "Section" at bounding box center [75, 80] width 24 height 10
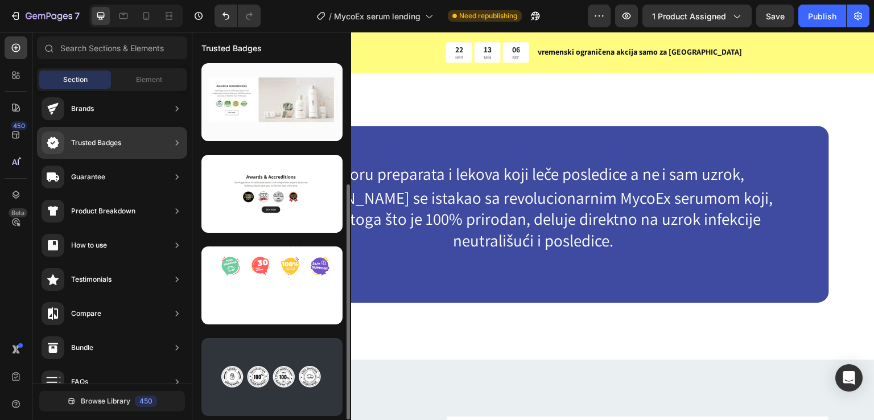
scroll to position [0, 0]
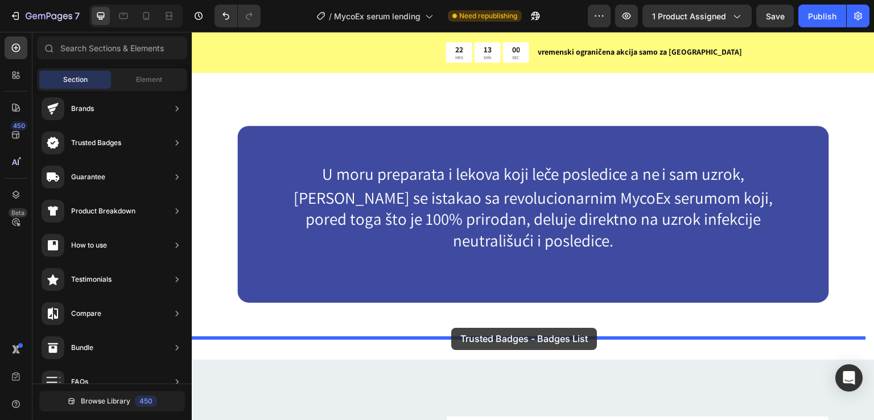
drag, startPoint x: 452, startPoint y: 139, endPoint x: 445, endPoint y: 328, distance: 189.1
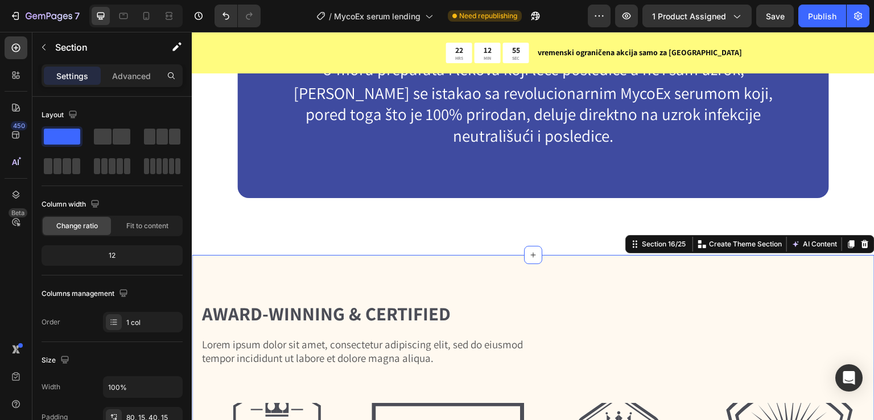
scroll to position [5459, 0]
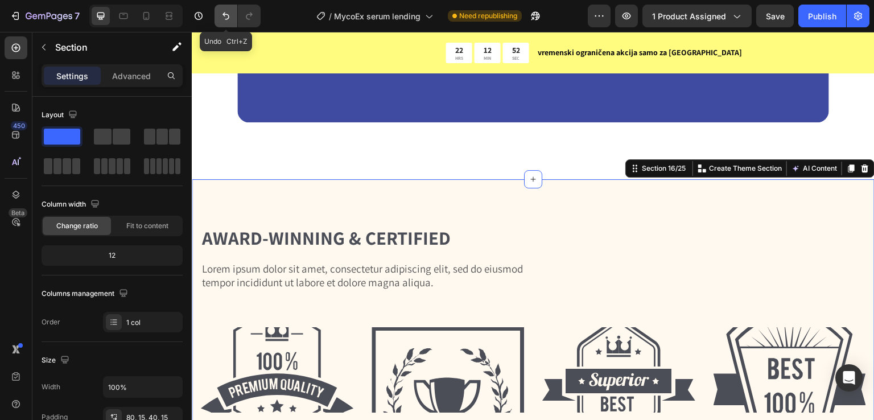
click at [228, 16] on icon "Undo/Redo" at bounding box center [225, 15] width 11 height 11
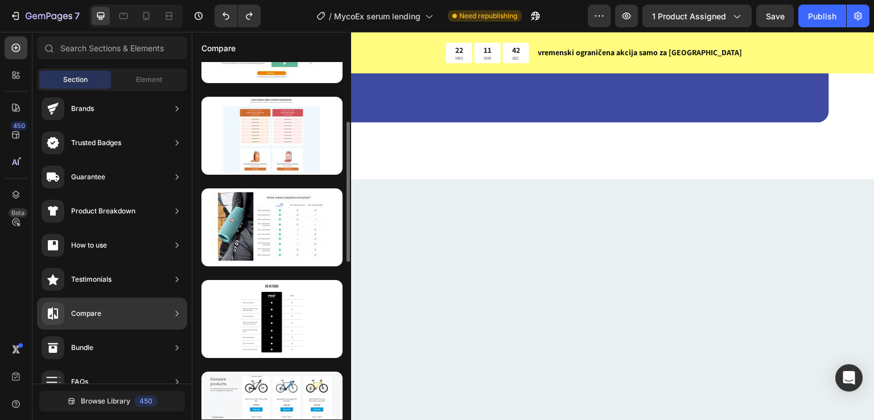
scroll to position [76, 0]
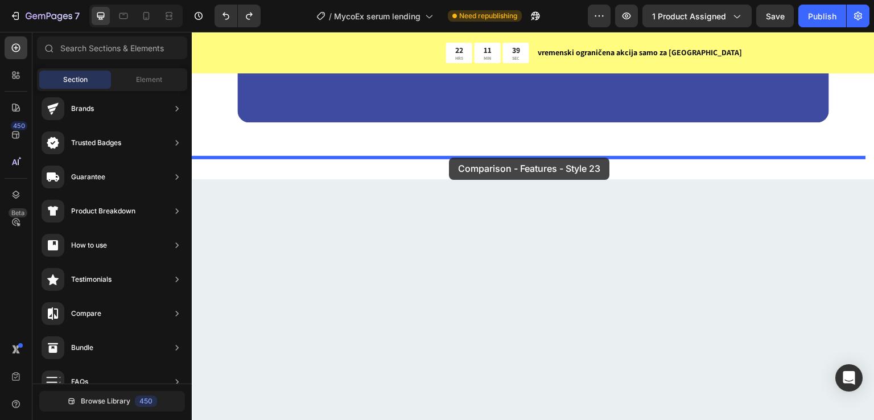
drag, startPoint x: 477, startPoint y: 149, endPoint x: 449, endPoint y: 158, distance: 28.8
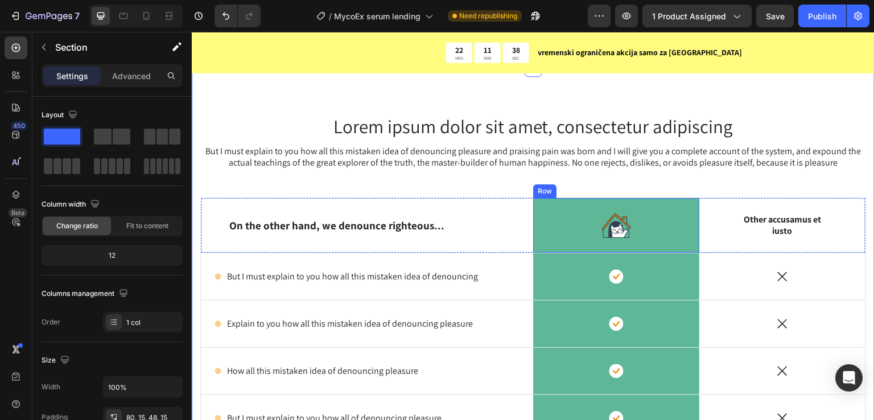
scroll to position [5604, 0]
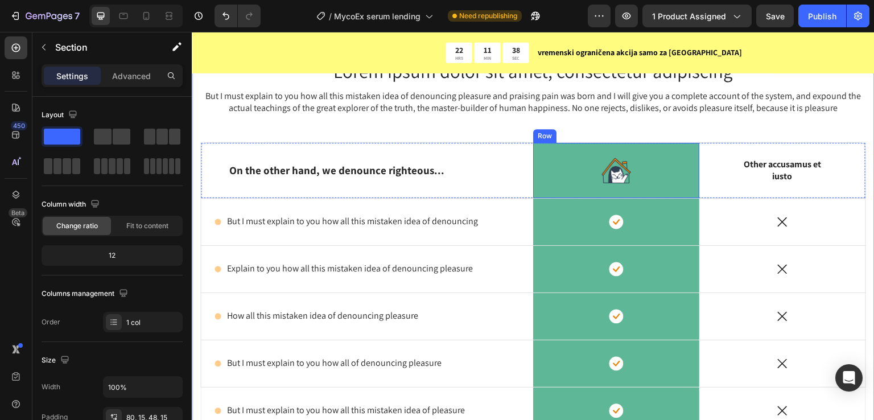
click at [562, 210] on div "Icon Row" at bounding box center [616, 222] width 166 height 47
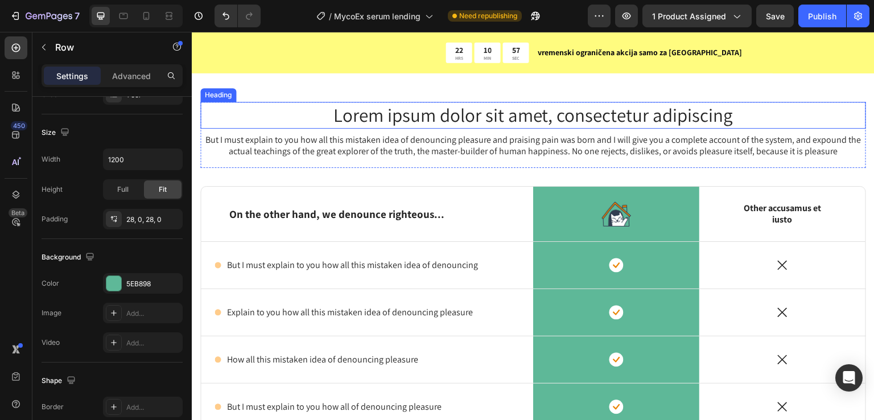
scroll to position [5527, 0]
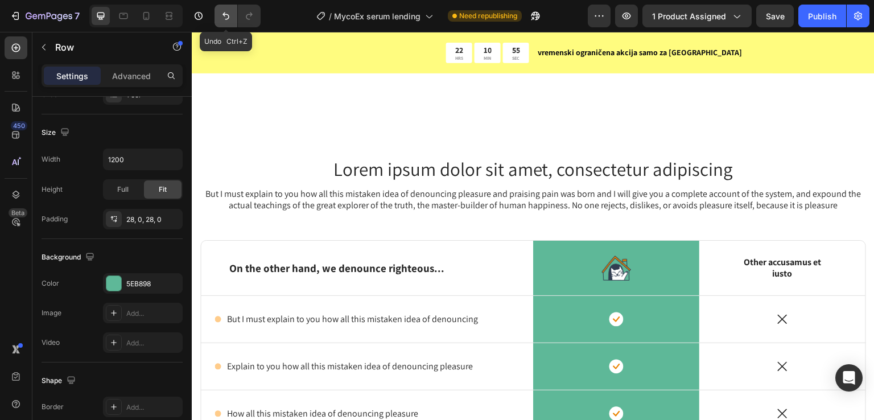
click at [220, 15] on icon "Undo/Redo" at bounding box center [225, 15] width 11 height 11
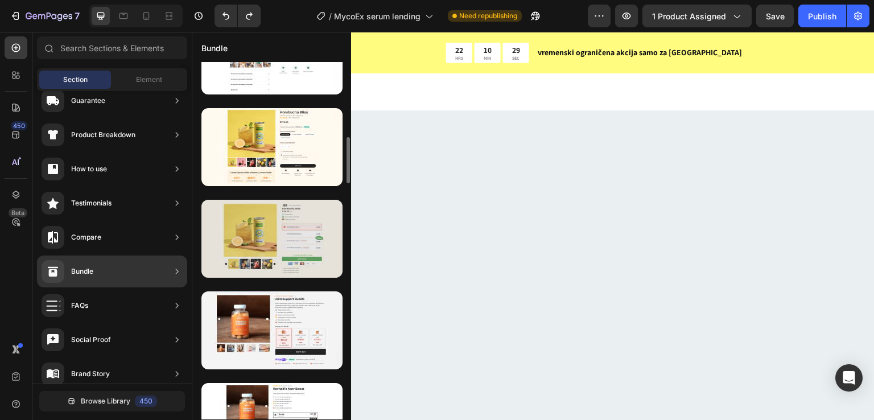
scroll to position [1089, 0]
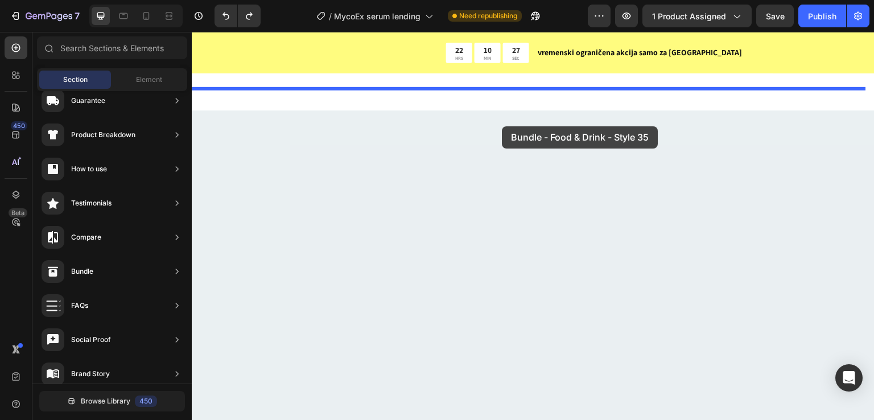
drag, startPoint x: 463, startPoint y: 324, endPoint x: 502, endPoint y: 126, distance: 201.3
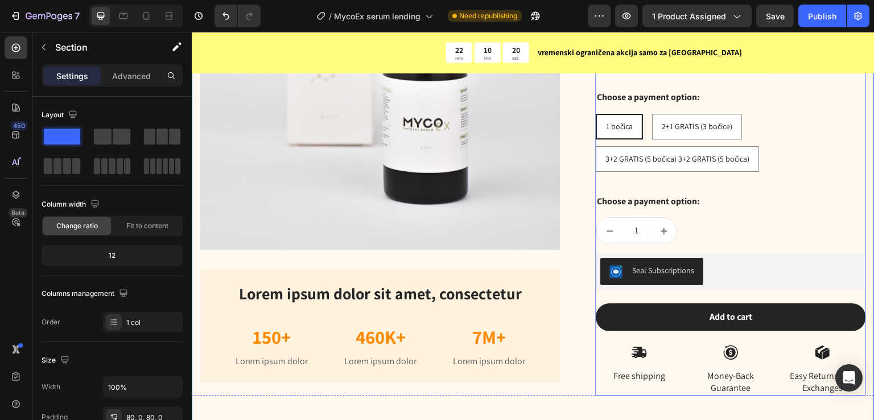
scroll to position [5620, 0]
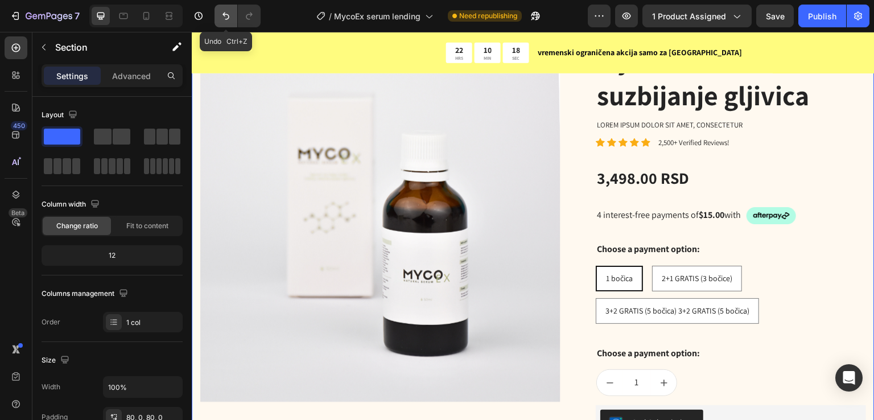
click at [228, 15] on icon "Undo/Redo" at bounding box center [226, 16] width 7 height 7
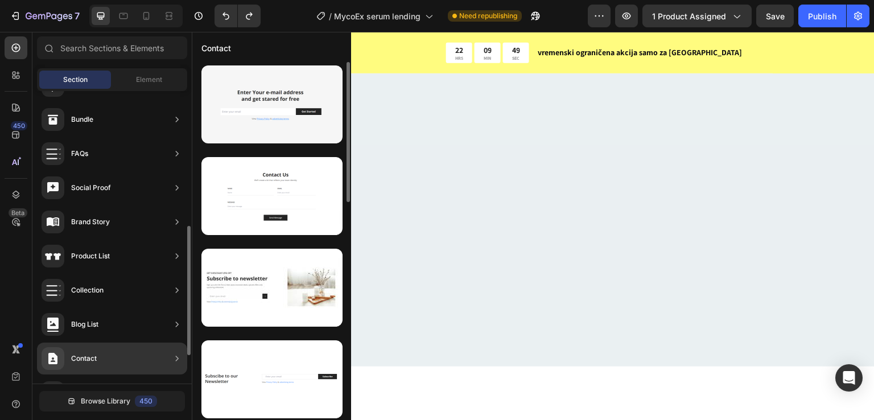
scroll to position [368, 0]
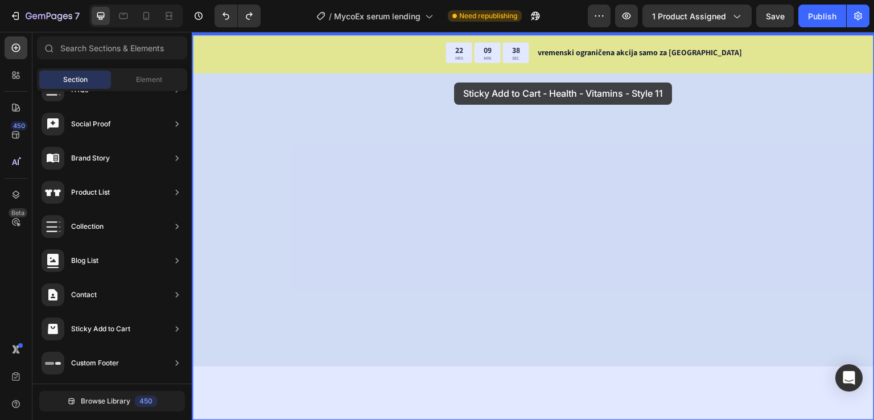
drag, startPoint x: 457, startPoint y: 217, endPoint x: 454, endPoint y: 83, distance: 134.4
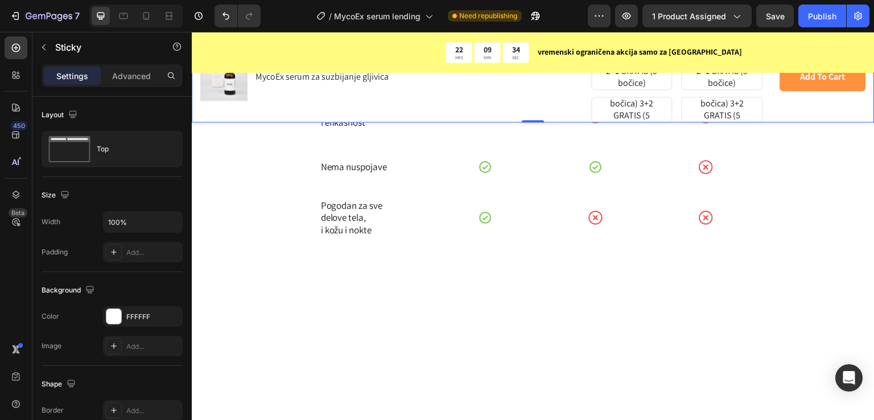
scroll to position [4861, 0]
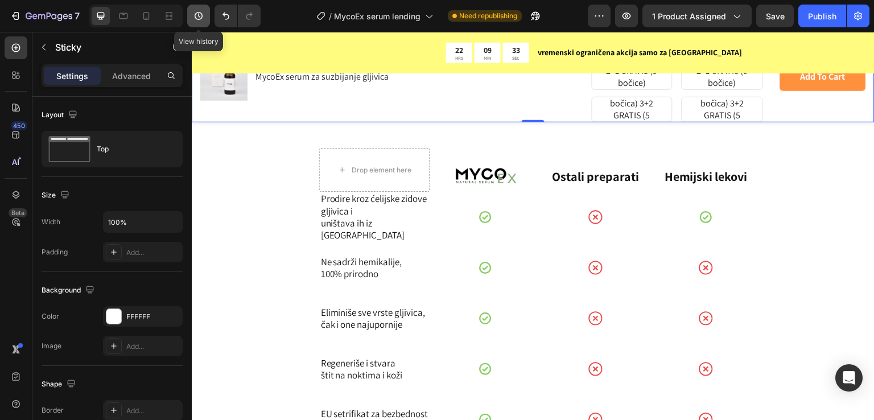
click at [203, 14] on icon "button" at bounding box center [198, 15] width 11 height 11
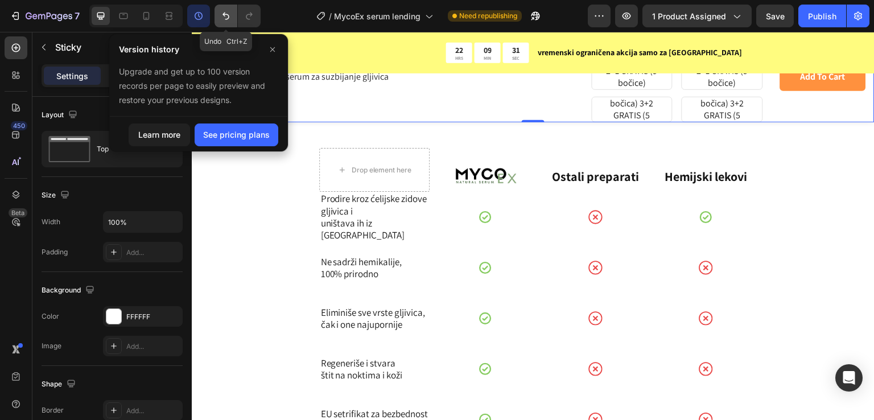
click at [219, 18] on button "Undo/Redo" at bounding box center [226, 16] width 23 height 23
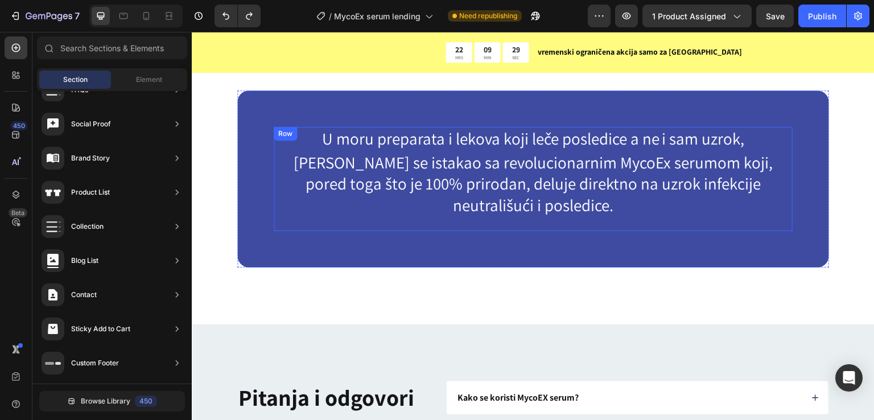
scroll to position [5378, 0]
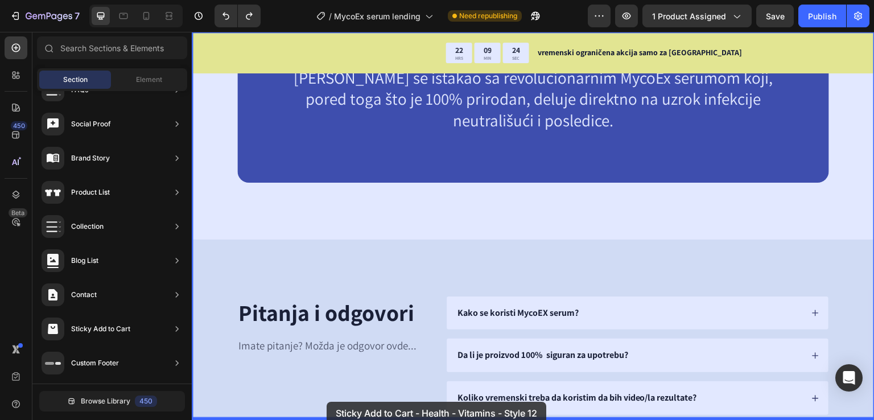
drag, startPoint x: 422, startPoint y: 398, endPoint x: 327, endPoint y: 403, distance: 95.2
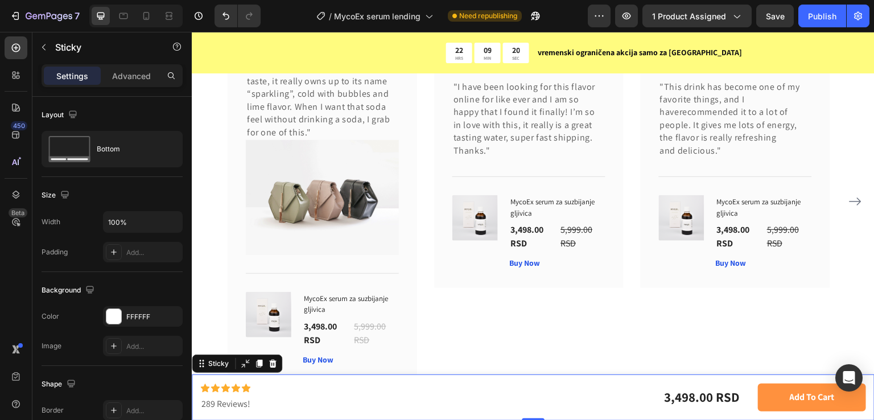
scroll to position [6326, 0]
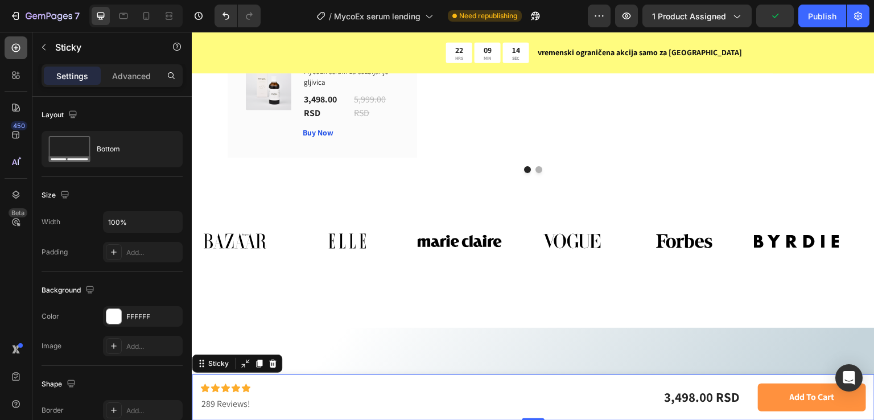
click at [15, 48] on icon at bounding box center [16, 48] width 9 height 9
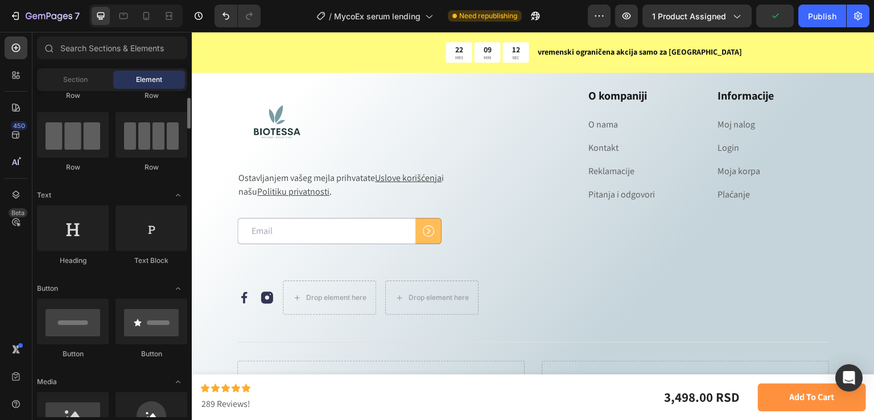
scroll to position [6629, 0]
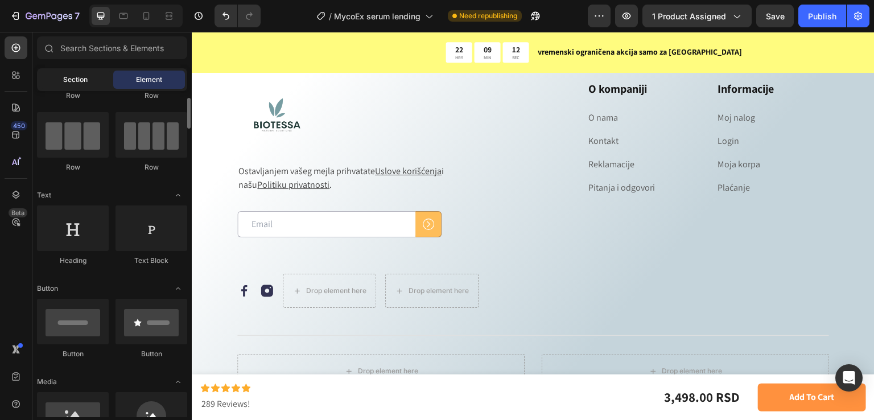
click at [80, 73] on div "Section" at bounding box center [75, 80] width 72 height 18
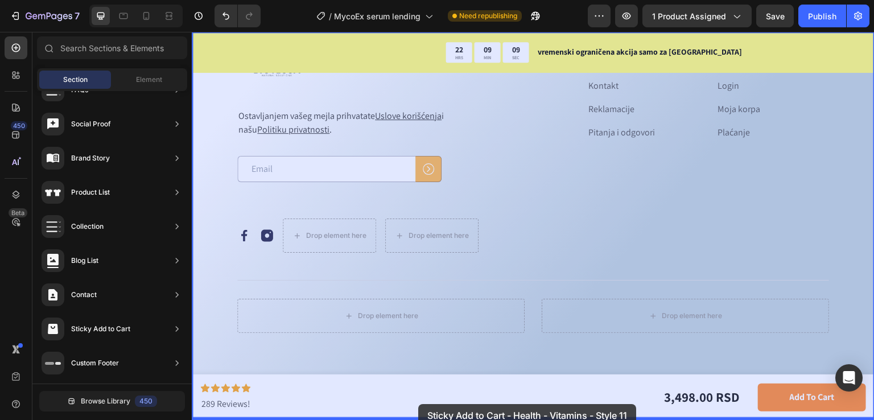
drag, startPoint x: 465, startPoint y: 244, endPoint x: 428, endPoint y: 418, distance: 178.1
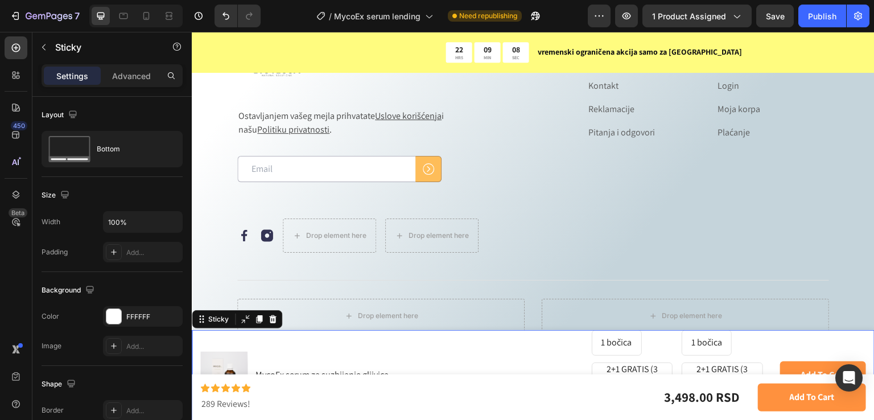
scroll to position [6701, 0]
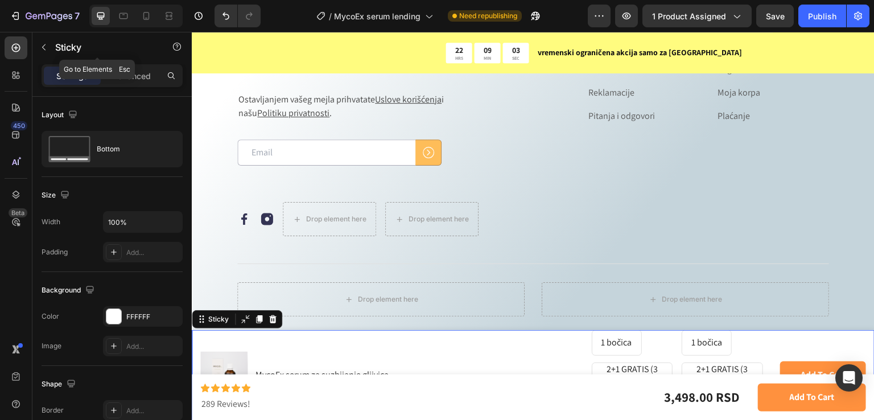
click at [45, 43] on icon "button" at bounding box center [43, 47] width 9 height 9
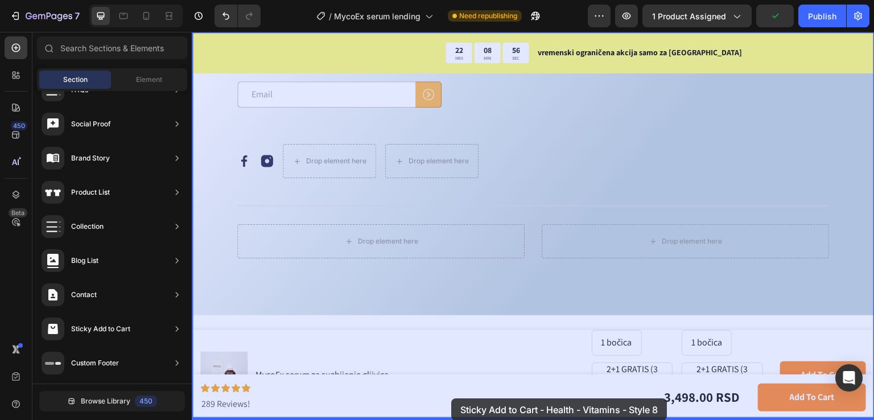
drag, startPoint x: 459, startPoint y: 160, endPoint x: 451, endPoint y: 399, distance: 239.2
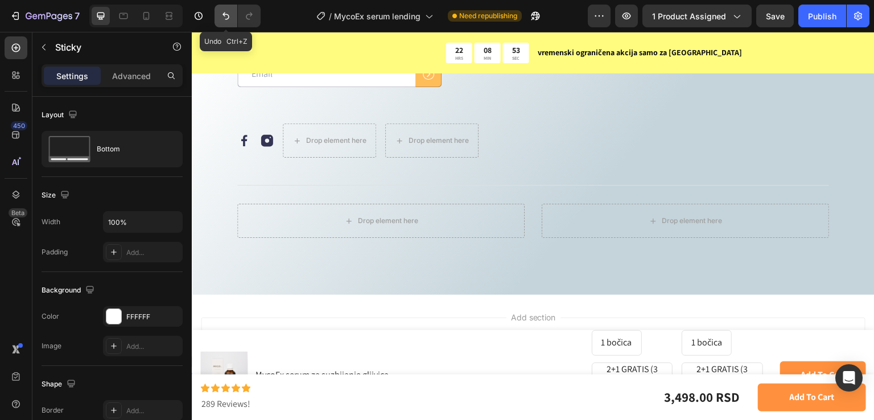
click at [232, 19] on button "Undo/Redo" at bounding box center [226, 16] width 23 height 23
click at [231, 19] on icon "Undo/Redo" at bounding box center [225, 15] width 11 height 11
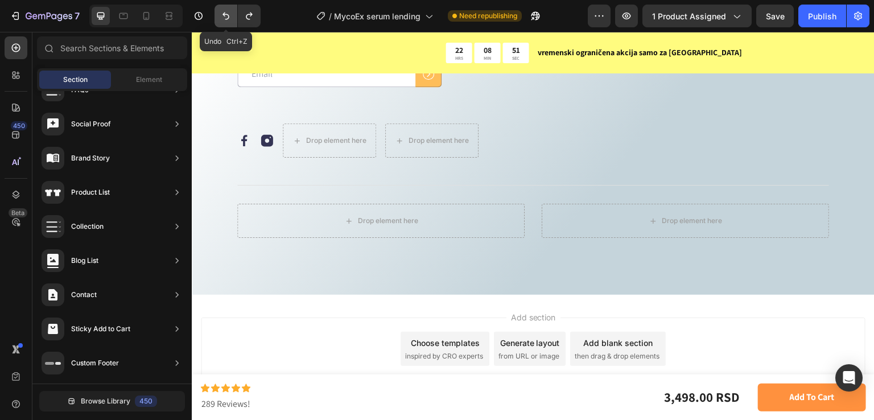
click at [231, 19] on icon "Undo/Redo" at bounding box center [225, 15] width 11 height 11
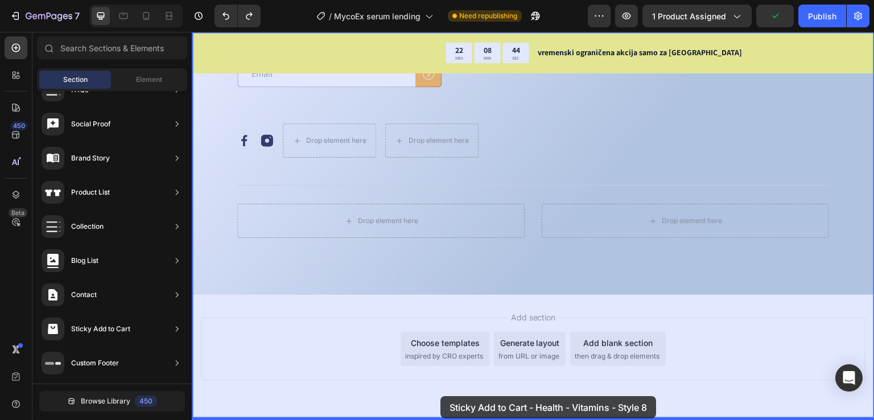
scroll to position [6816, 0]
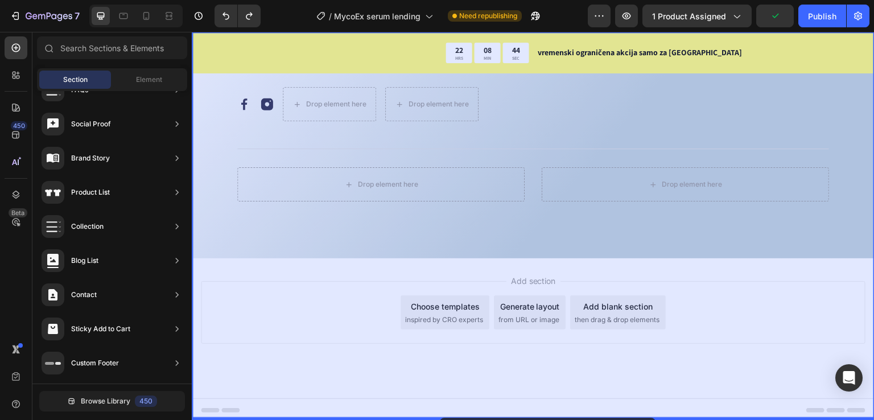
drag, startPoint x: 465, startPoint y: 160, endPoint x: 440, endPoint y: 418, distance: 259.7
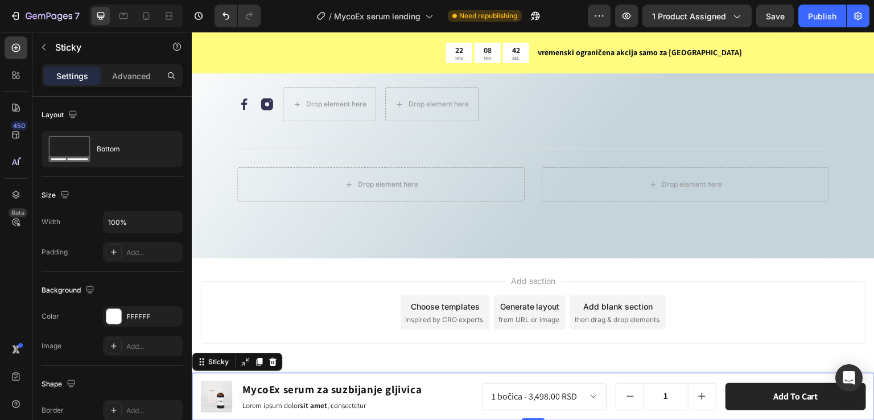
scroll to position [6740, 0]
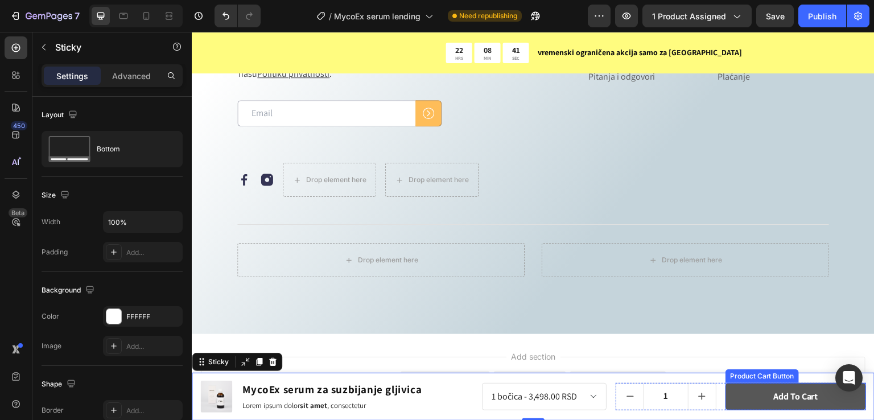
click at [737, 394] on button "Add to cart" at bounding box center [796, 397] width 141 height 28
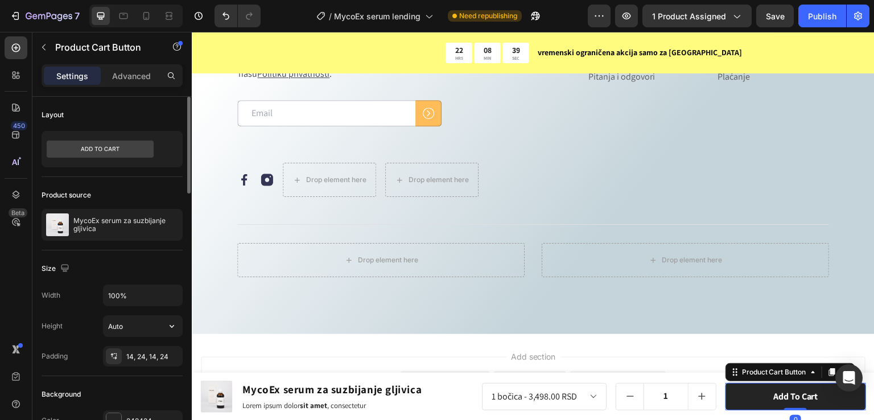
scroll to position [76, 0]
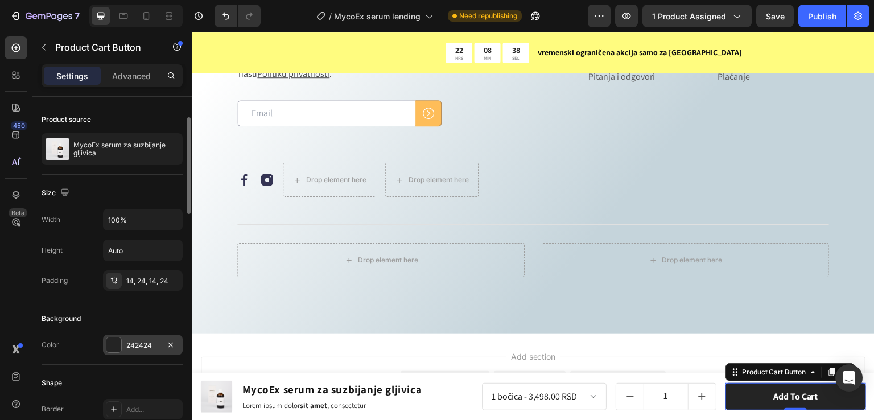
click at [109, 344] on div at bounding box center [113, 345] width 15 height 15
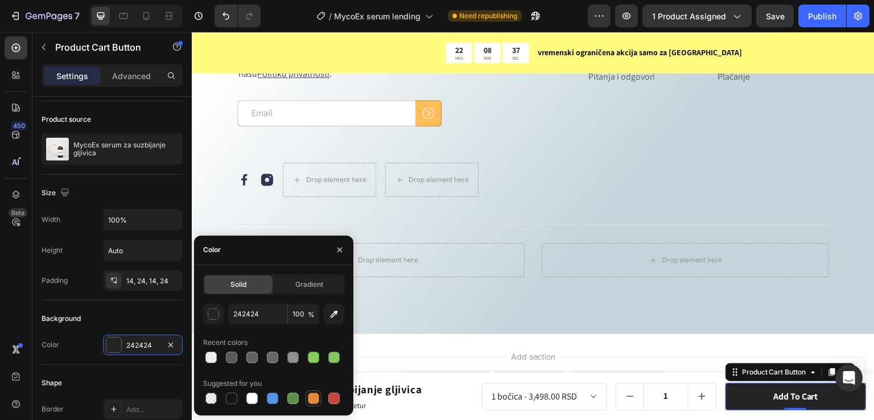
click at [314, 399] on div at bounding box center [313, 398] width 11 height 11
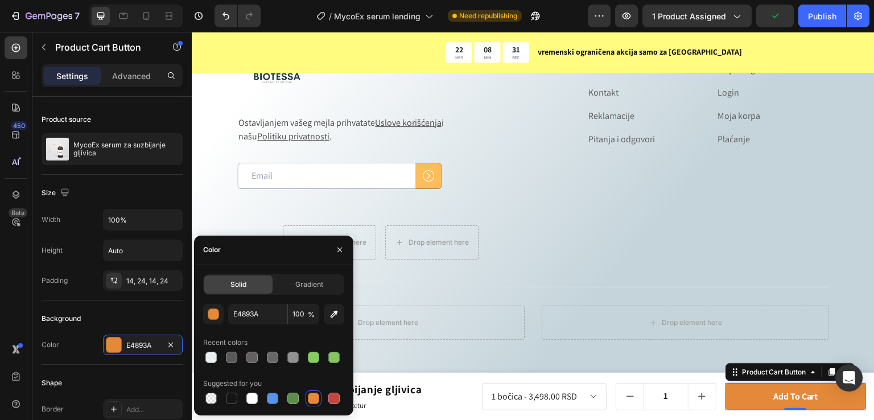
scroll to position [6648, 0]
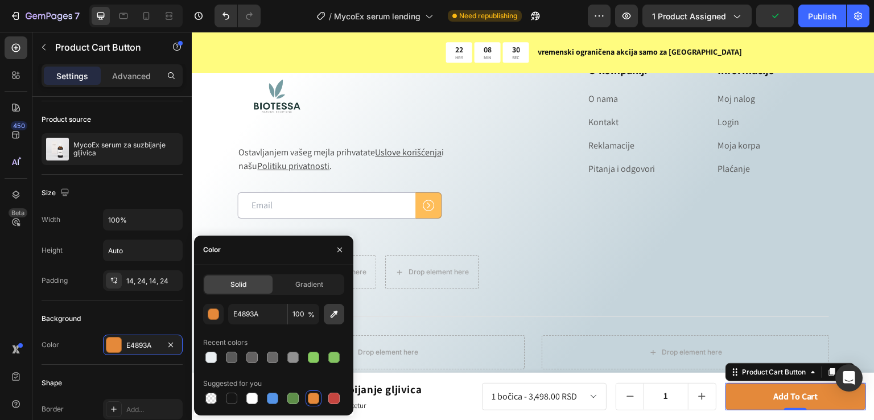
click at [335, 319] on icon "button" at bounding box center [333, 314] width 11 height 11
type input "FEBD59"
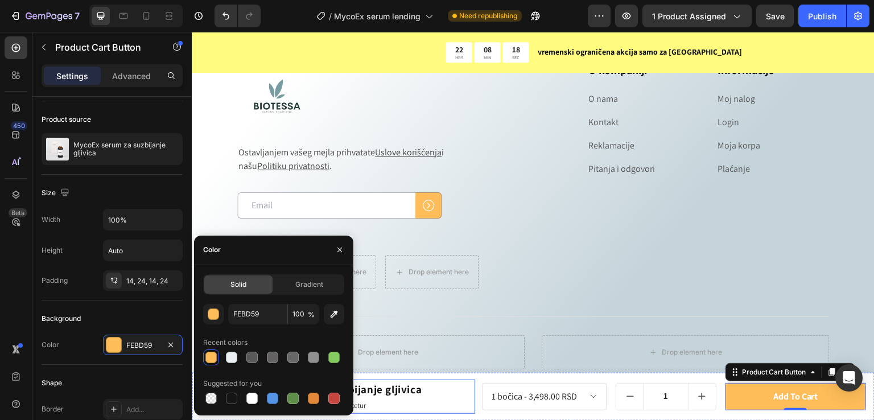
click at [471, 393] on div "Product Images MycoEx serum za suzbijanje gljivica Product Title Lorem ipsum do…" at bounding box center [337, 397] width 275 height 34
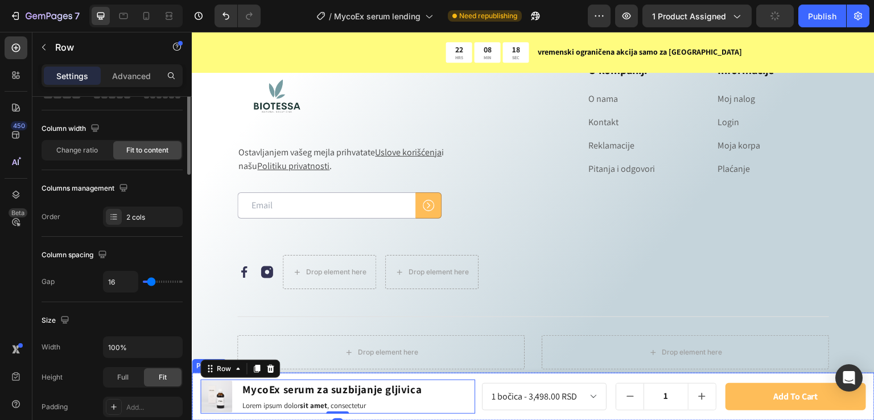
scroll to position [0, 0]
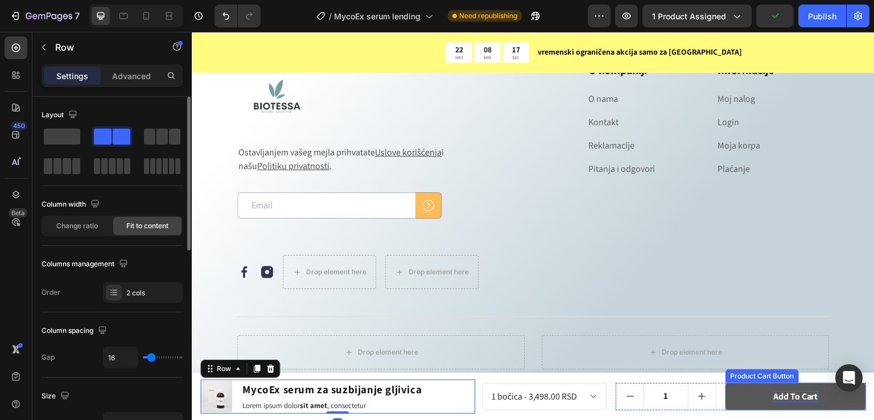
click at [795, 391] on div "Add to cart" at bounding box center [796, 397] width 45 height 12
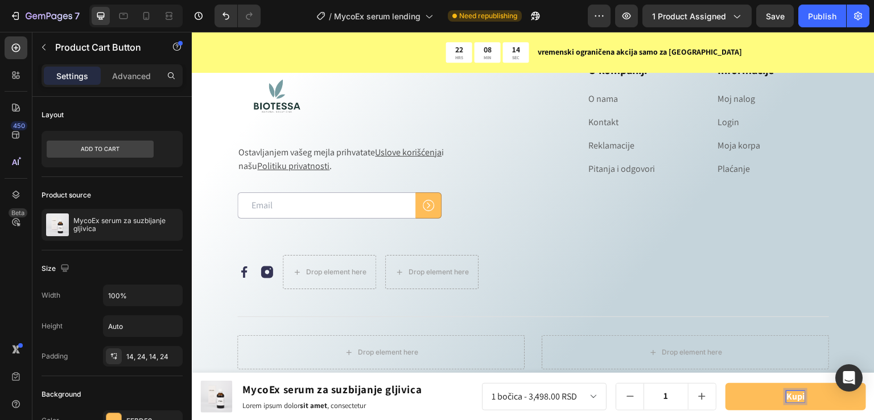
click at [726, 383] on button "kupi" at bounding box center [796, 397] width 141 height 28
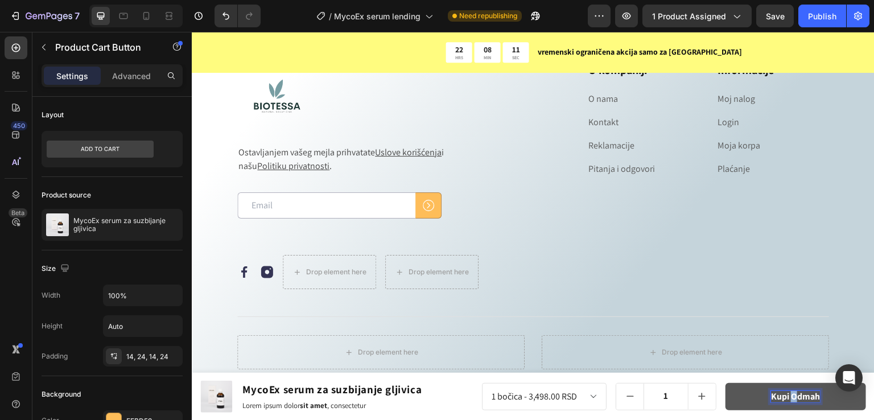
click at [789, 400] on p "kupi odmah" at bounding box center [795, 397] width 49 height 12
click at [149, 12] on icon at bounding box center [146, 15] width 11 height 11
type input "14"
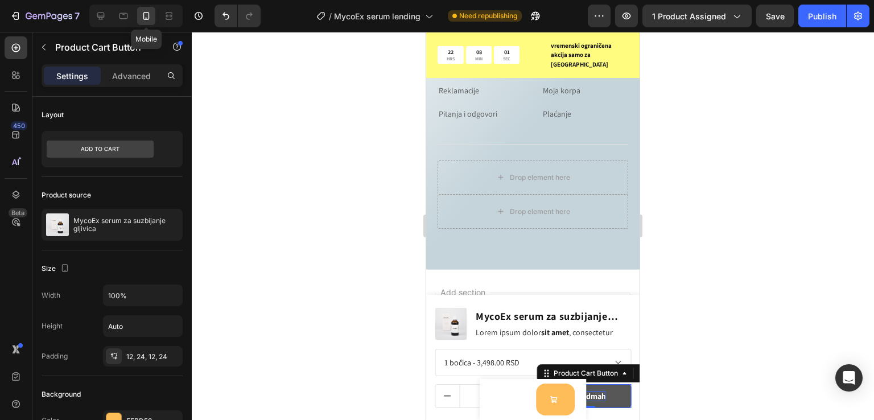
scroll to position [6408, 0]
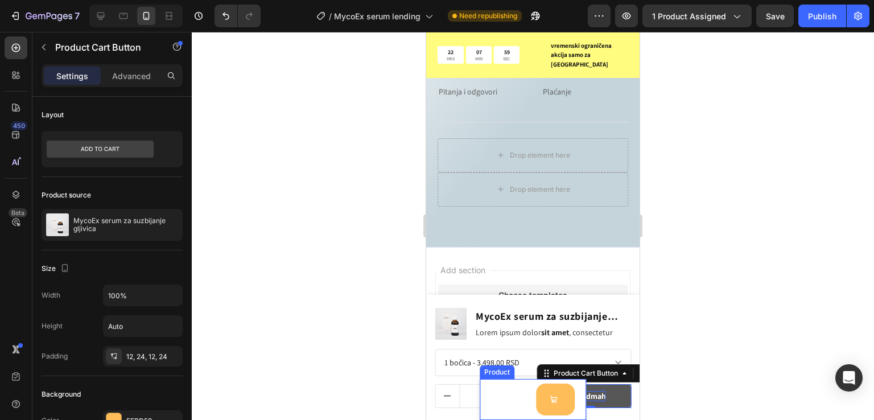
click at [576, 401] on div "Product Images MycoEx serum za suzbijanje gljivica Product Title 7,996.00 RSD P…" at bounding box center [533, 399] width 107 height 41
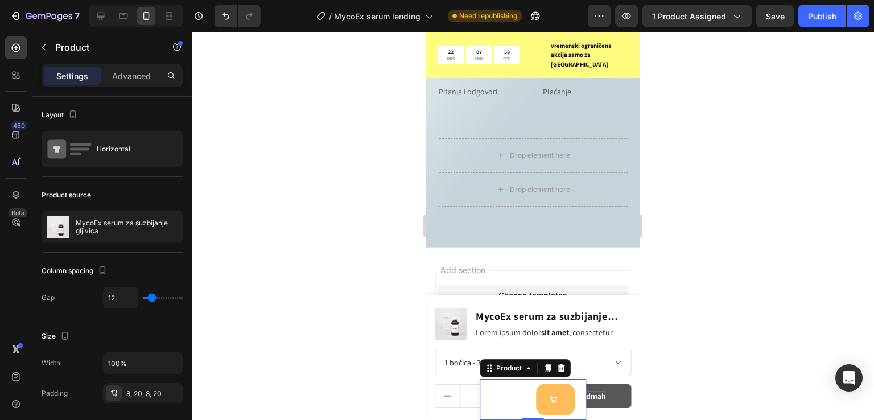
click at [557, 367] on icon at bounding box center [560, 368] width 7 height 8
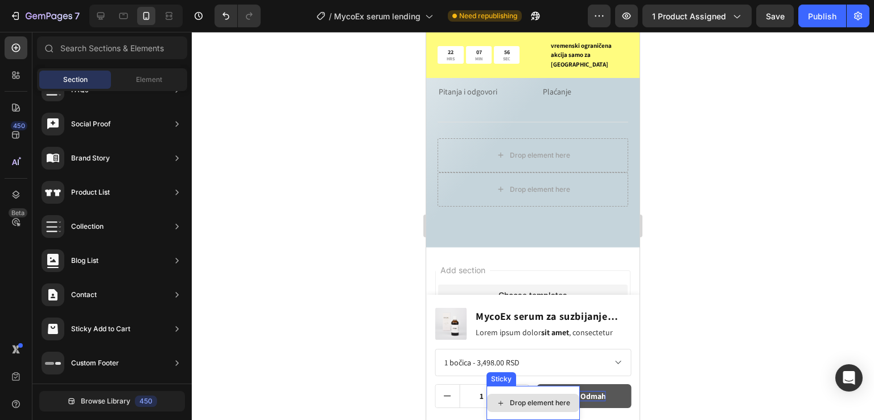
click at [533, 394] on div "Drop element here" at bounding box center [533, 403] width 92 height 18
click at [535, 388] on div "Drop element here" at bounding box center [533, 403] width 93 height 34
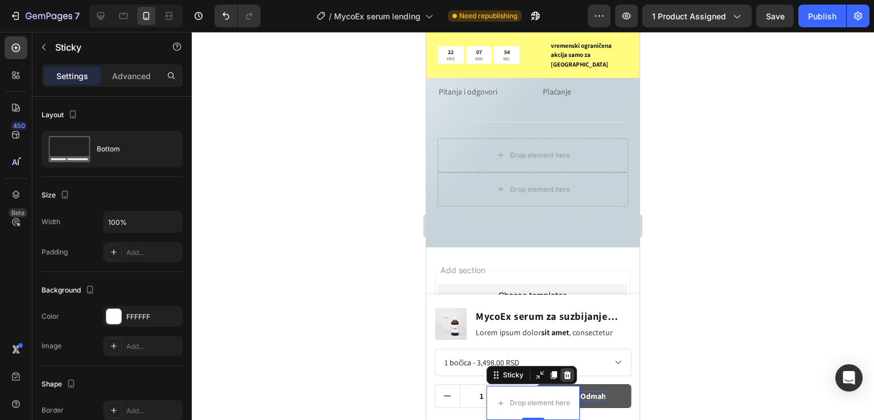
drag, startPoint x: 564, startPoint y: 373, endPoint x: 1091, endPoint y: 437, distance: 531.0
click at [564, 373] on icon at bounding box center [567, 375] width 7 height 8
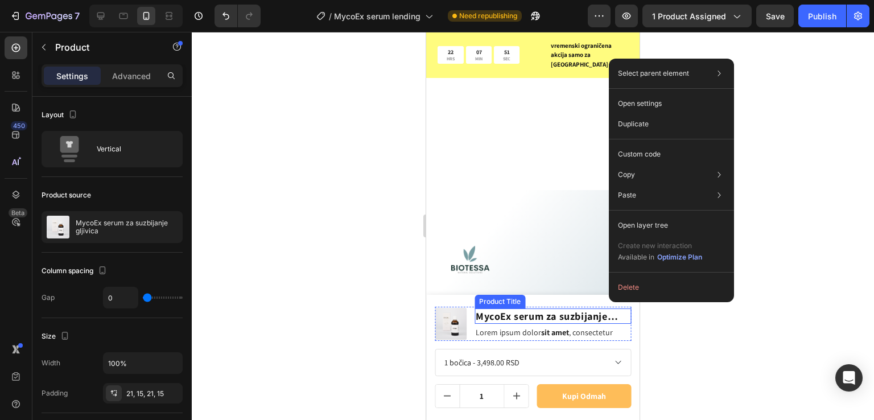
scroll to position [6104, 0]
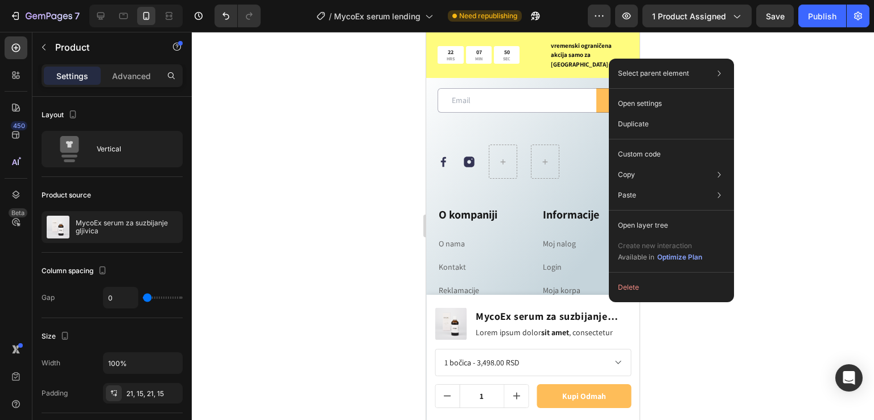
click at [437, 300] on div "Product Images MycoEx serum za suzbijanje gljivica Product Title Lorem ipsum do…" at bounding box center [532, 357] width 213 height 125
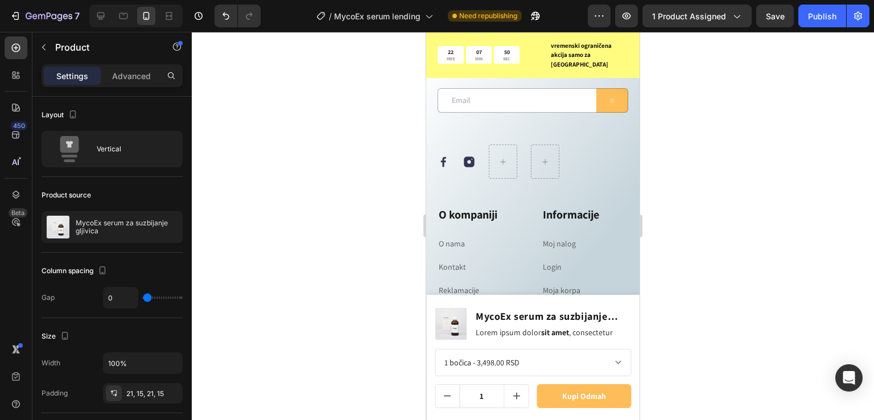
click at [437, 300] on div "Product Images MycoEx serum za suzbijanje gljivica Product Title Lorem ipsum do…" at bounding box center [532, 357] width 213 height 125
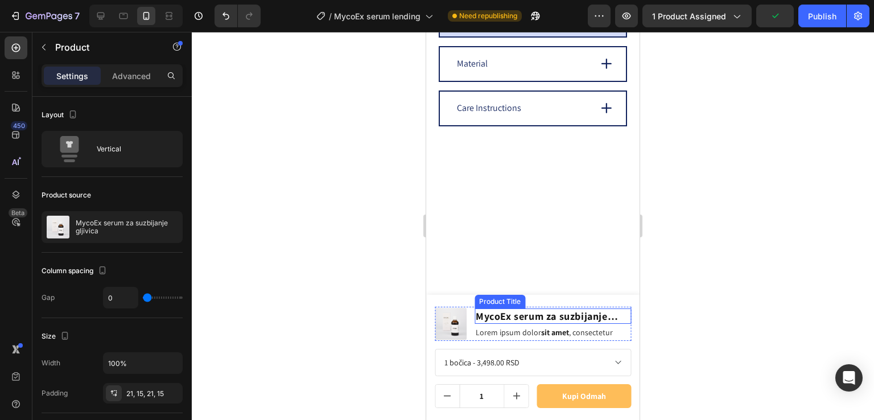
scroll to position [2110, 0]
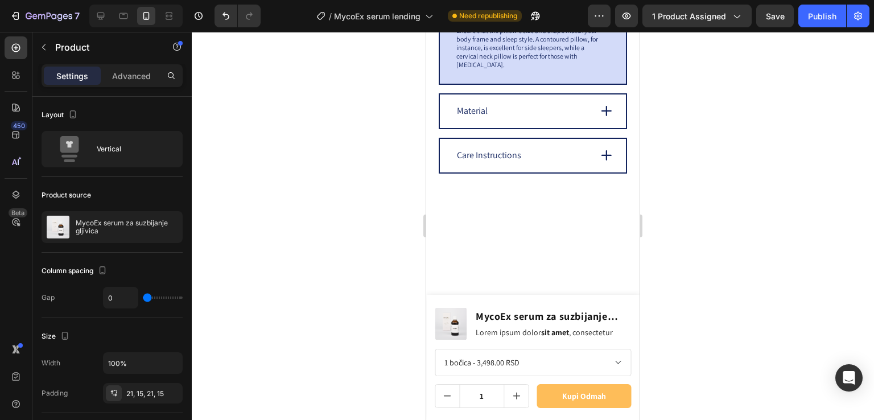
click at [433, 303] on div "Product Images MycoEx serum za suzbijanje gljivica Product Title Lorem ipsum do…" at bounding box center [532, 357] width 213 height 125
click at [514, 342] on div "Product Images MycoEx serum za suzbijanje gljivica Product Title Lorem ipsum do…" at bounding box center [533, 328] width 196 height 42
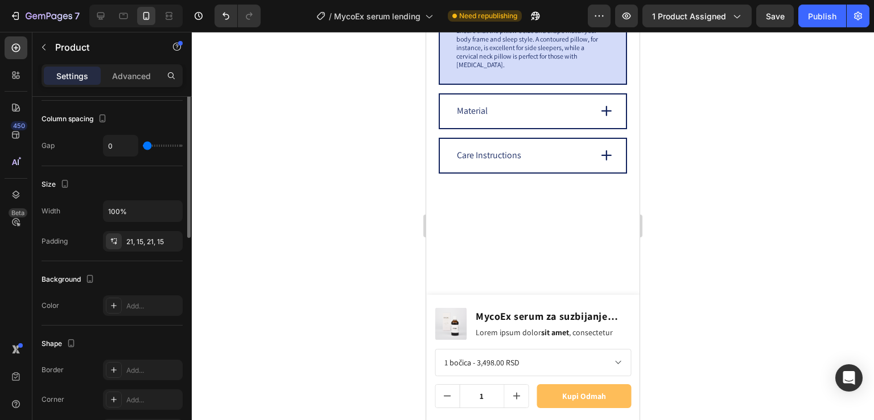
scroll to position [76, 0]
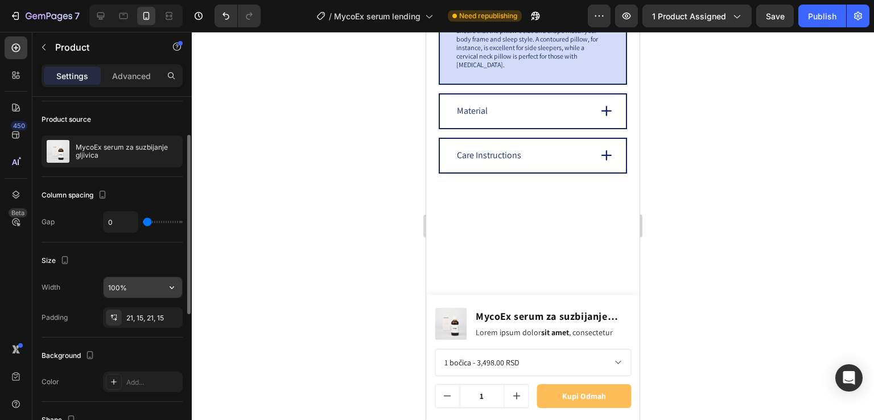
click at [141, 290] on input "100%" at bounding box center [143, 287] width 79 height 20
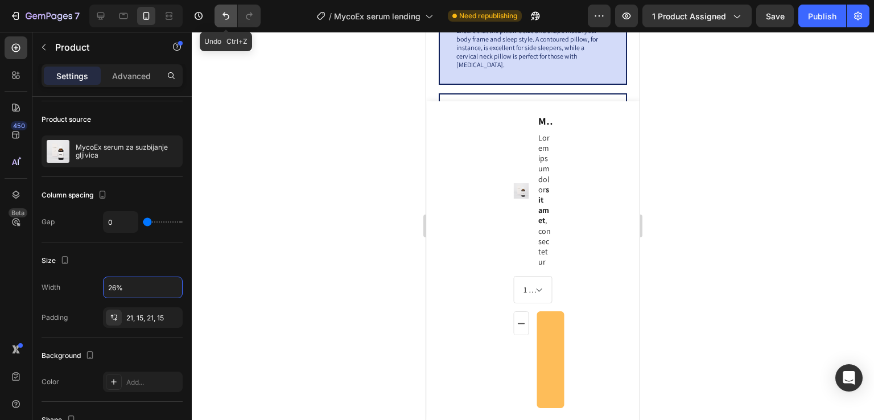
click at [233, 18] on button "Undo/Redo" at bounding box center [226, 16] width 23 height 23
type input "100%"
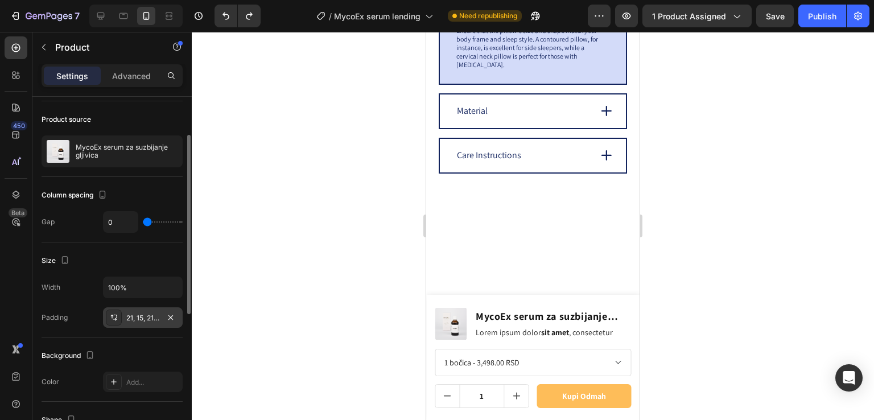
click at [150, 313] on div "21, 15, 21, 15" at bounding box center [142, 318] width 33 height 10
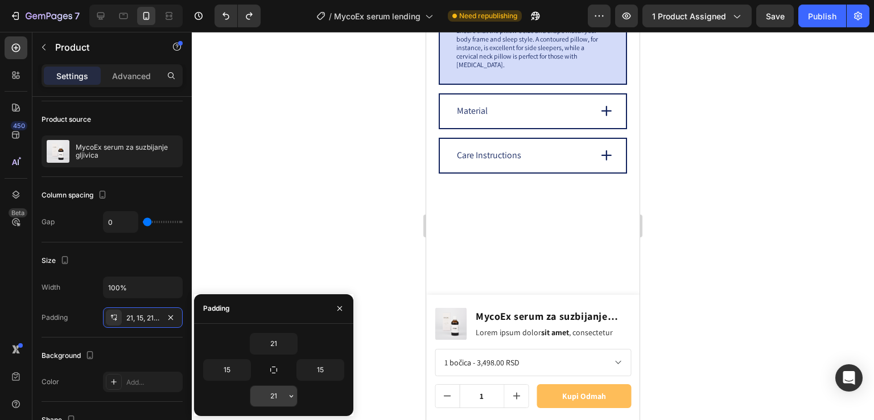
click at [281, 398] on input "21" at bounding box center [273, 396] width 47 height 20
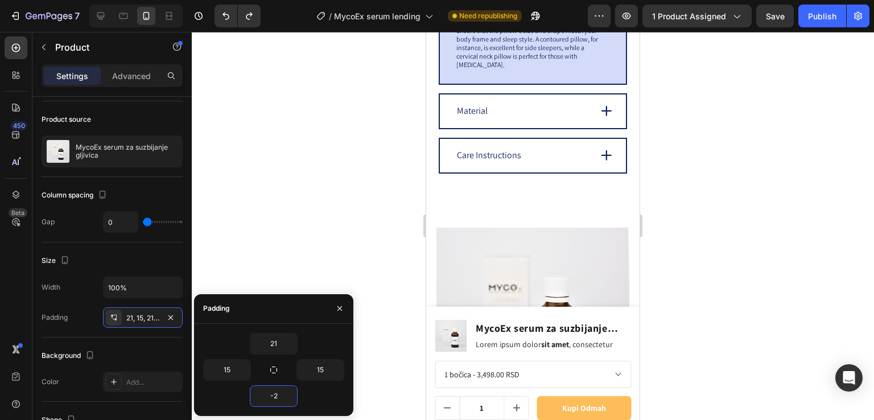
scroll to position [2261, 0]
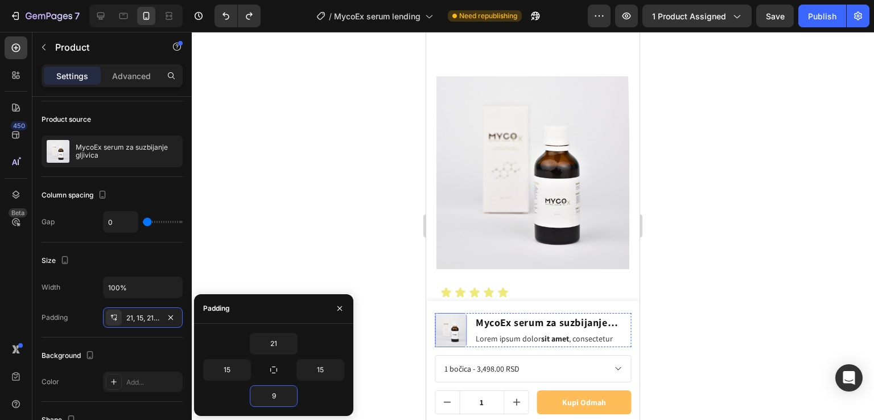
type input "10"
click at [280, 339] on input "21" at bounding box center [273, 344] width 47 height 20
type input "11"
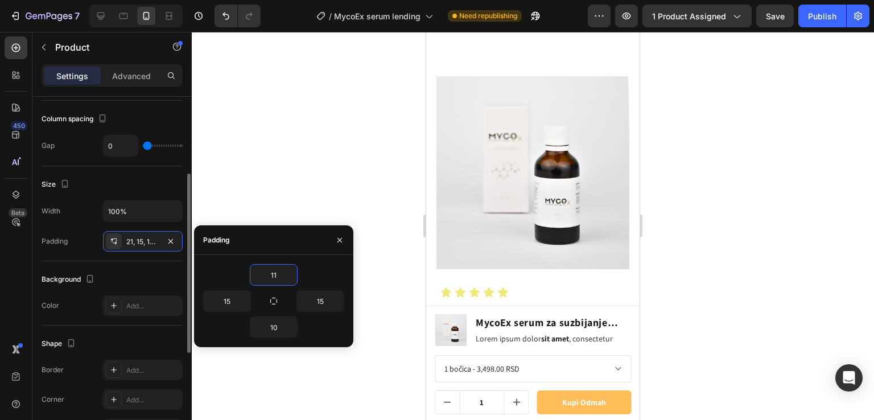
scroll to position [348, 0]
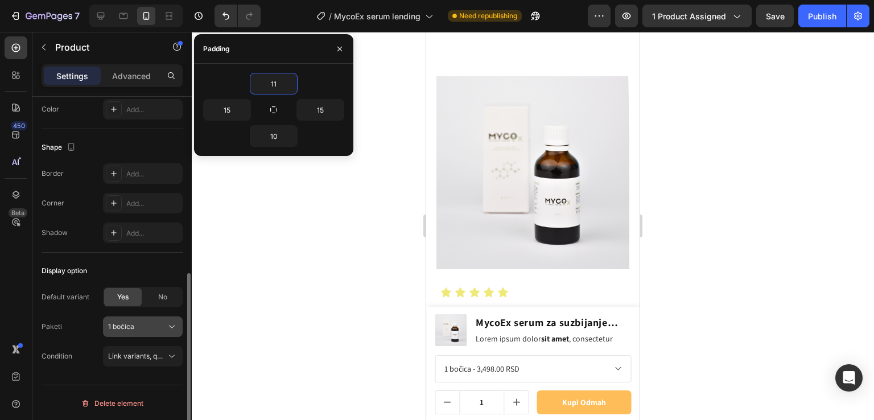
click at [143, 328] on div "1 bočica" at bounding box center [136, 327] width 56 height 10
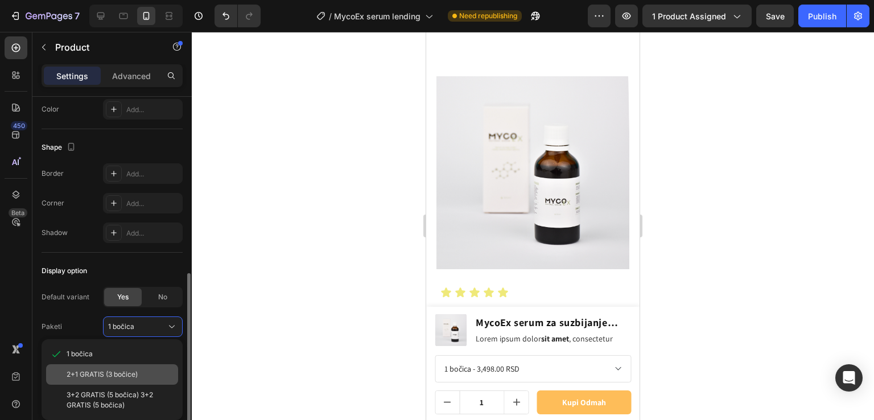
click at [122, 377] on span "2+1 GRATIS (3 bočice)" at bounding box center [102, 374] width 71 height 10
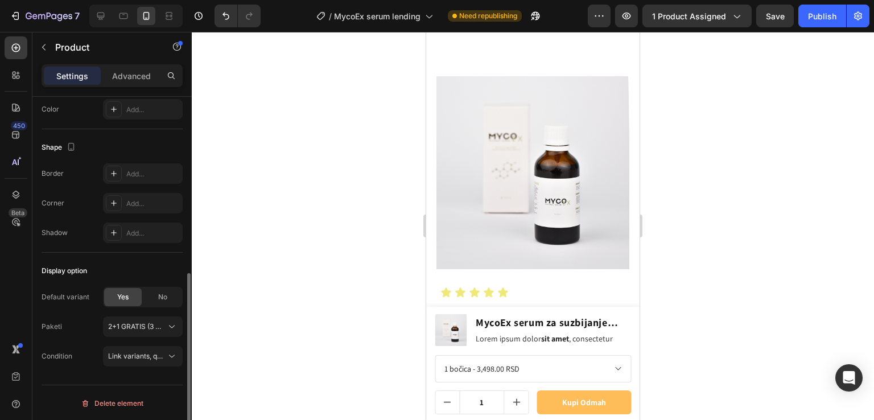
select select "[CREDIT_CARD_NUMBER]"
click at [158, 317] on button "2+1 GRATIS (3 bočice)" at bounding box center [143, 327] width 80 height 20
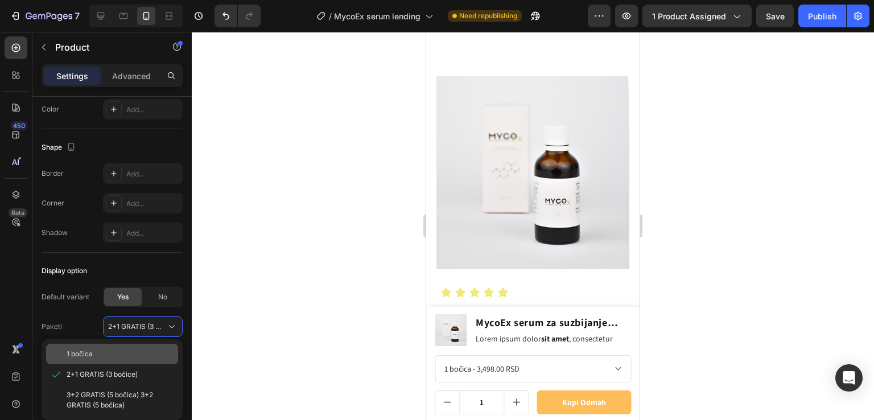
click at [112, 354] on div "1 bočica" at bounding box center [120, 354] width 107 height 10
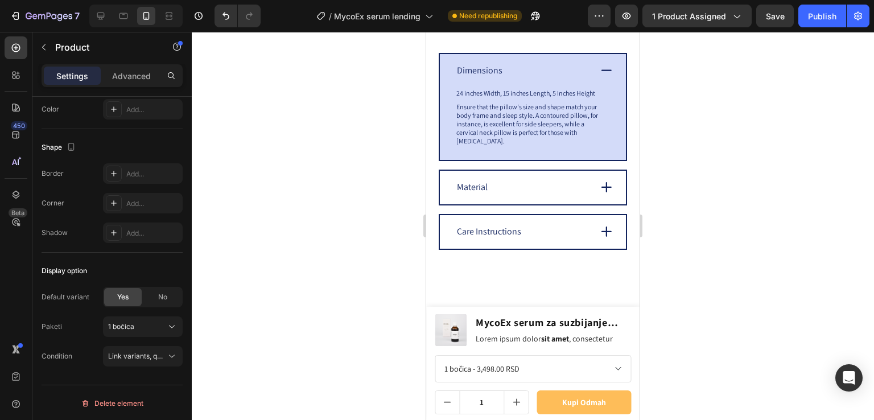
scroll to position [0, 0]
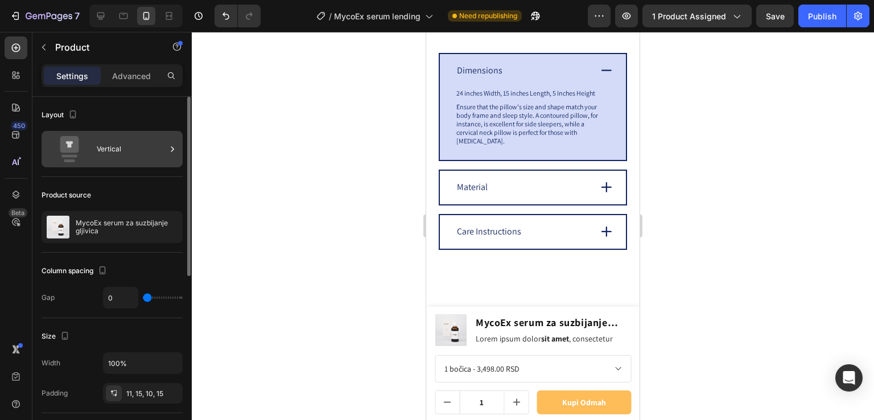
click at [125, 144] on div "Vertical" at bounding box center [131, 149] width 69 height 26
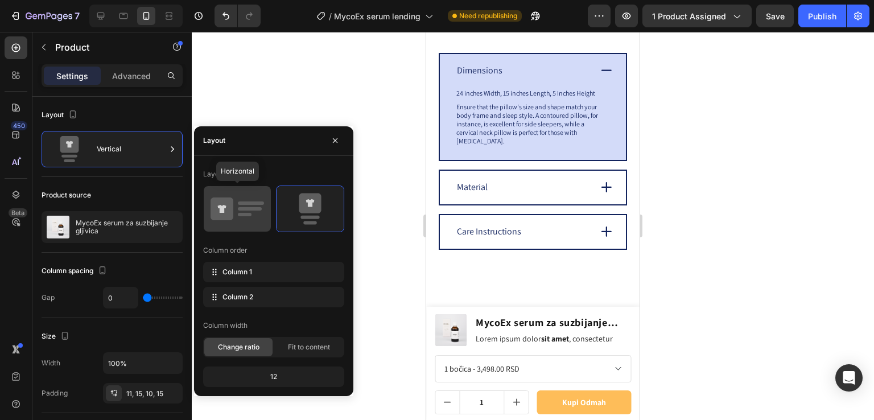
click at [221, 208] on icon at bounding box center [222, 209] width 9 height 8
type input "12"
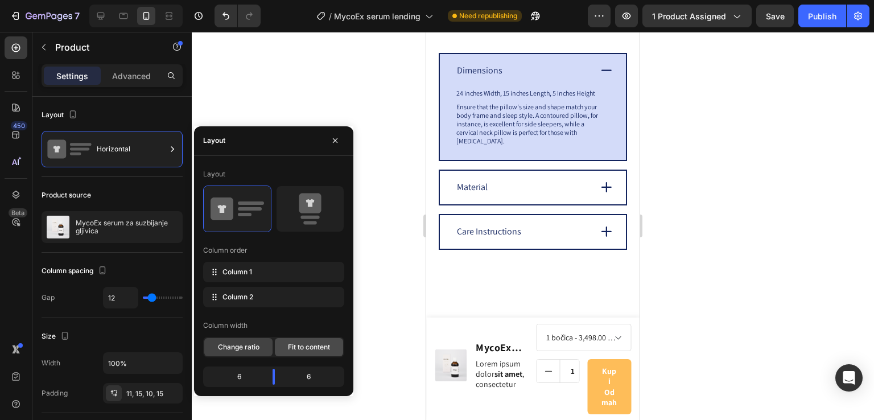
click at [319, 346] on span "Fit to content" at bounding box center [309, 347] width 42 height 10
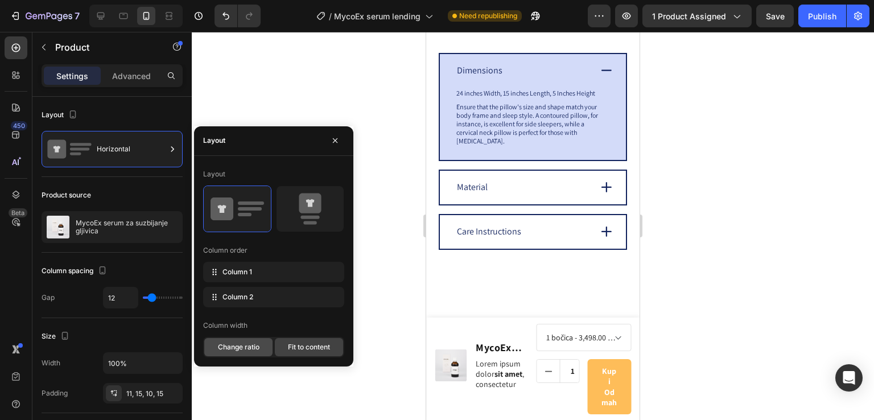
click at [252, 343] on span "Change ratio" at bounding box center [239, 347] width 42 height 10
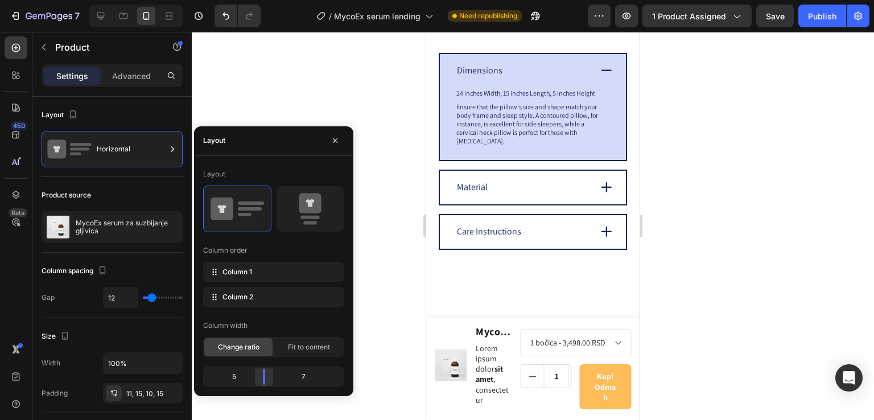
drag, startPoint x: 271, startPoint y: 374, endPoint x: 257, endPoint y: 374, distance: 13.7
click at [257, 0] on body "7 / MycoEx serum lending Need republishing Preview 1 product assigned Save Publ…" at bounding box center [437, 0] width 874 height 0
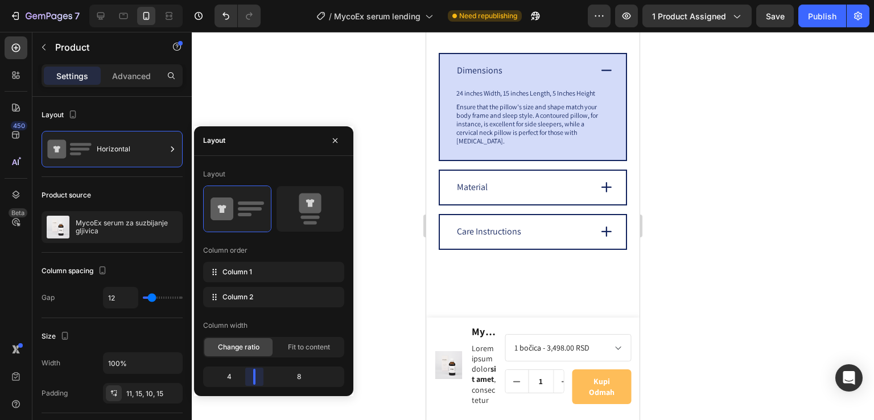
drag, startPoint x: 264, startPoint y: 377, endPoint x: 247, endPoint y: 377, distance: 17.1
click at [247, 0] on body "7 / MycoEx serum lending Need republishing Preview 1 product assigned Save Publ…" at bounding box center [437, 0] width 874 height 0
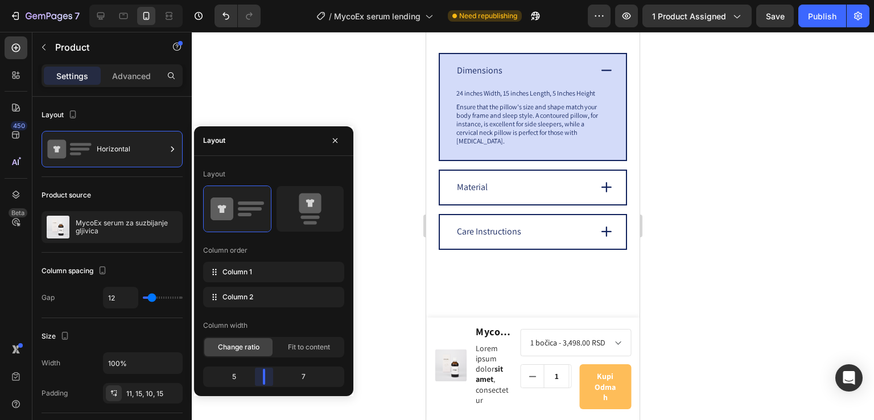
drag, startPoint x: 265, startPoint y: 381, endPoint x: 328, endPoint y: 252, distance: 143.3
click at [266, 0] on body "7 / MycoEx serum lending Need republishing Preview 1 product assigned Save Publ…" at bounding box center [437, 0] width 874 height 0
click at [314, 207] on icon at bounding box center [310, 203] width 22 height 20
type input "0"
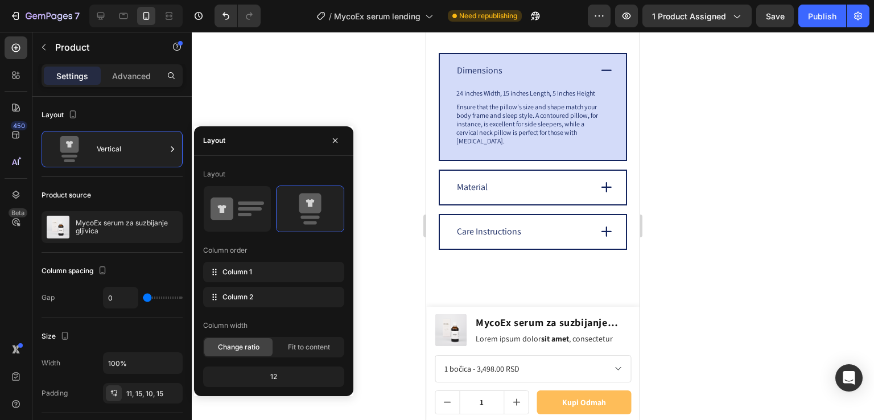
click at [278, 375] on div "12" at bounding box center [274, 377] width 137 height 16
click at [270, 377] on div "12" at bounding box center [274, 377] width 137 height 16
click at [268, 374] on div "12" at bounding box center [274, 377] width 137 height 16
click at [297, 339] on div "Fit to content" at bounding box center [309, 347] width 68 height 18
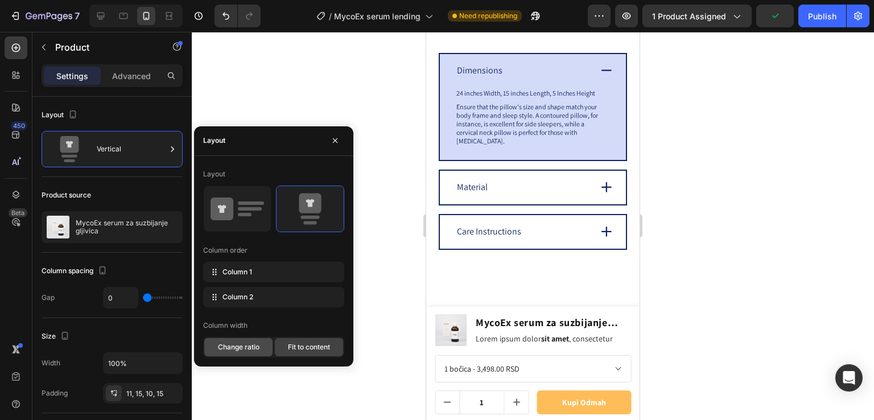
click at [256, 349] on span "Change ratio" at bounding box center [239, 347] width 42 height 10
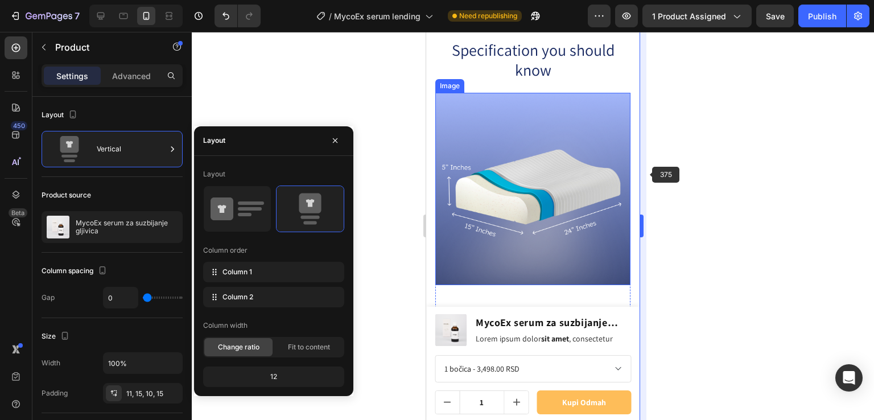
scroll to position [2009, 0]
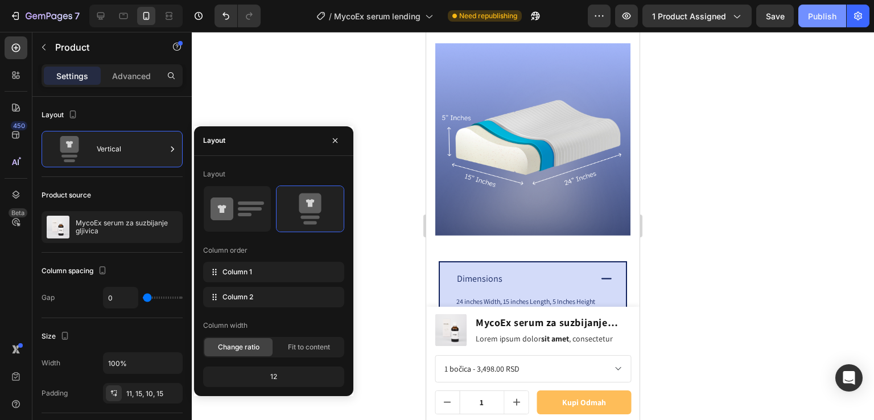
click at [813, 21] on div "Publish" at bounding box center [822, 16] width 28 height 12
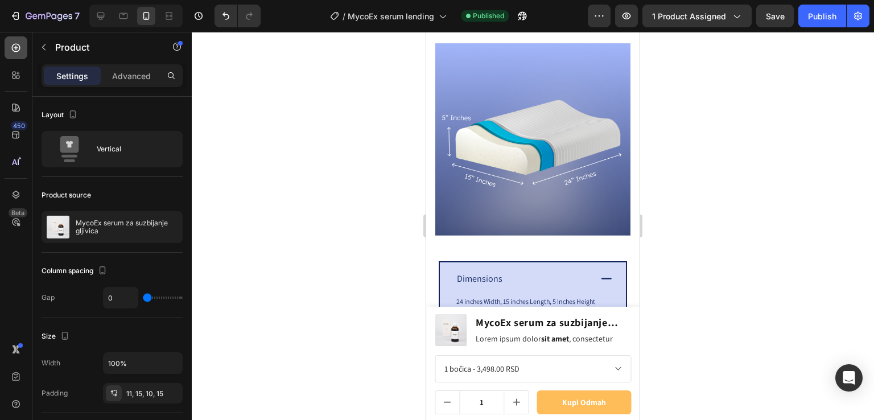
click at [12, 48] on icon at bounding box center [16, 48] width 9 height 9
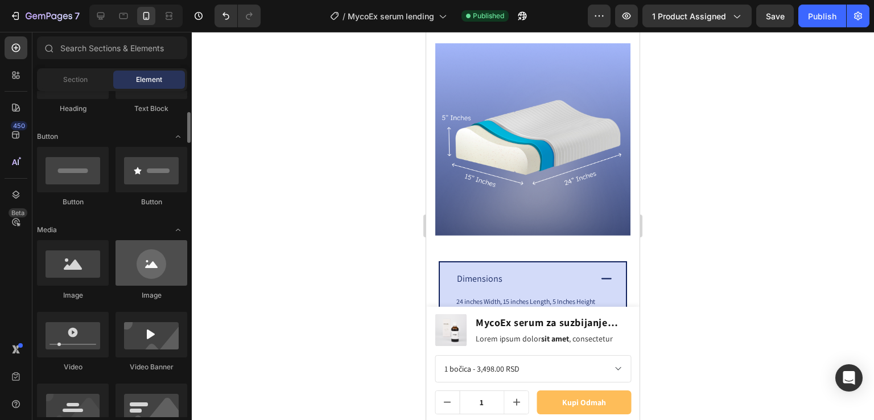
scroll to position [380, 0]
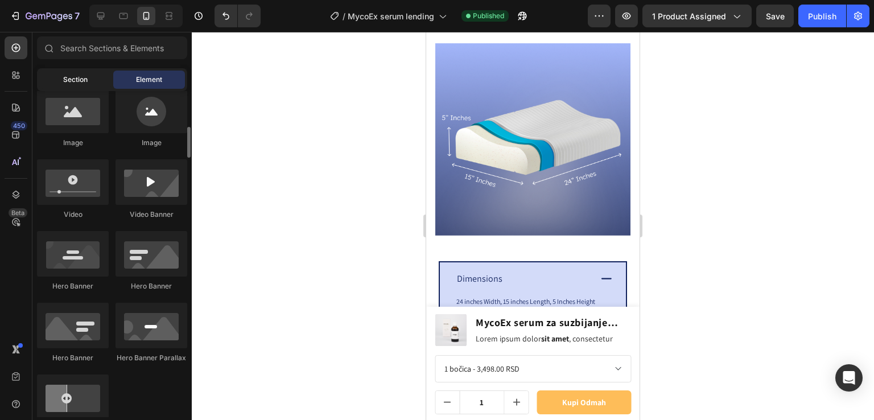
click at [95, 77] on div "Section" at bounding box center [75, 80] width 72 height 18
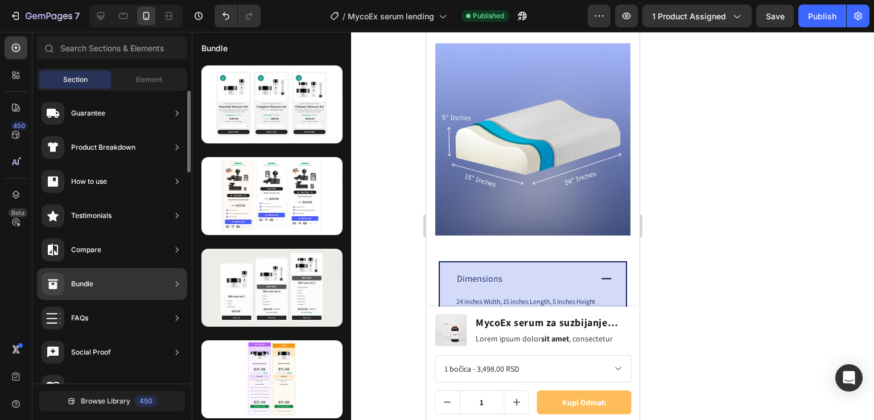
scroll to position [64, 0]
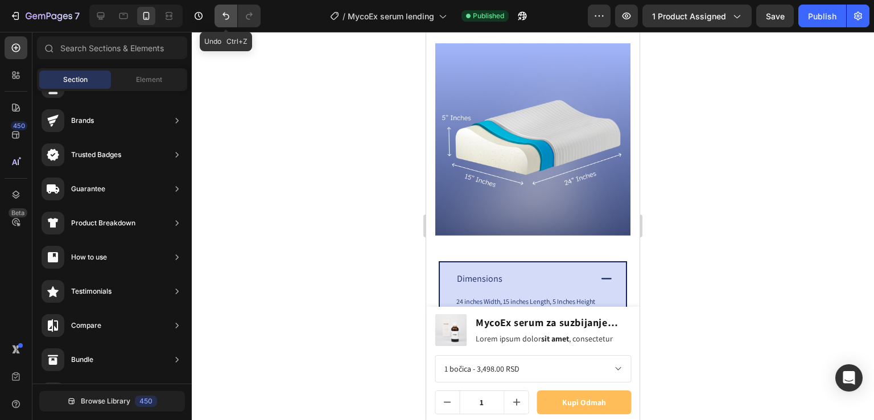
click at [228, 19] on icon "Undo/Redo" at bounding box center [225, 15] width 11 height 11
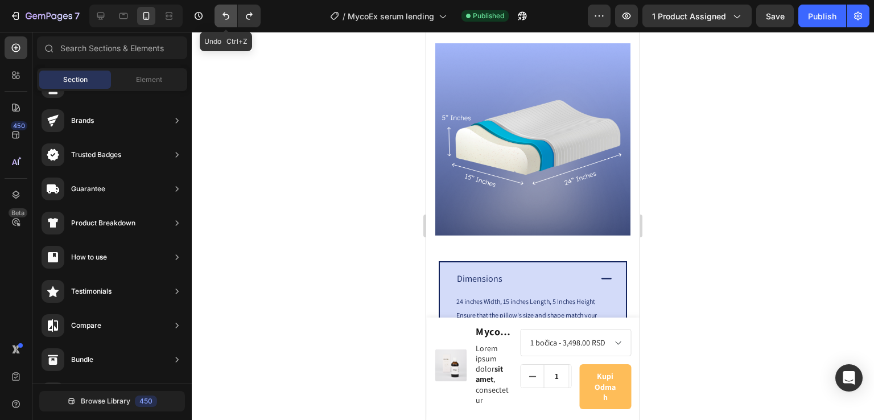
click at [228, 19] on icon "Undo/Redo" at bounding box center [225, 15] width 11 height 11
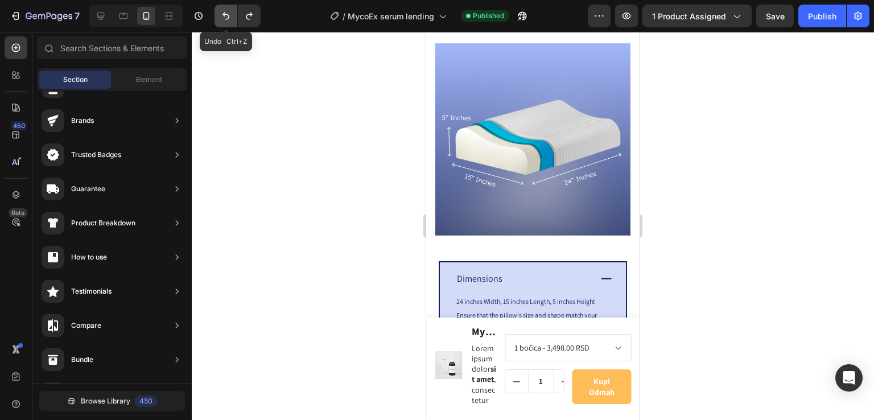
click at [228, 19] on icon "Undo/Redo" at bounding box center [225, 15] width 11 height 11
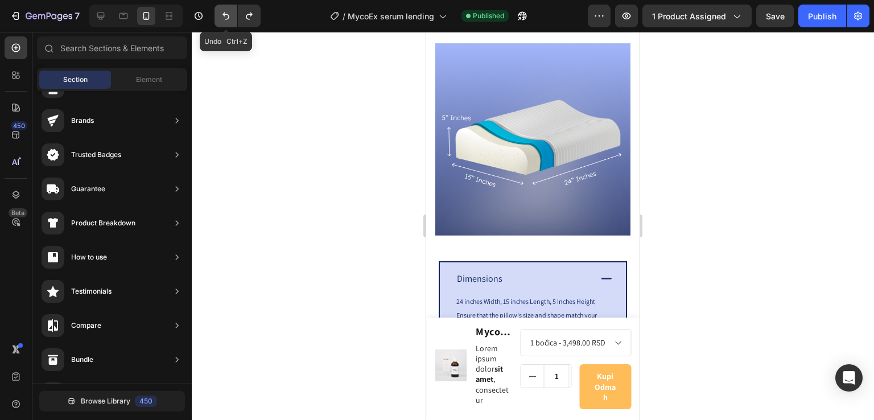
click at [228, 19] on icon "Undo/Redo" at bounding box center [225, 15] width 11 height 11
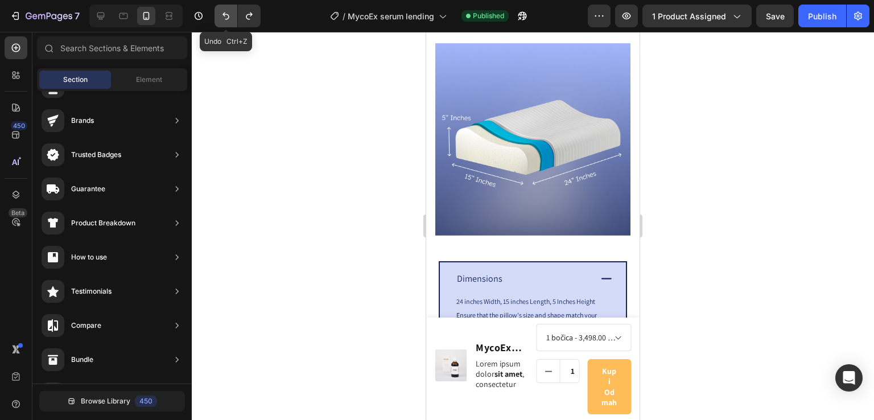
click at [228, 19] on icon "Undo/Redo" at bounding box center [225, 15] width 11 height 11
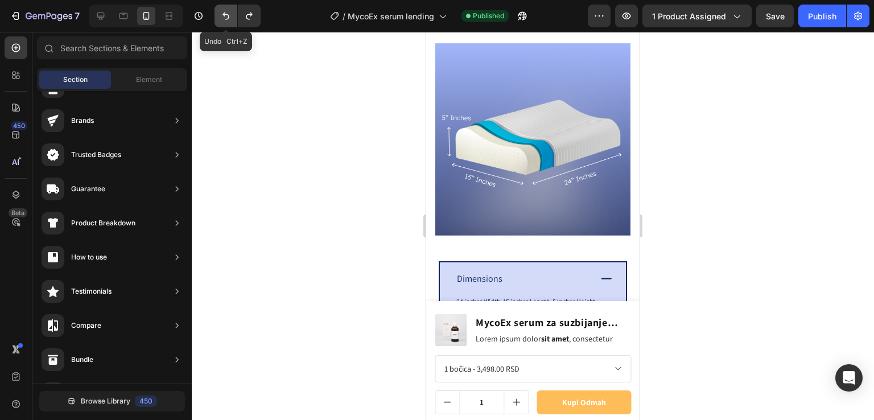
click at [228, 19] on icon "Undo/Redo" at bounding box center [225, 15] width 11 height 11
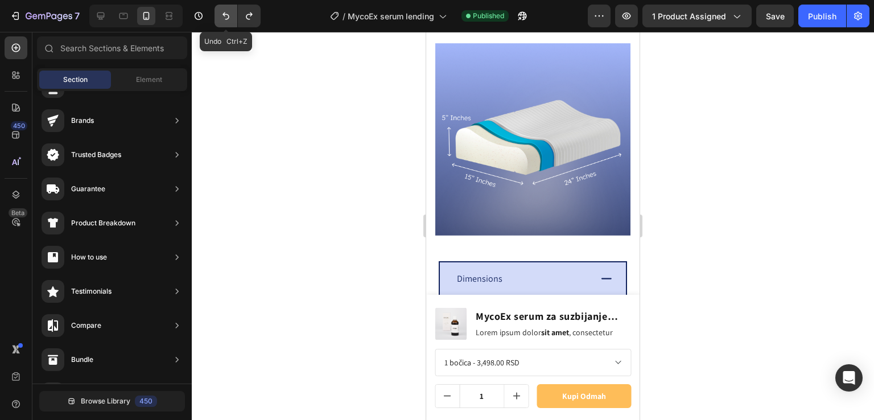
click at [228, 19] on icon "Undo/Redo" at bounding box center [225, 15] width 11 height 11
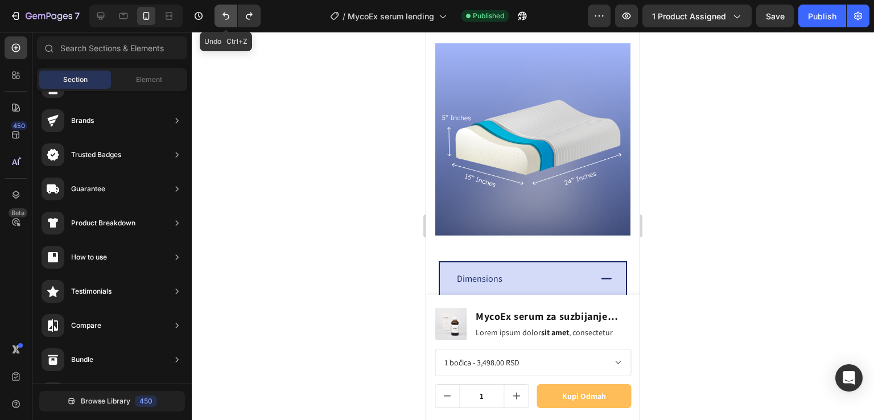
click at [228, 19] on icon "Undo/Redo" at bounding box center [225, 15] width 11 height 11
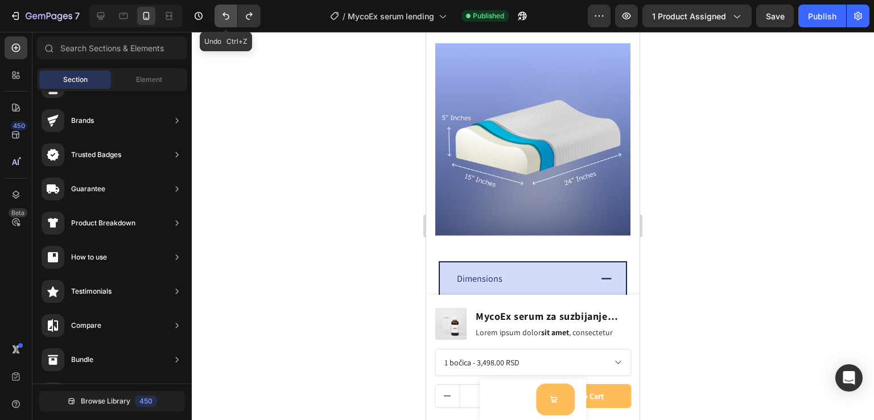
click at [228, 19] on icon "Undo/Redo" at bounding box center [225, 15] width 11 height 11
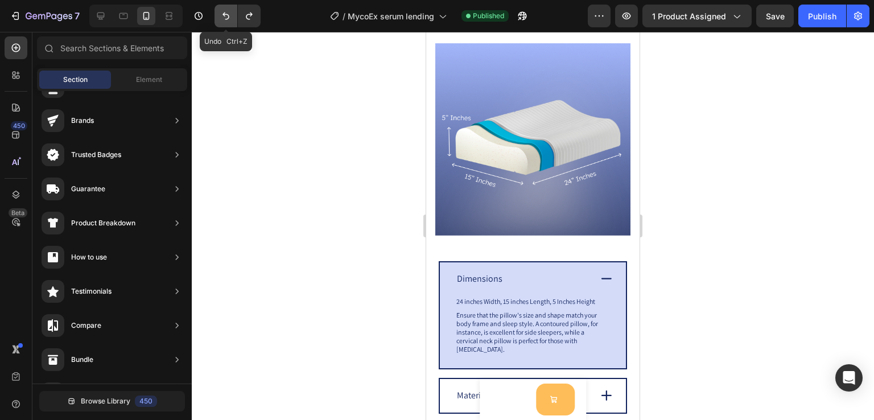
click at [228, 19] on icon "Undo/Redo" at bounding box center [225, 15] width 11 height 11
click at [249, 20] on icon "Undo/Redo" at bounding box center [249, 15] width 11 height 11
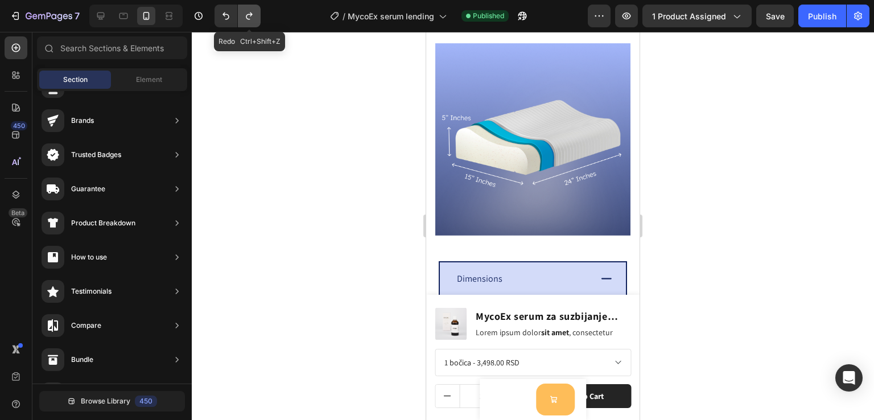
click at [249, 20] on icon "Undo/Redo" at bounding box center [249, 15] width 11 height 11
click at [233, 20] on button "Undo/Redo" at bounding box center [226, 16] width 23 height 23
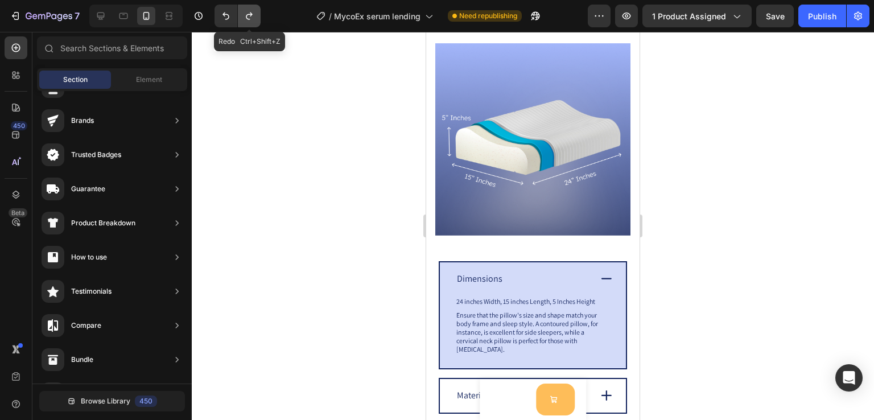
click at [246, 20] on icon "Undo/Redo" at bounding box center [249, 15] width 11 height 11
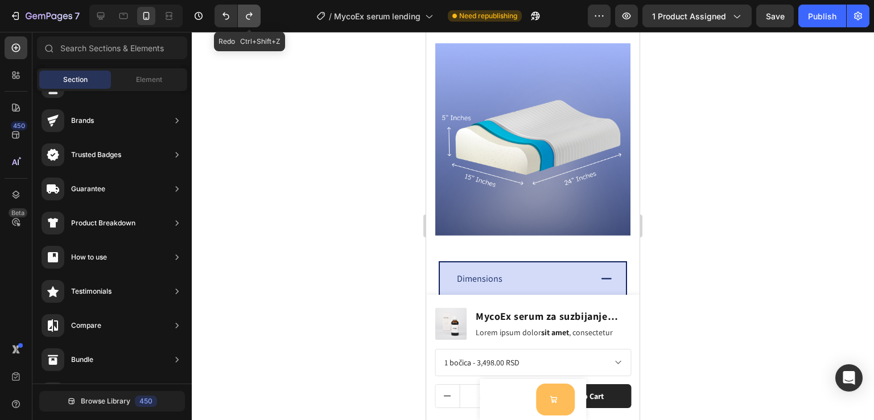
click at [246, 20] on icon "Undo/Redo" at bounding box center [249, 15] width 11 height 11
click at [236, 18] on button "Undo/Redo" at bounding box center [226, 16] width 23 height 23
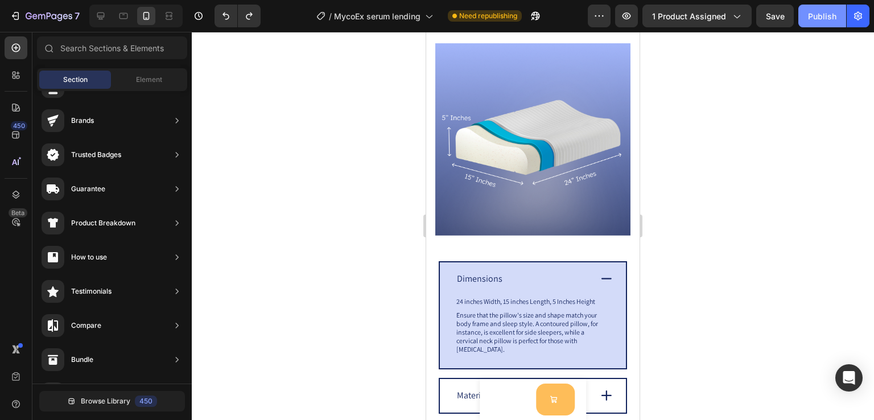
click at [822, 14] on div "Publish" at bounding box center [822, 16] width 28 height 12
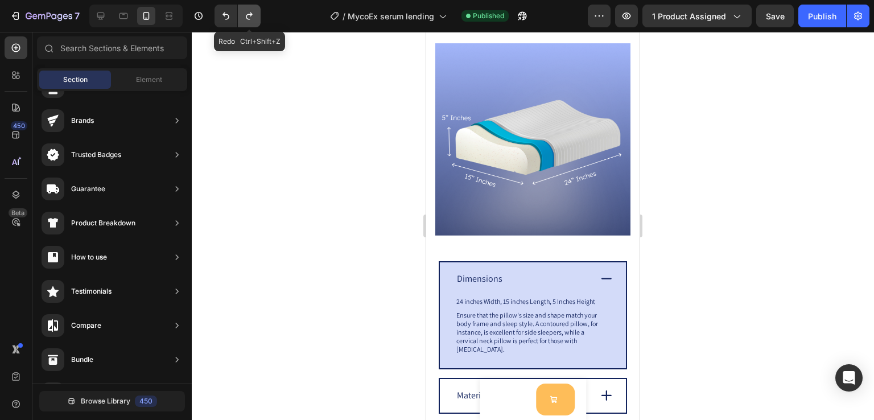
click at [241, 17] on button "Undo/Redo" at bounding box center [249, 16] width 23 height 23
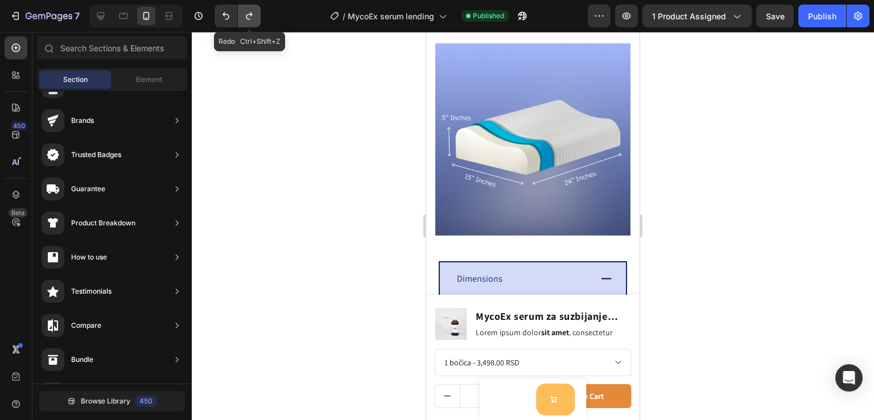
click at [241, 17] on button "Undo/Redo" at bounding box center [249, 16] width 23 height 23
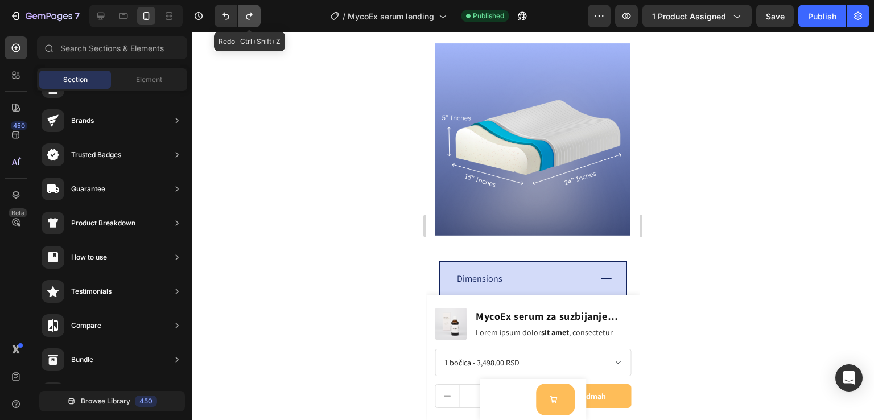
click at [241, 17] on button "Undo/Redo" at bounding box center [249, 16] width 23 height 23
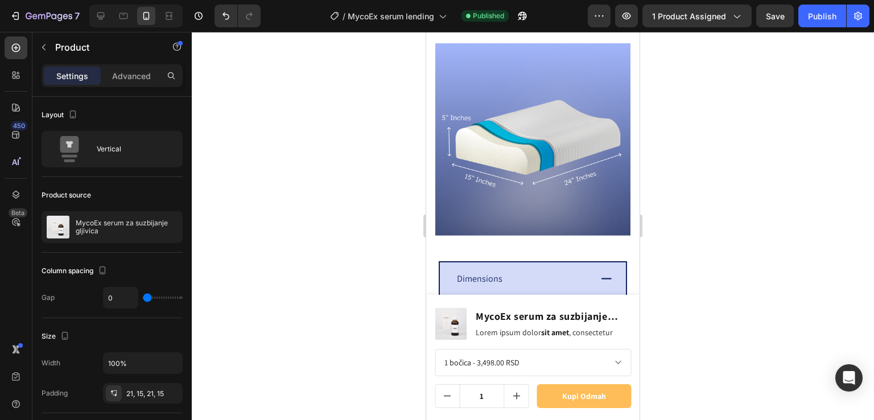
click at [440, 299] on div "Product Images MycoEx serum za suzbijanje gljivica Product Title Lorem ipsum do…" at bounding box center [532, 357] width 213 height 125
click at [429, 336] on div "Product Images MycoEx serum za suzbijanje gljivica Product Title Lorem ipsum do…" at bounding box center [532, 357] width 213 height 125
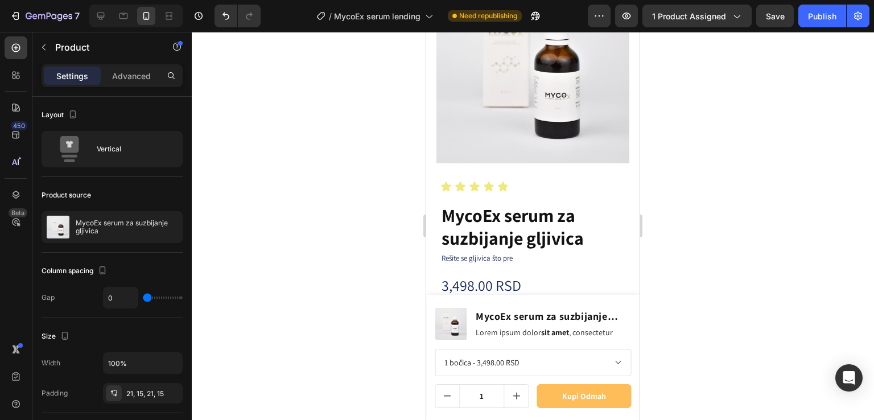
scroll to position [2996, 0]
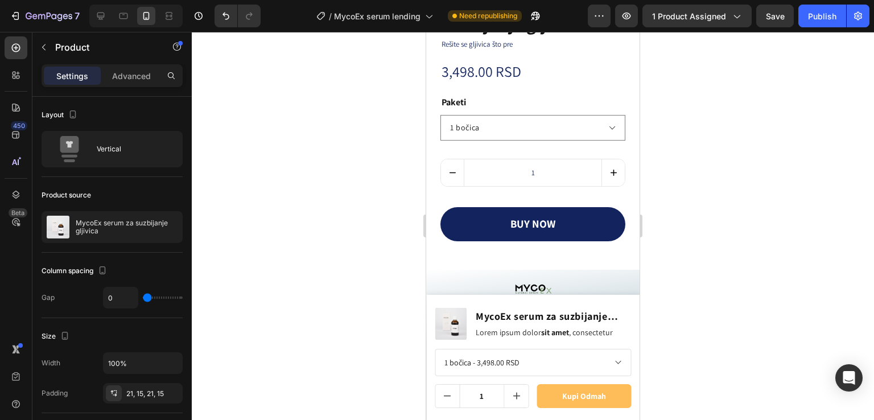
click at [470, 304] on div "Product Images MycoEx serum za suzbijanje gljivica Product Title Lorem ipsum do…" at bounding box center [532, 357] width 213 height 125
click at [41, 40] on button "button" at bounding box center [44, 47] width 18 height 18
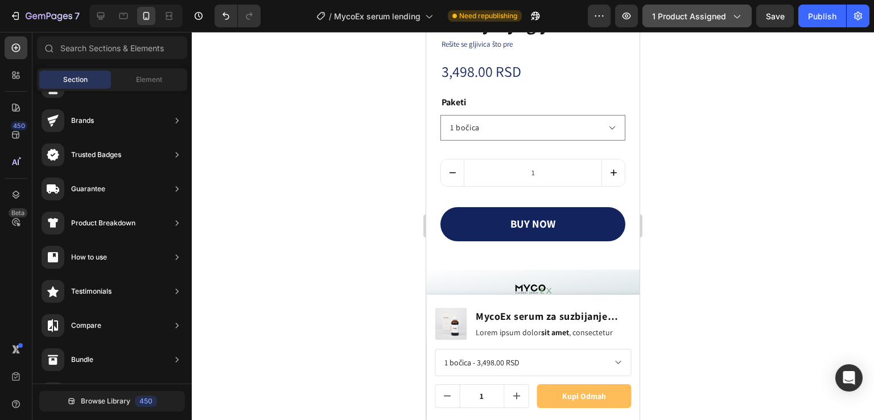
click at [724, 9] on button "1 product assigned" at bounding box center [697, 16] width 109 height 23
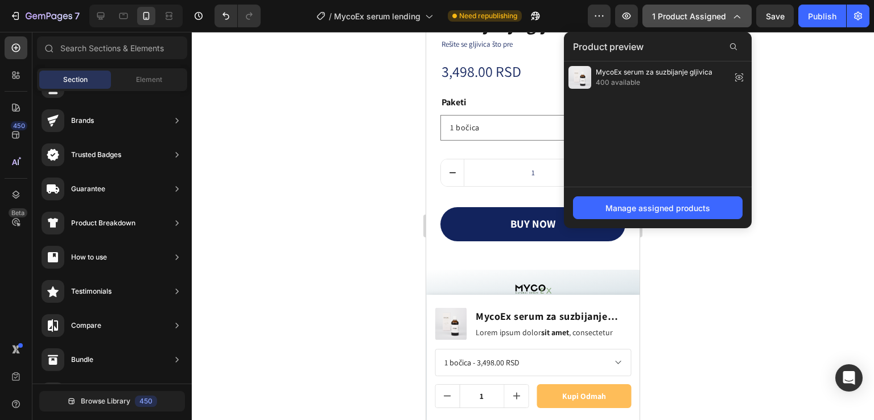
click at [724, 9] on button "1 product assigned" at bounding box center [697, 16] width 109 height 23
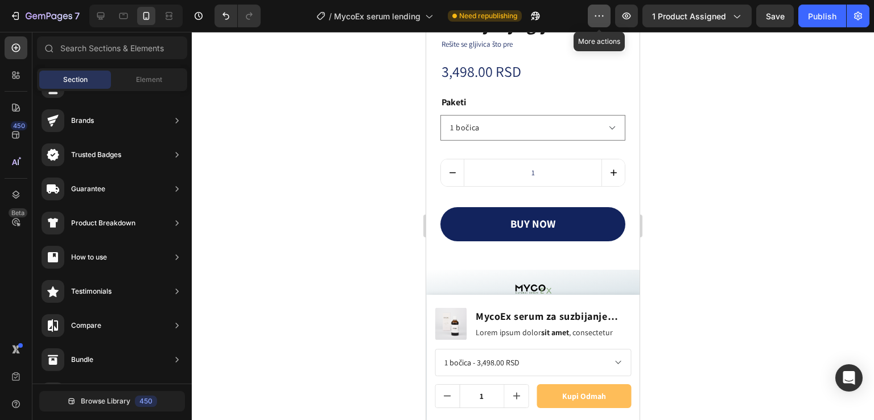
click at [605, 15] on icon "button" at bounding box center [599, 15] width 11 height 11
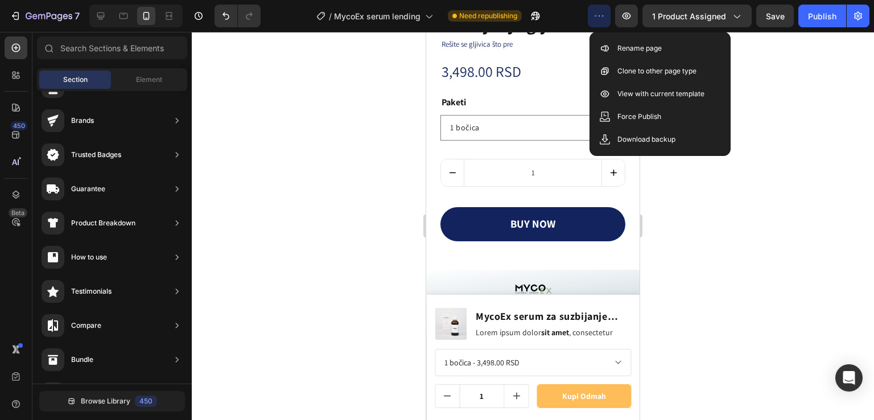
click at [605, 15] on icon "button" at bounding box center [599, 15] width 11 height 11
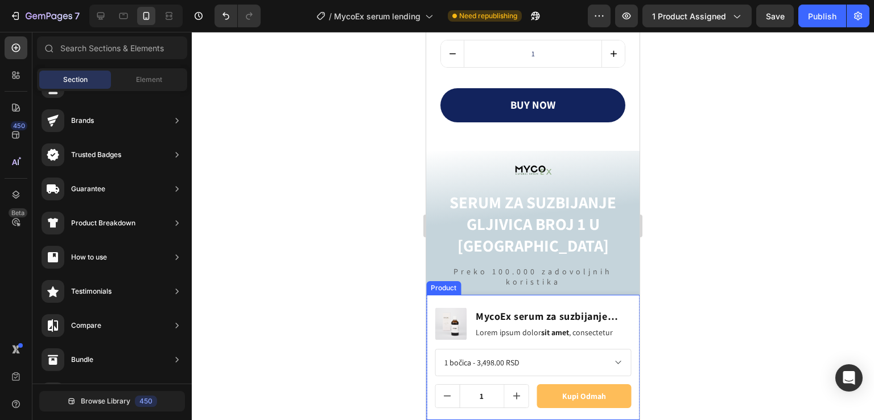
scroll to position [3148, 0]
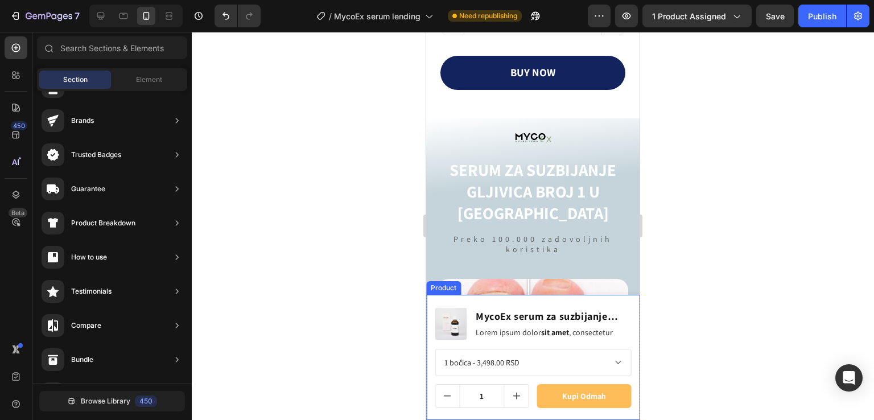
click at [438, 300] on div "Product Images MycoEx serum za suzbijanje gljivica Product Title Lorem ipsum do…" at bounding box center [532, 357] width 213 height 125
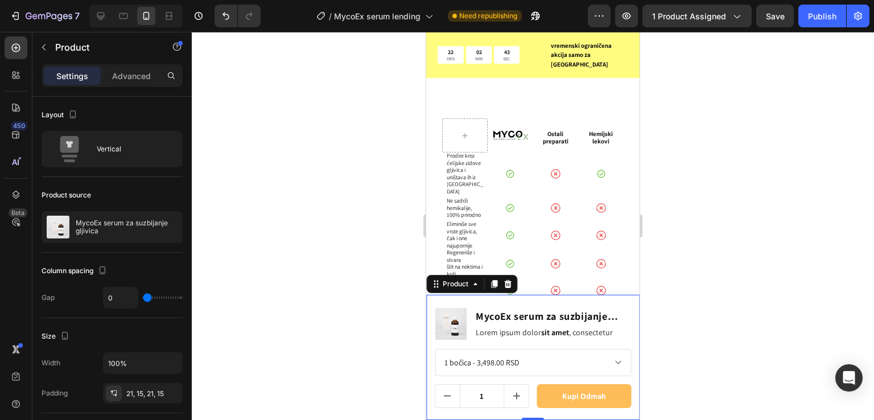
scroll to position [4742, 0]
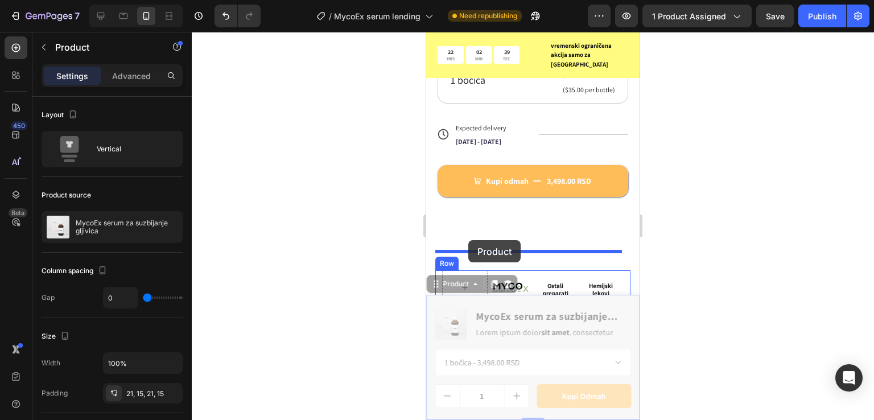
drag, startPoint x: 449, startPoint y: 283, endPoint x: 469, endPoint y: 240, distance: 46.9
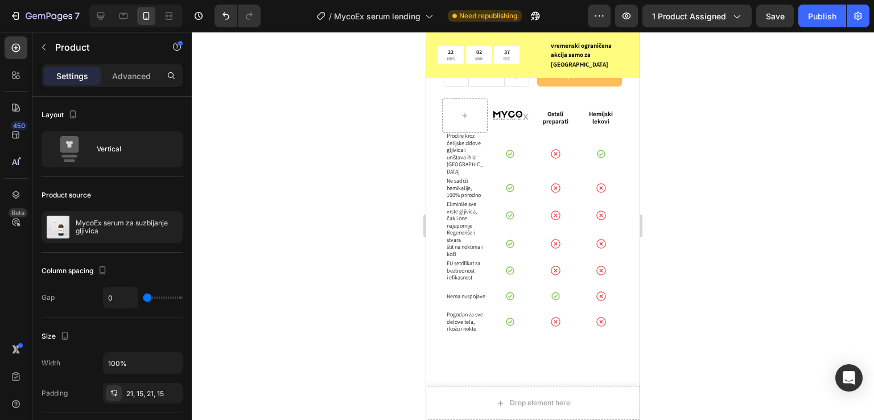
scroll to position [4818, 0]
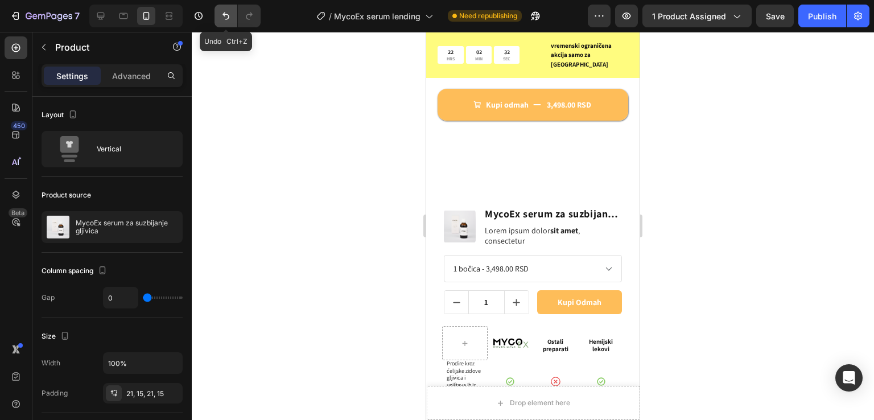
click at [224, 14] on icon "Undo/Redo" at bounding box center [226, 16] width 7 height 7
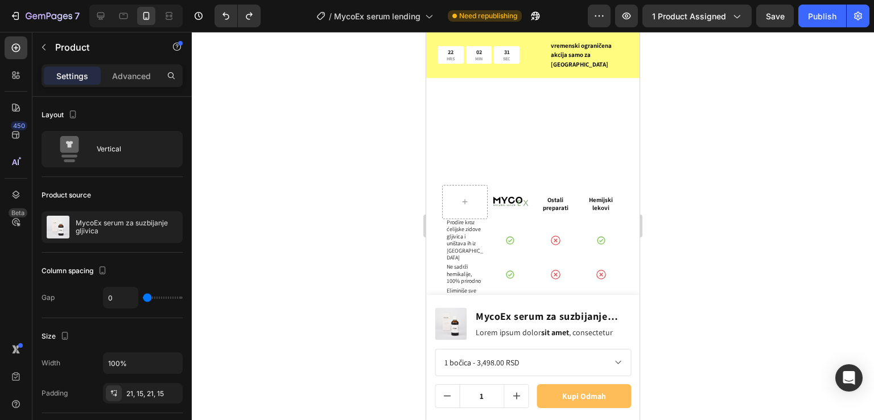
scroll to position [5274, 0]
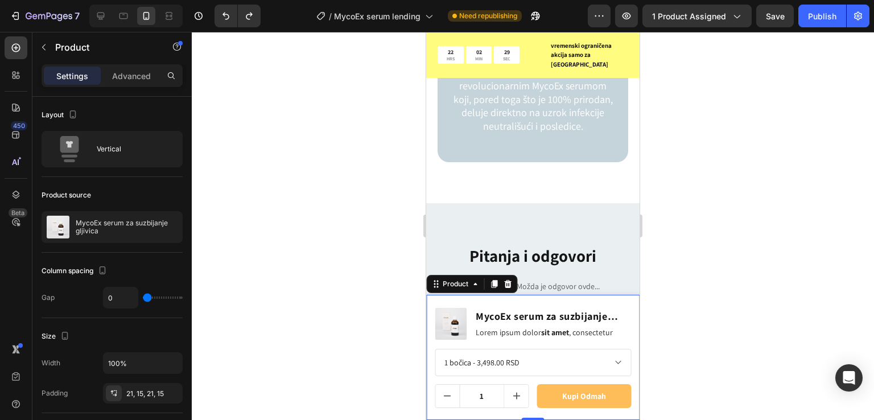
click at [435, 302] on div "Product Images MycoEx serum za suzbijanje gljivica Product Title Lorem ipsum do…" at bounding box center [532, 357] width 213 height 125
click at [474, 282] on icon at bounding box center [475, 284] width 9 height 9
click at [475, 288] on icon at bounding box center [475, 284] width 9 height 9
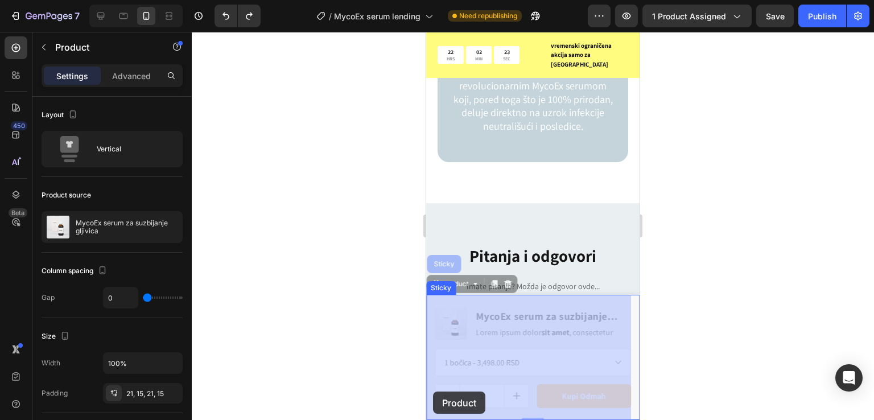
drag, startPoint x: 437, startPoint y: 284, endPoint x: 435, endPoint y: 391, distance: 107.1
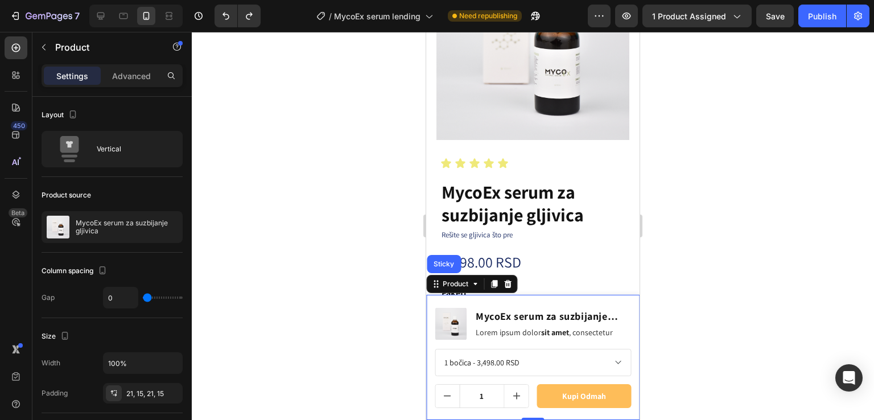
scroll to position [3072, 0]
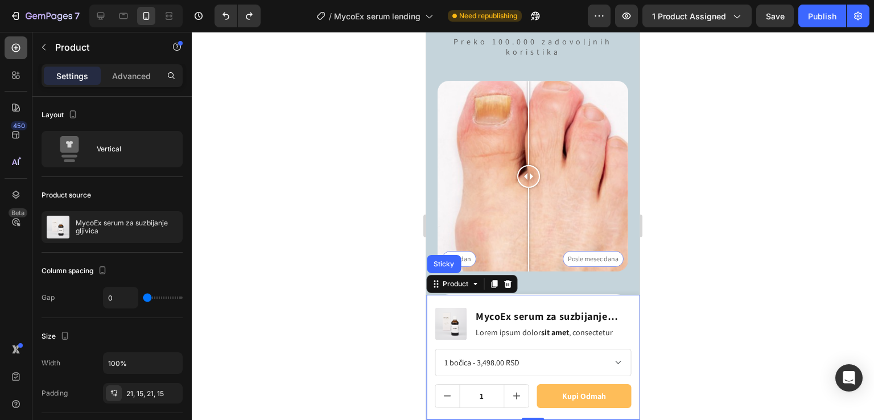
click at [15, 48] on icon at bounding box center [15, 47] width 11 height 11
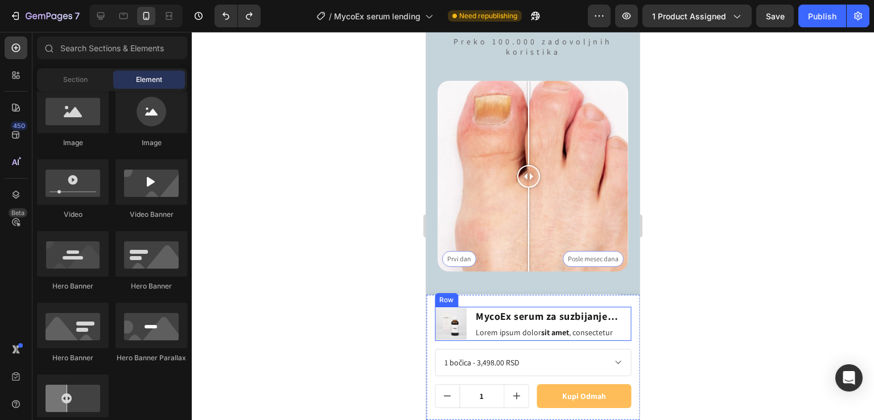
click at [622, 306] on div "Product Images MycoEx serum za suzbijanje gljivica Product Title Lorem ipsum do…" at bounding box center [532, 357] width 213 height 125
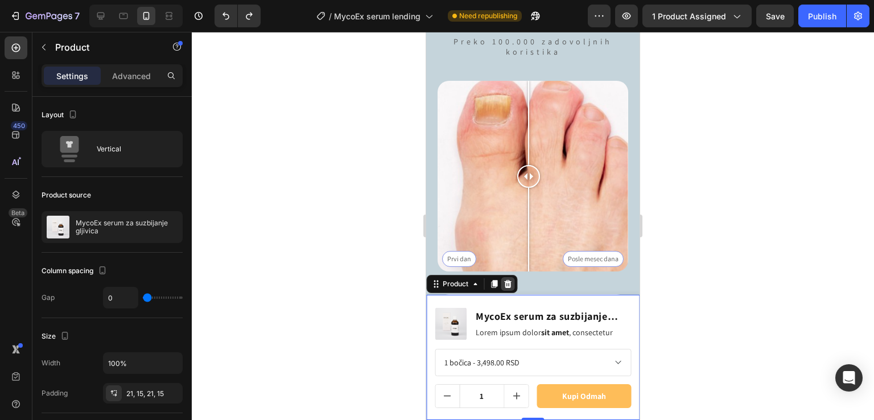
click at [504, 282] on icon at bounding box center [507, 284] width 9 height 9
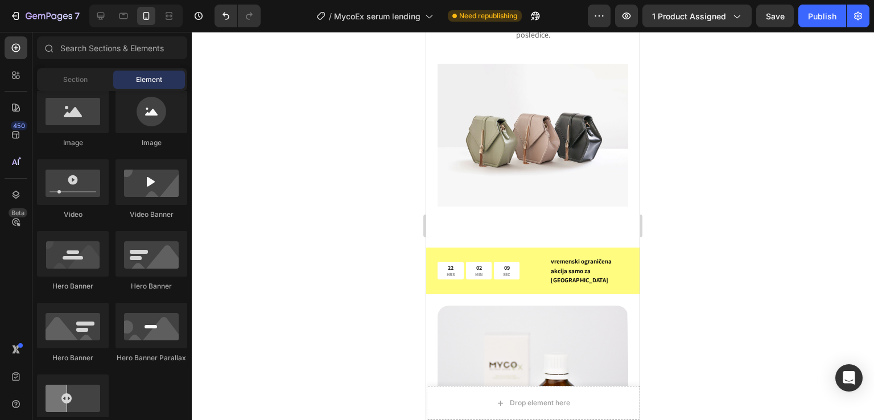
scroll to position [3603, 0]
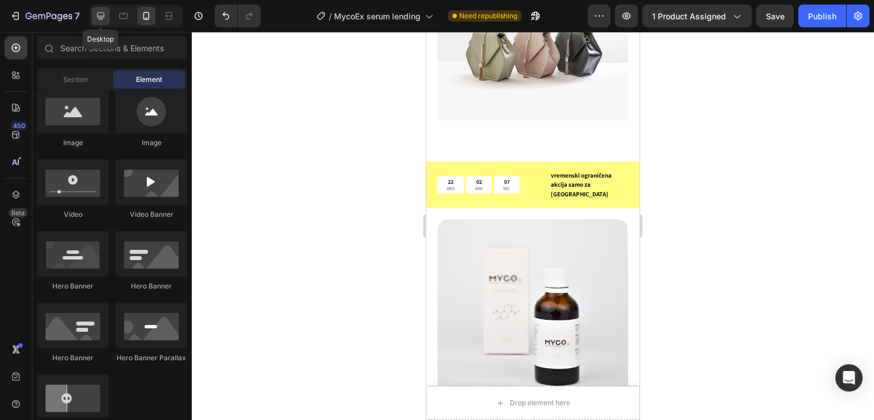
click at [99, 13] on icon at bounding box center [100, 16] width 7 height 7
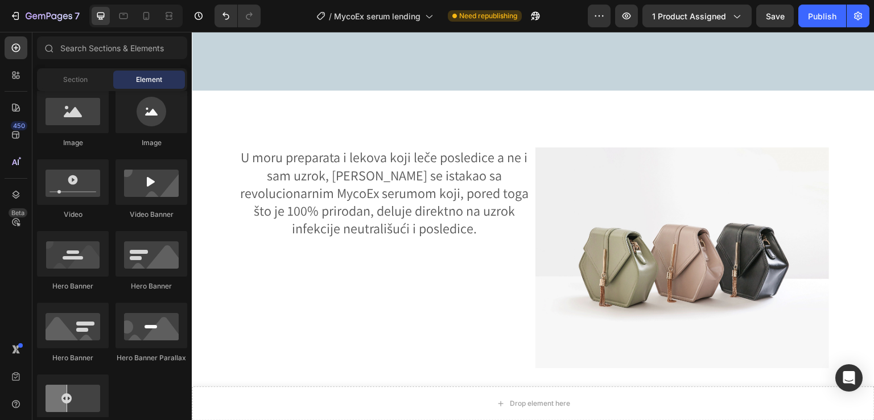
scroll to position [4048, 0]
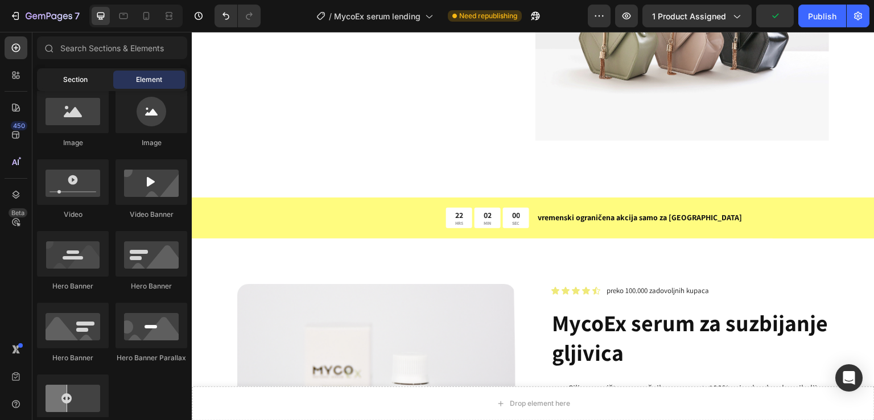
click at [84, 87] on div "Section" at bounding box center [75, 80] width 72 height 18
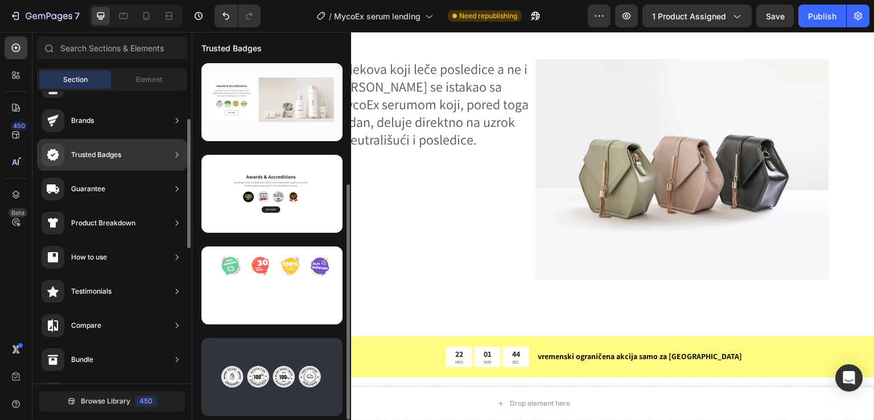
scroll to position [186, 0]
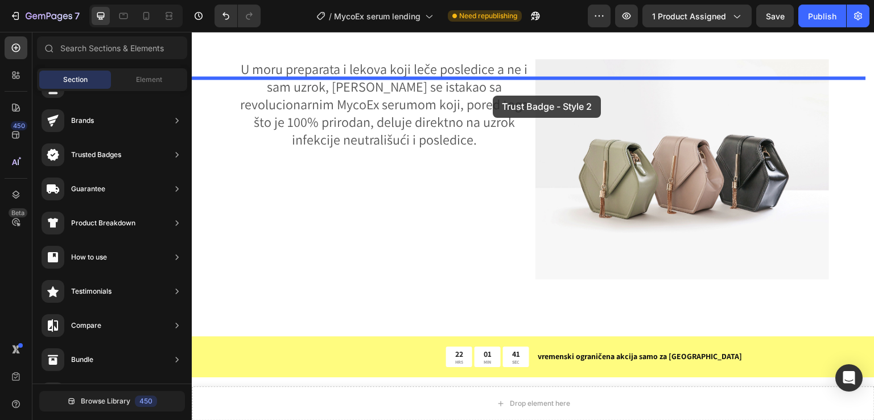
drag, startPoint x: 440, startPoint y: 227, endPoint x: 494, endPoint y: 95, distance: 142.0
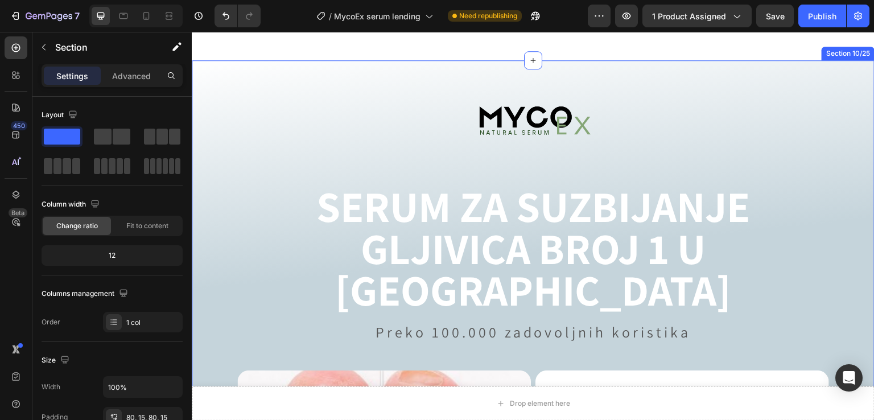
scroll to position [3213, 0]
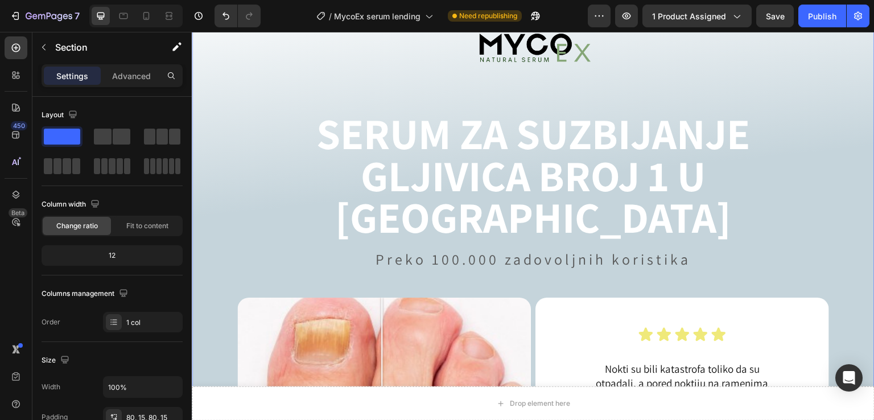
click at [216, 135] on div "Image SERUM ZA SUZBIJANJE GLJIVICA BROJ 1 U EVROPI Heading Preko 100.000 zadovo…" at bounding box center [533, 322] width 683 height 670
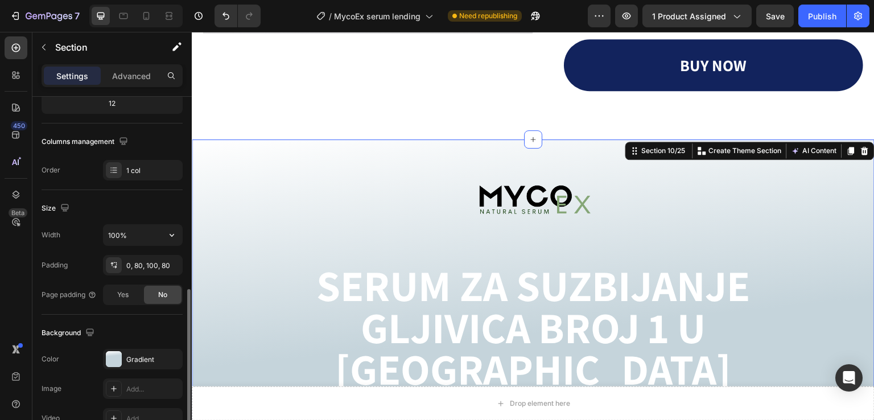
scroll to position [228, 0]
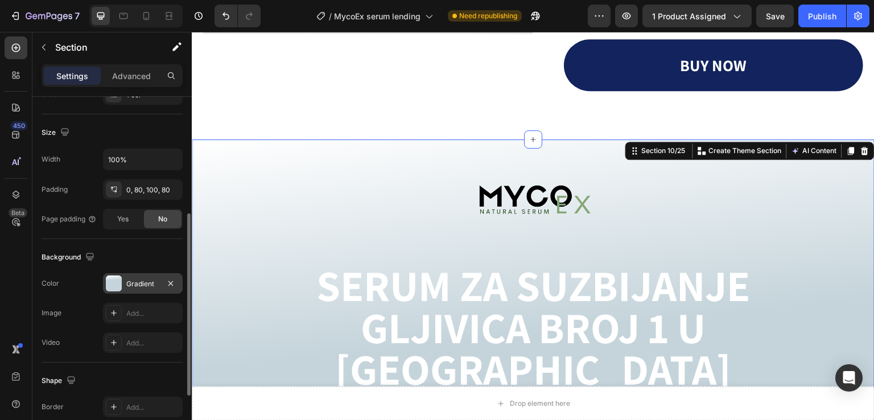
click at [141, 283] on div "Gradient" at bounding box center [142, 284] width 33 height 10
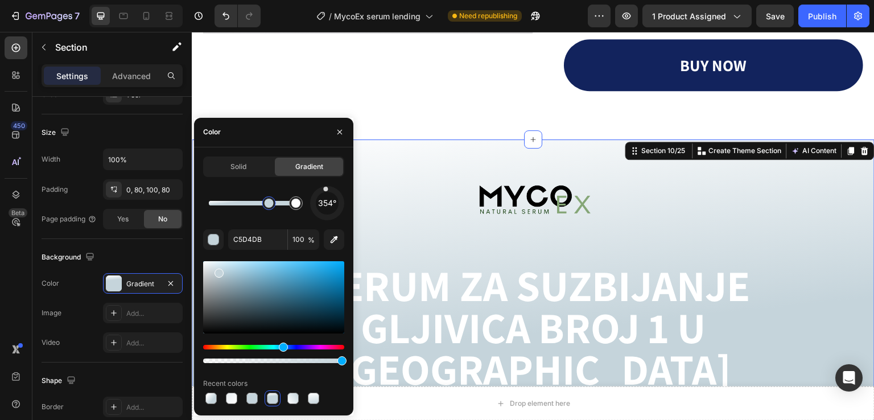
click at [327, 192] on div "354°" at bounding box center [327, 203] width 23 height 23
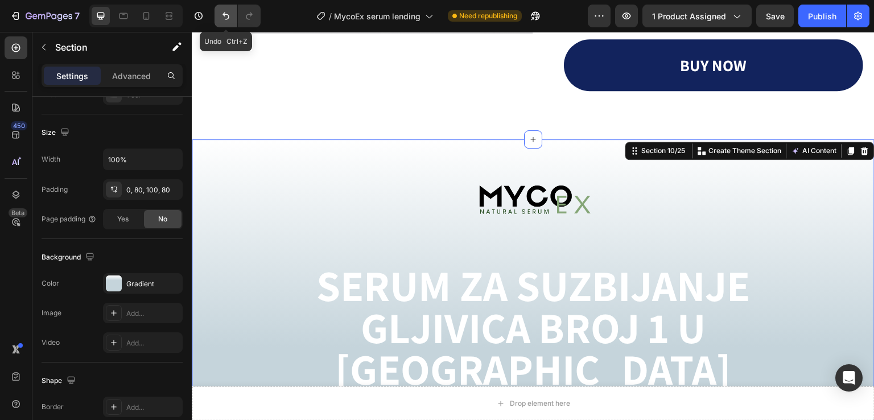
click at [222, 8] on button "Undo/Redo" at bounding box center [226, 16] width 23 height 23
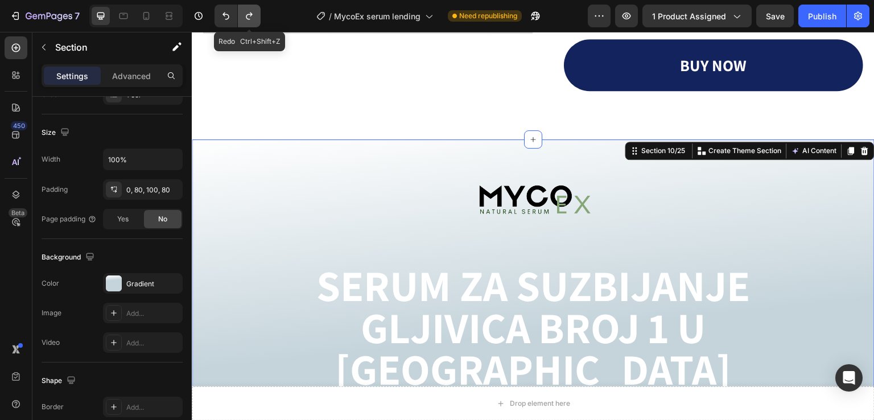
click at [252, 17] on icon "Undo/Redo" at bounding box center [249, 15] width 11 height 11
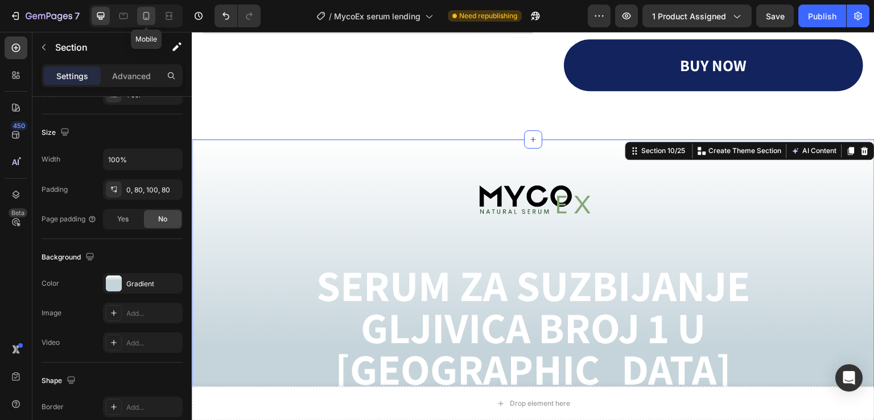
click at [150, 13] on icon at bounding box center [146, 15] width 11 height 11
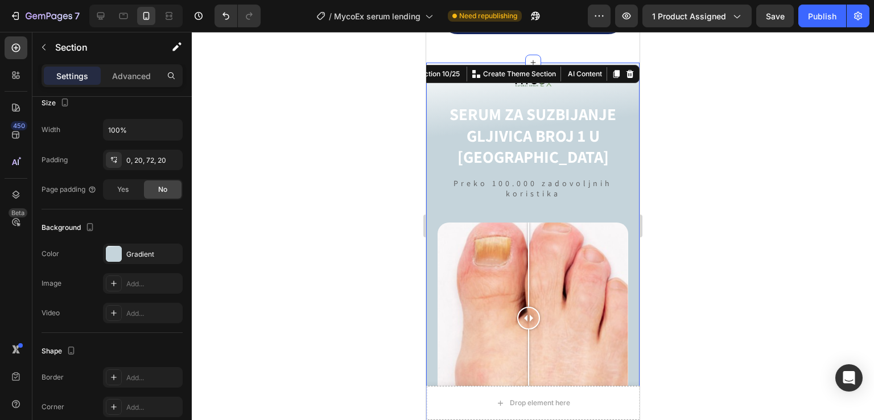
scroll to position [2921, 0]
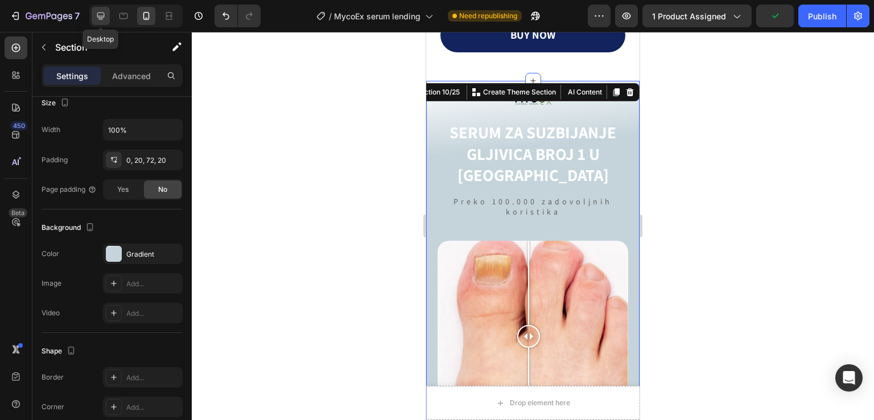
click at [100, 19] on icon at bounding box center [100, 16] width 7 height 7
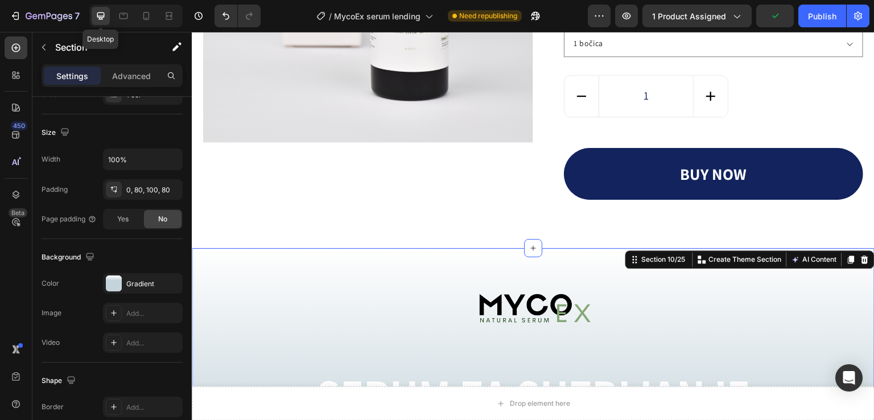
scroll to position [3128, 0]
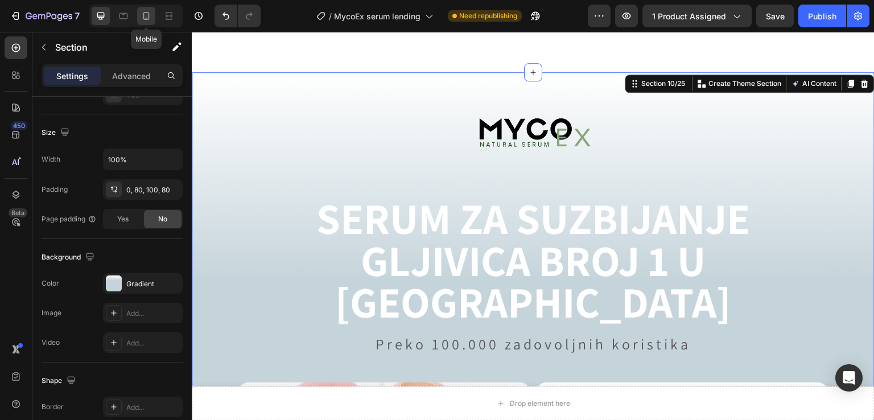
click at [147, 17] on icon at bounding box center [146, 15] width 11 height 11
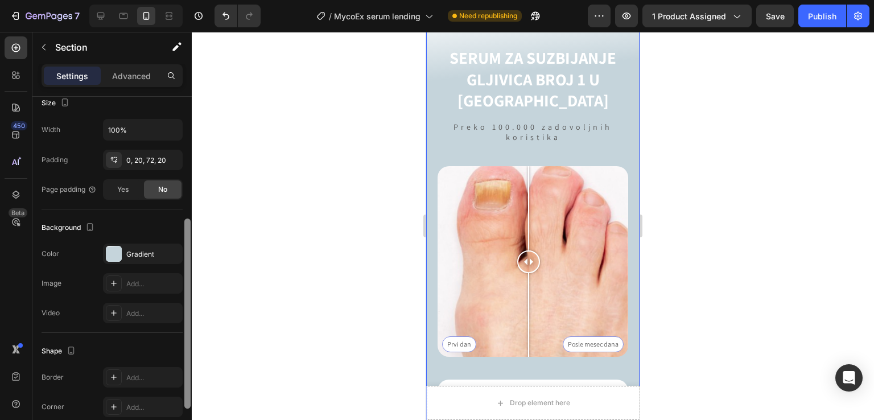
scroll to position [2921, 0]
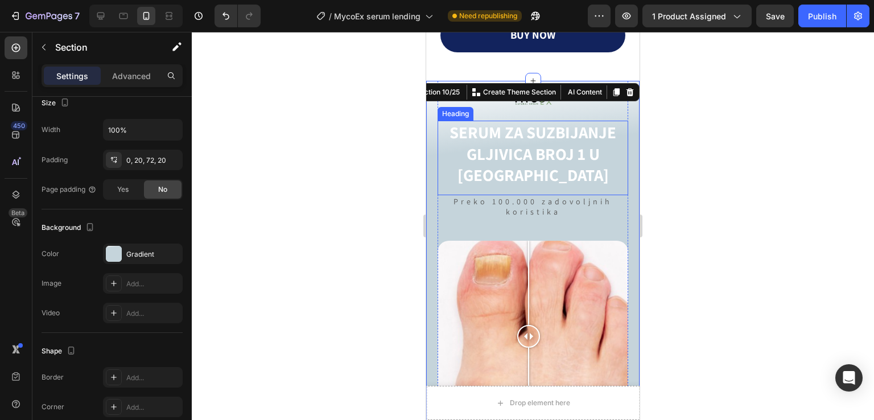
click at [502, 130] on h2 "SERUM ZA SUZBIJANJE GLJIVICA BROJ 1 U [GEOGRAPHIC_DATA]" at bounding box center [533, 154] width 191 height 67
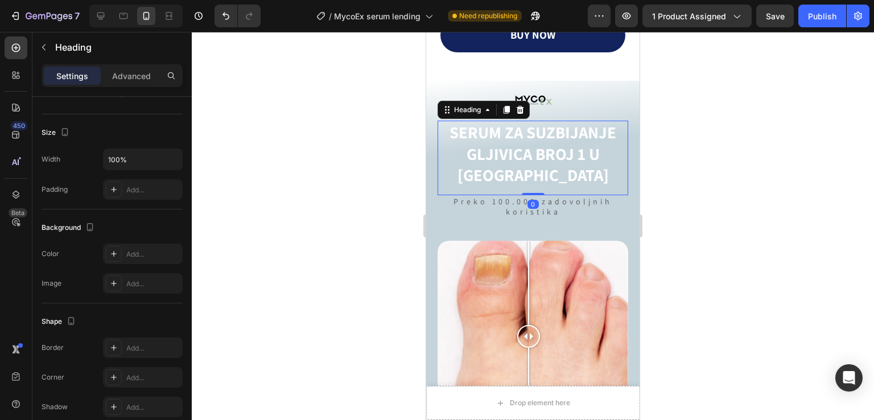
scroll to position [0, 0]
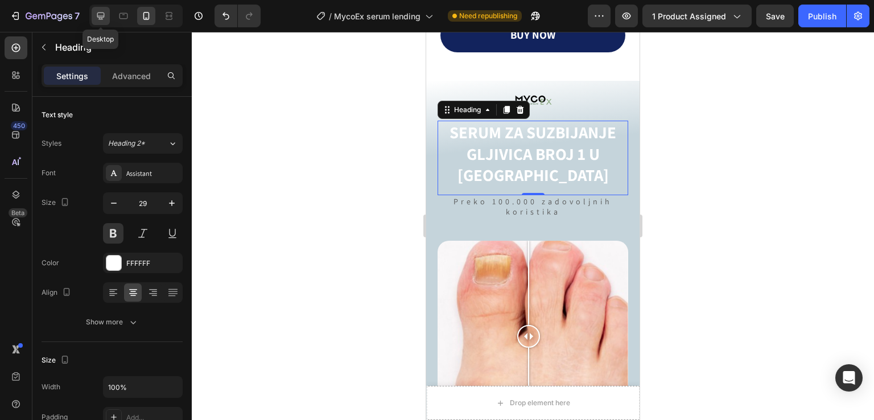
click at [93, 17] on div at bounding box center [101, 16] width 18 height 18
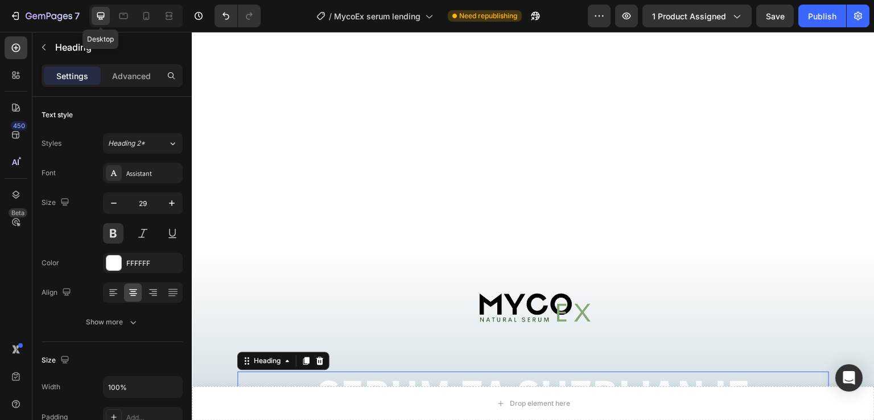
scroll to position [3251, 0]
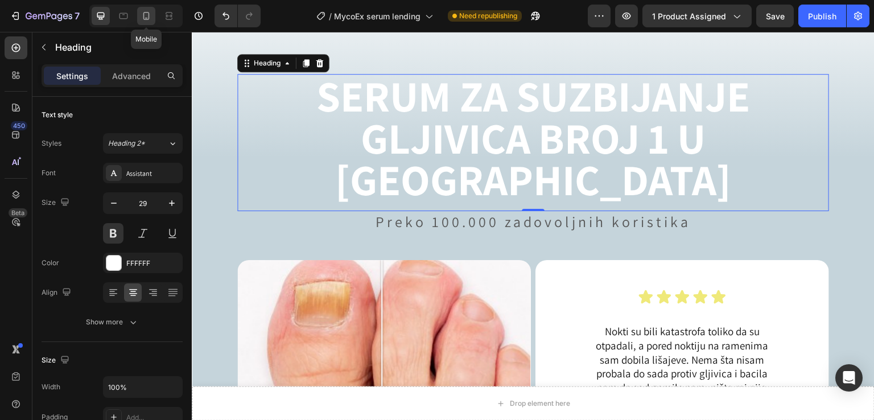
click at [146, 17] on icon at bounding box center [146, 15] width 11 height 11
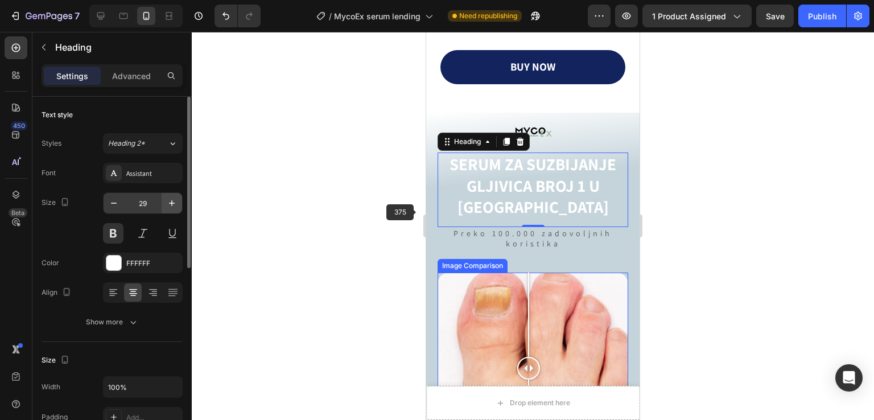
scroll to position [2870, 0]
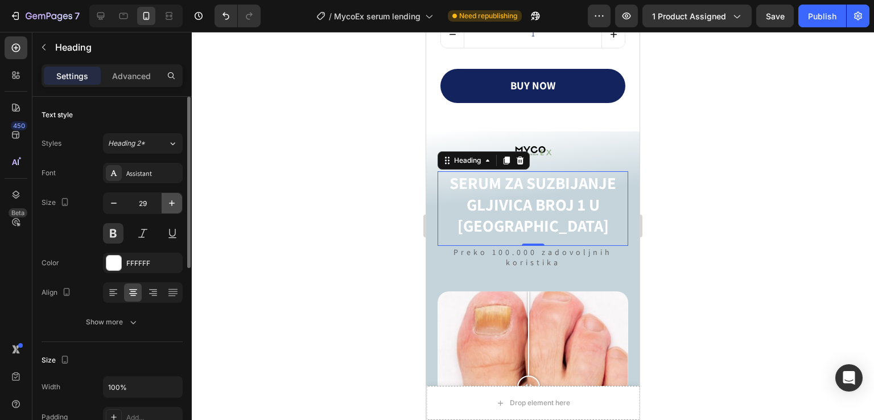
click at [170, 200] on icon "button" at bounding box center [171, 203] width 11 height 11
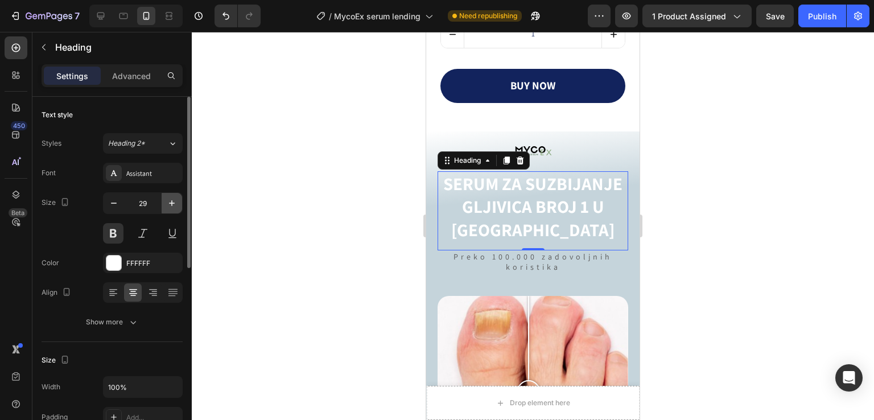
click at [170, 200] on icon "button" at bounding box center [171, 203] width 11 height 11
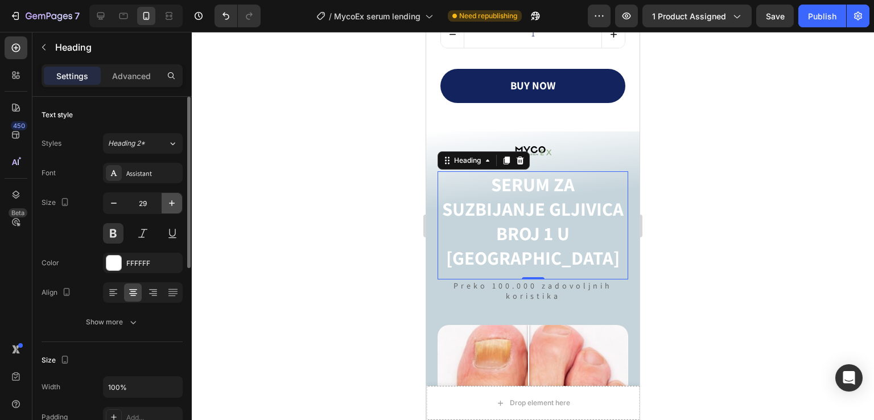
click at [170, 200] on icon "button" at bounding box center [171, 203] width 11 height 11
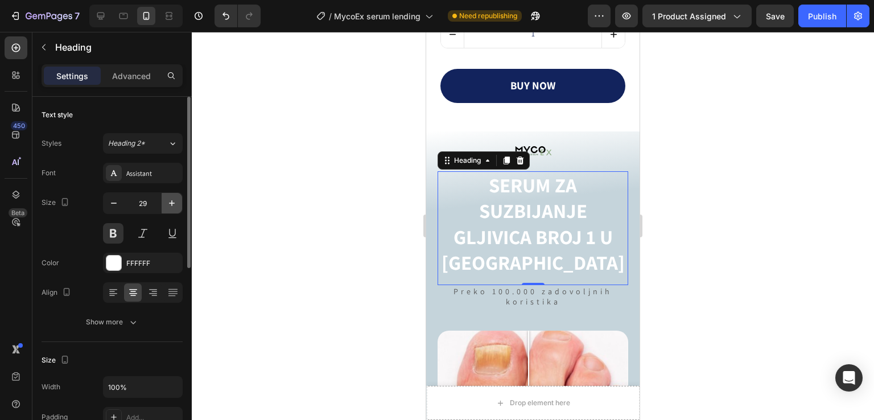
click at [170, 200] on icon "button" at bounding box center [171, 203] width 11 height 11
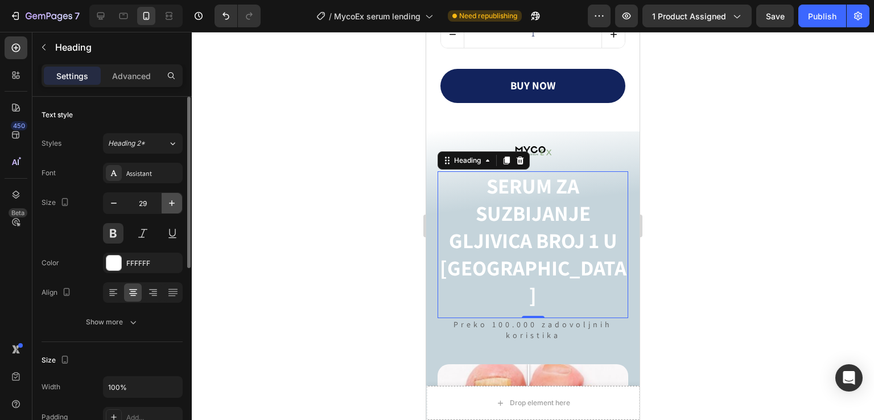
click at [170, 200] on icon "button" at bounding box center [171, 203] width 11 height 11
click at [114, 203] on icon "button" at bounding box center [113, 203] width 11 height 11
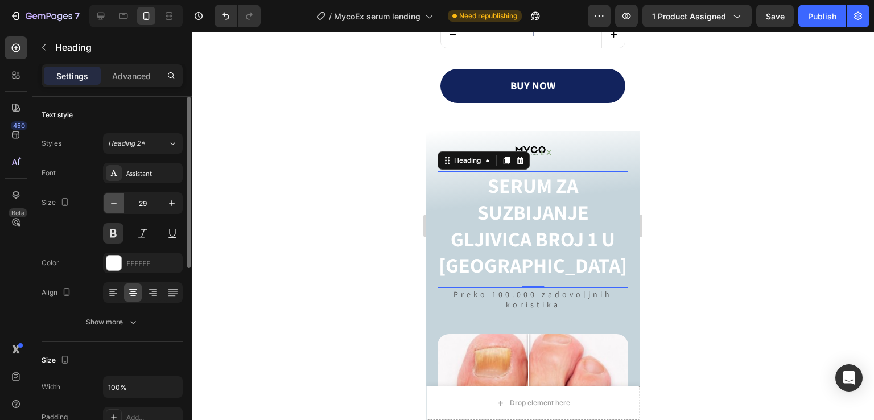
click at [114, 203] on icon "button" at bounding box center [113, 203] width 11 height 11
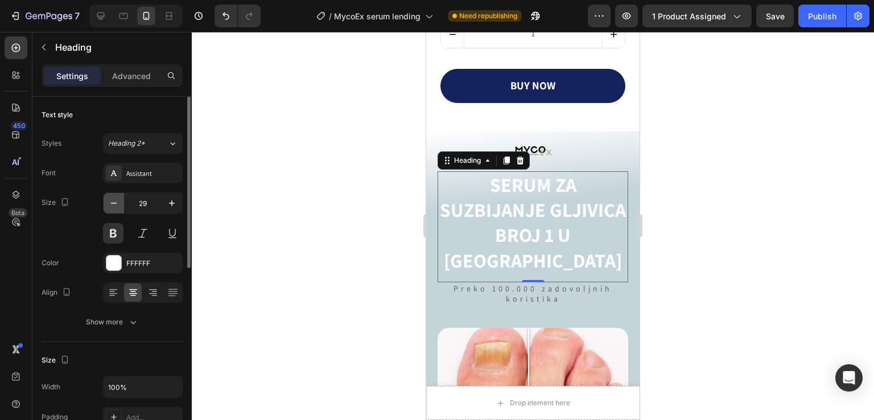
click at [114, 203] on icon "button" at bounding box center [113, 203] width 11 height 11
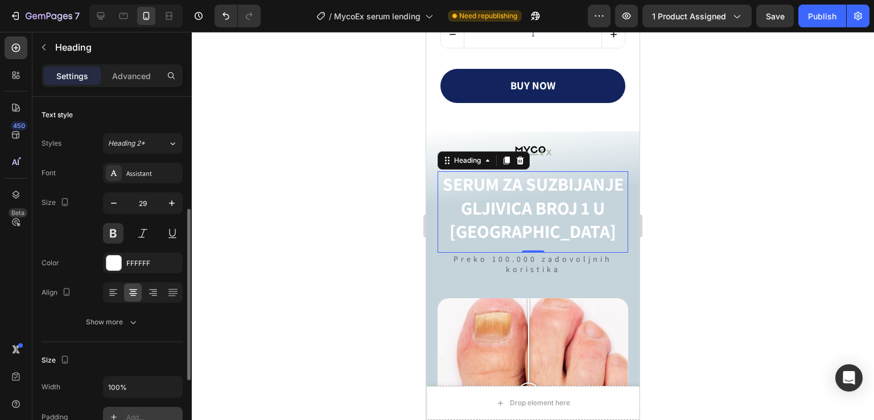
scroll to position [152, 0]
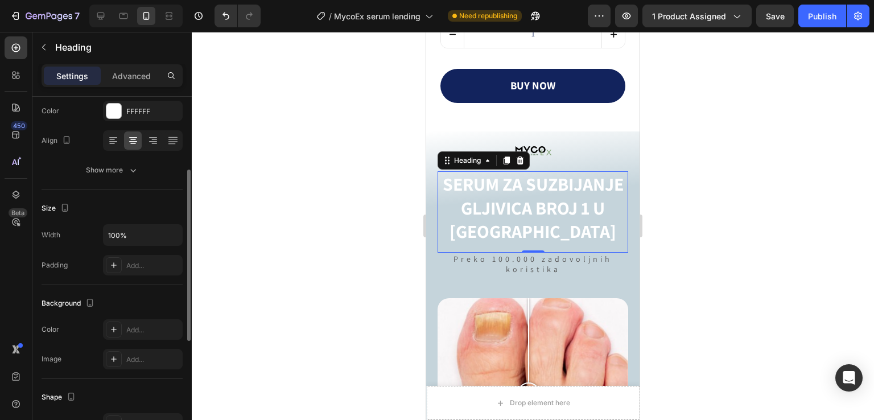
click at [116, 285] on div "Text style Styles Heading 2* Font Assistant Size 29 Color FFFFFF Align Show more" at bounding box center [112, 332] width 141 height 94
click at [118, 169] on div "Show more" at bounding box center [112, 170] width 53 height 11
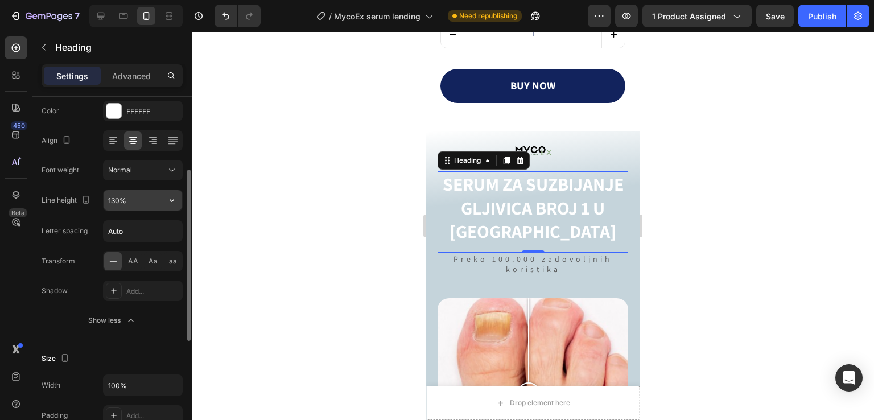
click at [128, 201] on input "130%" at bounding box center [143, 200] width 79 height 20
click at [128, 233] on input "Auto" at bounding box center [143, 231] width 79 height 20
click at [133, 199] on input "130%" at bounding box center [143, 200] width 79 height 20
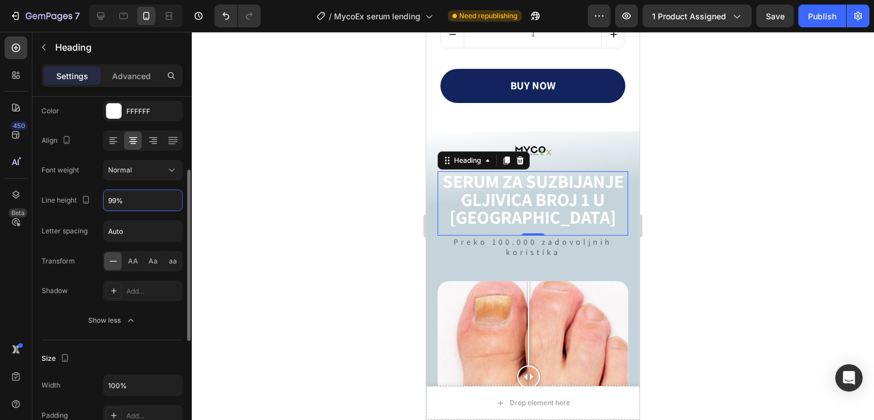
type input "98%"
click at [294, 161] on div at bounding box center [533, 226] width 683 height 388
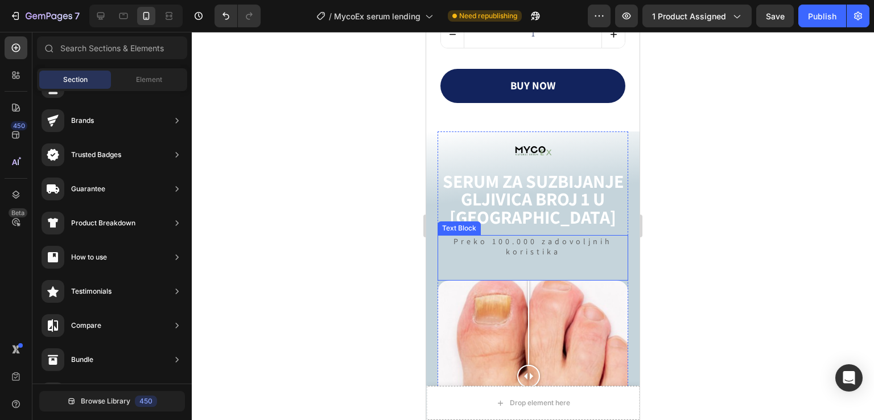
click at [510, 241] on p "Preko 100.000 zadovoljnih koristika" at bounding box center [533, 246] width 188 height 20
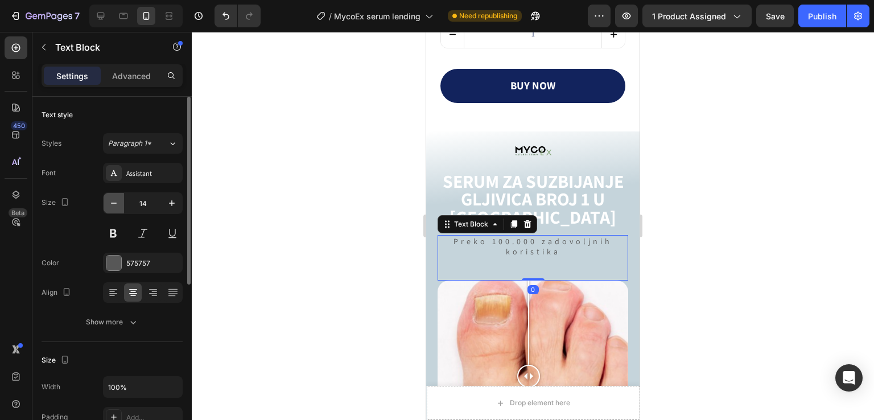
click at [113, 201] on icon "button" at bounding box center [113, 203] width 11 height 11
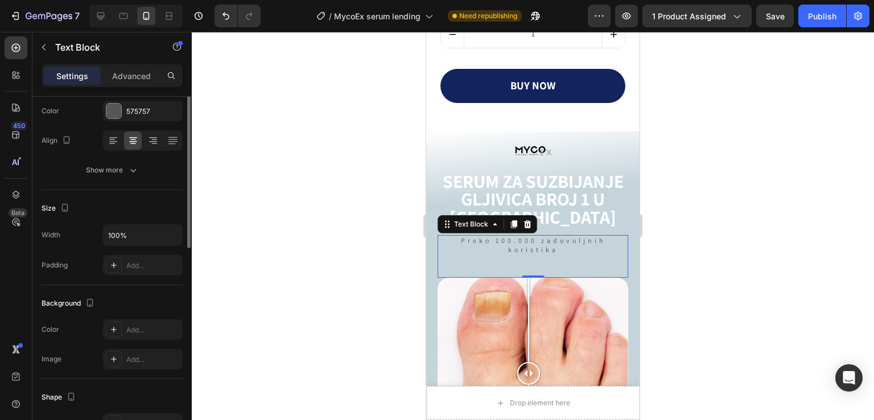
scroll to position [76, 0]
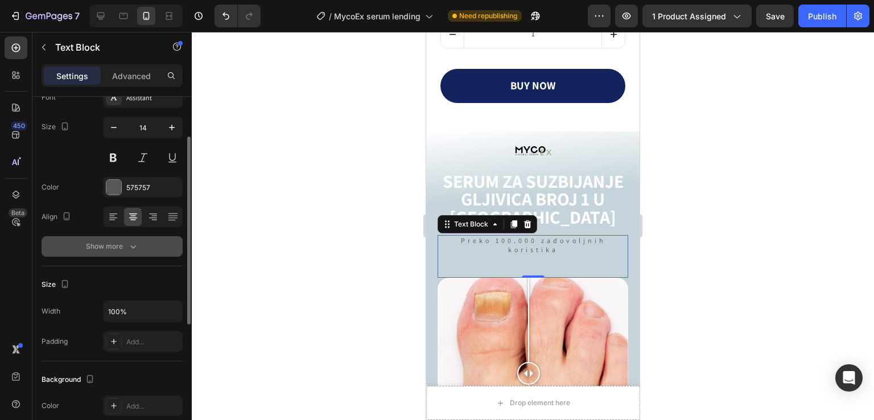
click at [125, 241] on div "Show more" at bounding box center [112, 246] width 53 height 11
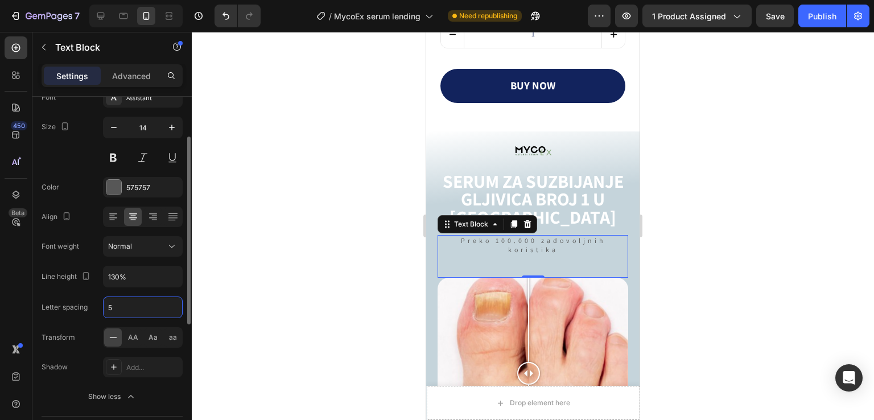
click at [128, 306] on input "5" at bounding box center [143, 307] width 79 height 20
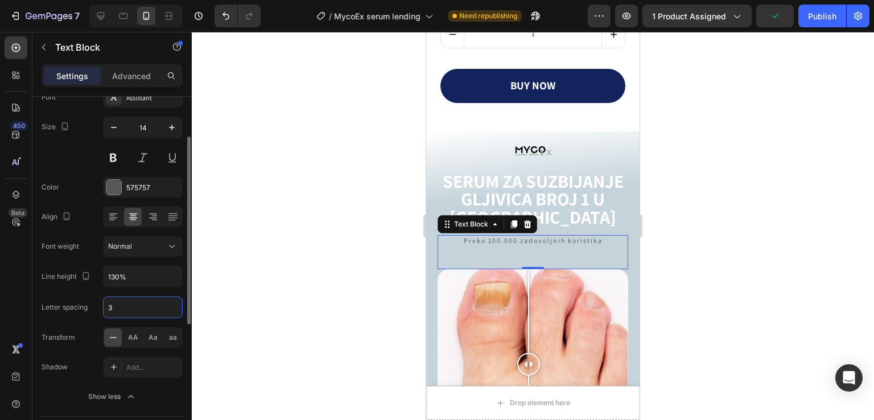
type input "2"
drag, startPoint x: 527, startPoint y: 257, endPoint x: 635, endPoint y: 240, distance: 108.9
click at [534, 239] on div "Preko 100.000 zadovoljnih koristika Text Block 0" at bounding box center [533, 252] width 191 height 34
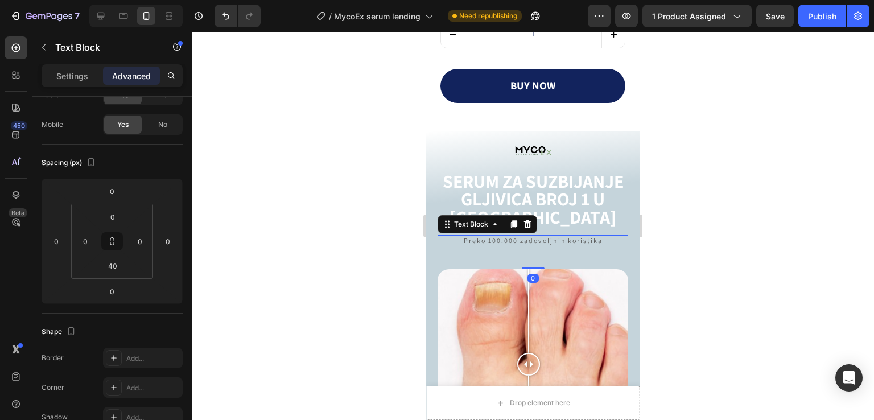
click at [689, 223] on div at bounding box center [533, 226] width 683 height 388
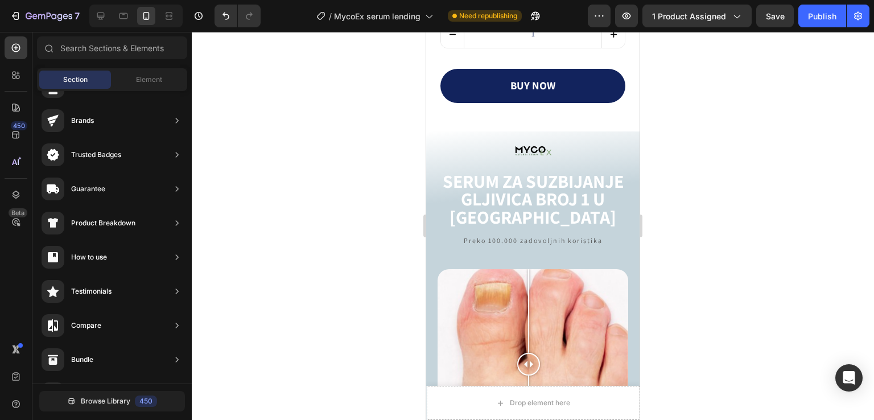
click at [690, 223] on div at bounding box center [533, 226] width 683 height 388
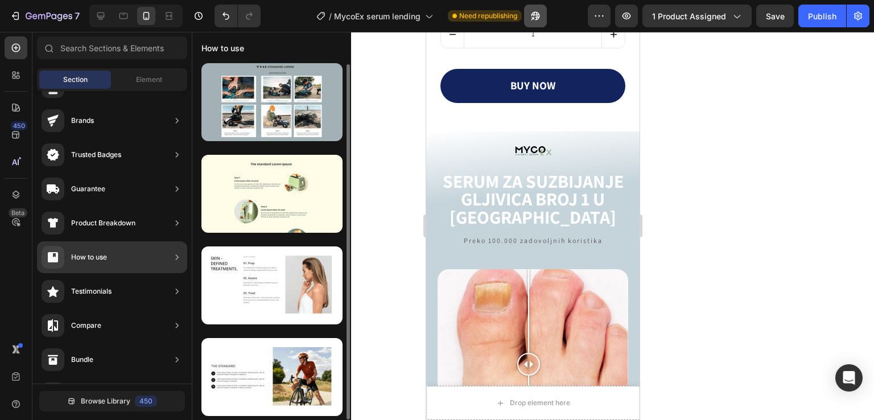
scroll to position [0, 0]
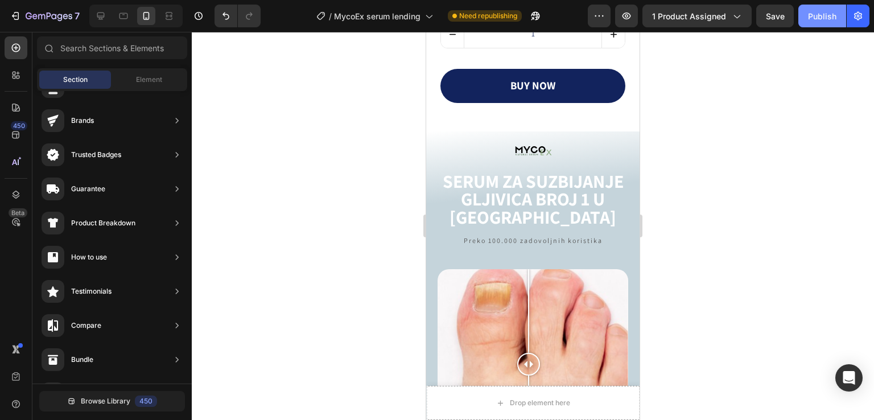
click at [828, 10] on div "Publish" at bounding box center [822, 16] width 28 height 12
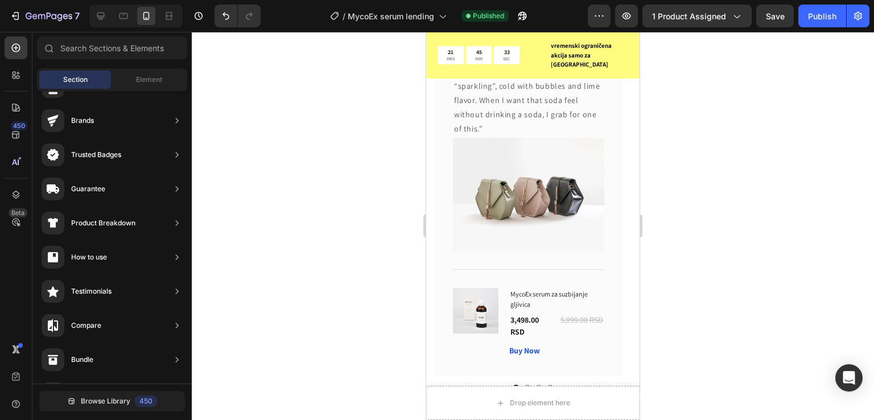
scroll to position [6023, 0]
